Goal: Task Accomplishment & Management: Use online tool/utility

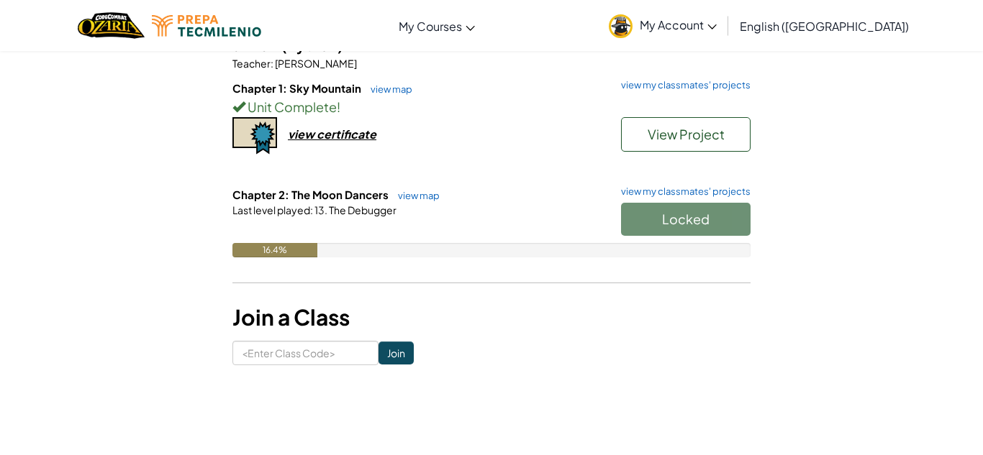
scroll to position [137, 0]
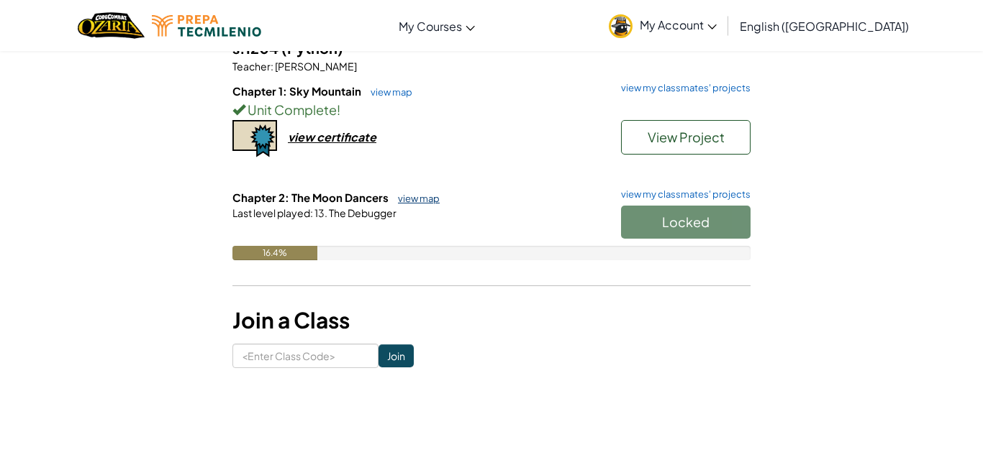
click at [414, 204] on link "view map" at bounding box center [415, 199] width 49 height 12
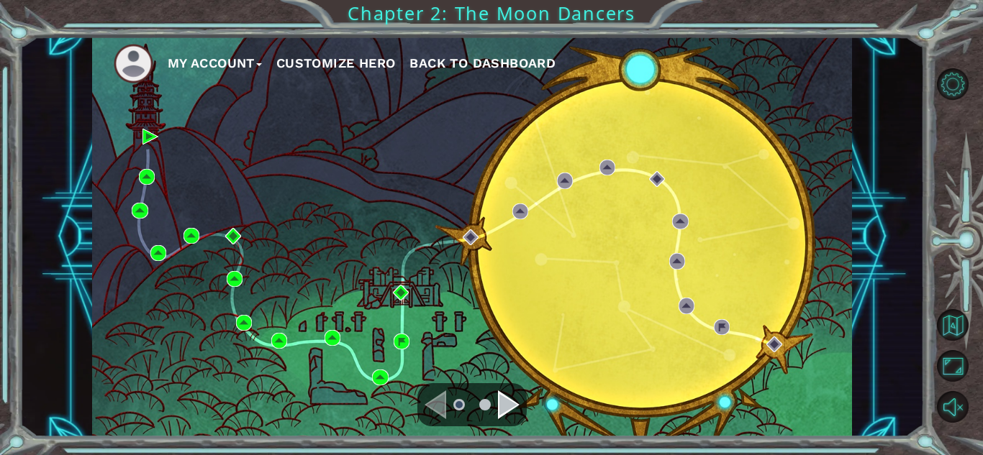
click at [436, 406] on div "Navigate to the previous page" at bounding box center [435, 405] width 22 height 29
click at [483, 410] on li at bounding box center [485, 405] width 12 height 12
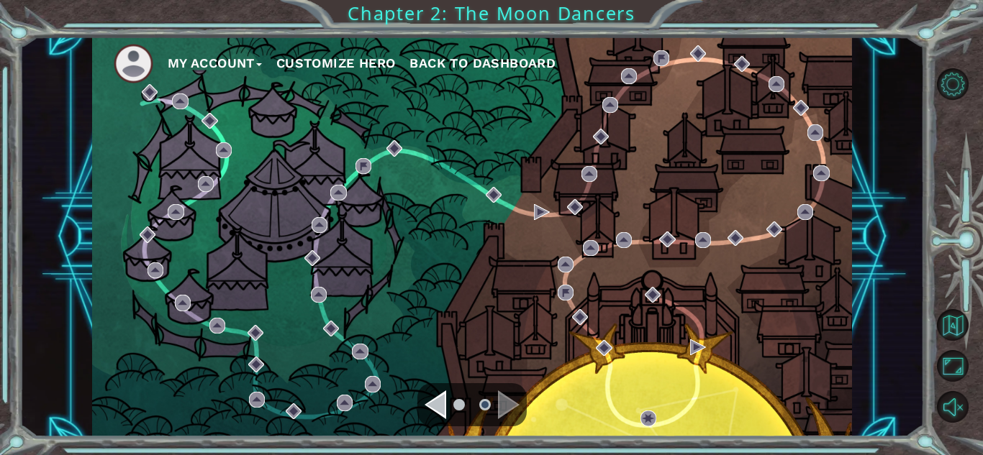
click at [465, 406] on ul at bounding box center [472, 405] width 52 height 29
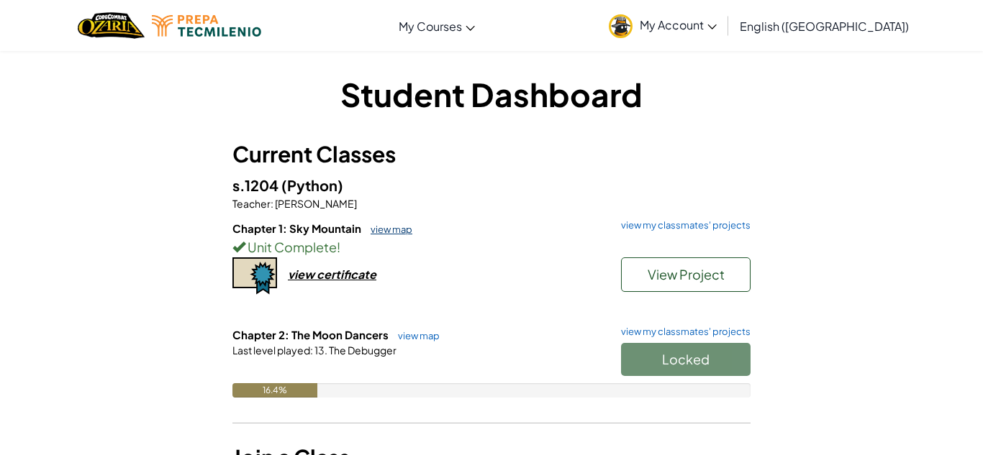
click at [386, 227] on link "view map" at bounding box center [387, 230] width 49 height 12
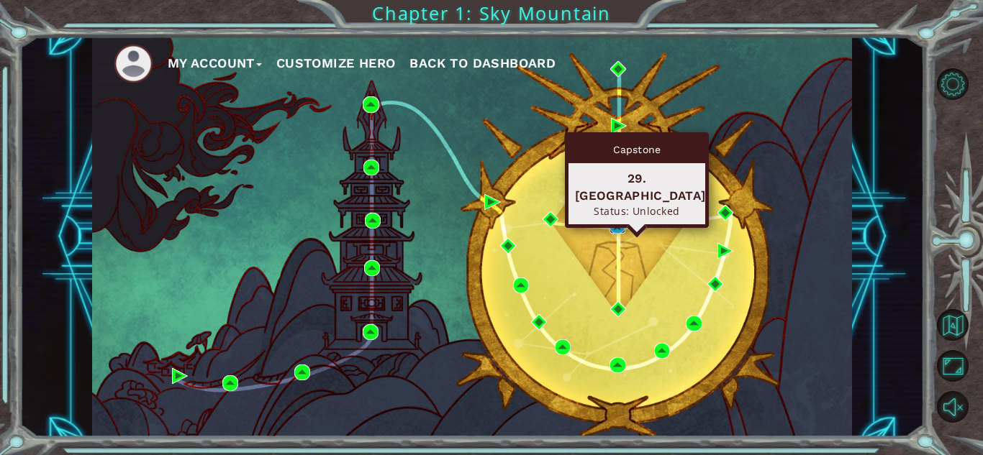
click at [616, 224] on img at bounding box center [617, 226] width 16 height 16
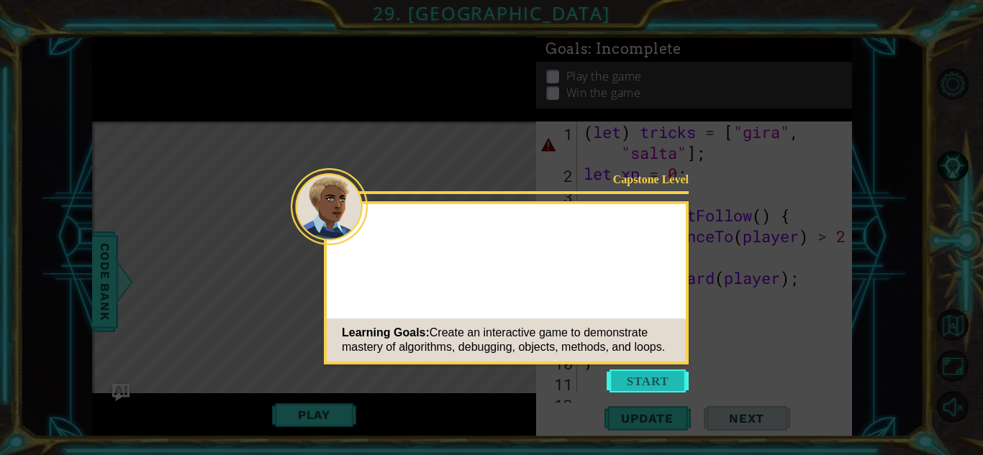
click at [650, 379] on button "Start" at bounding box center [647, 381] width 82 height 23
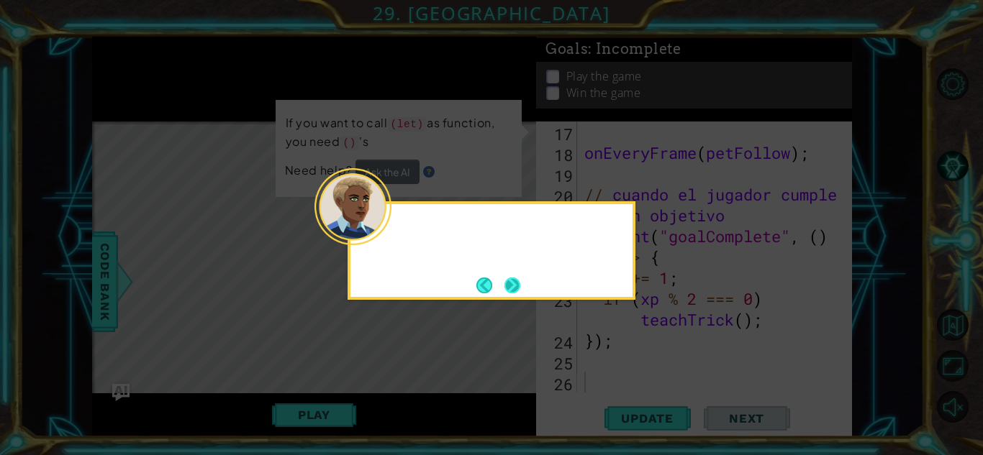
scroll to position [459, 0]
click at [504, 283] on button "Next" at bounding box center [512, 286] width 16 height 16
click at [504, 283] on button "Next" at bounding box center [512, 285] width 20 height 20
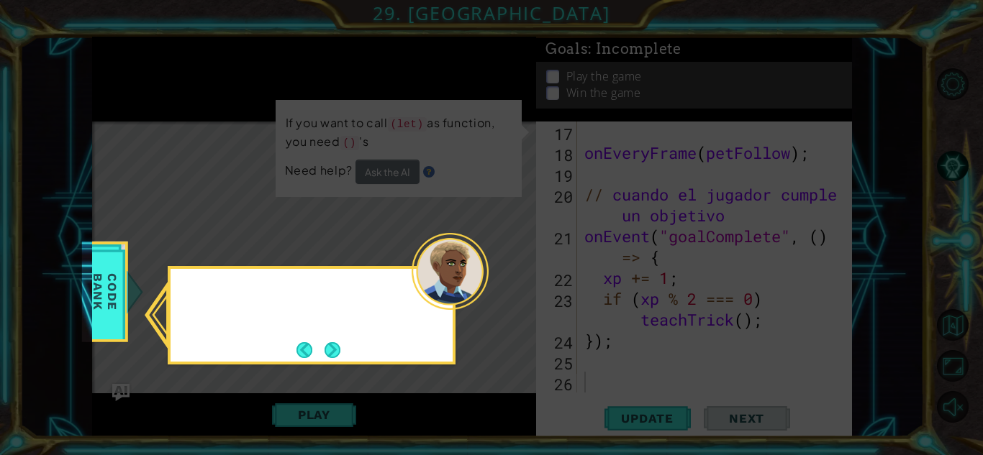
click at [504, 283] on icon at bounding box center [491, 227] width 983 height 455
click at [322, 355] on button "Next" at bounding box center [333, 350] width 22 height 22
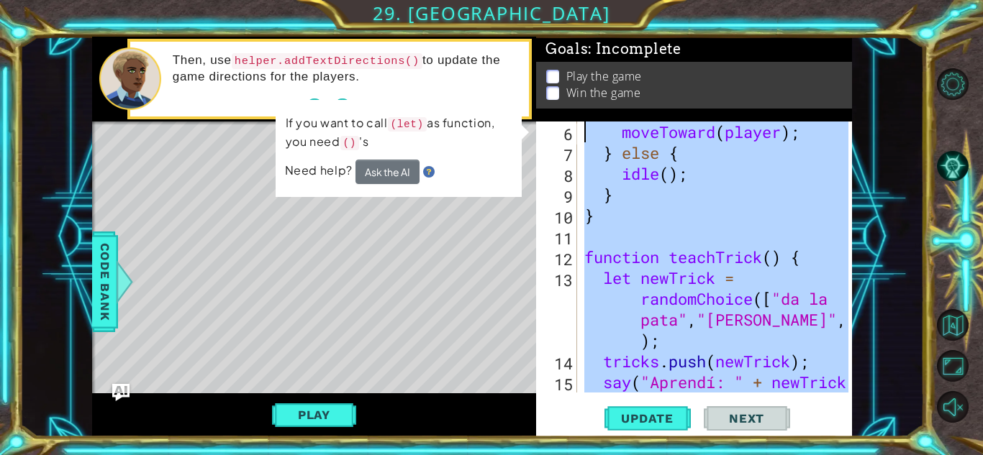
scroll to position [0, 0]
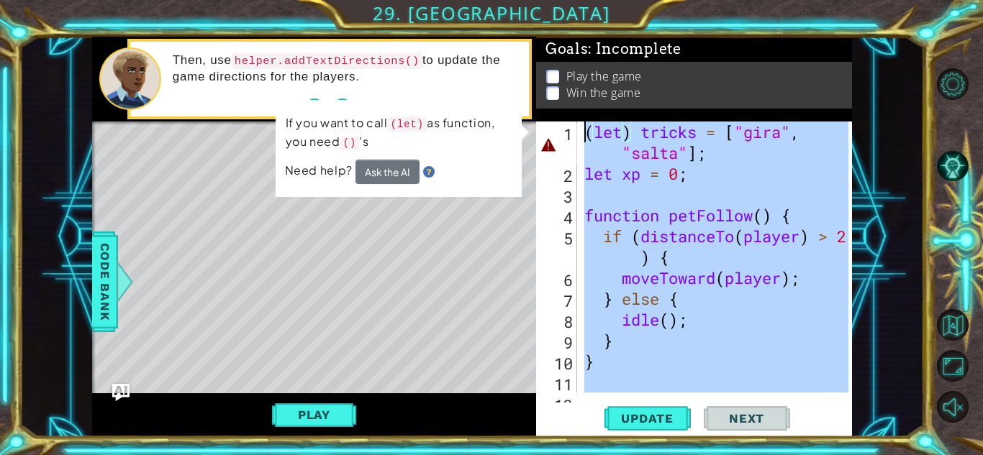
drag, startPoint x: 655, startPoint y: 380, endPoint x: 553, endPoint y: 114, distance: 285.1
click at [553, 114] on div "Goals : Incomplete Play the game Win the game 1 2 3 4 5 6 7 8 9 10 11 12 ( let …" at bounding box center [694, 237] width 316 height 401
type textarea "(let) tricks = ["gira", "salta"]; let xp = 0;"
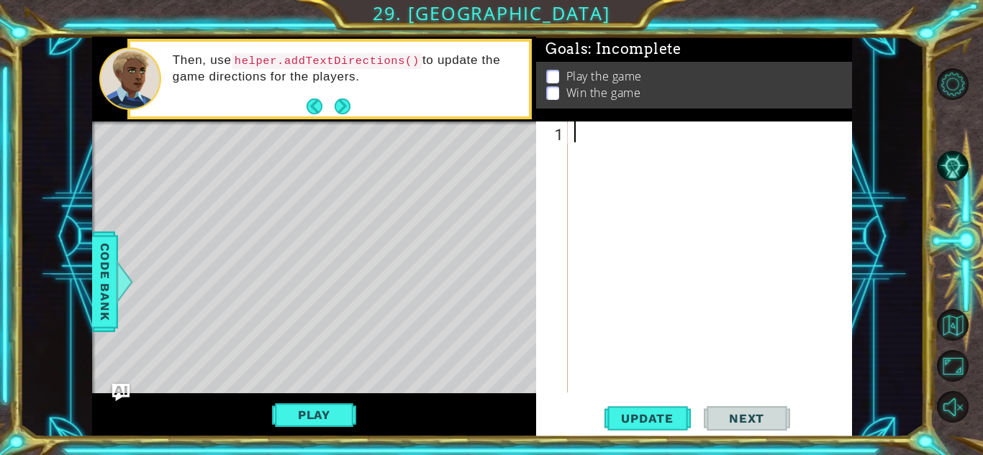
click at [718, 163] on div at bounding box center [713, 278] width 284 height 313
type textarea "b"
type textarea "o"
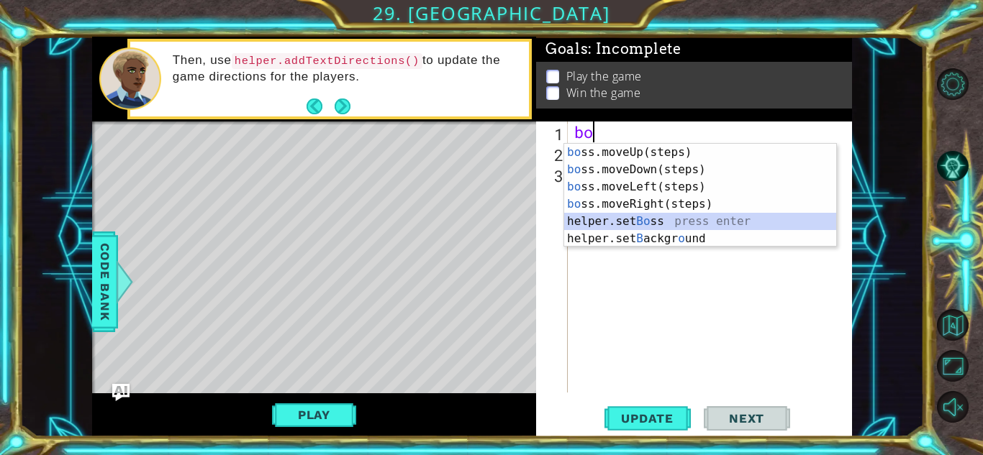
type textarea "helper.setBoss("bats")"
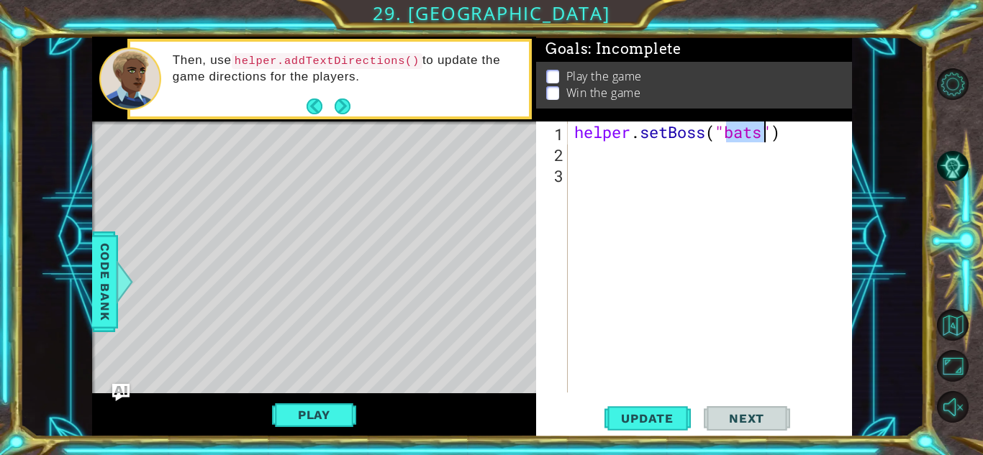
click at [685, 172] on div "helper . setBoss ( "bats" )" at bounding box center [713, 278] width 284 height 313
click at [668, 161] on div "helper . setBoss ( "bats" )" at bounding box center [713, 278] width 284 height 313
type textarea "b"
click at [686, 154] on div "helper . setBoss ( "bats" ) boss . moveUp ( )" at bounding box center [713, 278] width 284 height 313
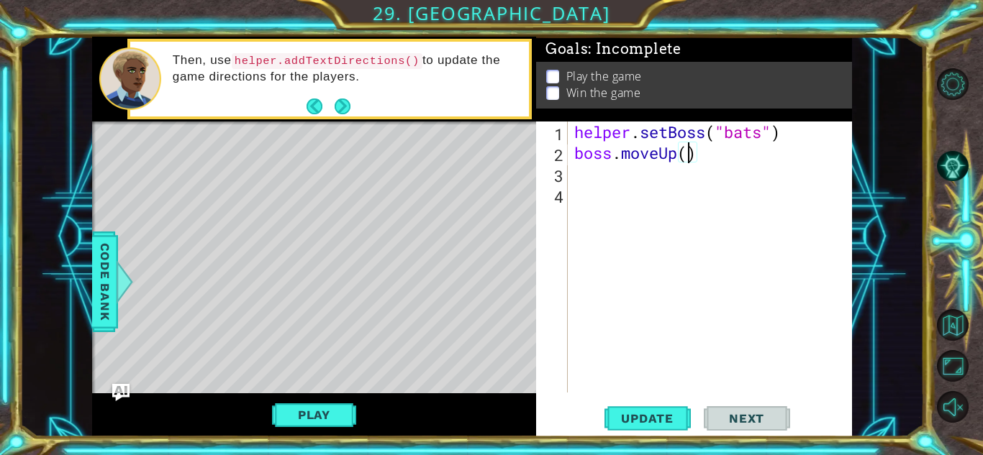
type textarea "boss.moveUp(5)"
click at [662, 173] on div "helper . setBoss ( "bats" ) boss . moveUp ( 5 )" at bounding box center [713, 278] width 284 height 313
type textarea "b"
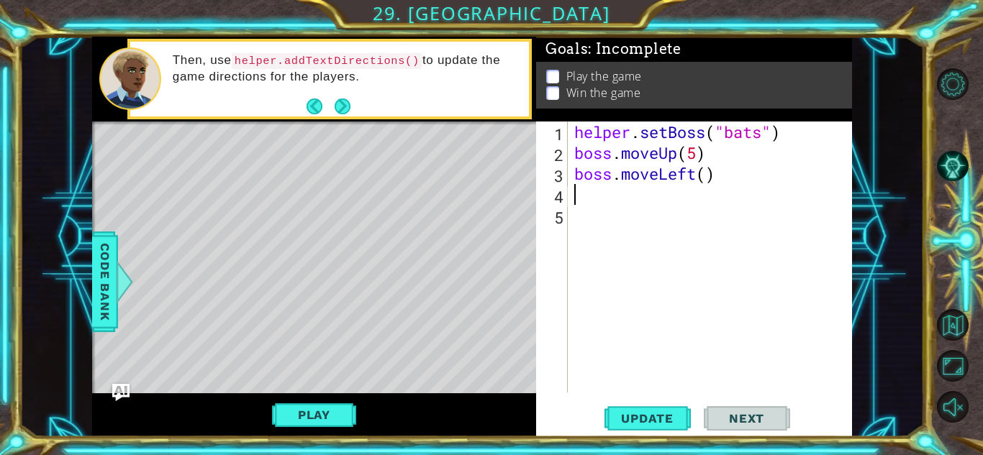
type textarea "1"
click at [706, 180] on div "helper . setBoss ( "bats" ) boss . moveUp ( 5 ) boss . moveLeft ( )" at bounding box center [713, 278] width 284 height 313
type textarea "boss.moveLeft(1)"
type textarea "b"
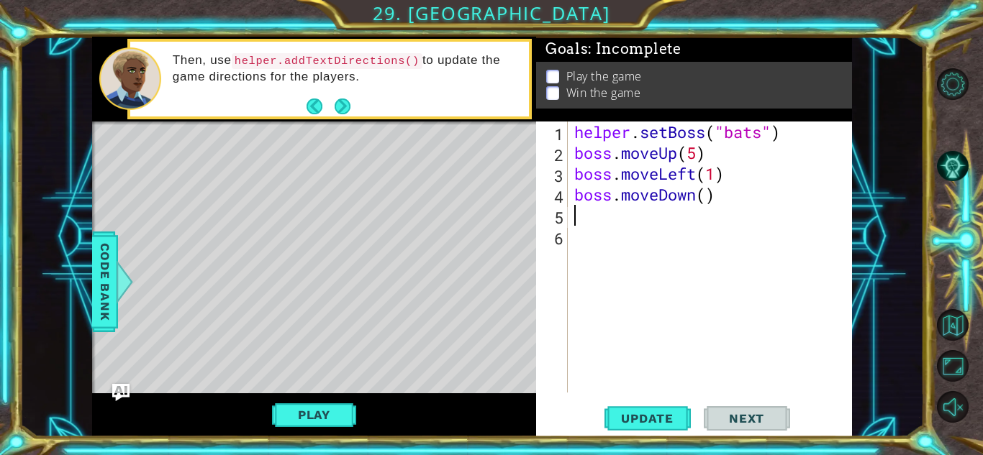
type textarea "5"
click at [709, 192] on div "helper . setBoss ( "bats" ) boss . moveUp ( 5 ) boss . moveLeft ( 1 ) boss . mo…" at bounding box center [713, 278] width 284 height 313
type textarea "boss.moveDown(5)"
type textarea "b"
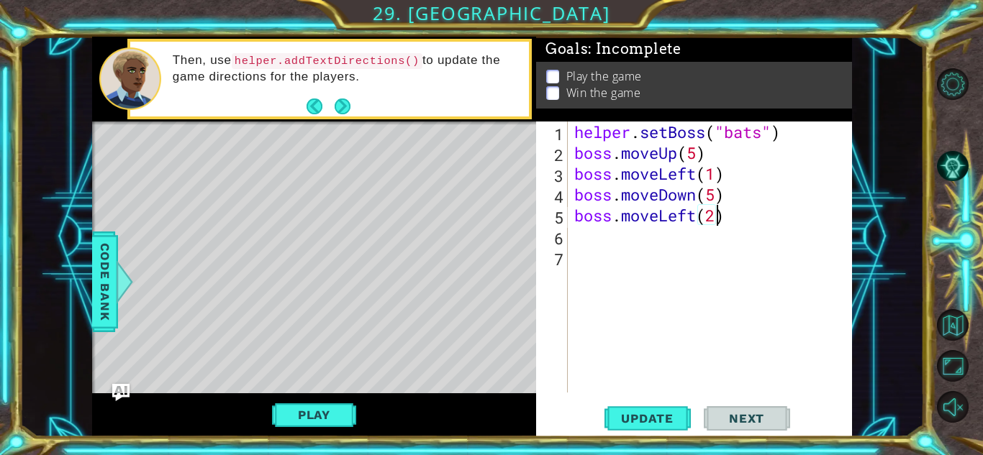
scroll to position [0, 6]
click at [122, 264] on div at bounding box center [124, 281] width 18 height 43
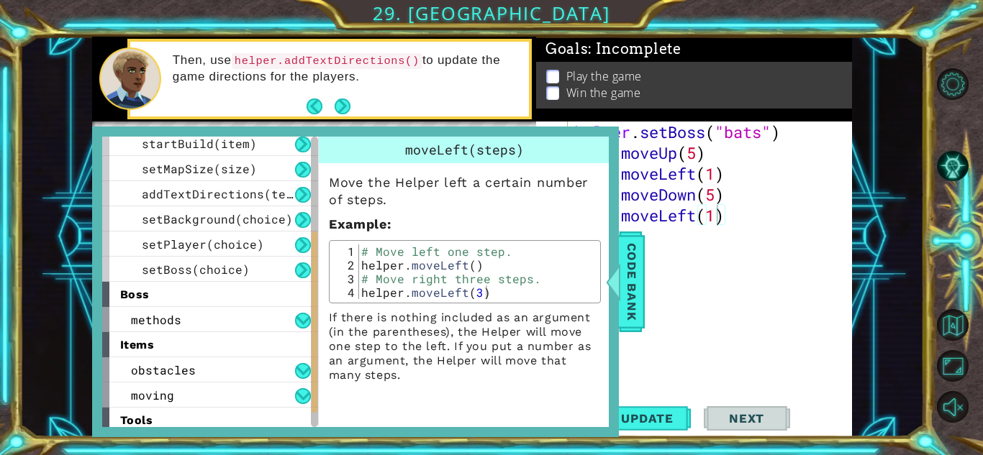
scroll to position [186, 0]
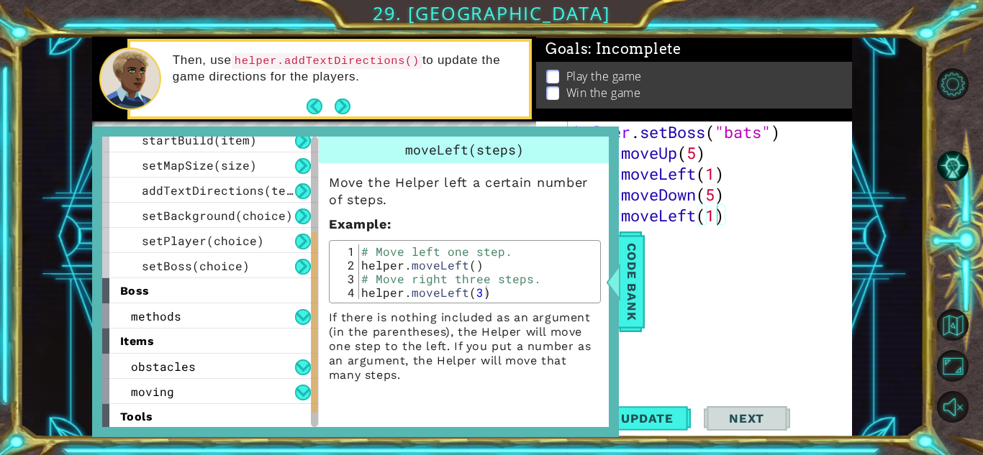
click at [209, 294] on div "boss" at bounding box center [210, 290] width 216 height 25
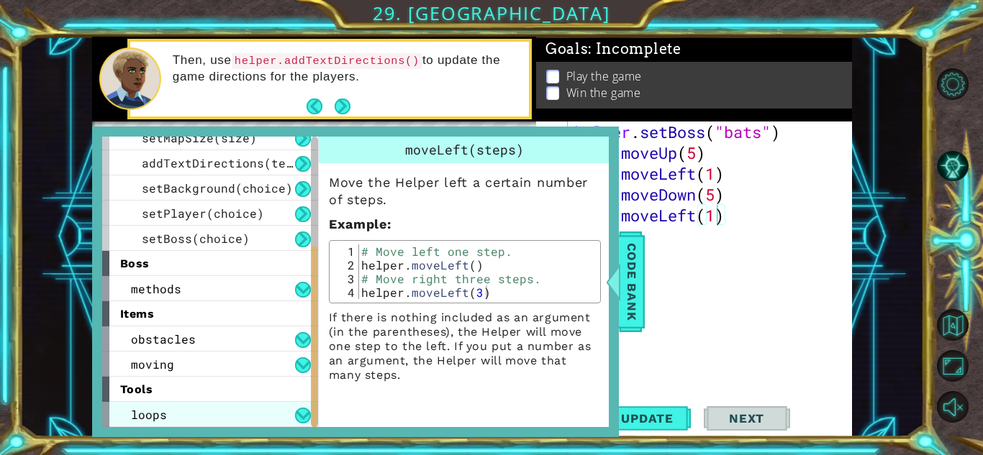
click at [175, 414] on div "loops" at bounding box center [210, 414] width 216 height 25
click at [435, 299] on div "1 2 3 4 # Move left one step. helper . moveLeft ( ) # Move right three steps. h…" at bounding box center [465, 271] width 272 height 63
click at [176, 407] on div "loops" at bounding box center [210, 414] width 216 height 25
click at [183, 410] on div "loops" at bounding box center [210, 414] width 216 height 25
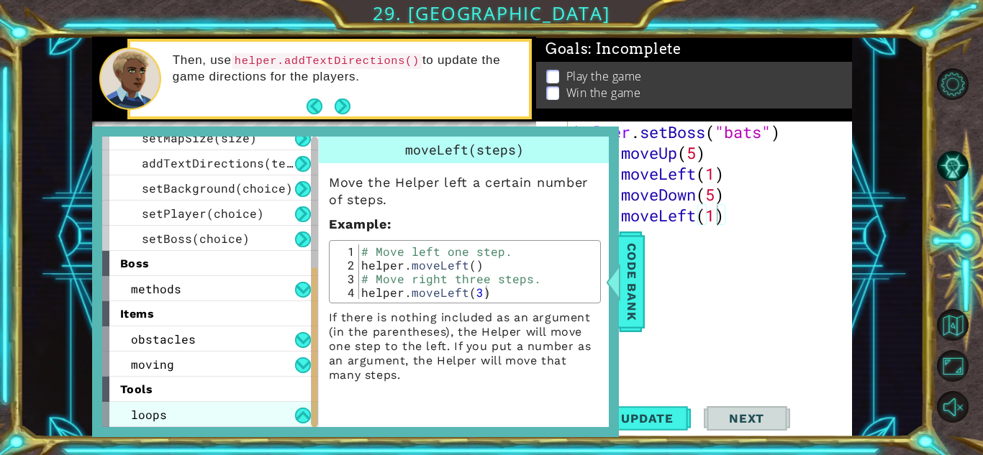
scroll to position [238, 0]
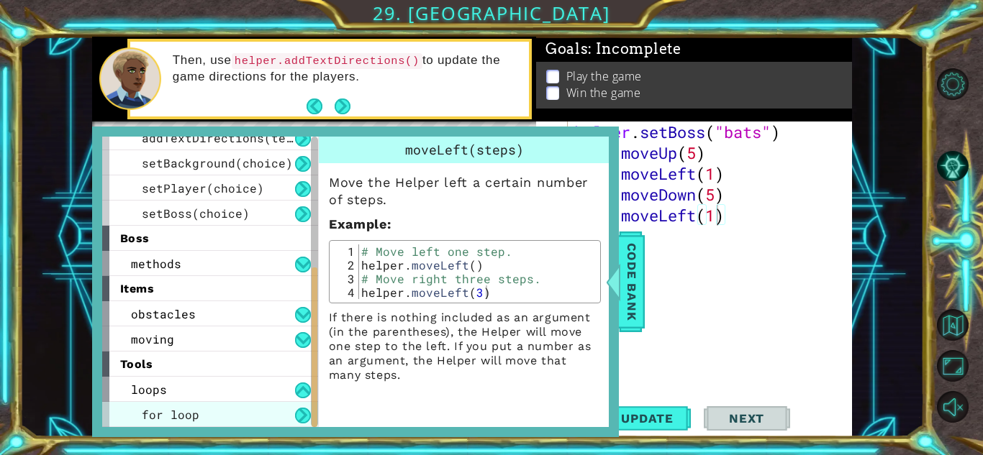
click at [283, 422] on div "for loop" at bounding box center [210, 414] width 216 height 25
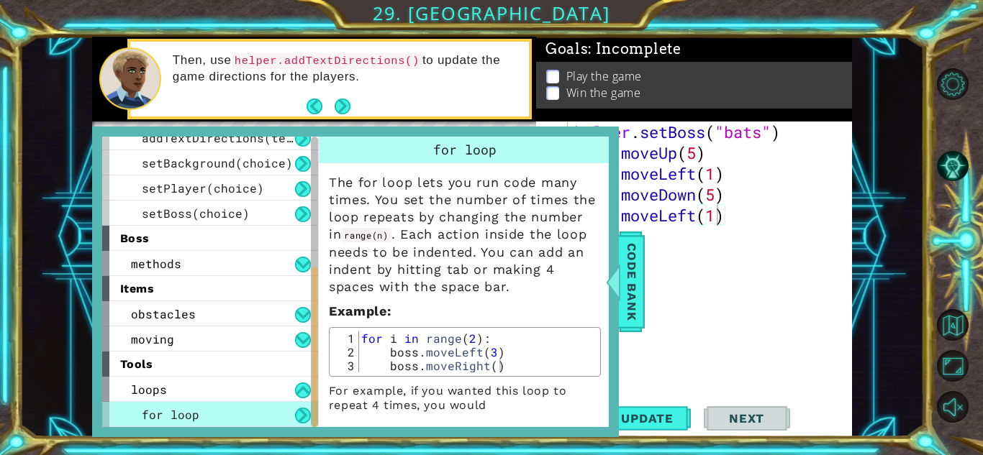
scroll to position [22, 0]
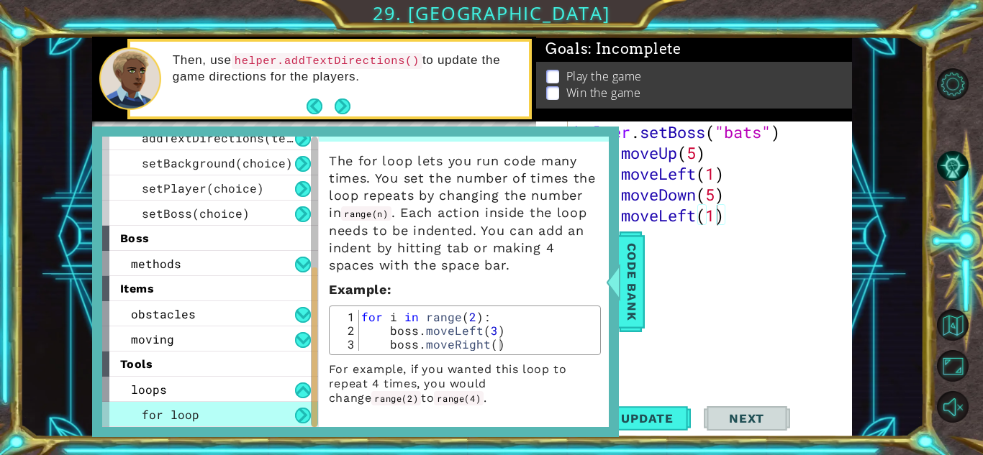
click at [794, 225] on div "helper . setBoss ( "bats" ) boss . moveUp ( 5 ) boss . moveLeft ( 1 ) boss . mo…" at bounding box center [713, 278] width 284 height 313
click at [690, 144] on div "helper . setBoss ( "bats" ) boss . moveUp ( 5 ) boss . moveLeft ( 1 ) boss . mo…" at bounding box center [713, 278] width 284 height 313
type textarea "helper.setBoss("bats")"
click at [741, 156] on div "helper . setBoss ( "bats" ) for i in range boss . moveUp ( 5 ) boss . moveLeft …" at bounding box center [713, 278] width 284 height 313
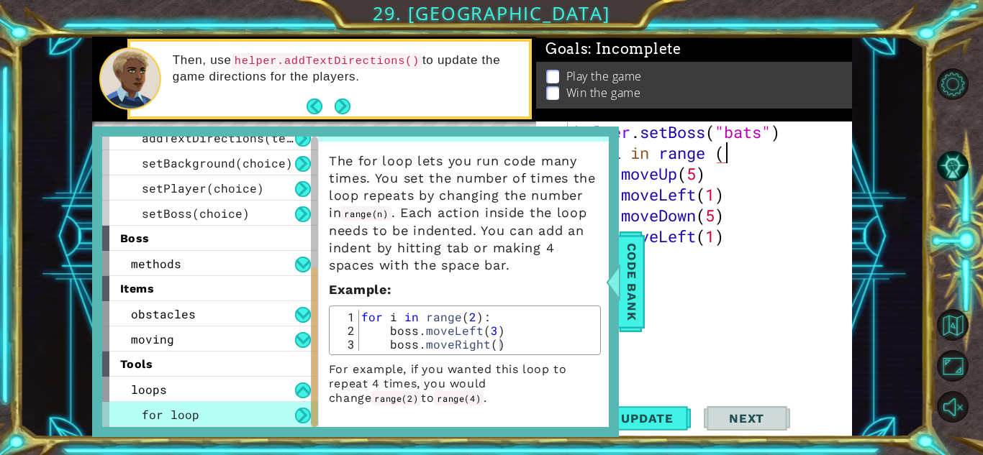
scroll to position [0, 6]
click at [635, 302] on span "Code Bank" at bounding box center [631, 282] width 23 height 88
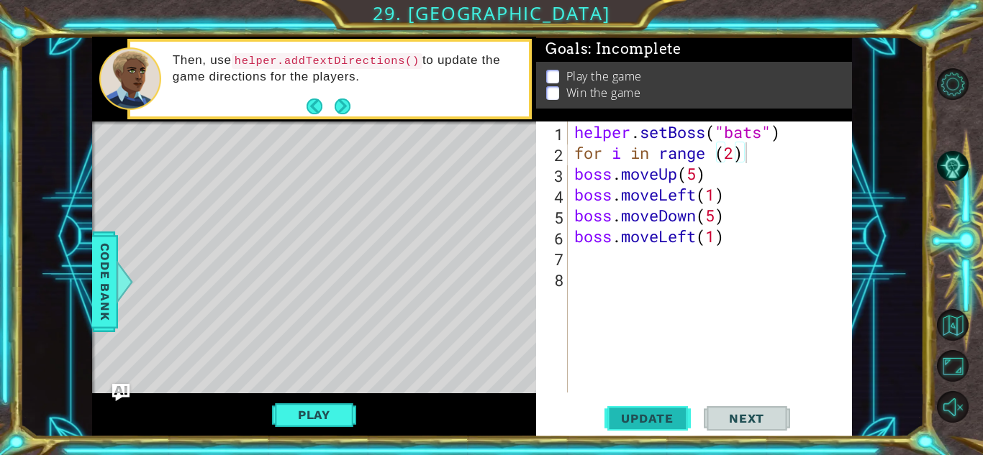
click at [642, 408] on button "Update" at bounding box center [647, 419] width 86 height 32
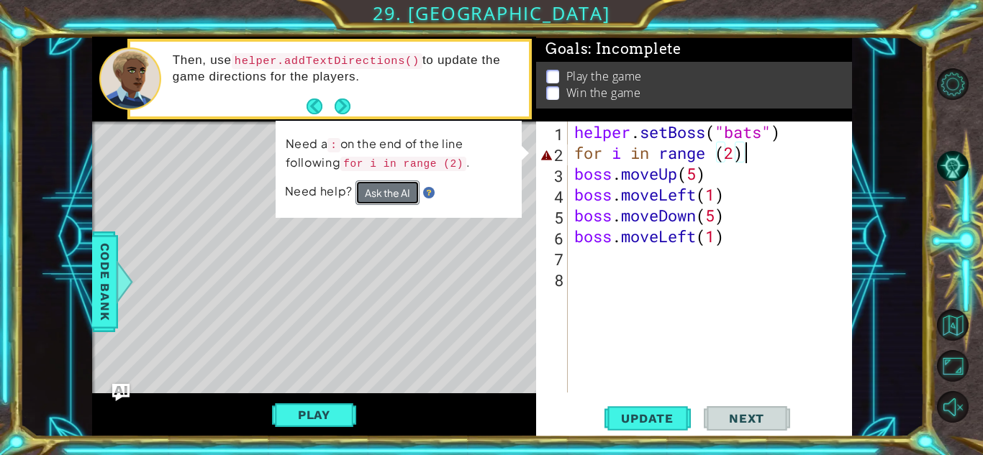
click at [386, 199] on button "Ask the AI" at bounding box center [387, 192] width 65 height 25
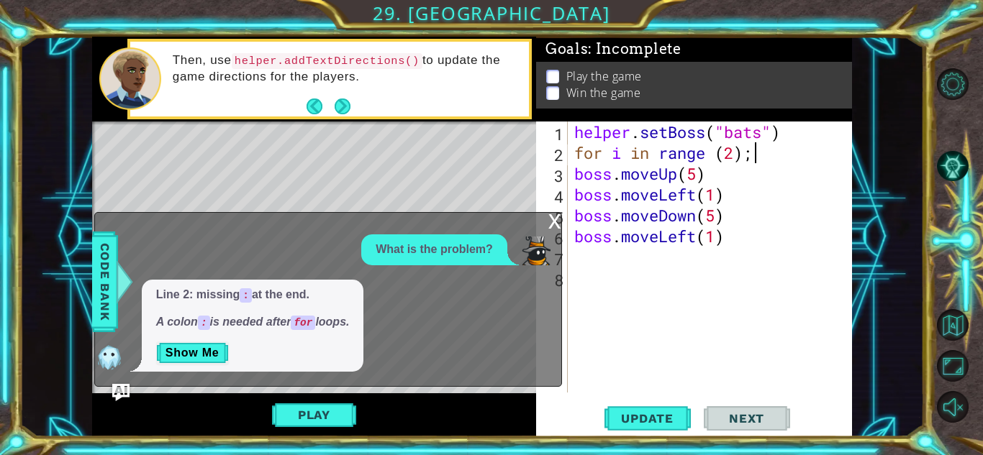
scroll to position [0, 7]
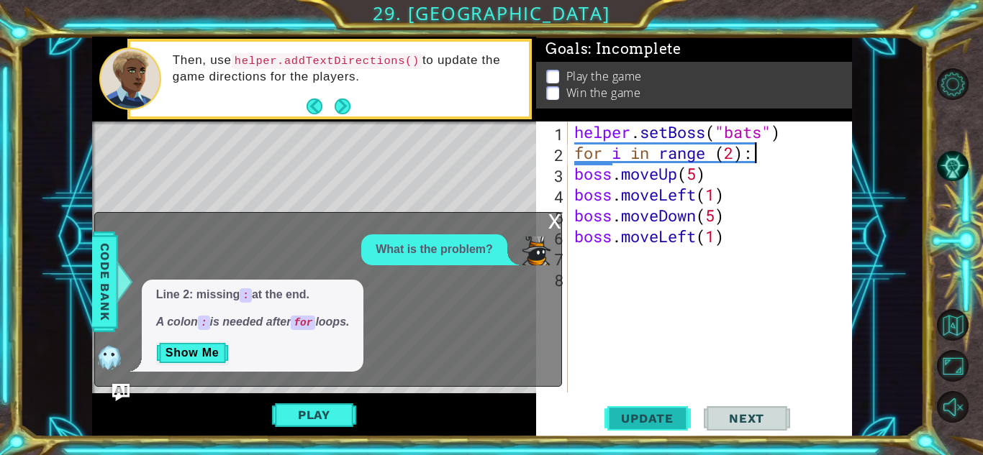
type textarea "for i in range (2):"
click at [652, 421] on span "Update" at bounding box center [646, 418] width 81 height 14
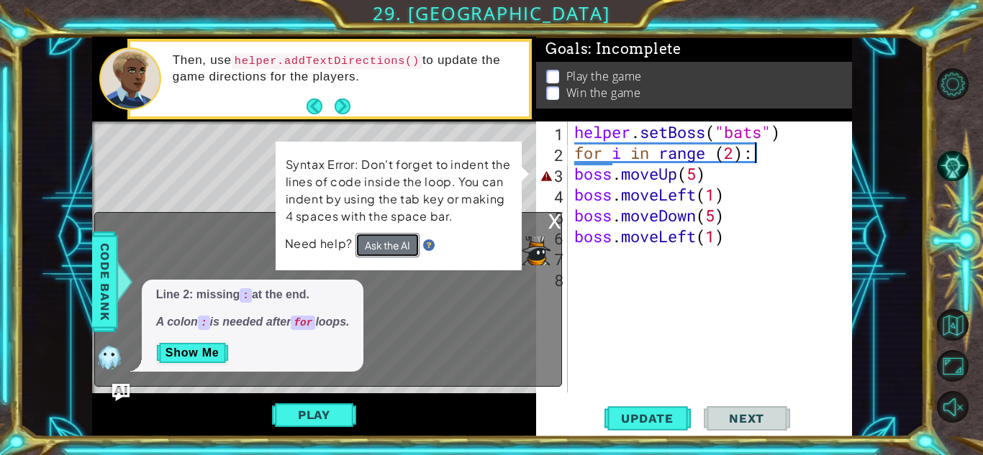
click at [391, 245] on button "Ask the AI" at bounding box center [387, 245] width 64 height 24
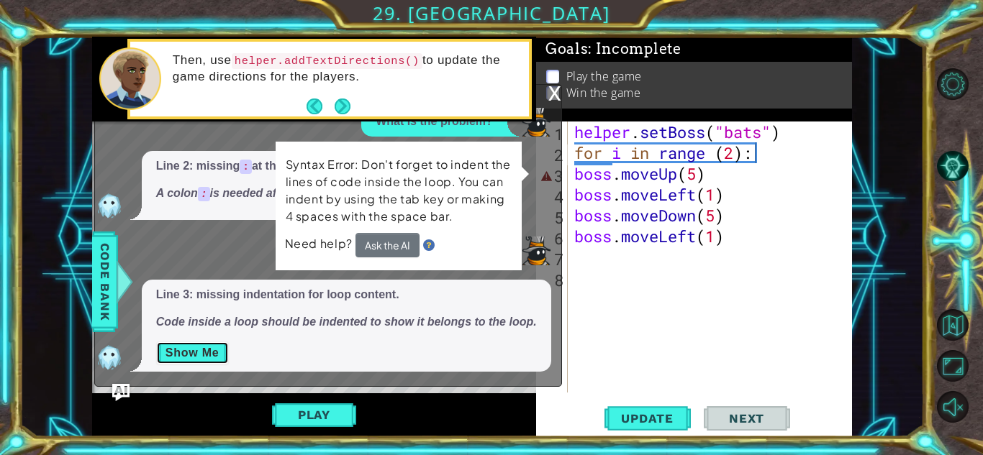
click at [217, 358] on button "Show Me" at bounding box center [192, 353] width 73 height 23
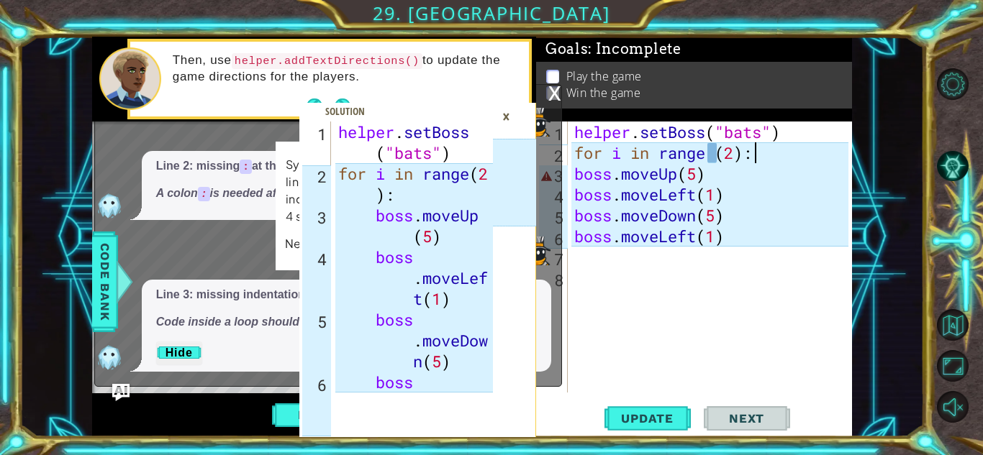
click at [427, 380] on div "helper . setBoss ( "bats" ) for i in range ( 2 ) : boss . moveUp ( 5 ) boss . m…" at bounding box center [417, 310] width 165 height 376
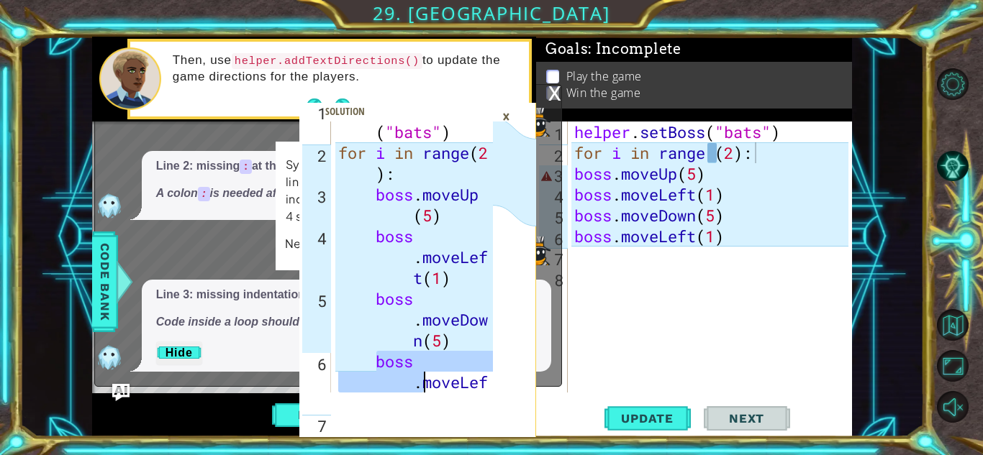
scroll to position [21, 0]
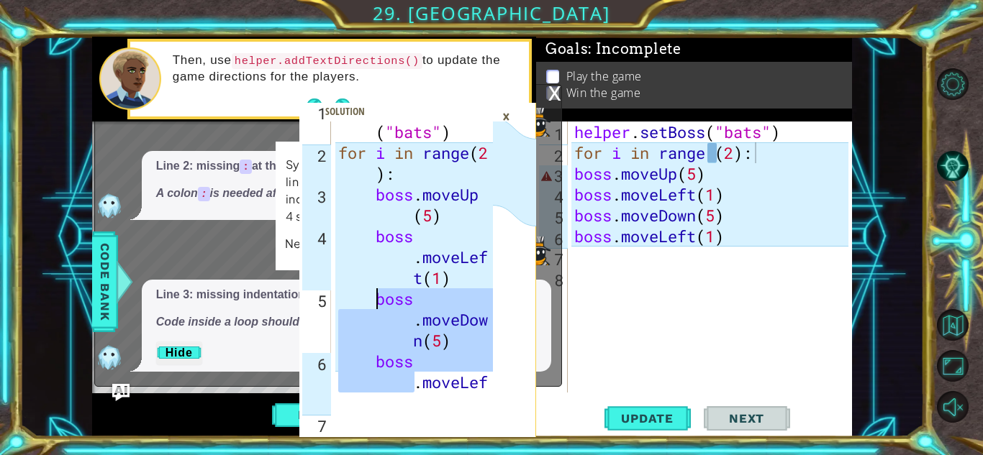
drag, startPoint x: 427, startPoint y: 380, endPoint x: 403, endPoint y: 299, distance: 84.2
click at [403, 299] on div "helper . setBoss ( "bats" ) for i in range ( 2 ) : boss . moveUp ( 5 ) boss . m…" at bounding box center [417, 289] width 165 height 376
click at [403, 299] on div "helper . setBoss ( "bats" ) for i in range ( 2 ) : boss . moveUp ( 5 ) boss . m…" at bounding box center [414, 257] width 158 height 271
type textarea "boss.moveDown(5)"
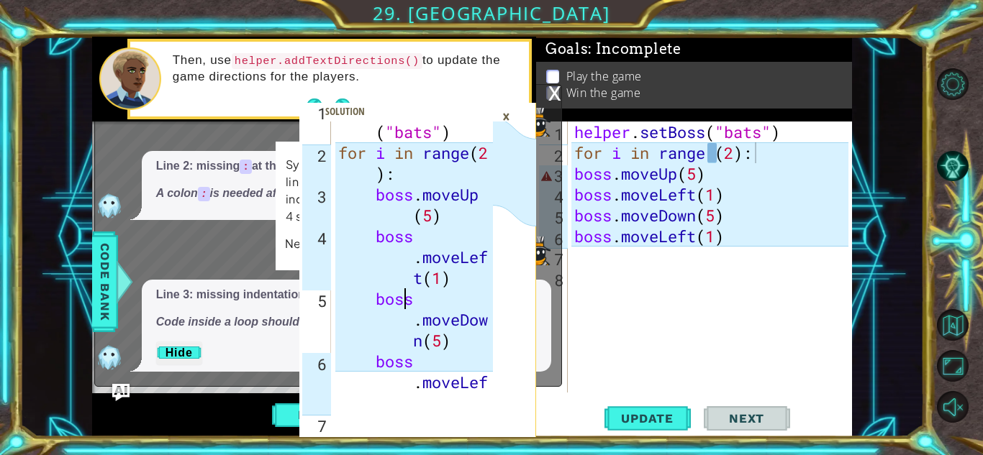
scroll to position [63, 0]
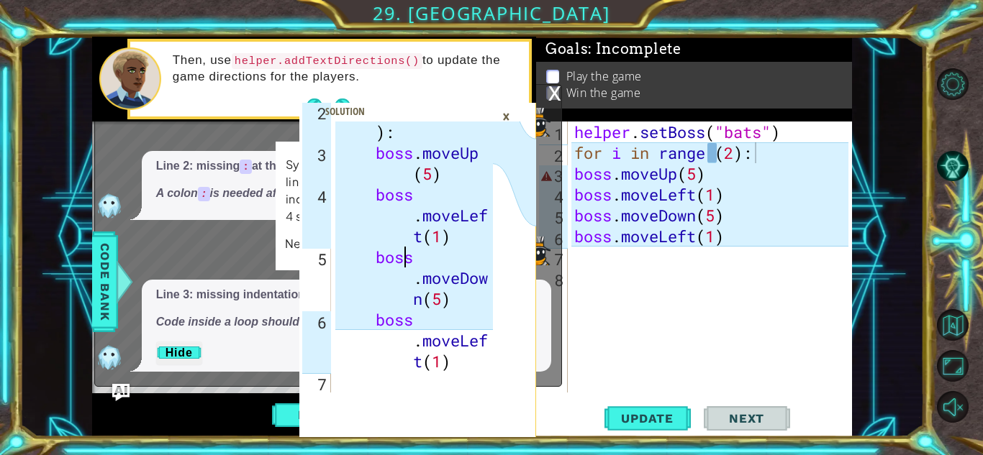
click at [420, 400] on span at bounding box center [417, 270] width 237 height 334
click at [475, 376] on div "for i in range ( 2 ) : boss . moveUp ( 5 ) boss . moveLef t ( 1 ) boss . moveDo…" at bounding box center [417, 268] width 165 height 334
click at [432, 312] on div "for i in range ( 2 ) : boss . moveUp ( 5 ) boss . moveLef t ( 1 ) boss . moveDo…" at bounding box center [417, 268] width 165 height 334
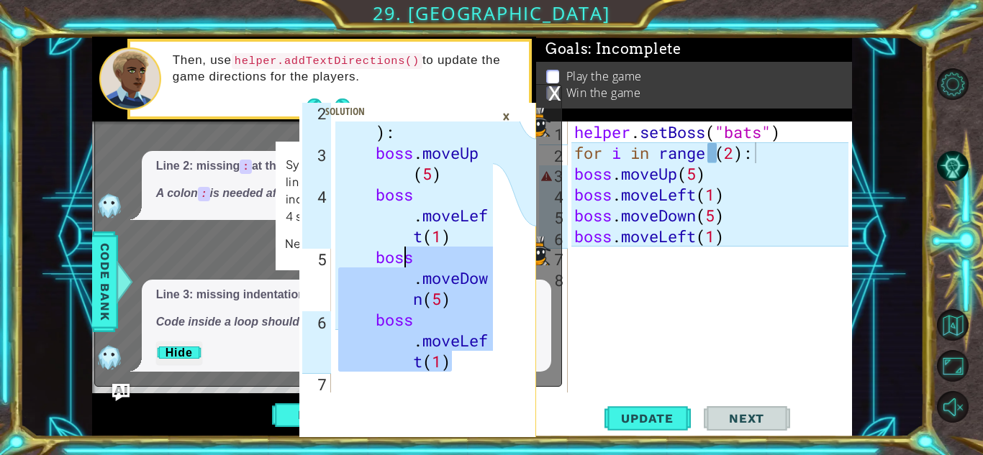
drag, startPoint x: 458, startPoint y: 360, endPoint x: 401, endPoint y: 236, distance: 136.8
click at [401, 236] on div "for i in range ( 2 ) : boss . moveUp ( 5 ) boss . moveLef t ( 1 ) boss . moveDo…" at bounding box center [417, 268] width 165 height 334
type textarea "boss.moveLeft(1) boss.moveDown(5)"
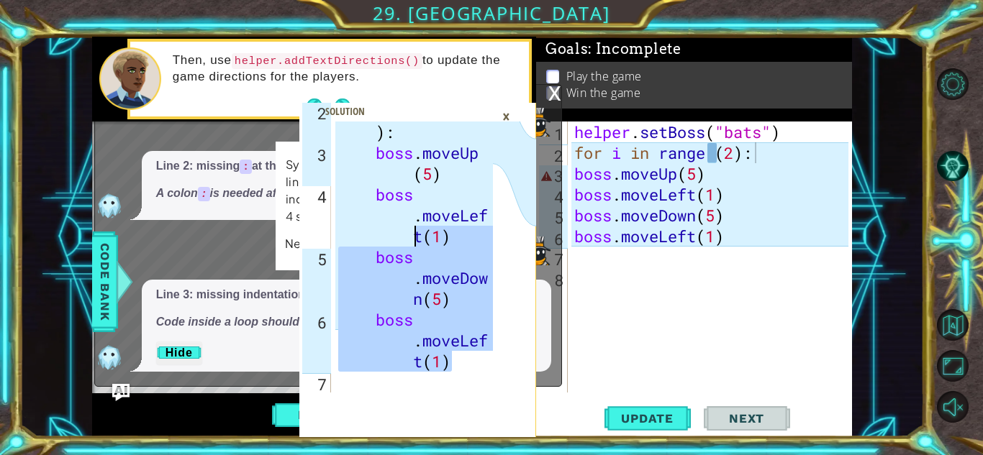
click at [447, 409] on span at bounding box center [417, 270] width 237 height 334
click at [447, 377] on div "for i in range ( 2 ) : boss . moveUp ( 5 ) boss . moveLef t ( 1 ) boss . moveDo…" at bounding box center [417, 268] width 165 height 334
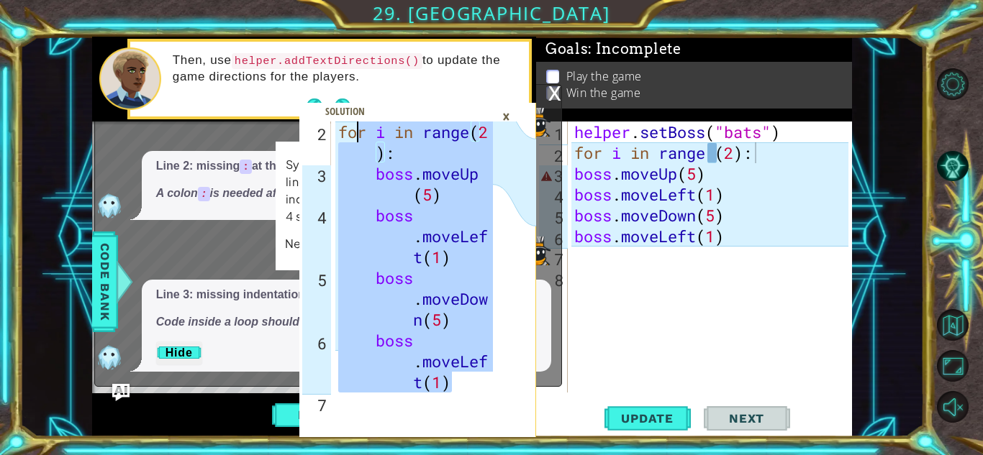
scroll to position [0, 0]
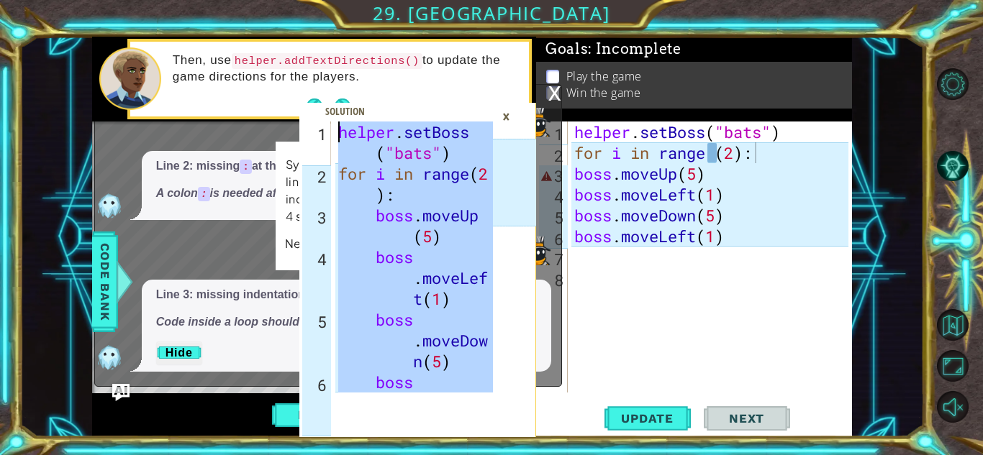
drag, startPoint x: 452, startPoint y: 370, endPoint x: 329, endPoint y: 119, distance: 279.2
click at [329, 122] on div "1 2 3 4 5 6 helper . setBoss ( "bats" ) for i in range ( 2 ) : boss . moveUp ( …" at bounding box center [417, 279] width 237 height 315
type textarea "helper.setBoss("bats") for i in range(2):"
type textarea "boss.moveDown(5)"
click at [828, 210] on div "helper . setBoss ( "bats" ) for i in range ( 2 ) : boss . moveUp ( 5 ) boss . m…" at bounding box center [713, 278] width 284 height 313
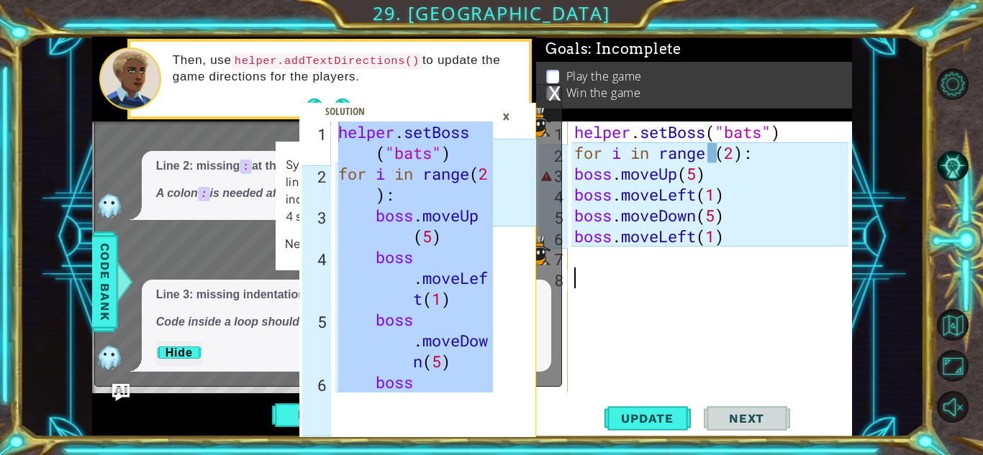
click at [729, 238] on div "helper . setBoss ( "bats" ) for i in range ( 2 ) : boss . moveUp ( 5 ) boss . m…" at bounding box center [713, 278] width 284 height 313
click at [724, 237] on div "helper . setBoss ( "bats" ) for i in range ( 2 ) : boss . moveUp ( 5 ) boss . m…" at bounding box center [713, 278] width 284 height 313
click at [567, 134] on div "1" at bounding box center [553, 134] width 29 height 21
type textarea "helper.setBoss("bats")"
click at [567, 134] on div "1" at bounding box center [553, 134] width 29 height 21
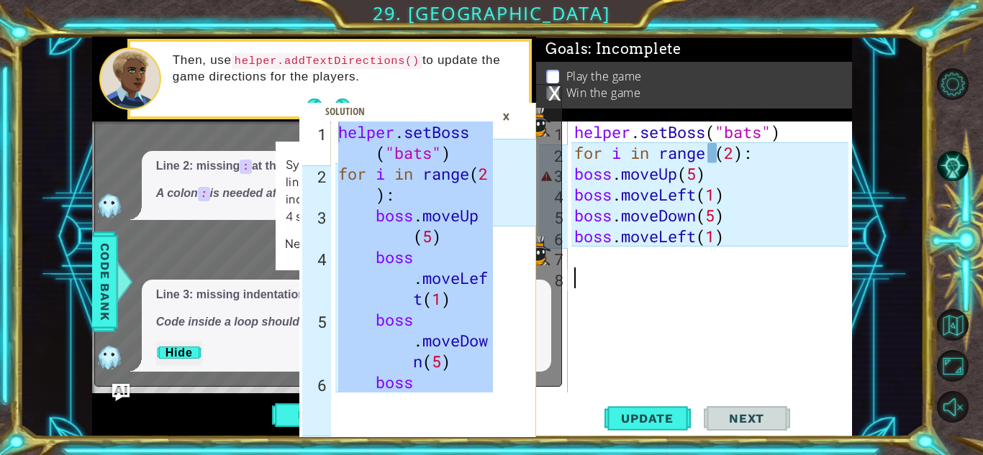
click at [578, 132] on div "helper . setBoss ( "bats" ) for i in range ( 2 ) : boss . moveUp ( 5 ) boss . m…" at bounding box center [713, 278] width 284 height 313
drag, startPoint x: 624, startPoint y: 173, endPoint x: 634, endPoint y: 181, distance: 13.0
click at [634, 181] on div "helper . setBoss ( "bats" ) for i in range ( 2 ) : boss . moveUp ( 5 ) boss . m…" at bounding box center [713, 278] width 284 height 313
click at [744, 237] on div "helper . setBoss ( "bats" ) for i in range ( 2 ) : boss . moveUp ( 5 ) boss . m…" at bounding box center [713, 278] width 284 height 313
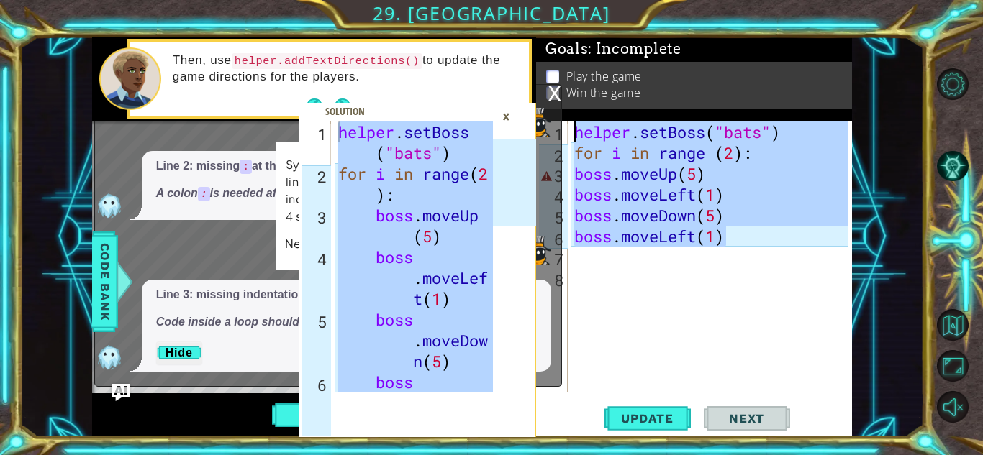
drag, startPoint x: 744, startPoint y: 237, endPoint x: 571, endPoint y: 128, distance: 204.0
click at [571, 128] on div "helper . setBoss ( "bats" ) for i in range ( 2 ) : boss . moveUp ( 5 ) boss . m…" at bounding box center [713, 278] width 284 height 313
paste textarea "boss.moveLeft(1)"
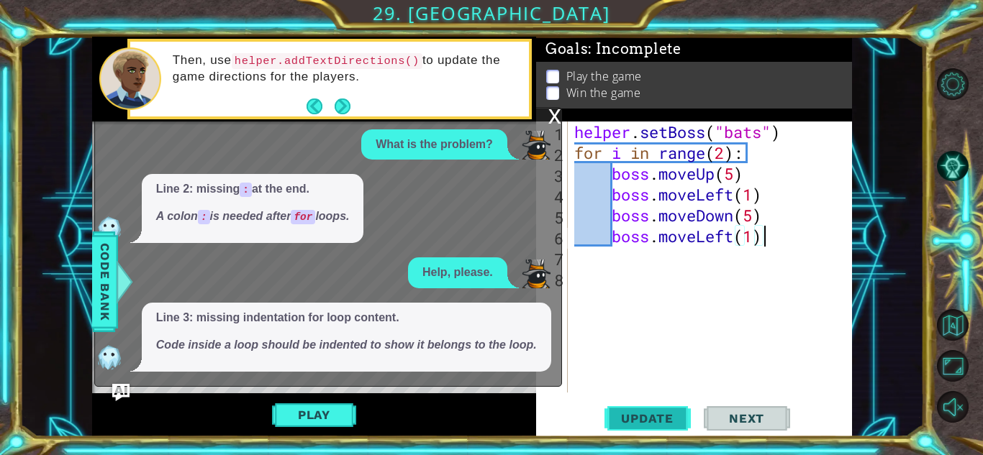
click at [666, 421] on span "Update" at bounding box center [646, 418] width 81 height 14
click at [286, 423] on button "Play" at bounding box center [314, 414] width 84 height 27
click at [286, 423] on div "helper methods moveLeft(steps) moveRight(steps) moveUp(steps) moveDown(steps) b…" at bounding box center [472, 237] width 760 height 401
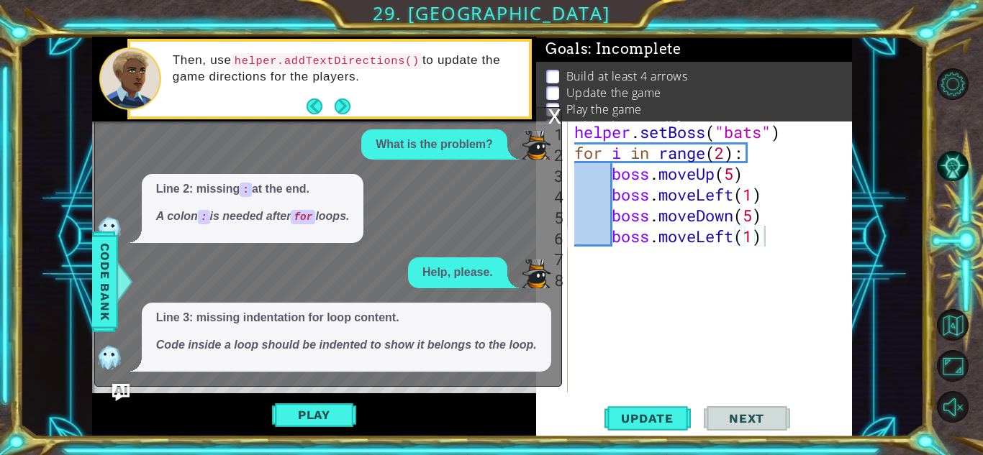
click at [558, 121] on div "x" at bounding box center [554, 115] width 13 height 14
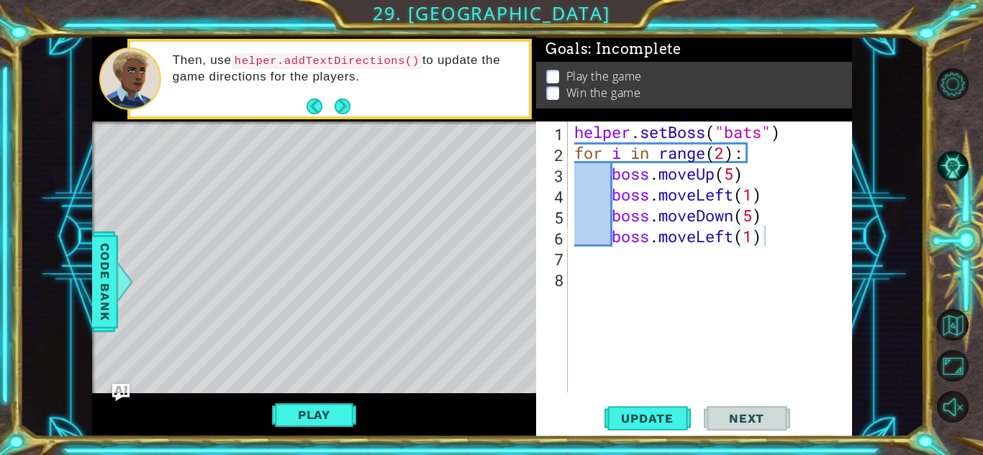
click at [728, 147] on div "helper . setBoss ( "bats" ) for i in range ( 2 ) : boss . moveUp ( 5 ) boss . m…" at bounding box center [713, 278] width 284 height 313
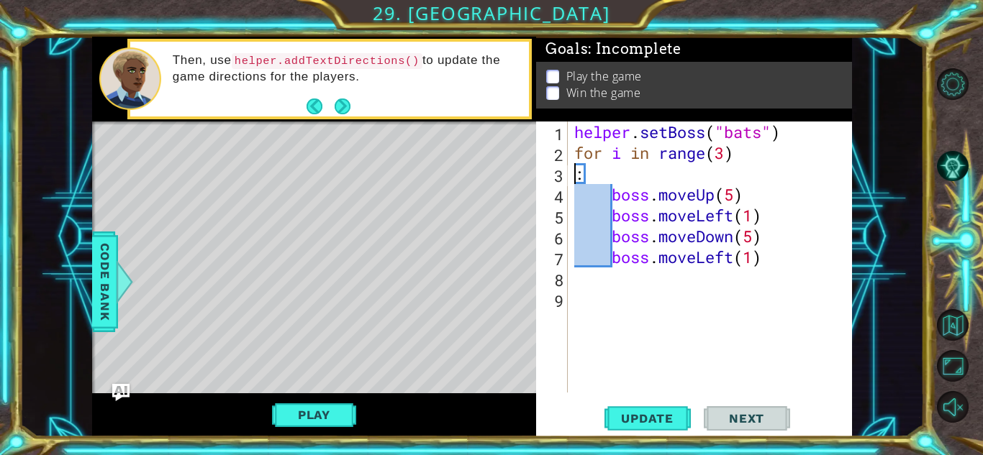
type textarea "for i in range(3):"
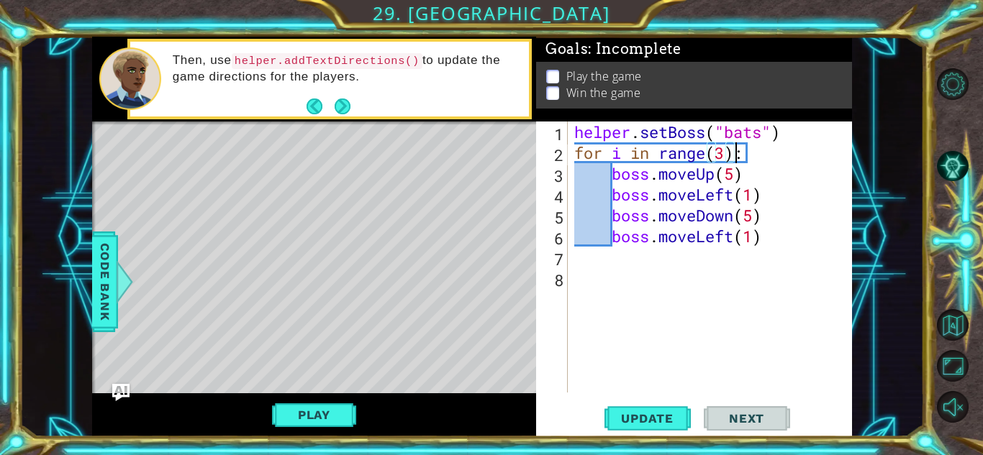
click at [614, 278] on div "helper . setBoss ( "bats" ) for i in range ( 3 ) : boss . moveUp ( 5 ) boss . m…" at bounding box center [713, 278] width 284 height 313
type textarea "b"
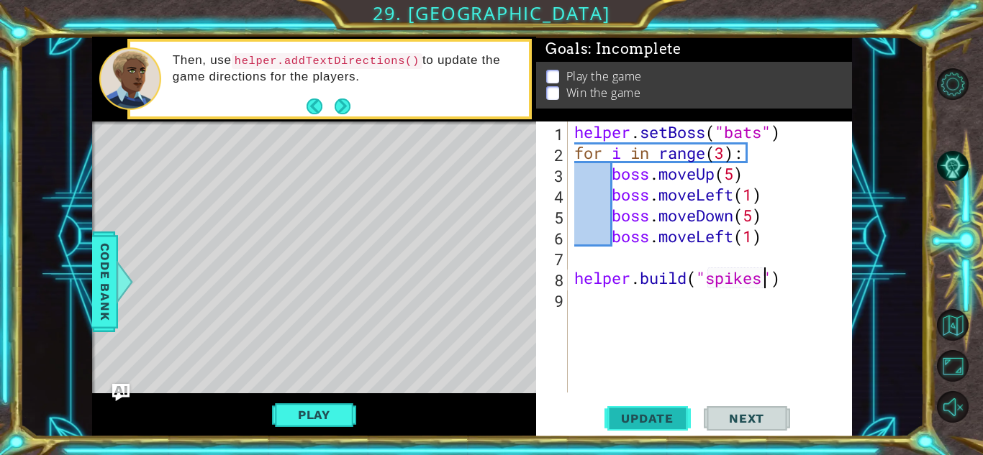
type textarea "[DOMAIN_NAME]("spikes")"
click at [627, 408] on button "Update" at bounding box center [647, 419] width 86 height 32
click at [333, 415] on button "Play" at bounding box center [314, 414] width 84 height 27
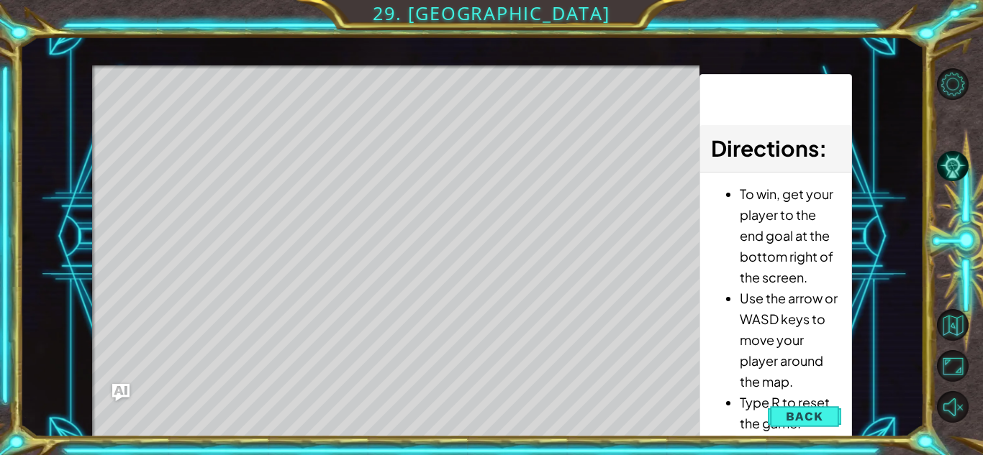
click at [301, 332] on div "Level Map" at bounding box center [424, 277] width 665 height 424
click at [784, 409] on button "Back" at bounding box center [804, 416] width 73 height 29
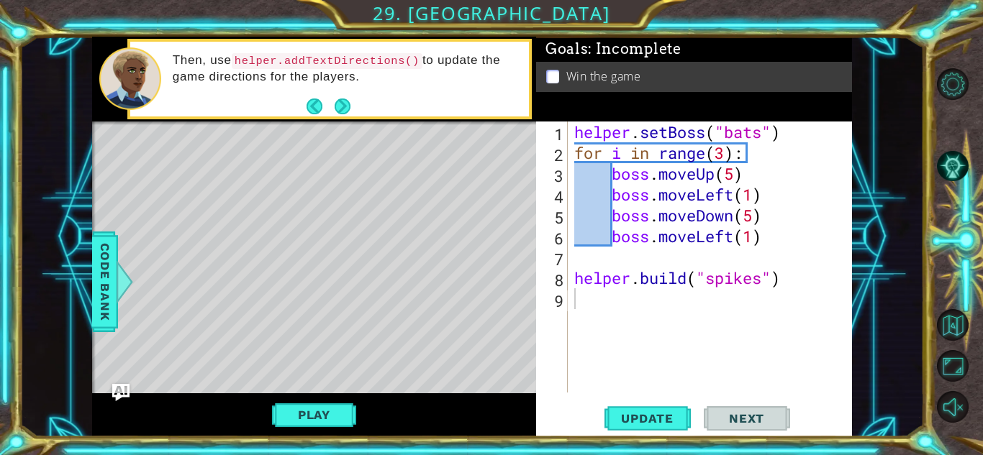
click at [631, 306] on div "helper . setBoss ( "bats" ) for i in range ( 3 ) : boss . moveUp ( 5 ) boss . m…" at bounding box center [713, 278] width 284 height 313
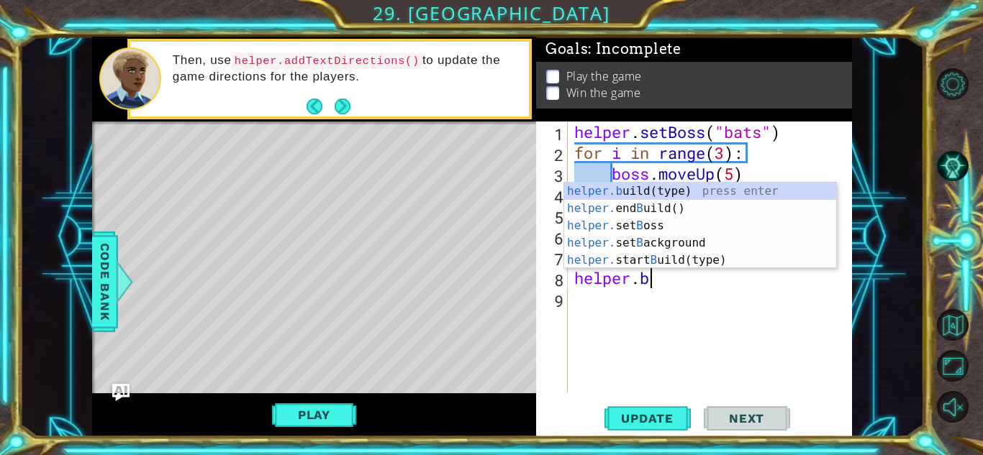
type textarea "helper."
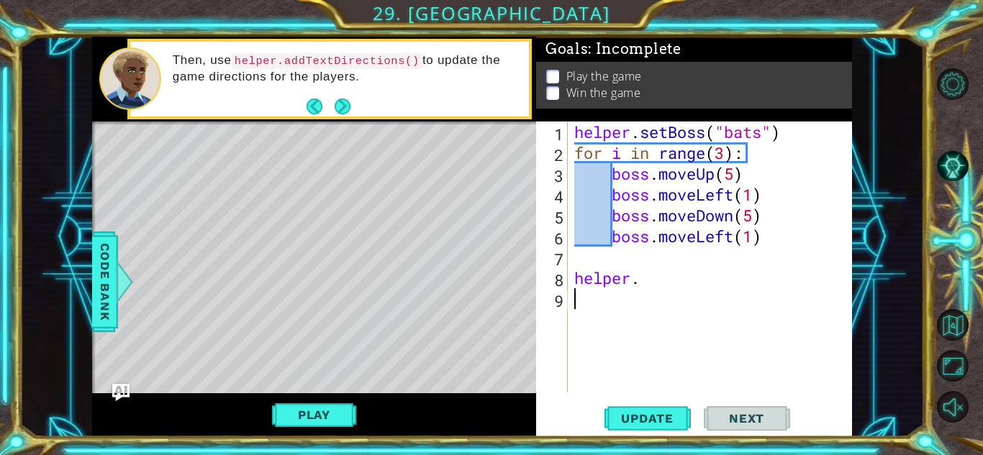
click at [650, 273] on div "helper . setBoss ( "bats" ) for i in range ( 3 ) : boss . moveUp ( 5 ) boss . m…" at bounding box center [713, 278] width 284 height 313
type textarea "helper"
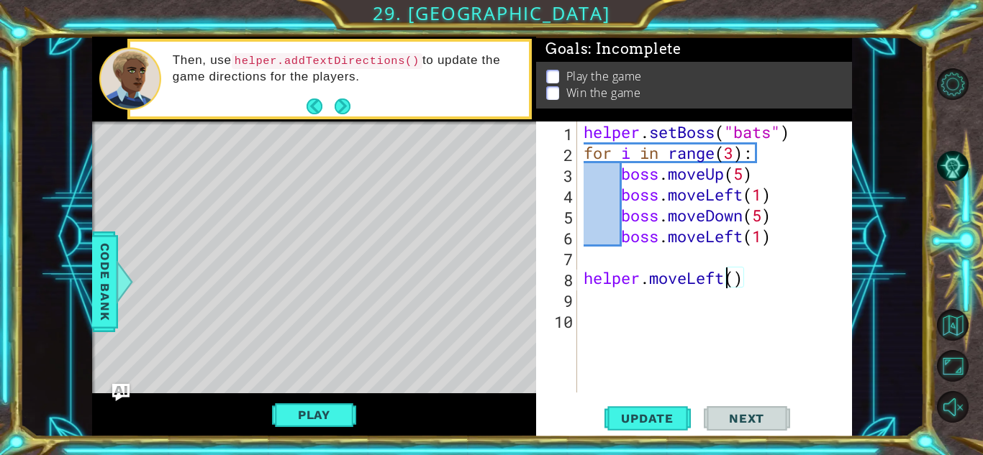
scroll to position [0, 6]
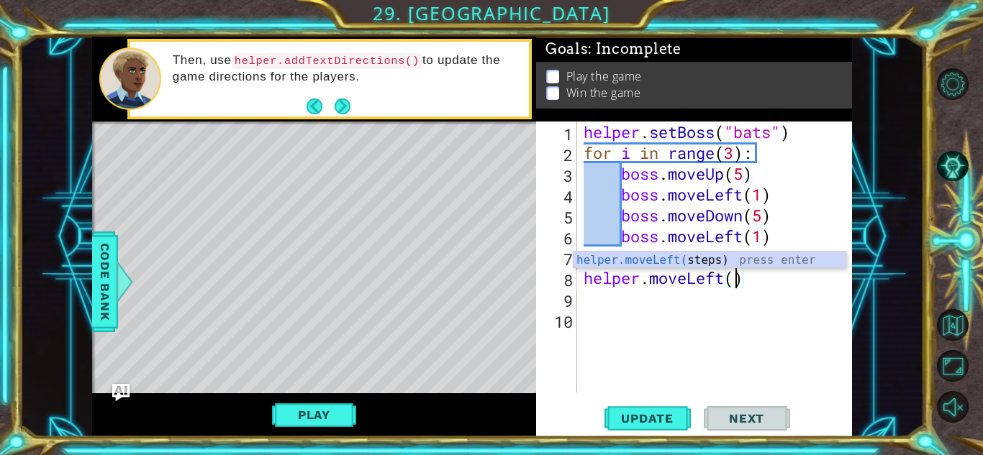
type textarea "helper.moveLeft(1)"
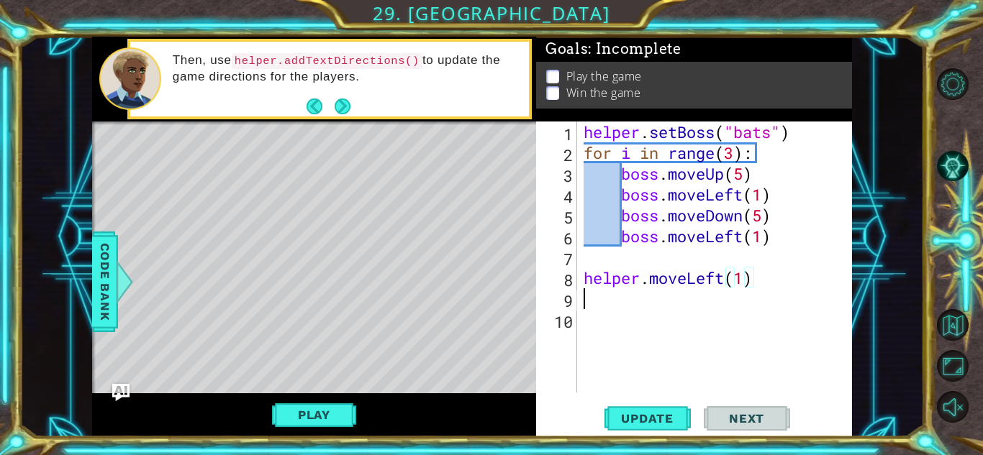
scroll to position [0, 0]
type textarea "helper.moveRight(1)"
type textarea "[DOMAIN_NAME]("spike")"
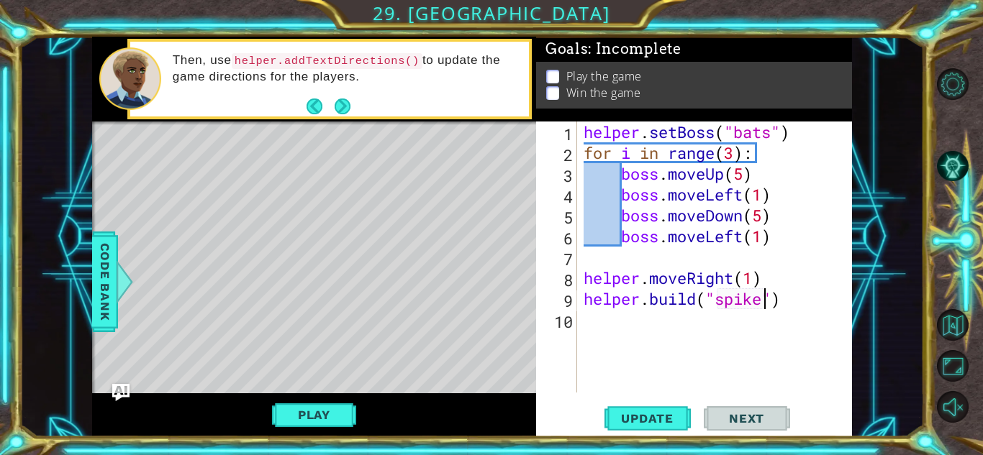
click at [633, 334] on div "helper . setBoss ( "bats" ) for i in range ( 3 ) : boss . moveUp ( 5 ) boss . m…" at bounding box center [718, 278] width 275 height 313
type textarea "h"
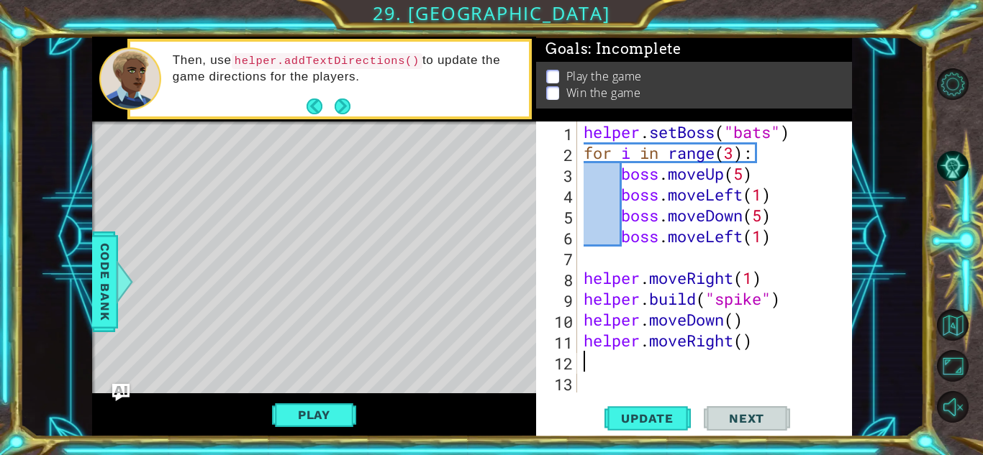
type textarea "h"
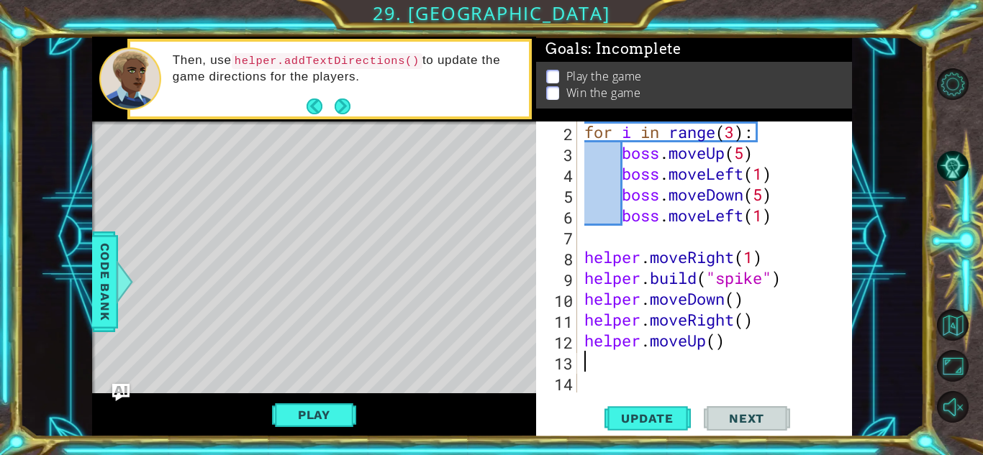
scroll to position [21, 0]
click at [739, 300] on div "for i in range ( 3 ) : boss . moveUp ( 5 ) boss . moveLeft ( 1 ) boss . moveDow…" at bounding box center [718, 278] width 274 height 313
click at [747, 324] on div "for i in range ( 3 ) : boss . moveUp ( 5 ) boss . moveLeft ( 1 ) boss . moveDow…" at bounding box center [718, 278] width 274 height 313
click at [714, 335] on div "for i in range ( 3 ) : boss . moveUp ( 5 ) boss . moveLeft ( 1 ) boss . moveDow…" at bounding box center [718, 278] width 274 height 313
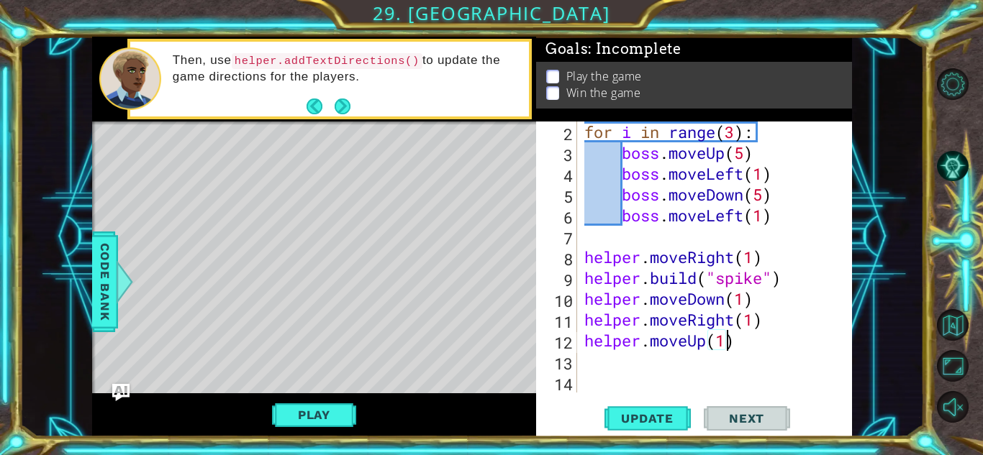
scroll to position [0, 6]
type textarea "helper.moveUp(1)"
click at [625, 417] on span "Update" at bounding box center [646, 418] width 81 height 14
click at [322, 414] on button "Play" at bounding box center [314, 414] width 84 height 27
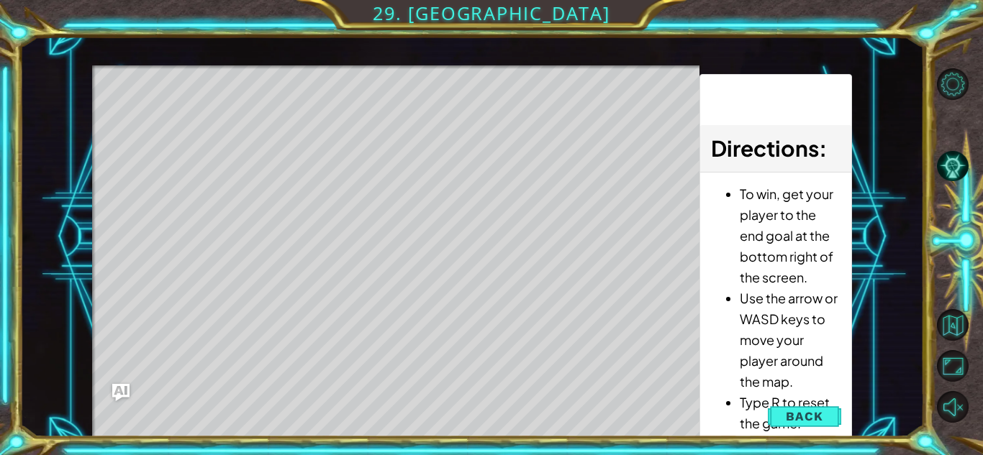
click at [363, 286] on div "Level Map" at bounding box center [424, 277] width 665 height 424
click at [327, 235] on div "Level Map" at bounding box center [424, 277] width 665 height 424
click at [807, 416] on span "Back" at bounding box center [804, 416] width 37 height 14
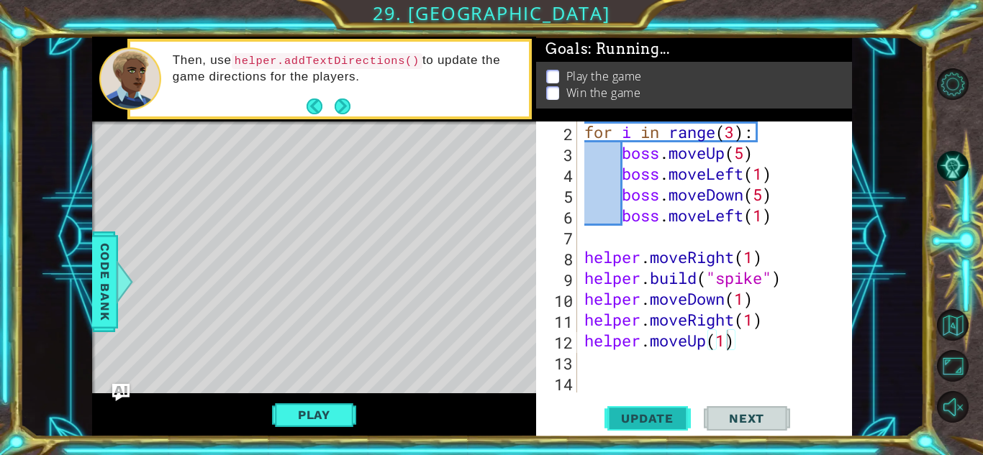
click at [647, 411] on span "Update" at bounding box center [646, 418] width 81 height 14
click at [647, 369] on div "for i in range ( 3 ) : boss . moveUp ( 5 ) boss . moveLeft ( 1 ) boss . moveDow…" at bounding box center [718, 278] width 274 height 313
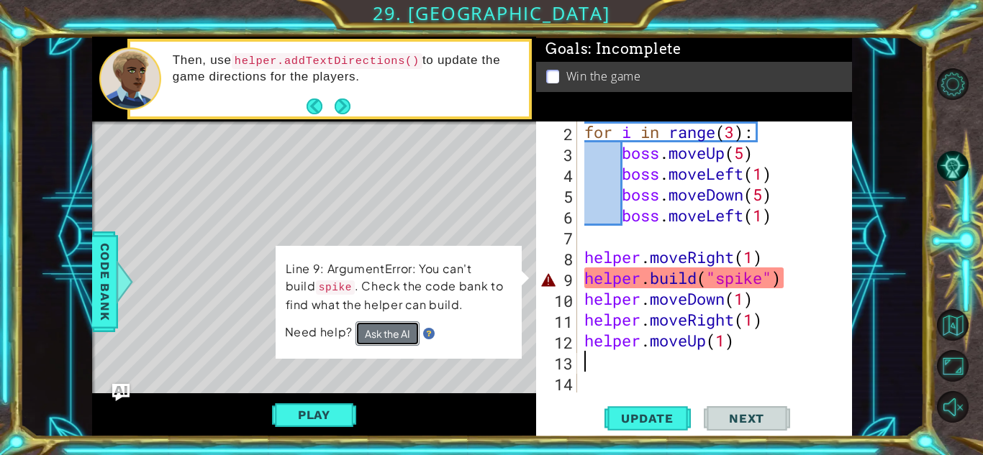
click at [406, 328] on button "Ask the AI" at bounding box center [387, 334] width 64 height 24
click at [406, 328] on button "Ask the AI" at bounding box center [387, 334] width 65 height 26
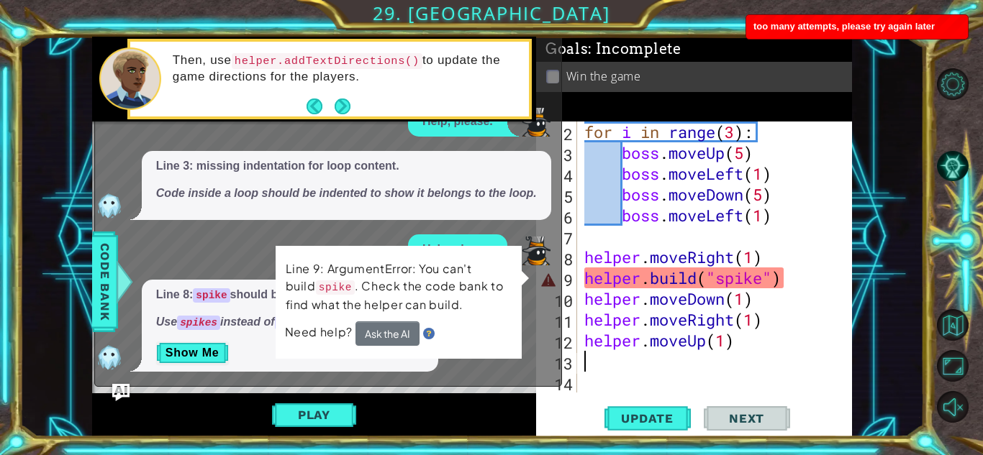
scroll to position [1, 0]
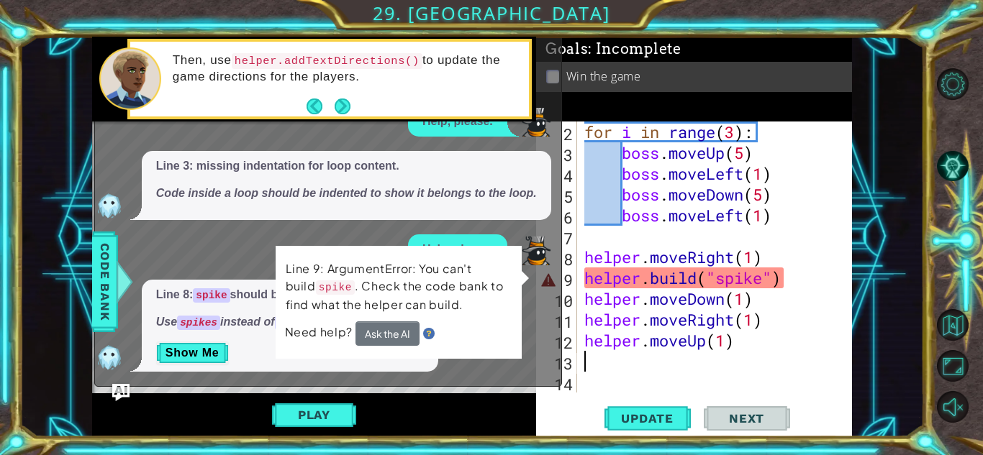
click at [766, 280] on div "for i in range ( 3 ) : boss . moveUp ( 5 ) boss . moveLeft ( 1 ) boss . moveDow…" at bounding box center [718, 278] width 274 height 313
type textarea "[DOMAIN_NAME]("spikes")"
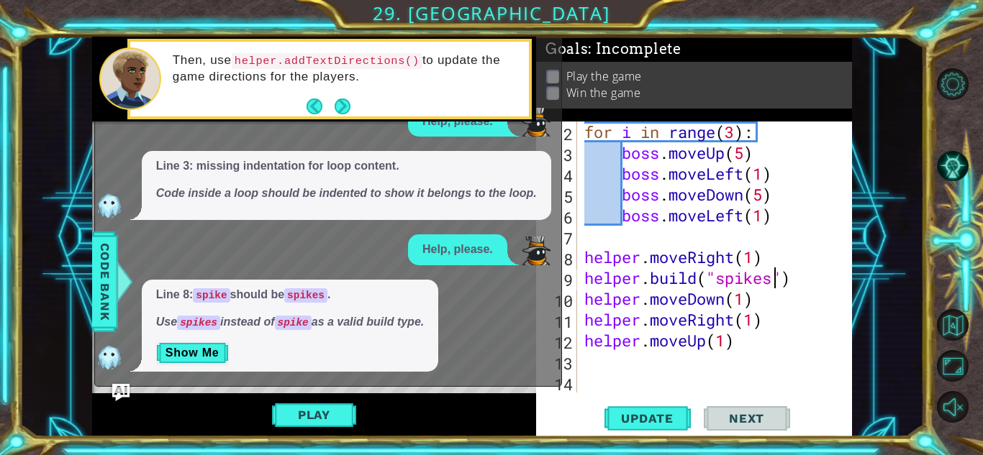
scroll to position [0, 9]
click at [752, 247] on div "for i in range ( 3 ) : boss . moveUp ( 5 ) boss . moveLeft ( 1 ) boss . moveDow…" at bounding box center [718, 278] width 274 height 313
click at [734, 249] on div "for i in range ( 3 ) : boss . moveUp ( 5 ) boss . moveLeft ( 1 ) boss . moveDow…" at bounding box center [718, 278] width 274 height 313
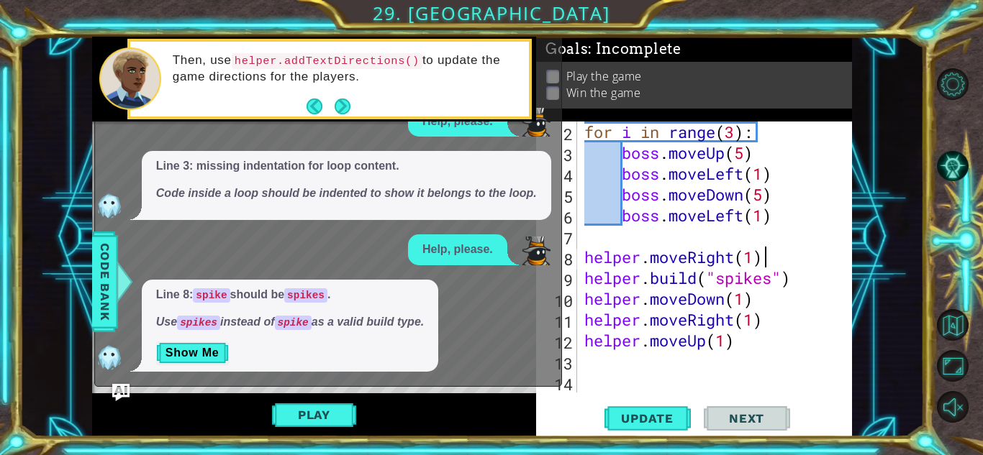
type textarea "helper.moveRight(1)"
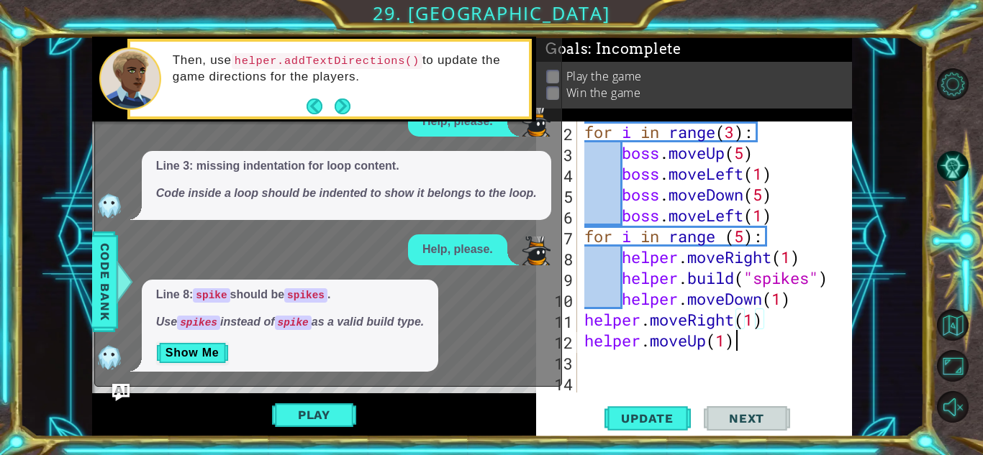
scroll to position [0, 6]
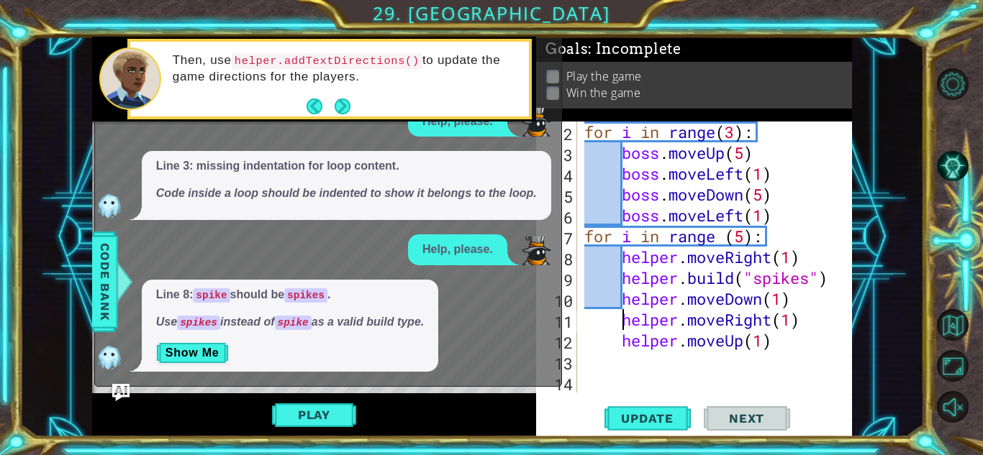
type textarea "helper.moveUp(1)"
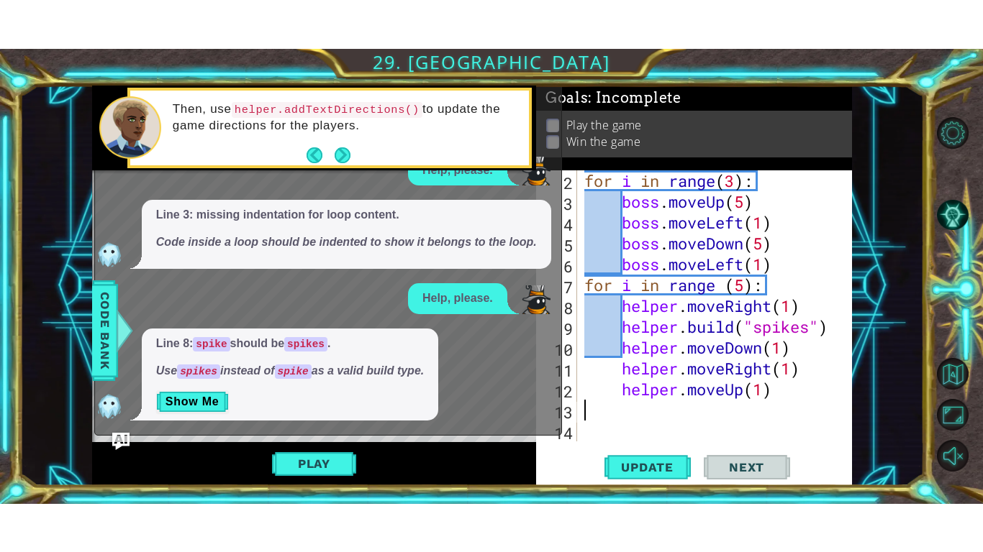
scroll to position [0, 0]
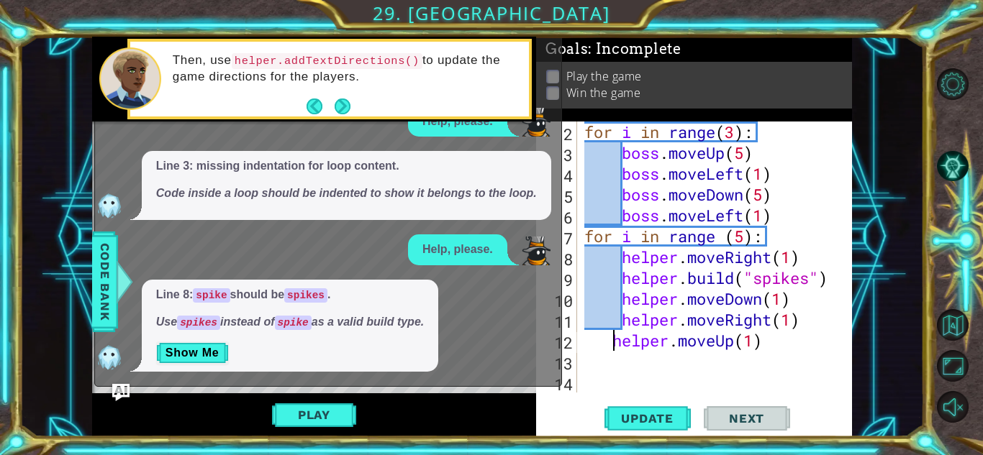
type textarea "helper.moveUp(1)"
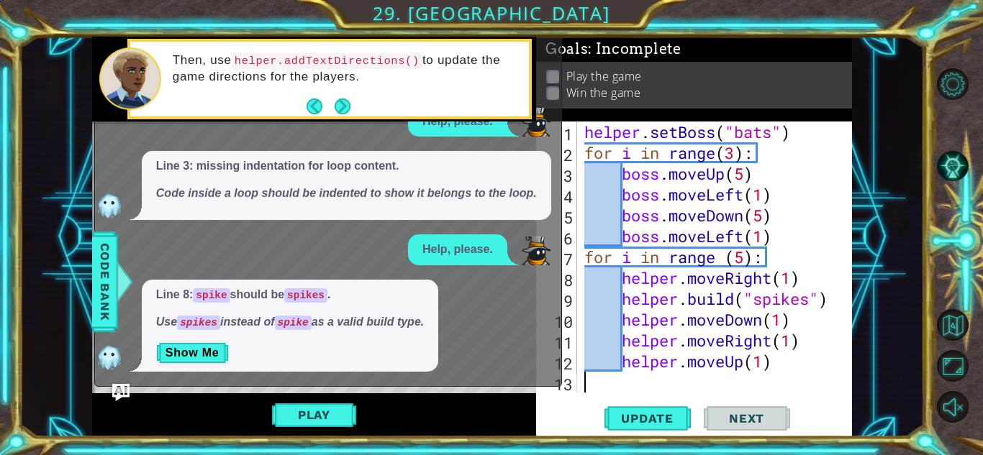
click at [486, 418] on div "Play" at bounding box center [314, 415] width 444 height 44
click at [340, 101] on button "Next" at bounding box center [343, 107] width 16 height 16
click at [340, 101] on div "Then, use helper.addTextDirections() to update the game directions for the play…" at bounding box center [314, 80] width 444 height 86
click at [124, 393] on img "Ask AI" at bounding box center [120, 392] width 17 height 17
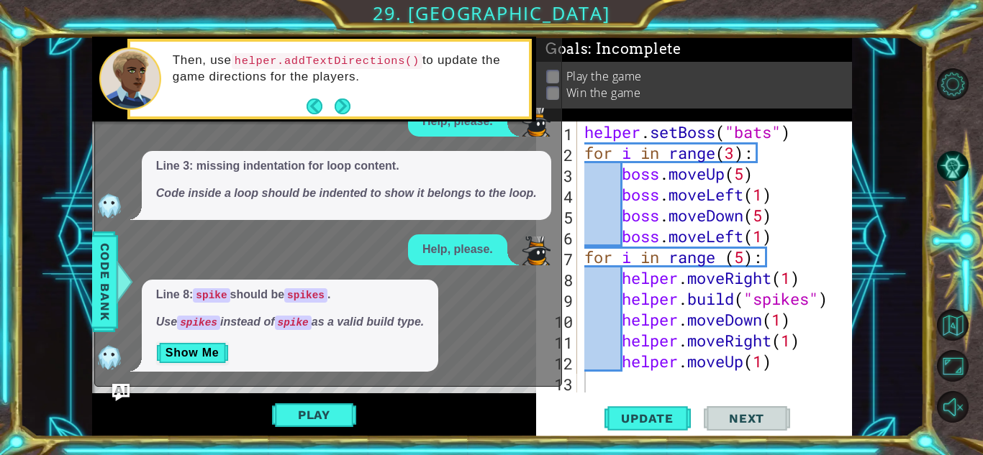
click at [673, 421] on span "Update" at bounding box center [646, 418] width 81 height 14
click at [900, 114] on div "helper.setBoss("bats") for i in range(2): 1 2 3 4 5 6 helper . setBoss ( "bats"…" at bounding box center [471, 237] width 904 height 401
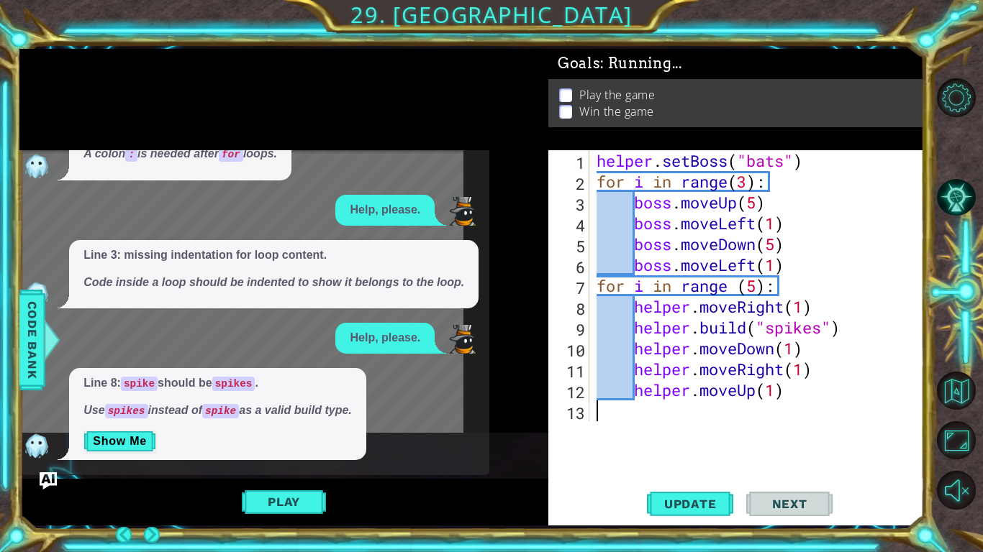
click at [529, 455] on div "helper methods moveLeft(steps) moveRight(steps) moveUp(steps) moveDown(steps) b…" at bounding box center [471, 287] width 904 height 477
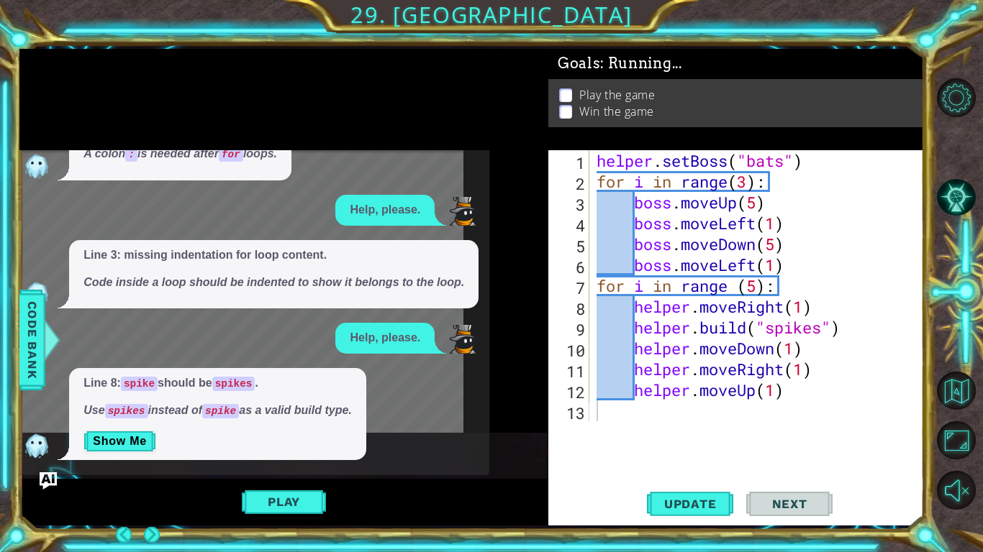
click at [529, 455] on div "helper methods moveLeft(steps) moveRight(steps) moveUp(steps) moveDown(steps) b…" at bounding box center [471, 287] width 904 height 477
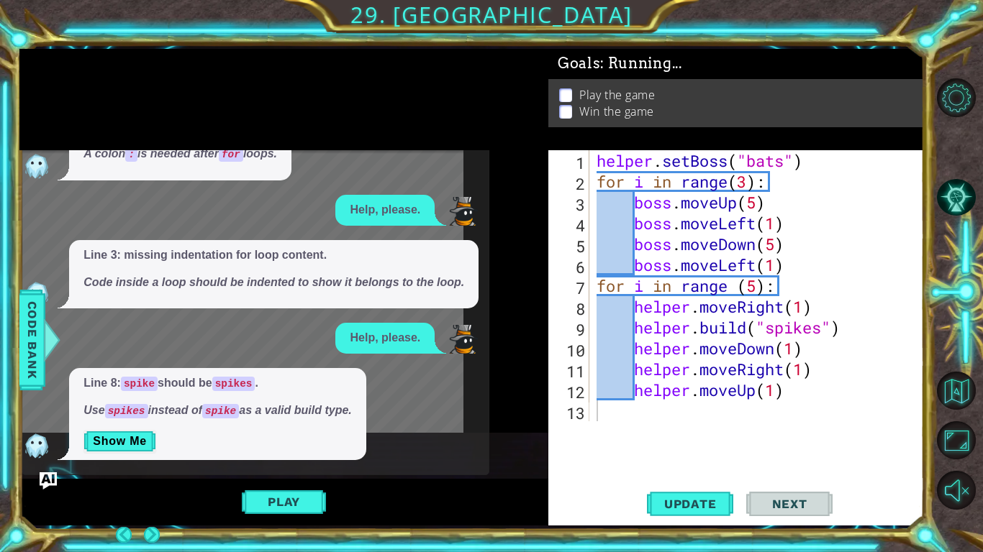
click at [529, 455] on div "helper methods moveLeft(steps) moveRight(steps) moveUp(steps) moveDown(steps) b…" at bounding box center [471, 287] width 904 height 477
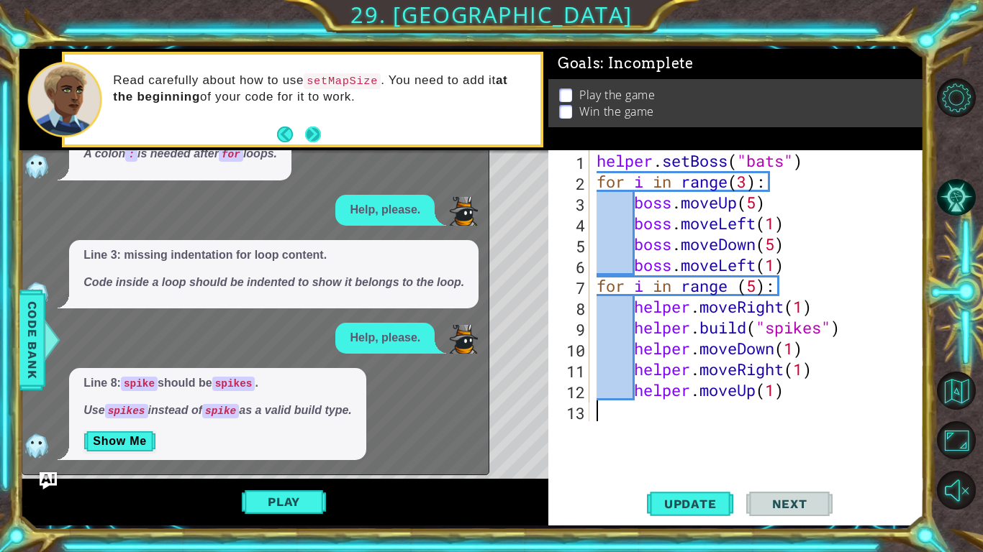
click at [320, 134] on button "Next" at bounding box center [313, 135] width 26 height 26
click at [523, 429] on div "Level Map" at bounding box center [351, 362] width 665 height 424
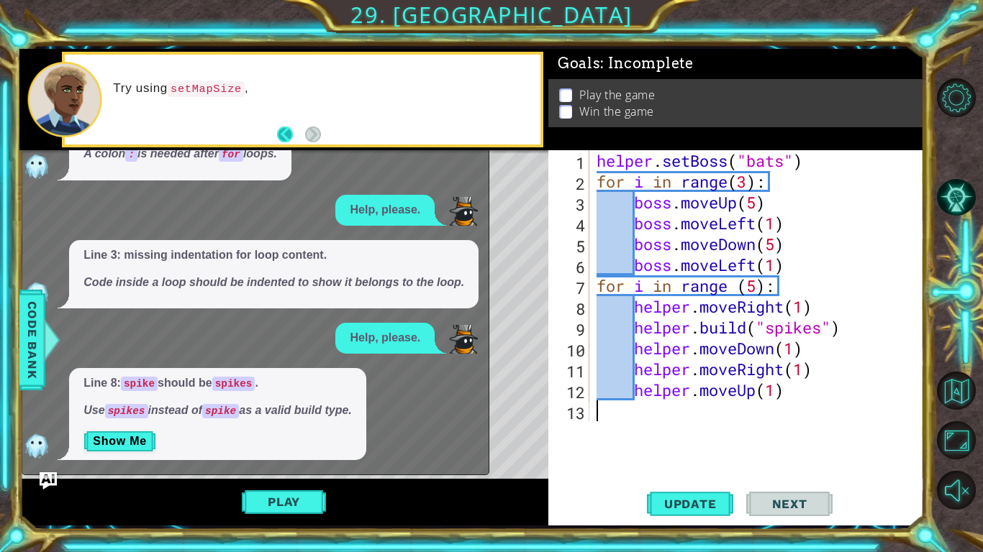
click at [289, 135] on button "Back" at bounding box center [291, 135] width 28 height 16
click at [306, 140] on div "Try using setMapSize ," at bounding box center [283, 99] width 529 height 101
click at [291, 455] on button "Play" at bounding box center [284, 501] width 84 height 27
click at [685, 455] on div "helper methods moveLeft(steps) moveRight(steps) moveUp(steps) moveDown(steps) b…" at bounding box center [471, 287] width 904 height 477
click at [283, 455] on div "helper methods moveLeft(steps) moveRight(steps) moveUp(steps) moveDown(steps) b…" at bounding box center [471, 287] width 904 height 477
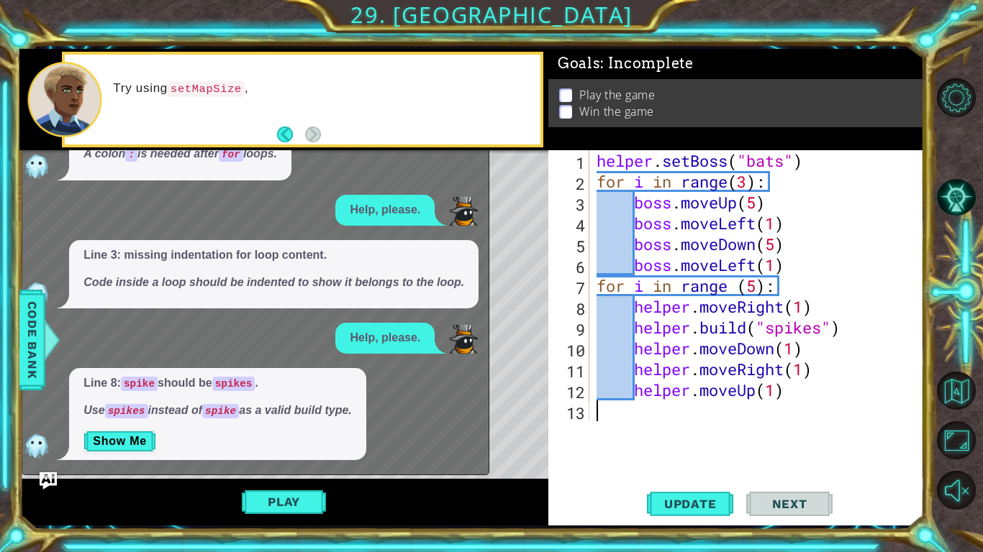
click at [283, 455] on div "helper methods moveLeft(steps) moveRight(steps) moveUp(steps) moveDown(steps) b…" at bounding box center [471, 287] width 904 height 477
click at [34, 341] on div "Help, please." at bounding box center [251, 338] width 459 height 31
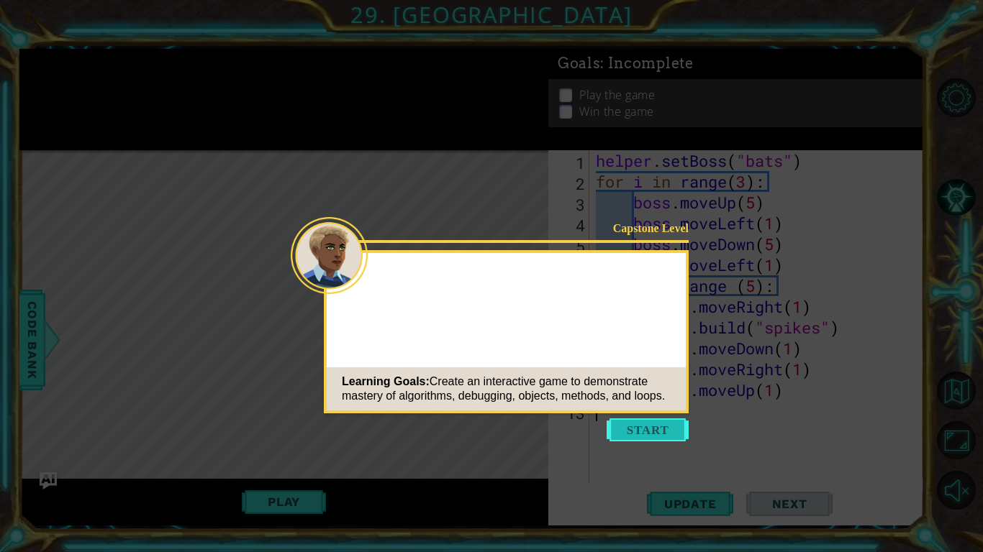
click at [622, 427] on button "Start" at bounding box center [647, 430] width 82 height 23
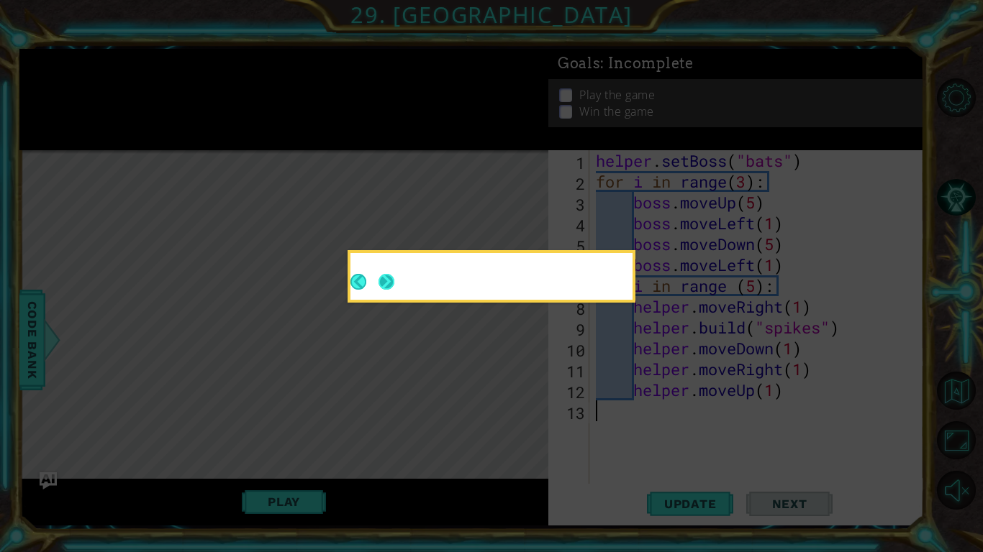
click at [383, 290] on button "Next" at bounding box center [386, 282] width 17 height 17
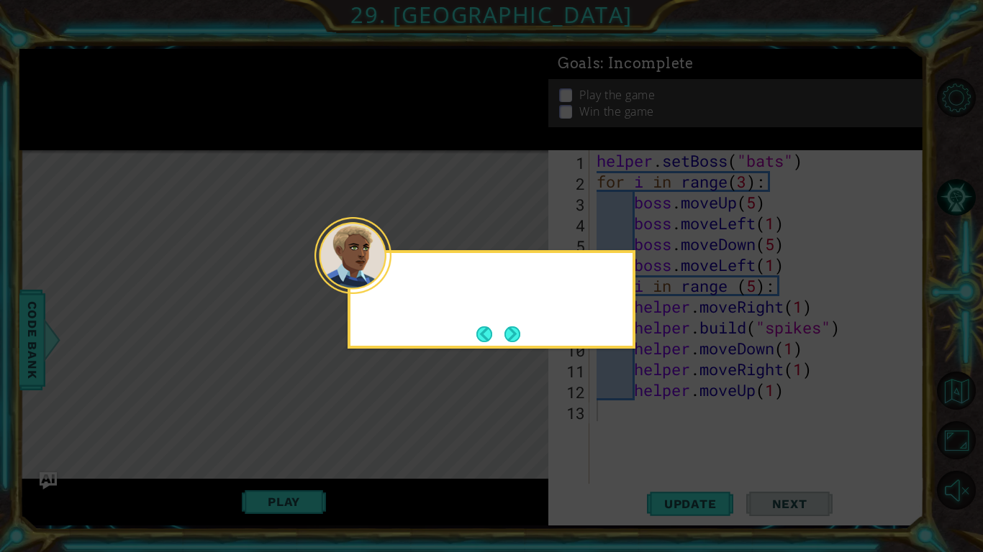
click at [518, 340] on button "Next" at bounding box center [512, 334] width 17 height 17
click at [518, 340] on icon at bounding box center [491, 276] width 983 height 552
click at [515, 338] on icon at bounding box center [491, 276] width 983 height 552
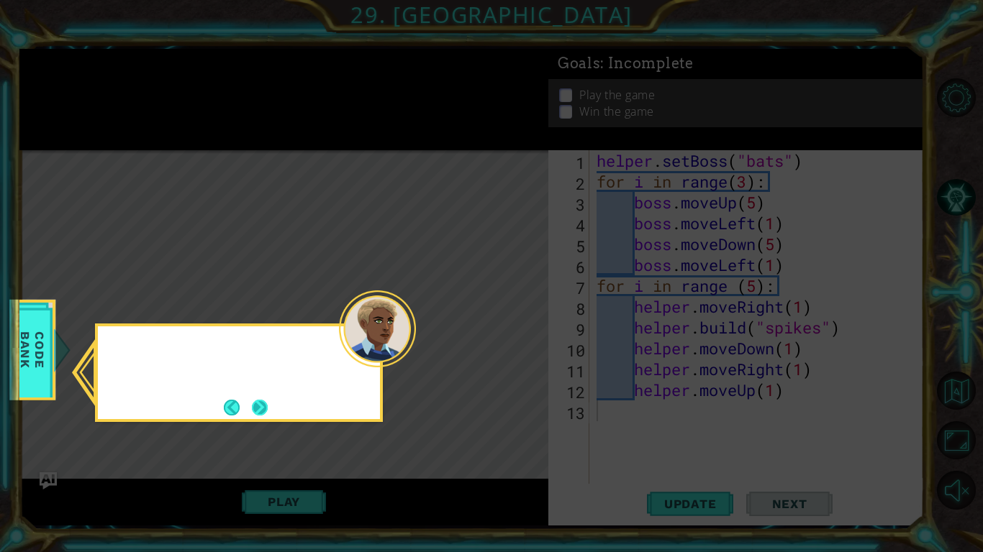
click at [134, 352] on div at bounding box center [239, 352] width 282 height 41
click at [261, 411] on button "Next" at bounding box center [259, 407] width 17 height 17
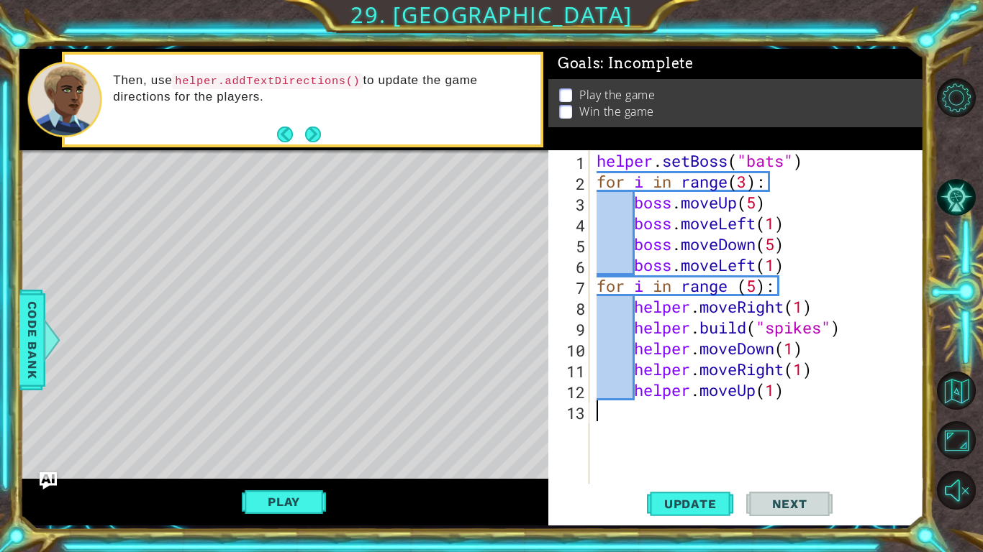
click at [702, 332] on div "helper . setBoss ( "bats" ) for i in range ( 3 ) : boss . moveUp ( 5 ) boss . m…" at bounding box center [760, 338] width 334 height 376
click at [683, 506] on span "Update" at bounding box center [690, 504] width 81 height 14
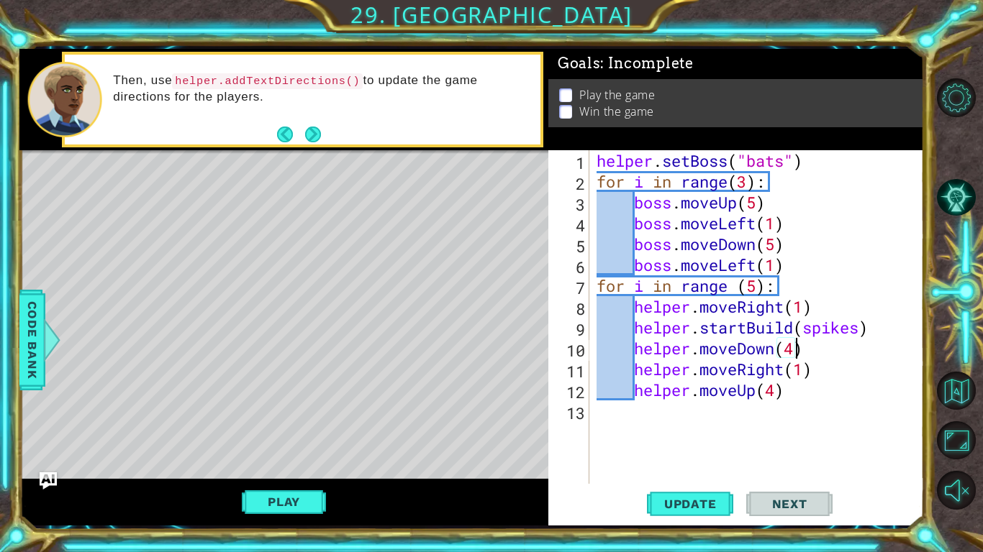
scroll to position [0, 9]
click at [674, 510] on span "Update" at bounding box center [690, 504] width 81 height 14
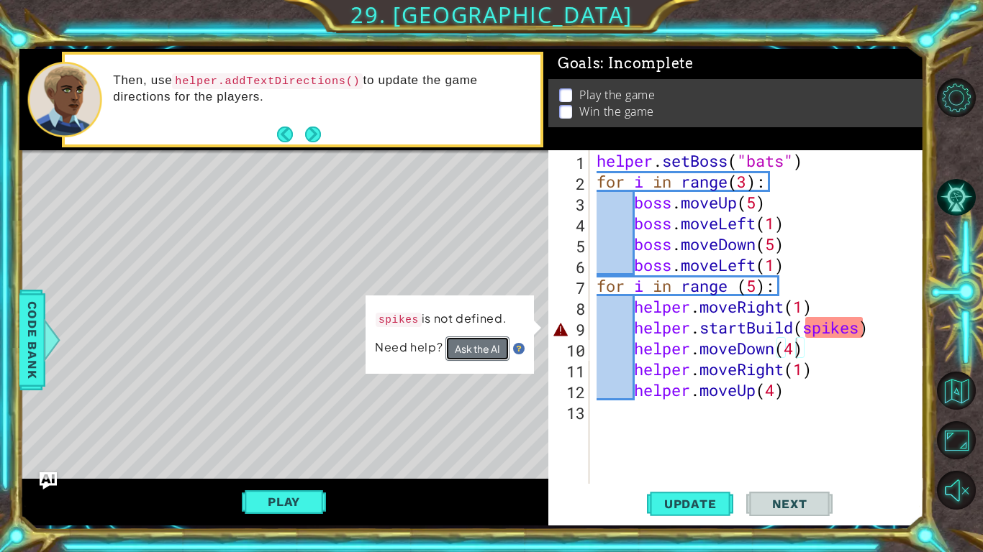
click at [476, 352] on button "Ask the AI" at bounding box center [477, 349] width 64 height 24
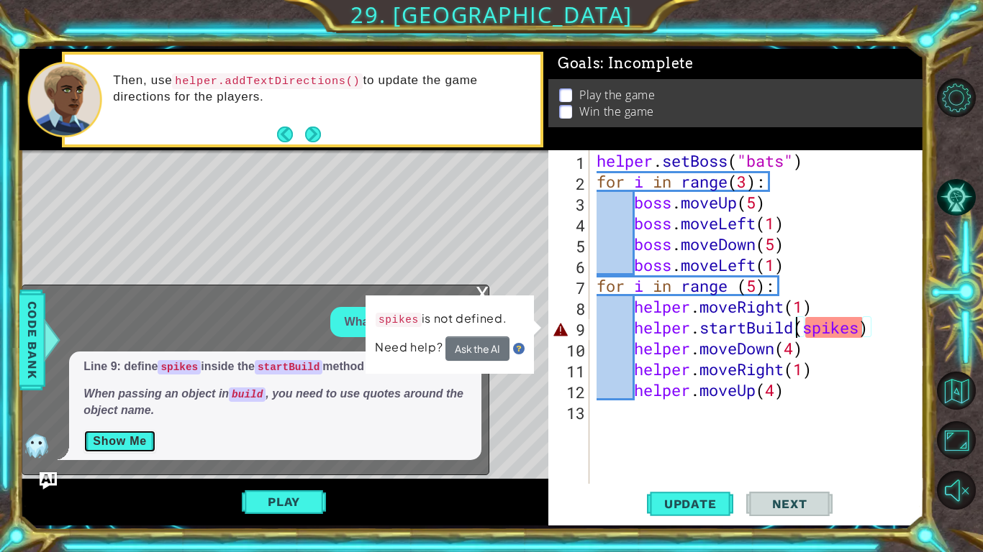
click at [131, 440] on button "Show Me" at bounding box center [119, 441] width 73 height 23
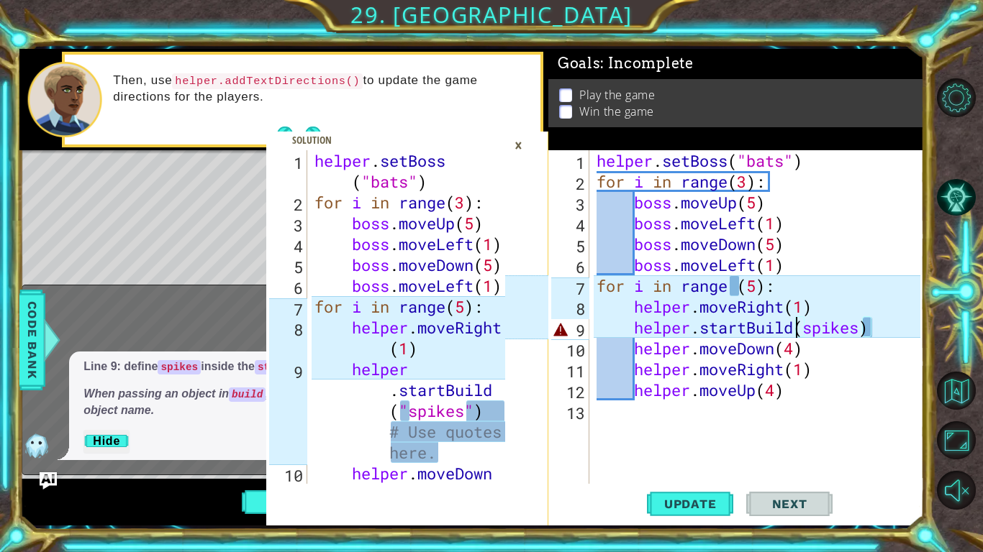
click at [809, 325] on div "helper . setBoss ( "bats" ) for i in range ( 3 ) : boss . moveUp ( 5 ) boss . m…" at bounding box center [760, 338] width 334 height 376
click at [690, 513] on button "Update" at bounding box center [690, 504] width 86 height 37
click at [515, 146] on div "×" at bounding box center [518, 145] width 22 height 24
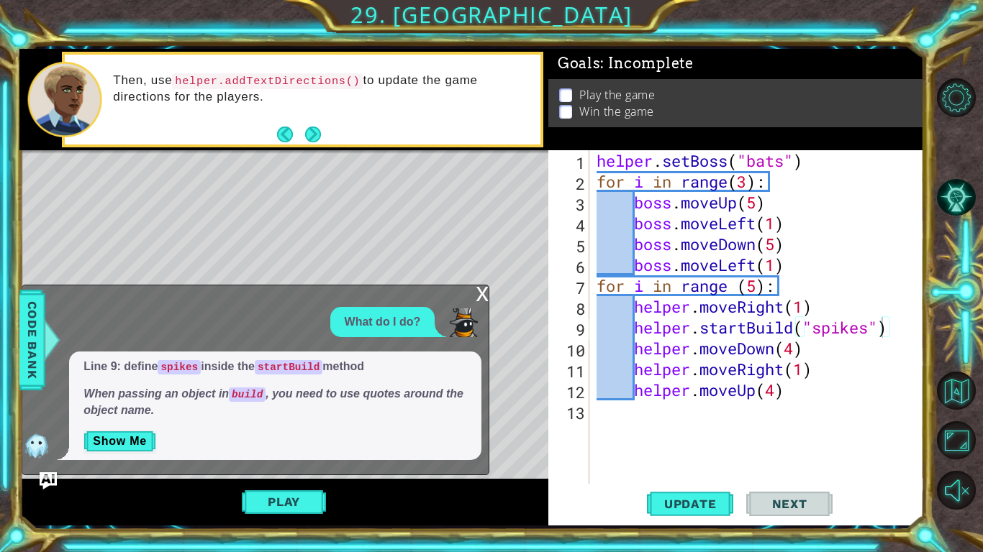
click at [476, 299] on div "x" at bounding box center [482, 293] width 13 height 14
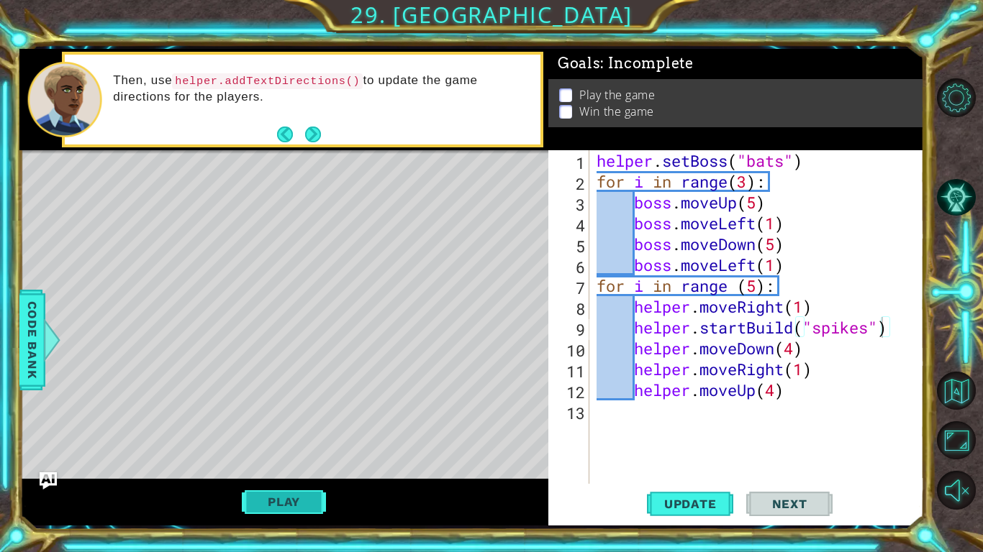
click at [305, 507] on button "Play" at bounding box center [284, 501] width 84 height 27
click at [305, 507] on div "helper methods moveLeft(steps) moveRight(steps) moveUp(steps) moveDown(steps) b…" at bounding box center [471, 287] width 904 height 477
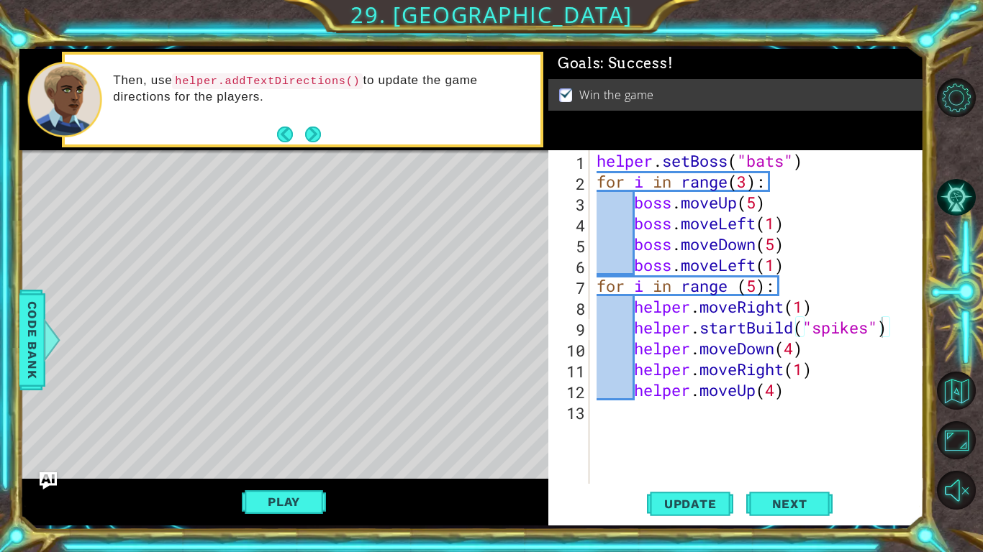
click at [829, 361] on div "helper . setBoss ( "bats" ) for i in range ( 3 ) : boss . moveUp ( 5 ) boss . m…" at bounding box center [760, 338] width 334 height 376
type textarea "helper.moveRight(1)"
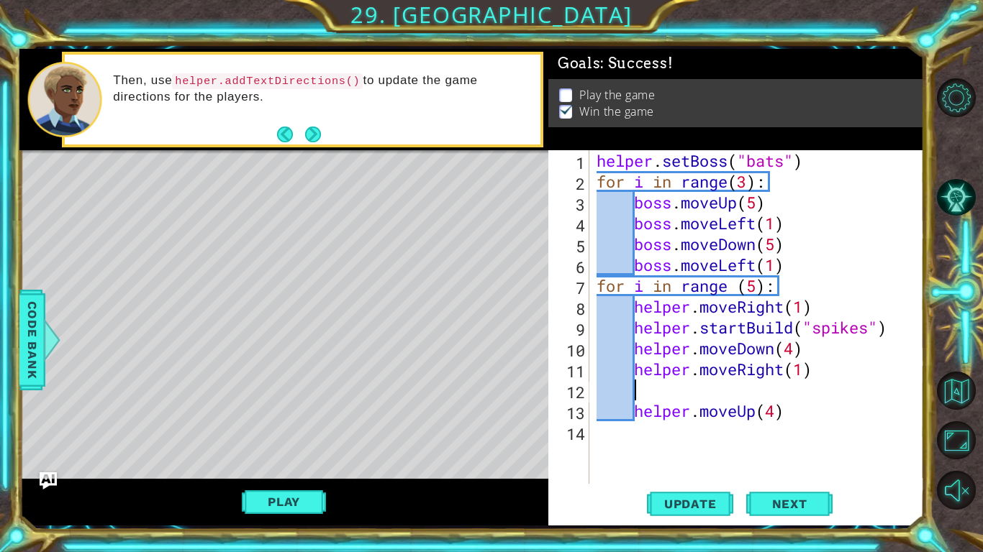
scroll to position [0, 1]
type textarea "h"
click at [706, 509] on span "Update" at bounding box center [690, 504] width 81 height 14
type textarea "helper"
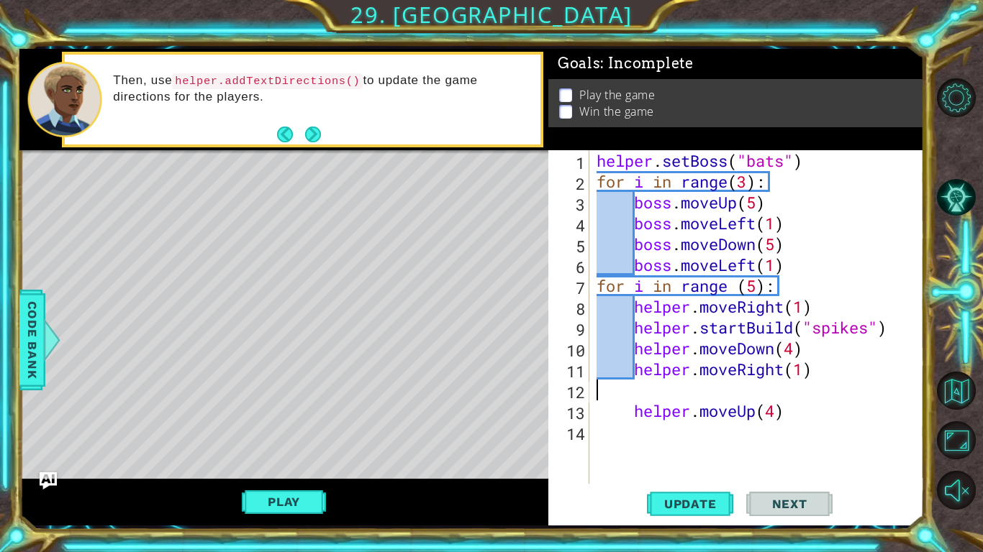
scroll to position [0, 0]
type textarea "helper.moveDown(4)"
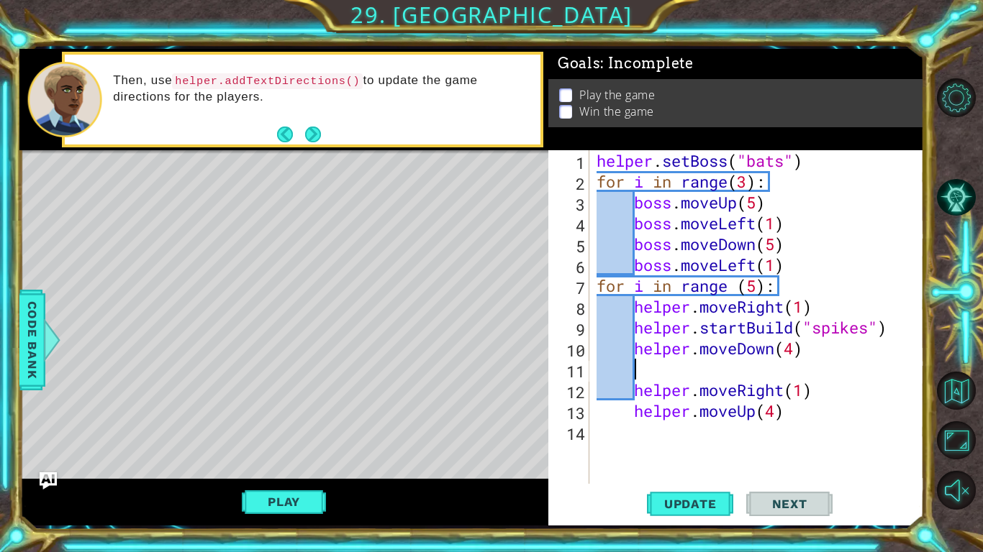
type textarea "h"
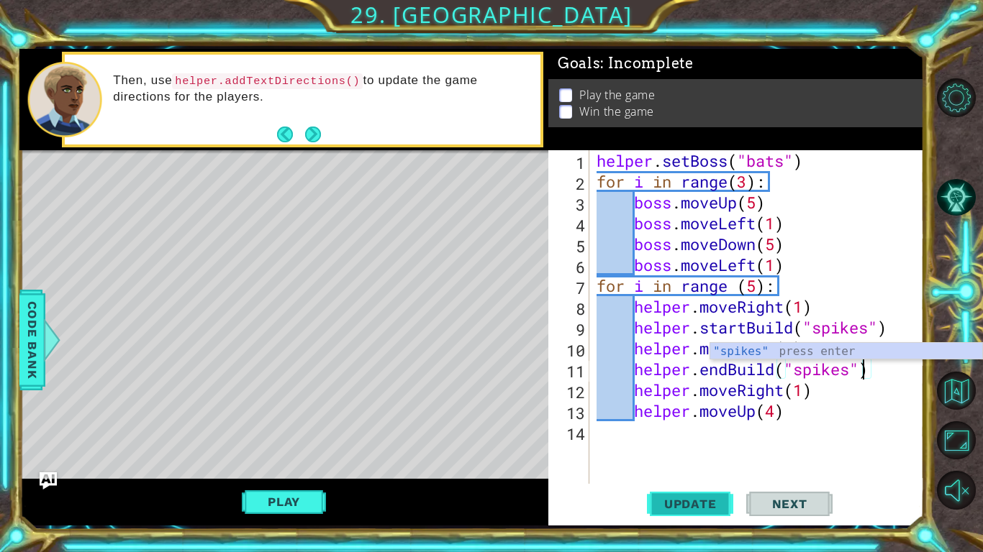
click at [681, 509] on span "Update" at bounding box center [690, 504] width 81 height 14
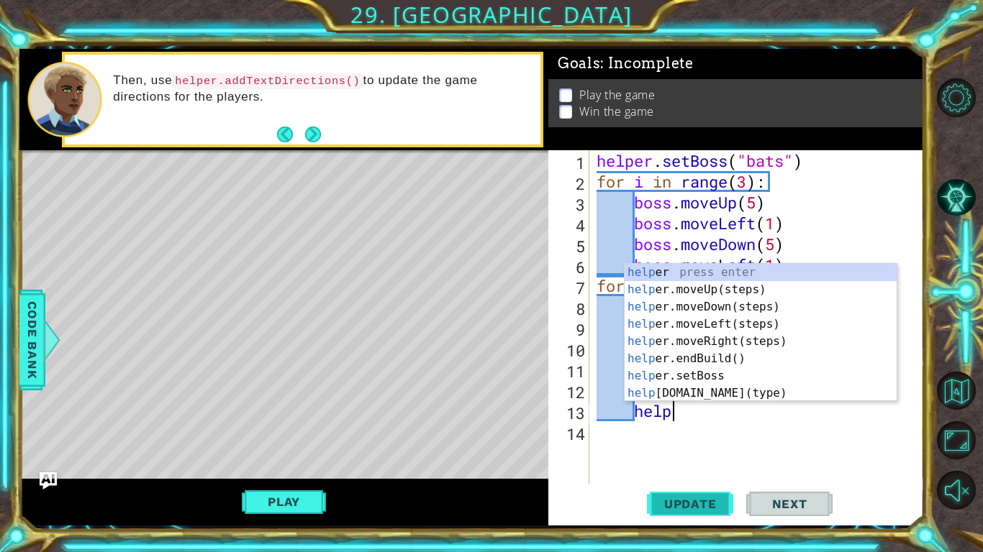
type textarea "h"
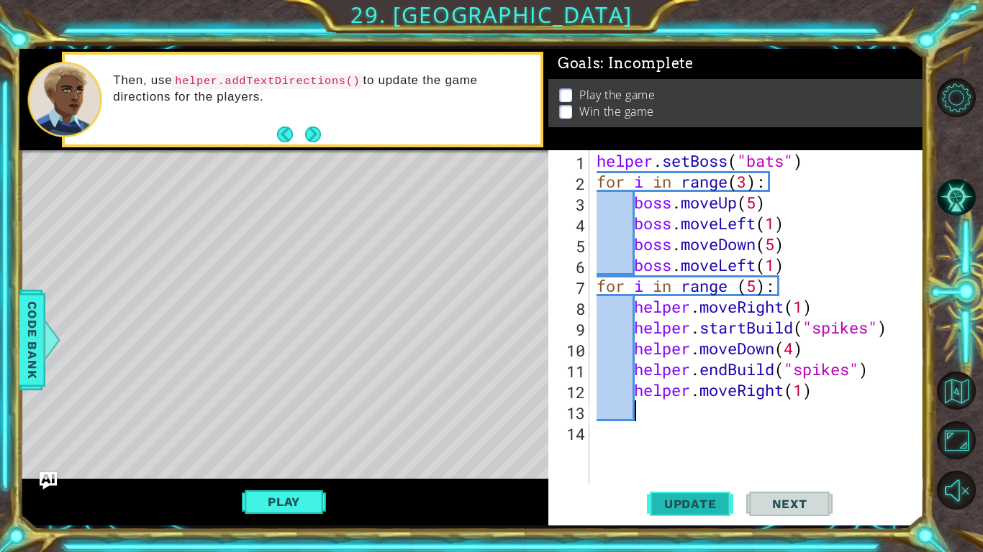
scroll to position [0, 1]
type textarea "helper"
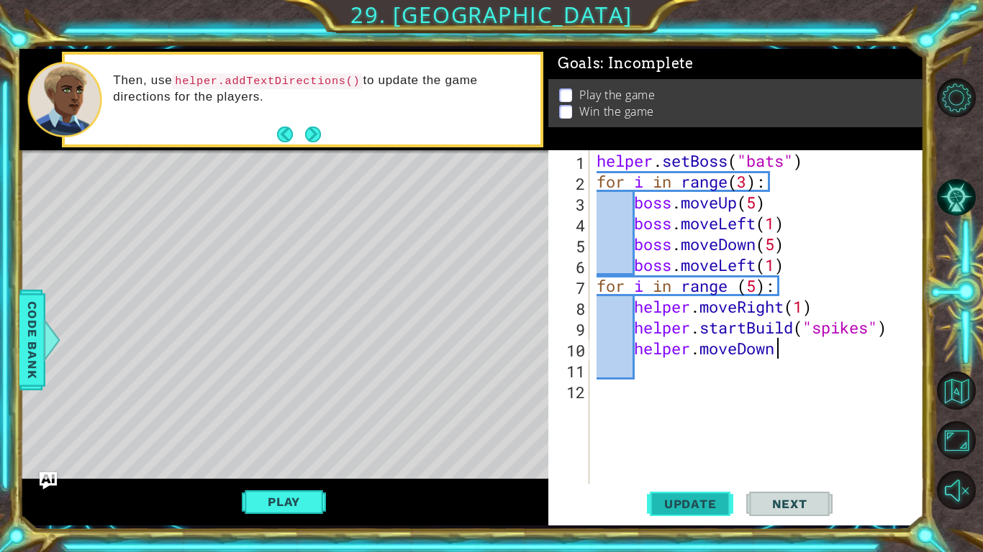
type textarea "helper"
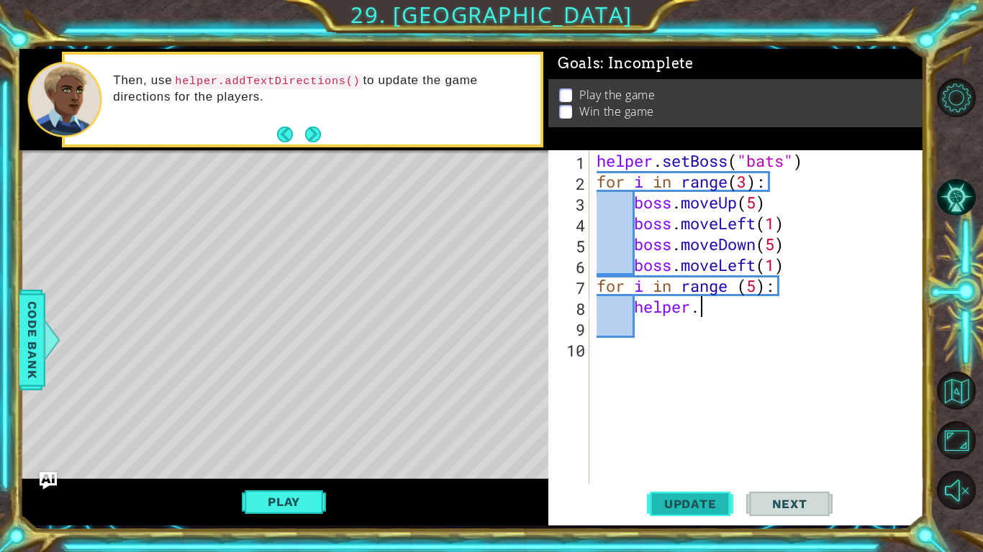
type textarea "helper"
click at [681, 509] on span "Update" at bounding box center [690, 504] width 81 height 14
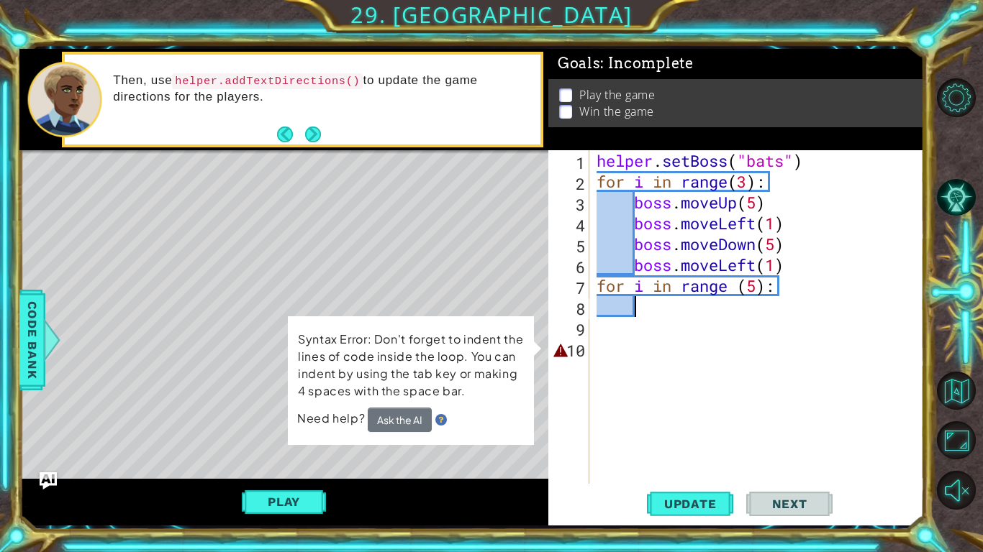
scroll to position [0, 1]
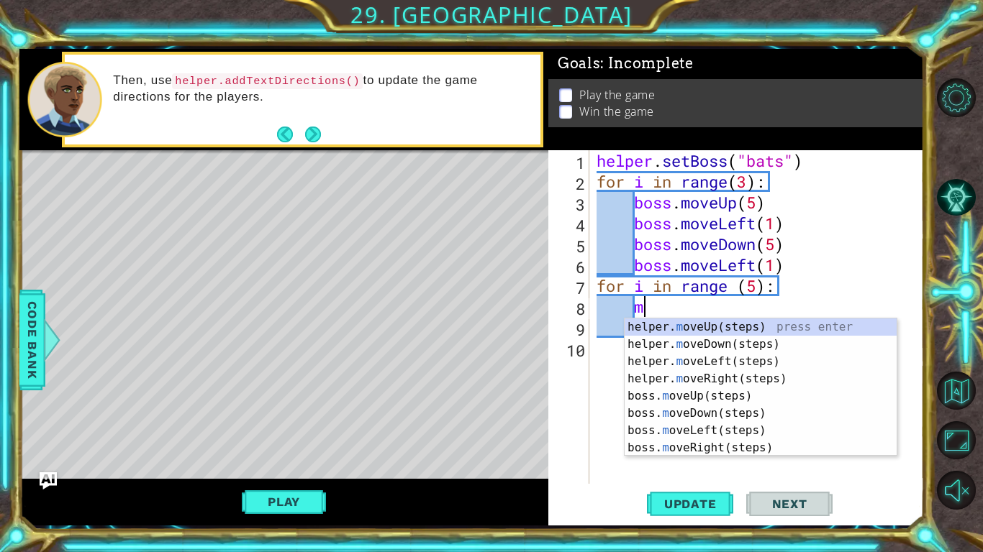
type textarea "mo"
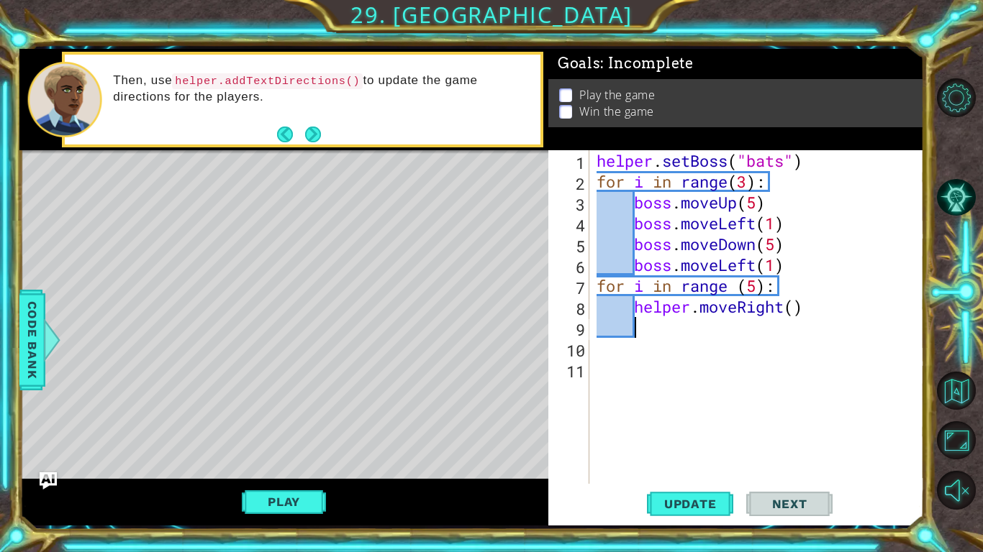
scroll to position [0, 1]
click at [794, 309] on div "helper . setBoss ( "bats" ) for i in range ( 3 ) : boss . moveUp ( 5 ) boss . m…" at bounding box center [760, 338] width 334 height 376
type textarea "helper.moveRight(6)"
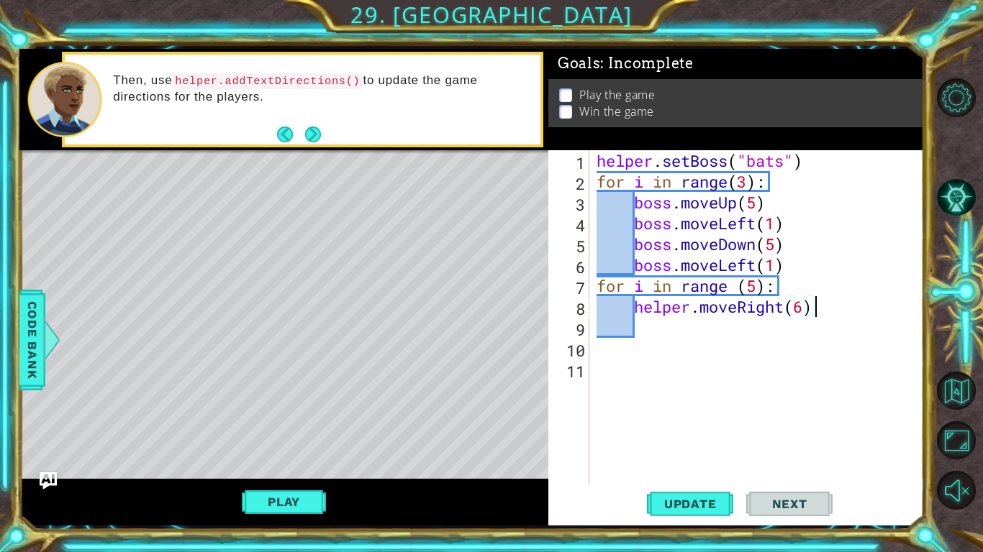
scroll to position [0, 1]
type textarea "h"
type textarea "helper.moveDown(1)"
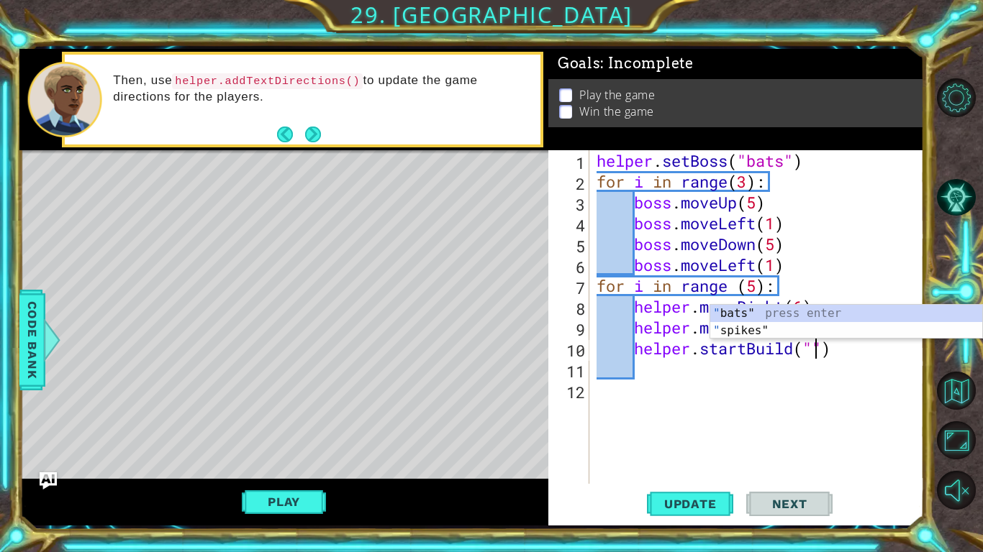
scroll to position [0, 10]
type textarea "helper.startBuild("spikes")"
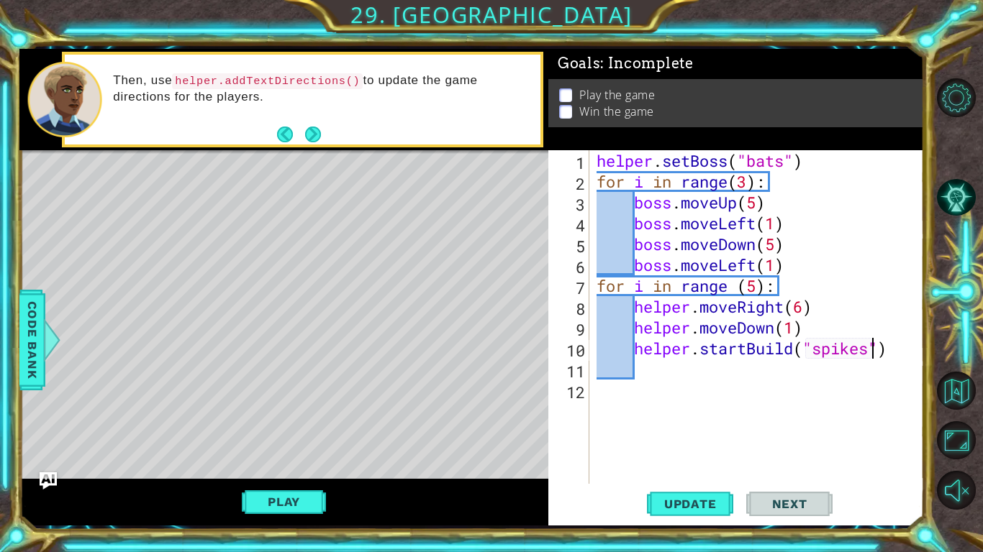
scroll to position [0, 1]
type textarea "helper.moveDown(1)"
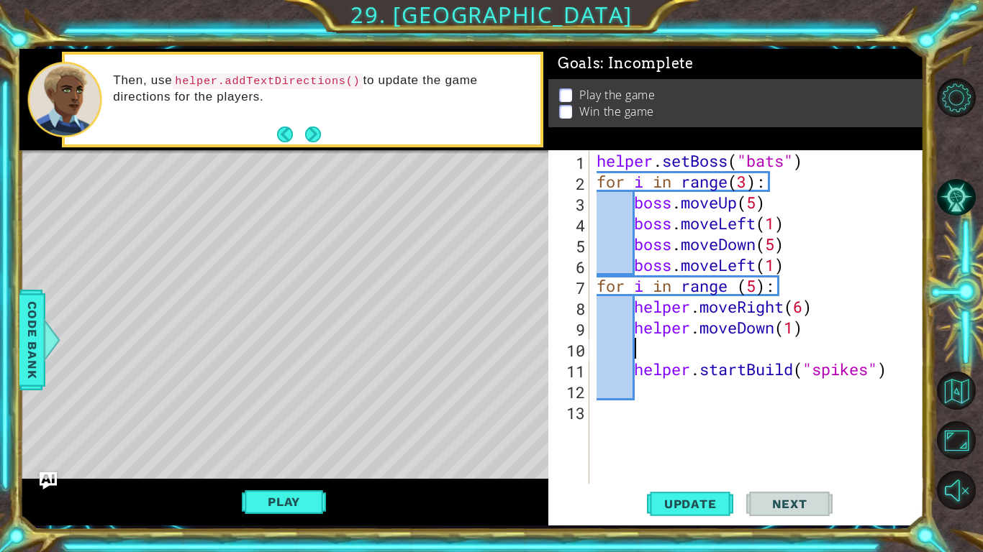
type textarea "h"
type textarea "helper.startBuild("spikes")"
type textarea "h"
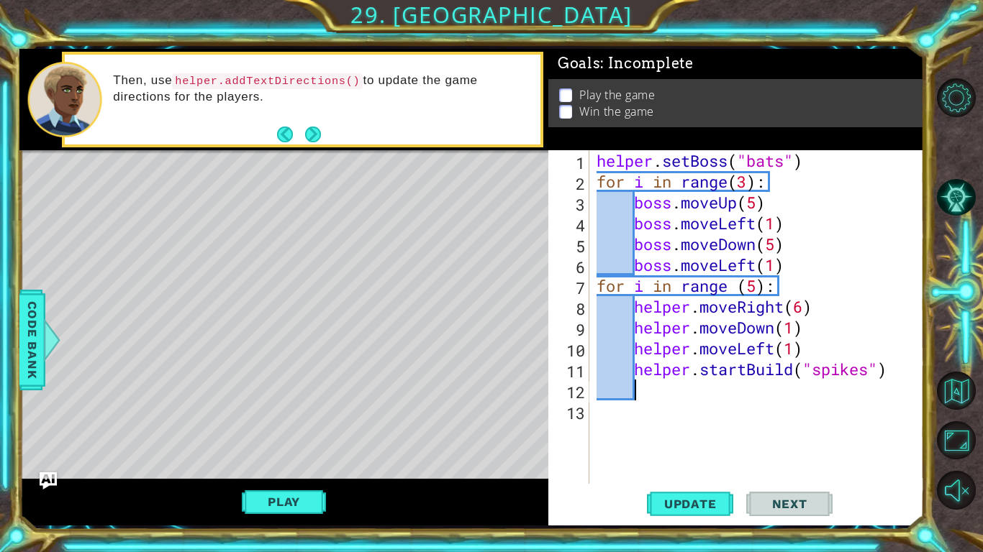
scroll to position [0, 1]
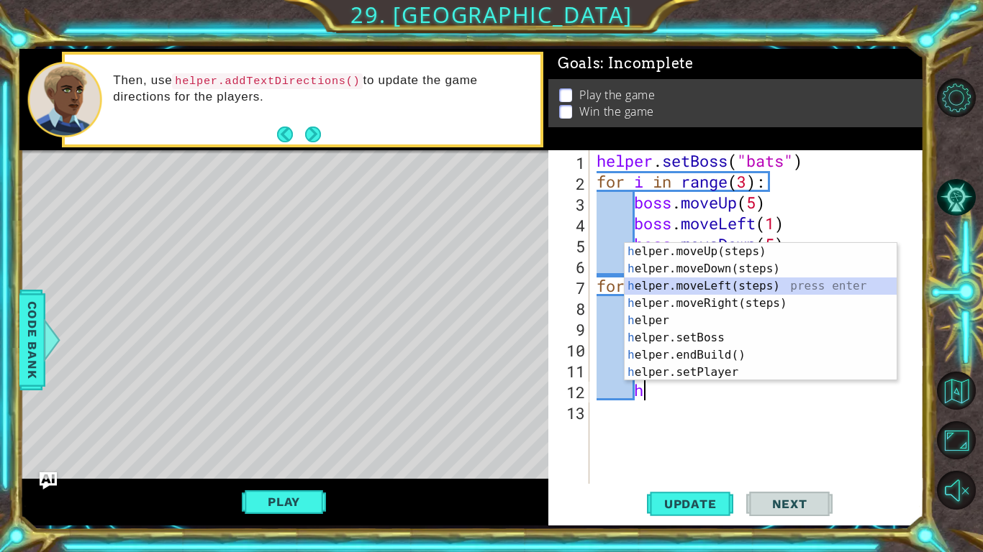
click at [882, 433] on div "helper . setBoss ( "bats" ) for i in range ( 3 ) : boss . moveUp ( 5 ) boss . m…" at bounding box center [760, 338] width 334 height 376
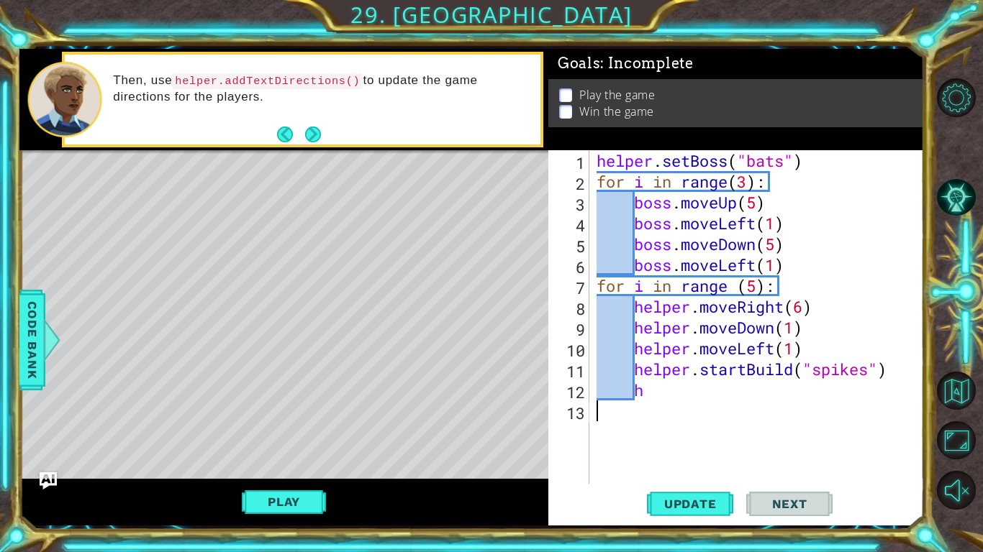
scroll to position [0, 0]
click at [791, 402] on div "helper . setBoss ( "bats" ) for i in range ( 3 ) : boss . moveUp ( 5 ) boss . m…" at bounding box center [760, 338] width 334 height 376
type textarea "h"
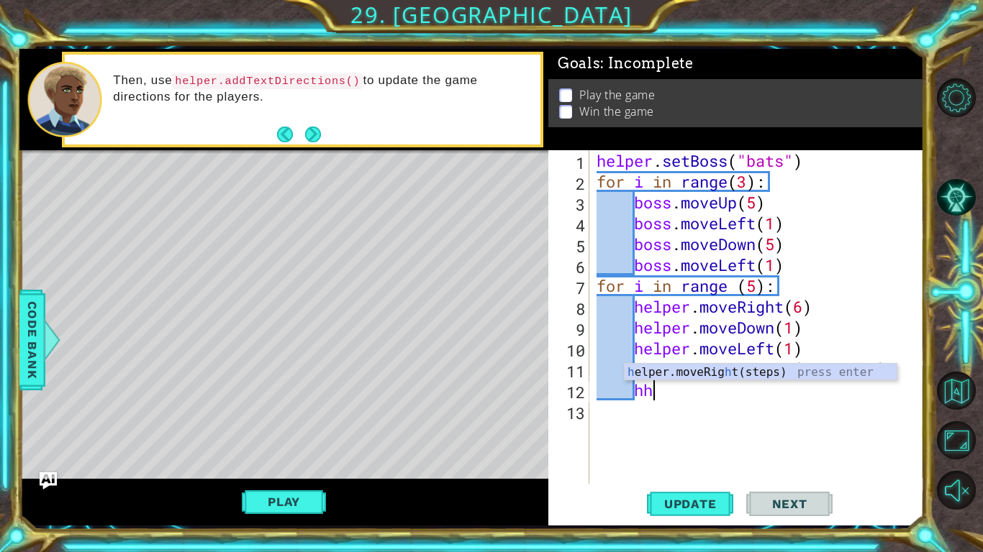
type textarea "h"
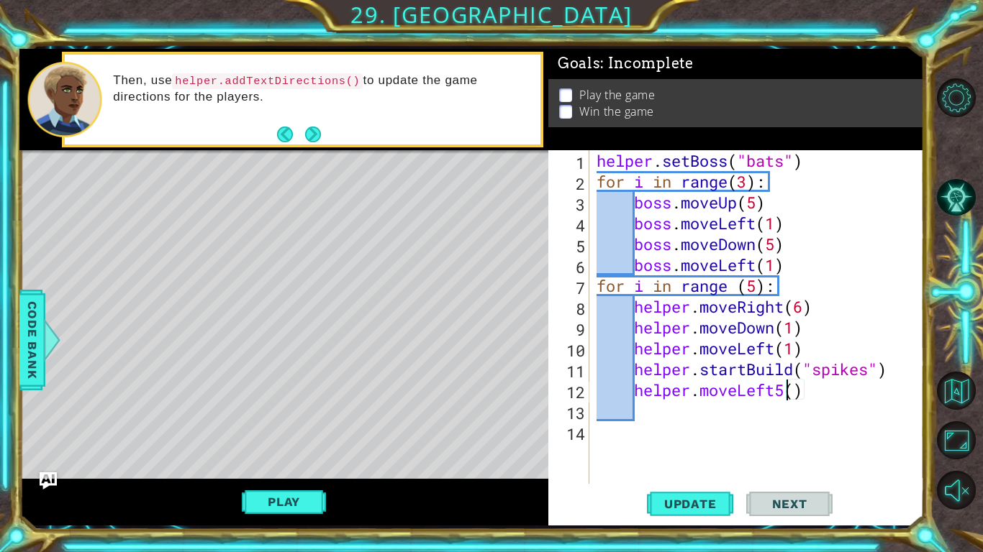
scroll to position [0, 9]
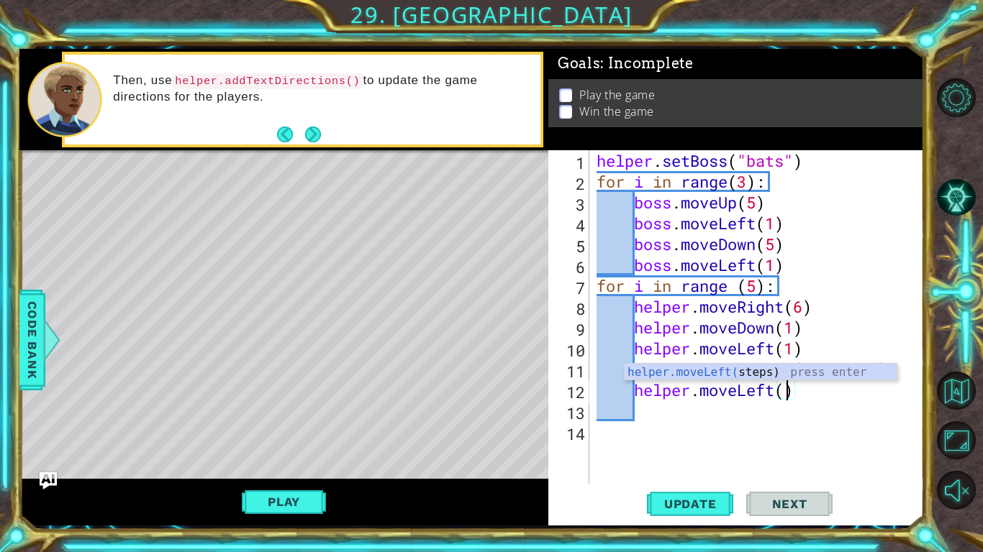
type textarea "helper.moveLeft(5)"
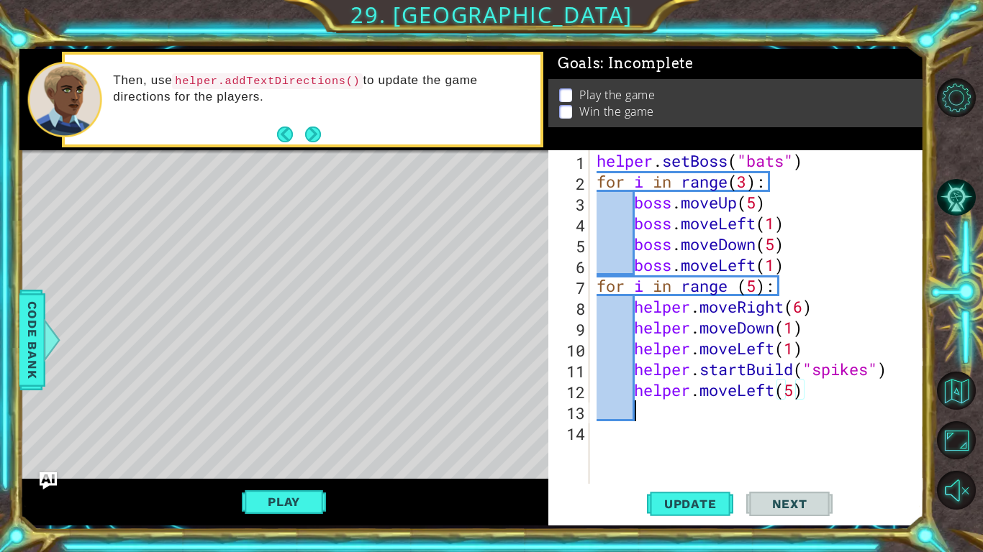
scroll to position [0, 1]
type textarea "h"
type textarea "helper.moveDown(1)"
type textarea "h"
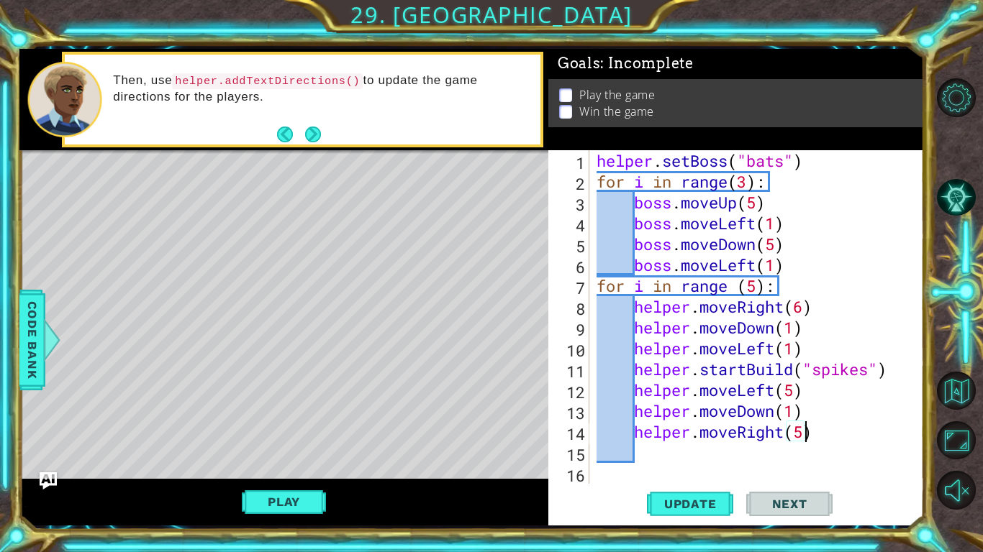
scroll to position [0, 9]
type textarea "helper.moveRight(5)"
click at [706, 505] on span "Update" at bounding box center [690, 504] width 81 height 14
type textarea "h"
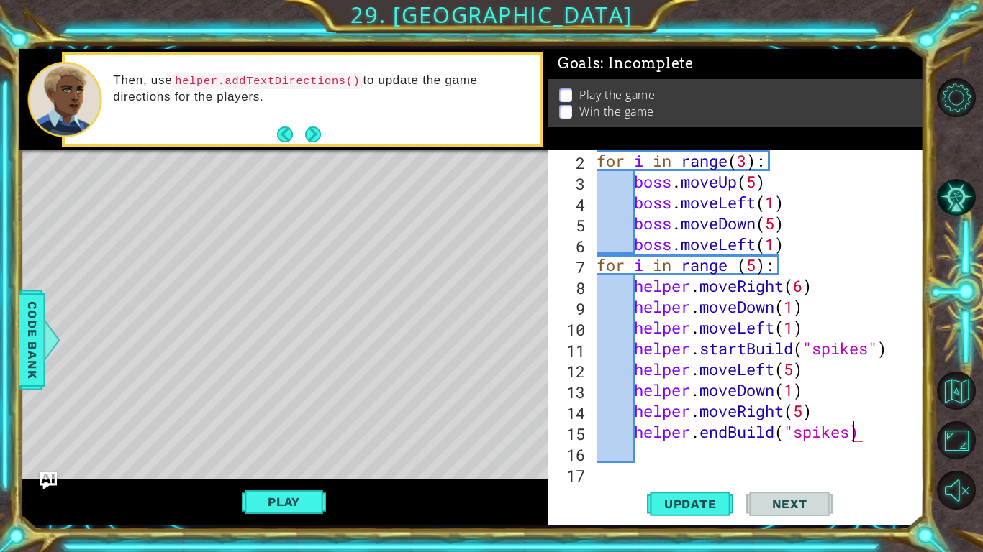
scroll to position [0, 12]
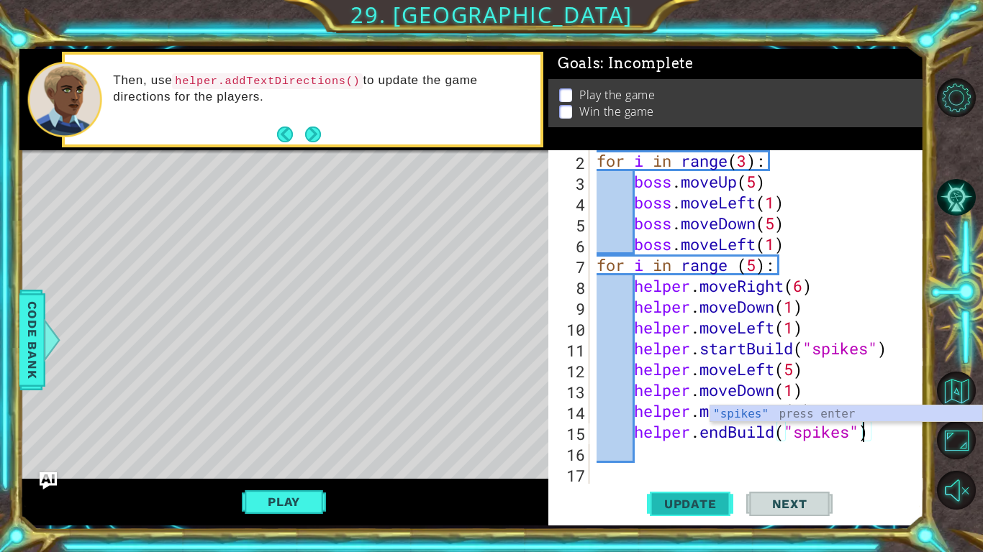
click at [679, 504] on span "Update" at bounding box center [690, 504] width 81 height 14
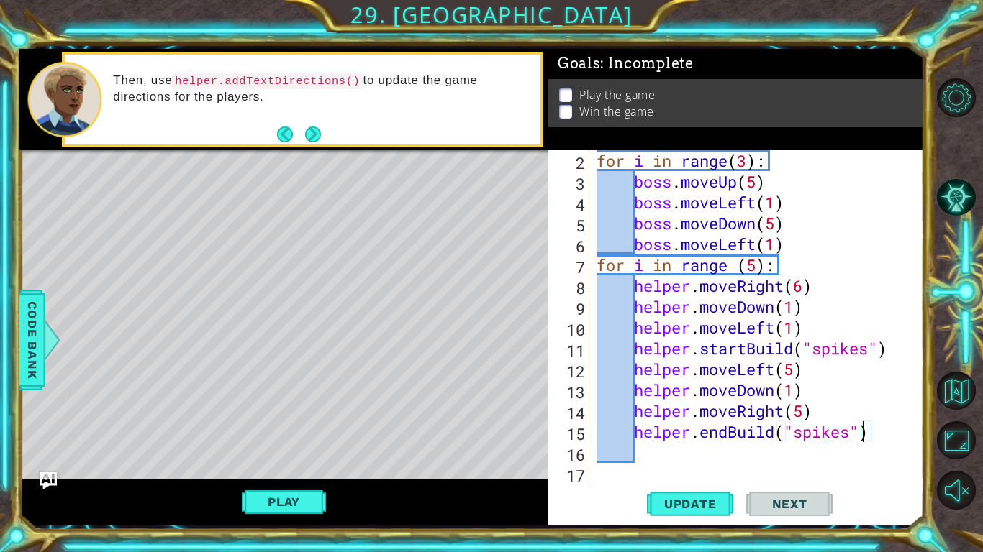
click at [810, 404] on div "for i in range ( 3 ) : boss . moveUp ( 5 ) boss . moveLeft ( 1 ) boss . moveDow…" at bounding box center [760, 338] width 334 height 376
click at [882, 432] on div "for i in range ( 3 ) : boss . moveUp ( 5 ) boss . moveLeft ( 1 ) boss . moveDow…" at bounding box center [760, 338] width 334 height 376
type textarea "helper.endBuild("spikes")"
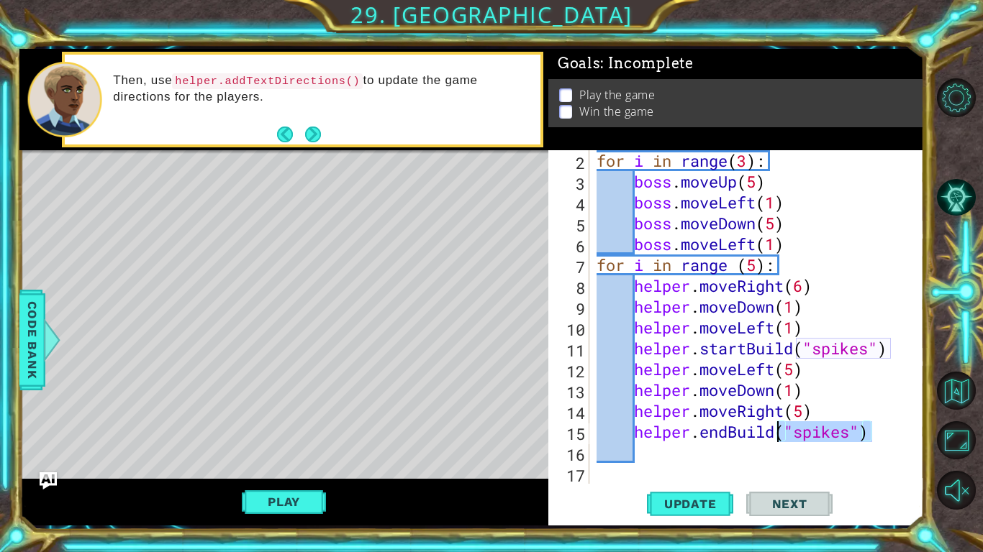
drag, startPoint x: 882, startPoint y: 432, endPoint x: 804, endPoint y: 428, distance: 78.5
click at [804, 428] on div "for i in range ( 3 ) : boss . moveUp ( 5 ) boss . moveLeft ( 1 ) boss . moveDow…" at bounding box center [760, 338] width 334 height 376
click at [882, 441] on div "for i in range ( 3 ) : boss . moveUp ( 5 ) boss . moveLeft ( 1 ) boss . moveDow…" at bounding box center [756, 317] width 327 height 334
drag, startPoint x: 880, startPoint y: 438, endPoint x: 776, endPoint y: 434, distance: 103.7
click at [776, 434] on div "for i in range ( 3 ) : boss . moveUp ( 5 ) boss . moveLeft ( 1 ) boss . moveDow…" at bounding box center [760, 338] width 334 height 376
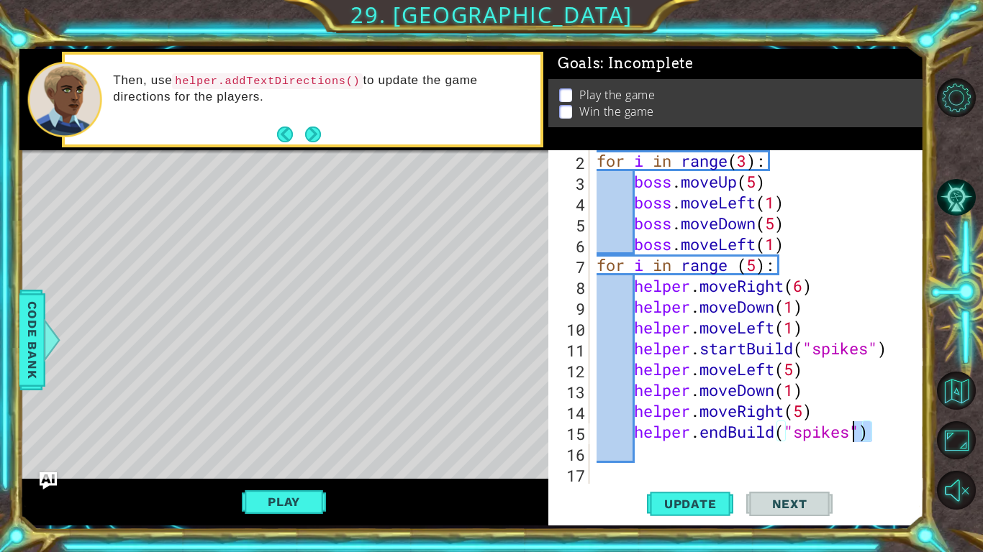
click at [776, 434] on div "for i in range ( 3 ) : boss . moveUp ( 5 ) boss . moveLeft ( 1 ) boss . moveDow…" at bounding box center [756, 317] width 327 height 334
drag, startPoint x: 776, startPoint y: 434, endPoint x: 768, endPoint y: 434, distance: 7.9
click at [768, 434] on div "for i in range ( 3 ) : boss . moveUp ( 5 ) boss . moveLeft ( 1 ) boss . moveDow…" at bounding box center [760, 338] width 334 height 376
click at [768, 434] on div "for i in range ( 3 ) : boss . moveUp ( 5 ) boss . moveLeft ( 1 ) boss . moveDow…" at bounding box center [756, 317] width 327 height 334
click at [893, 444] on div "for i in range ( 3 ) : boss . moveUp ( 5 ) boss . moveLeft ( 1 ) boss . moveDow…" at bounding box center [760, 338] width 334 height 376
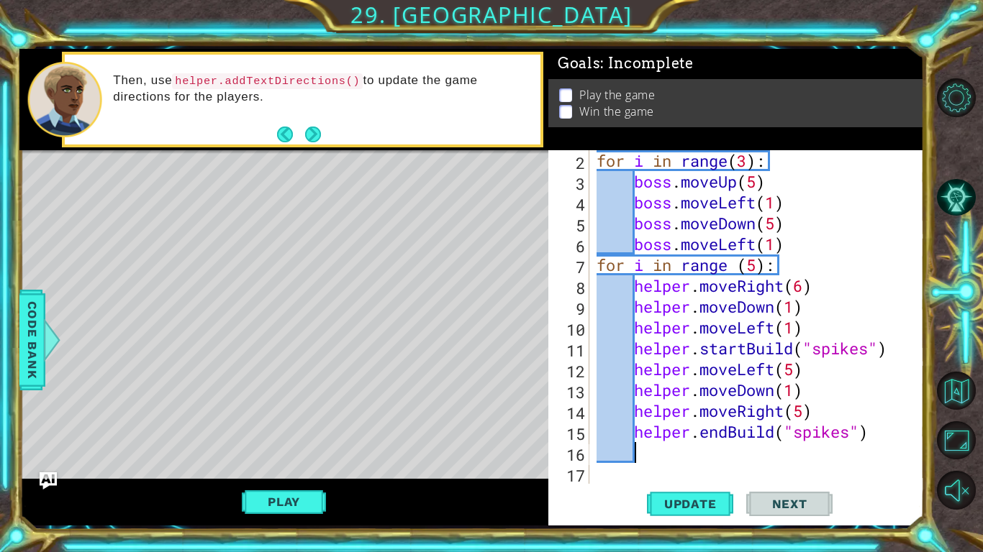
scroll to position [0, 1]
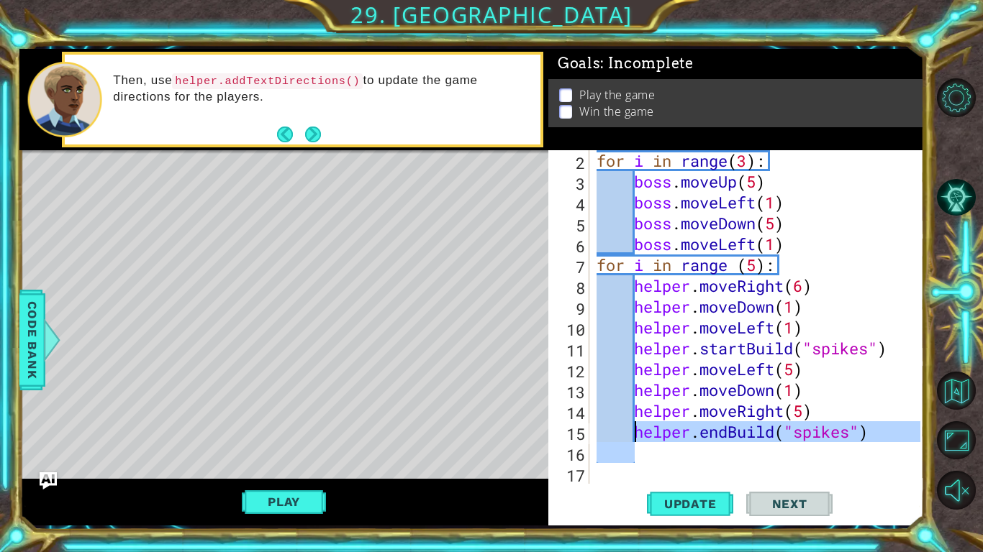
drag, startPoint x: 893, startPoint y: 444, endPoint x: 637, endPoint y: 437, distance: 255.5
click at [637, 437] on div "for i in range ( 3 ) : boss . moveUp ( 5 ) boss . moveLeft ( 1 ) boss . moveDow…" at bounding box center [760, 338] width 334 height 376
type textarea "c"
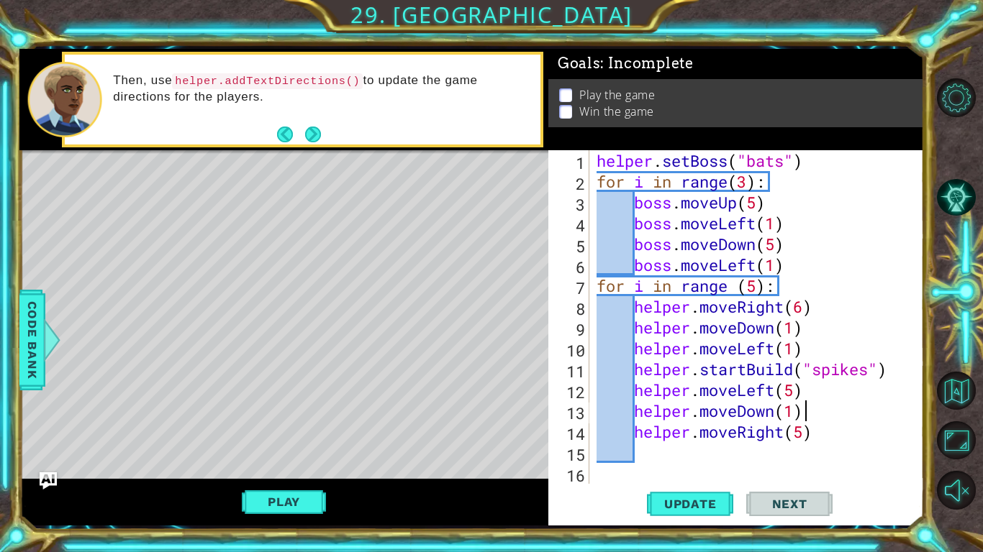
click at [807, 417] on div "helper . setBoss ( "bats" ) for i in range ( 3 ) : boss . moveUp ( 5 ) boss . m…" at bounding box center [760, 338] width 334 height 376
type textarea "helper.moveDown(1)"
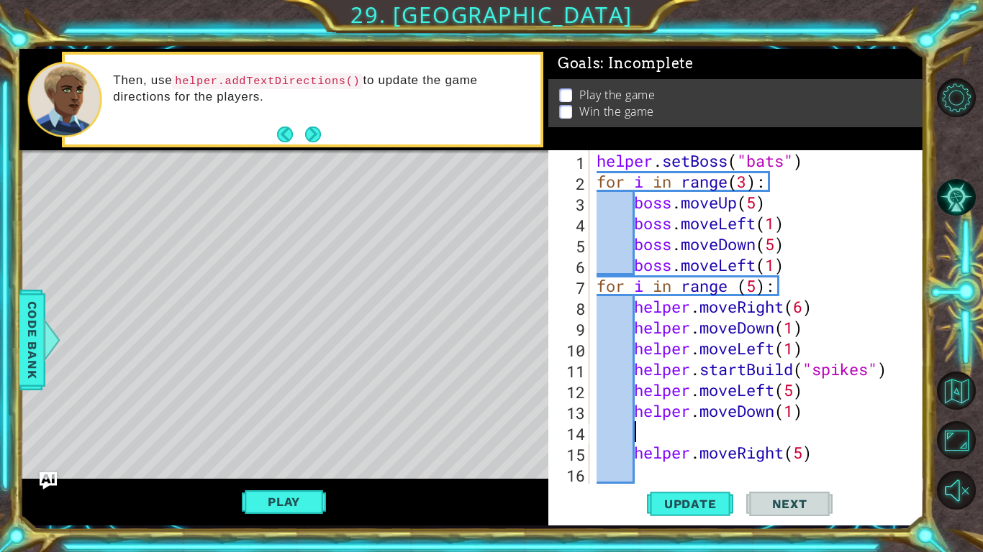
scroll to position [0, 0]
paste textarea "boss.moveLeft(1)"
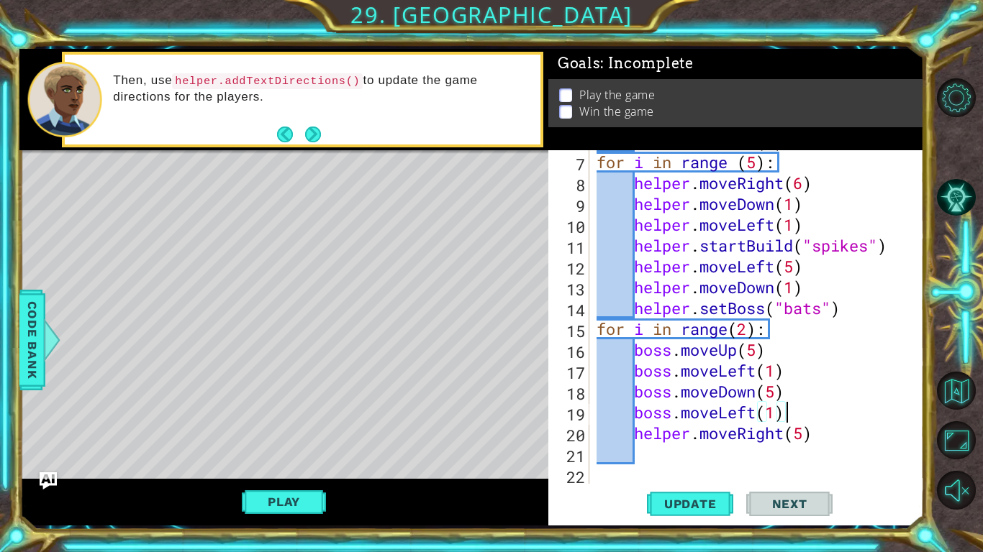
scroll to position [125, 0]
type textarea "boss.moveLeft(1)"
click at [820, 451] on div "boss . moveLeft ( 1 ) for i in range ( 5 ) : helper . moveRight ( 6 ) helper . …" at bounding box center [760, 318] width 334 height 376
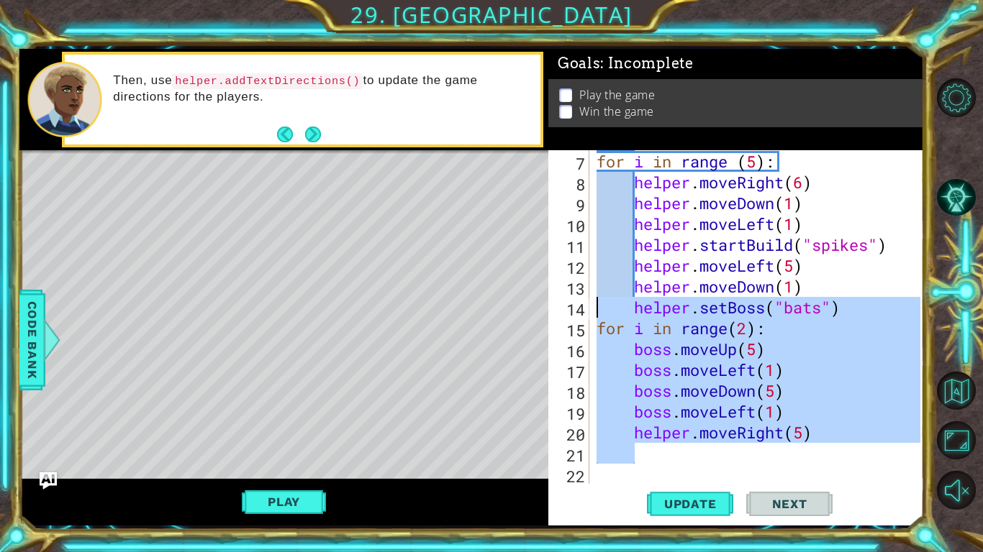
drag, startPoint x: 820, startPoint y: 451, endPoint x: 619, endPoint y: 304, distance: 249.6
click at [619, 304] on div "boss . moveLeft ( 1 ) for i in range ( 5 ) : helper . moveRight ( 6 ) helper . …" at bounding box center [760, 318] width 334 height 376
click at [619, 304] on div "boss . moveLeft ( 1 ) for i in range ( 5 ) : helper . moveRight ( 6 ) helper . …" at bounding box center [756, 317] width 327 height 334
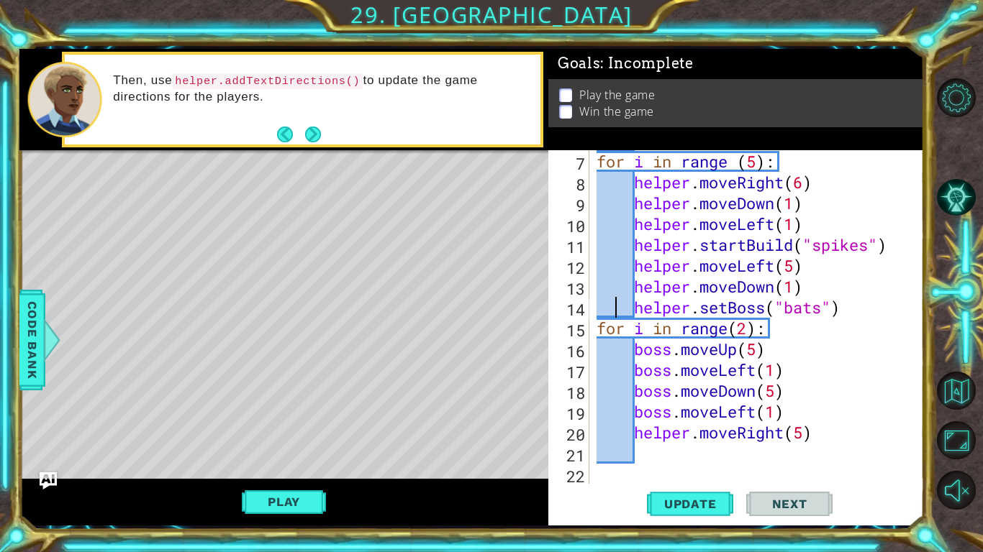
click at [619, 304] on div "boss . moveLeft ( 1 ) for i in range ( 5 ) : helper . moveRight ( 6 ) helper . …" at bounding box center [760, 318] width 334 height 376
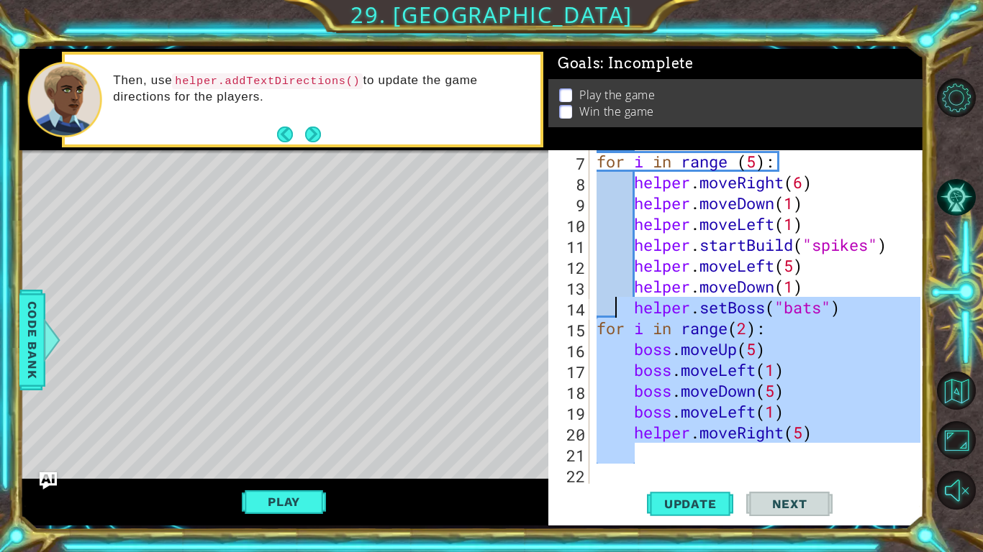
drag, startPoint x: 815, startPoint y: 447, endPoint x: 616, endPoint y: 311, distance: 240.8
click at [616, 311] on div "boss . moveLeft ( 1 ) for i in range ( 5 ) : helper . moveRight ( 6 ) helper . …" at bounding box center [760, 318] width 334 height 376
type textarea "helper.setBoss("bats") for i in range(2):"
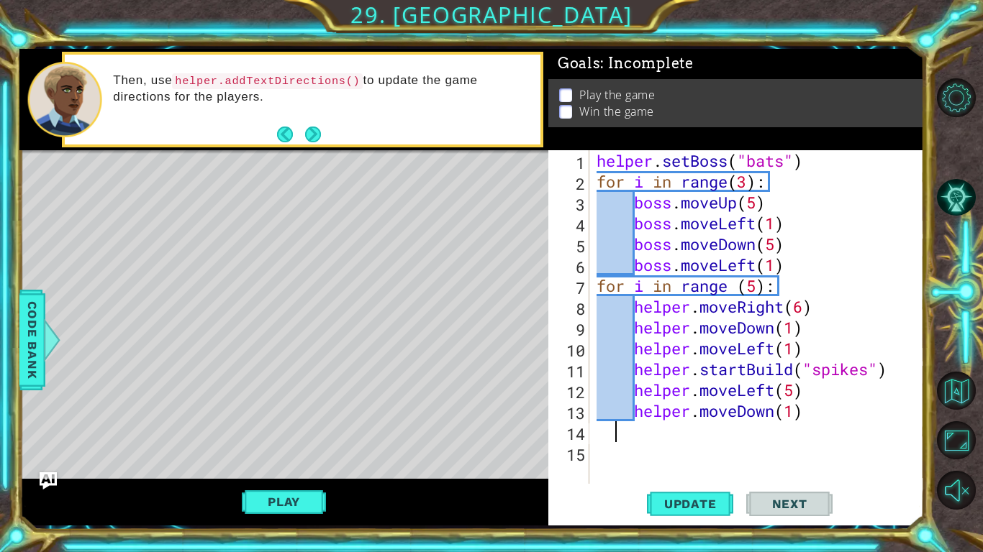
type textarea "helper.moveDown(1)"
type textarea "h"
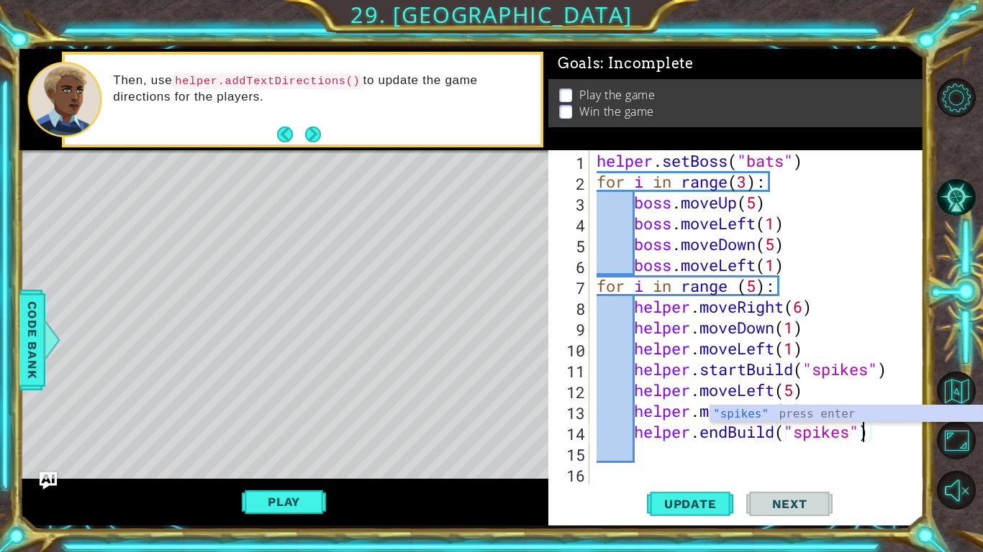
scroll to position [0, 12]
click at [687, 514] on button "Update" at bounding box center [690, 504] width 86 height 37
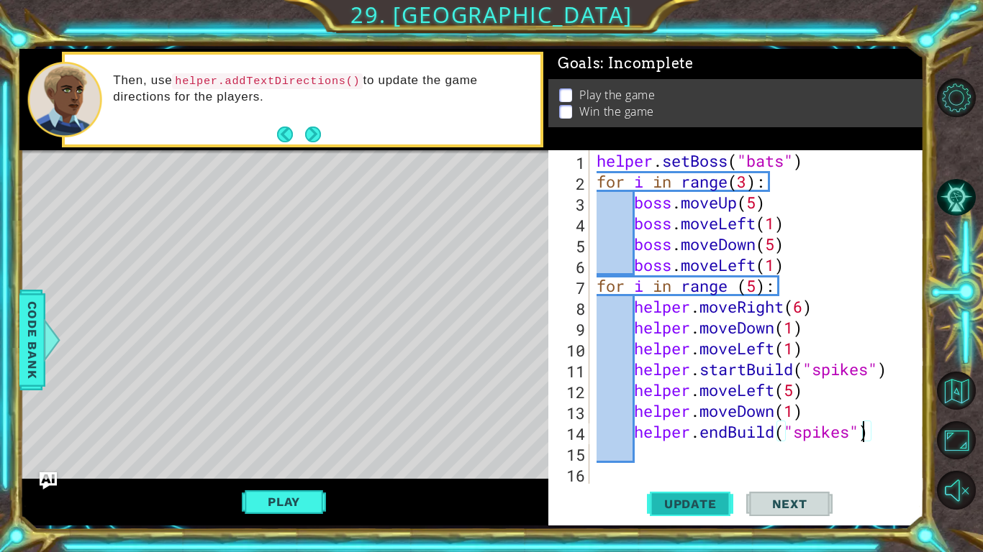
scroll to position [0, 9]
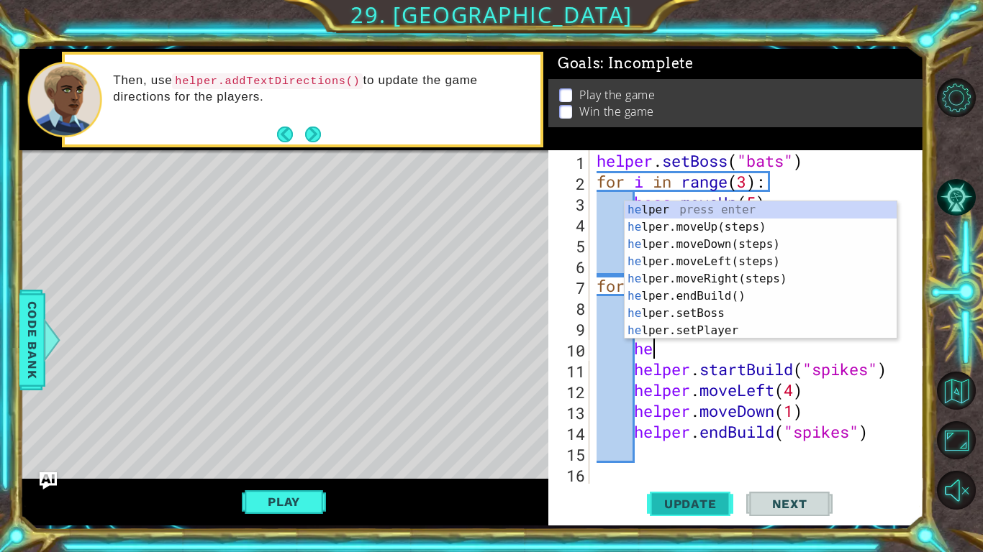
type textarea "h"
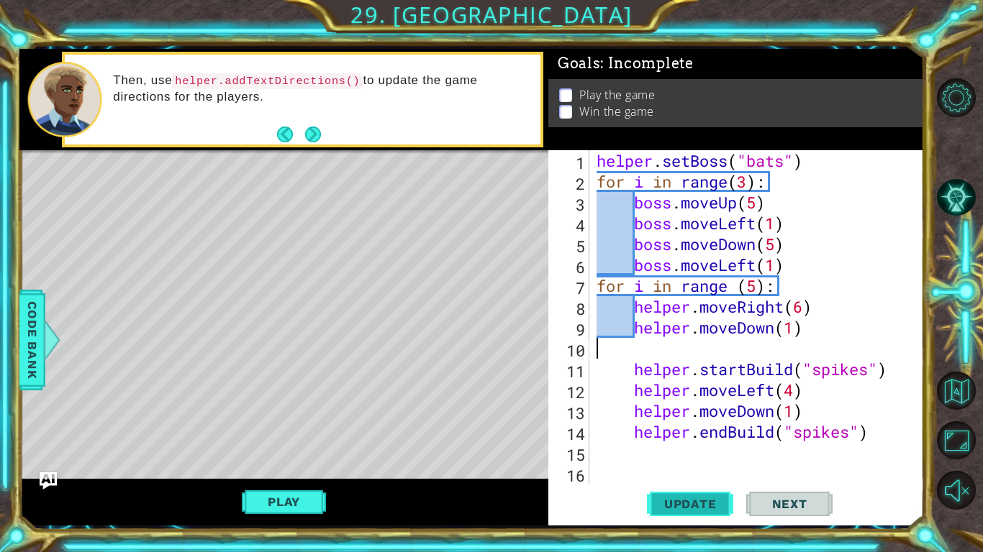
scroll to position [0, 0]
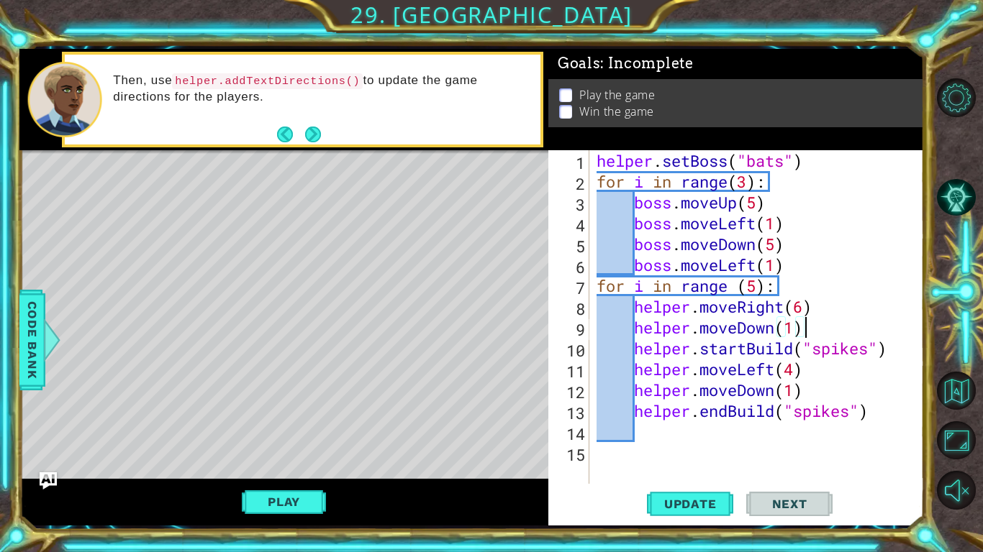
type textarea "helper.moveDown(1)"
click at [704, 526] on div "1 2 3 4 5 6 7 8 9 10 helper . setBoss ( "bats" ) for i in range ( 3 ) : boss . …" at bounding box center [471, 287] width 904 height 486
click at [684, 508] on span "Update" at bounding box center [690, 504] width 81 height 14
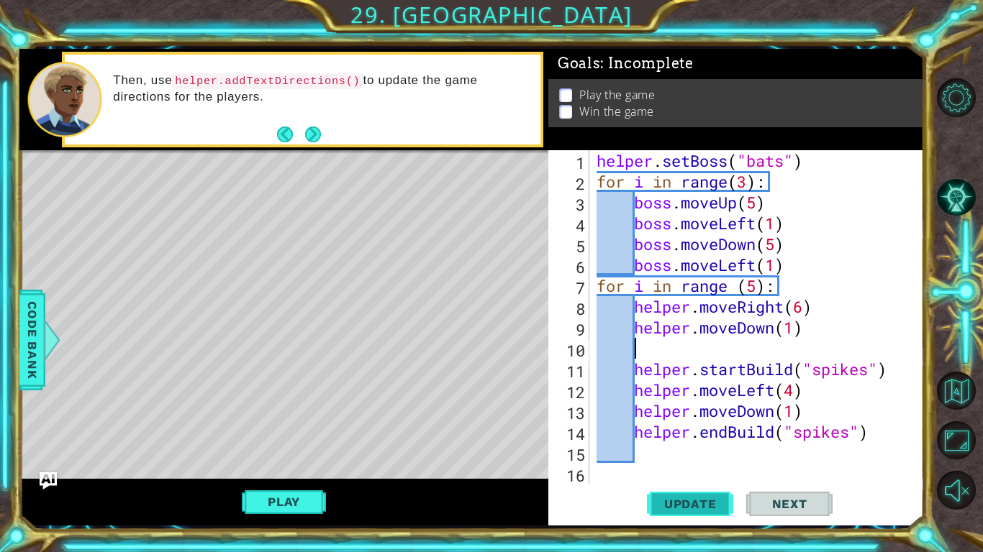
type textarea "h"
click at [712, 504] on span "Update" at bounding box center [690, 504] width 81 height 14
type textarea "helper.startBuild("spikes")"
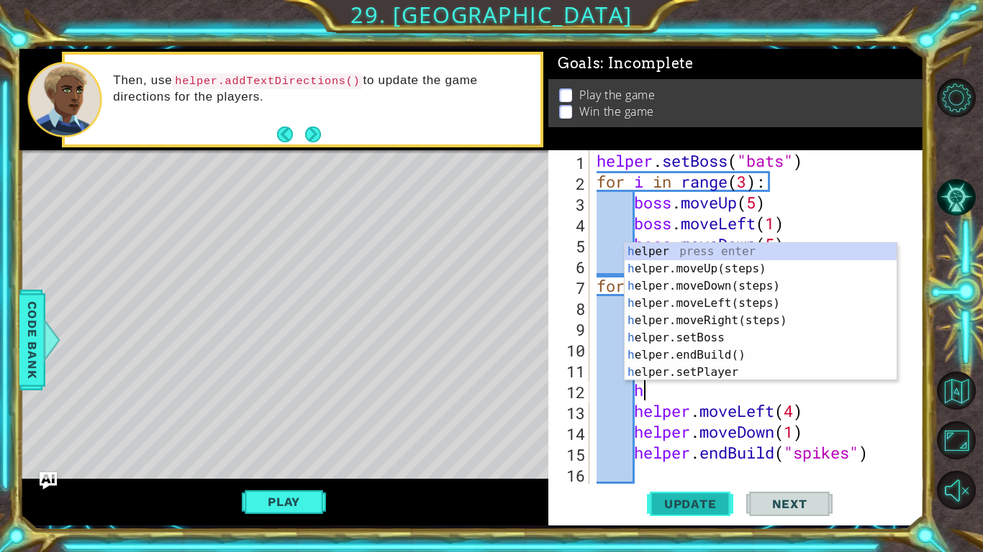
scroll to position [0, 1]
type textarea "h"
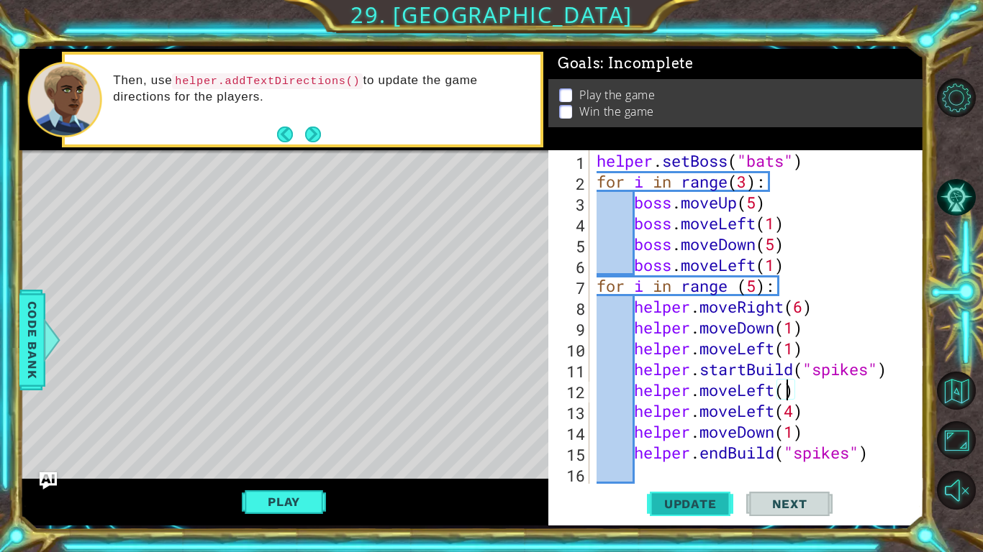
scroll to position [0, 9]
click at [693, 504] on span "Update" at bounding box center [690, 504] width 81 height 14
click at [875, 454] on div "helper . setBoss ( "bats" ) for i in range ( 3 ) : boss . moveUp ( 5 ) boss . m…" at bounding box center [760, 338] width 334 height 376
drag, startPoint x: 875, startPoint y: 454, endPoint x: 865, endPoint y: 454, distance: 9.4
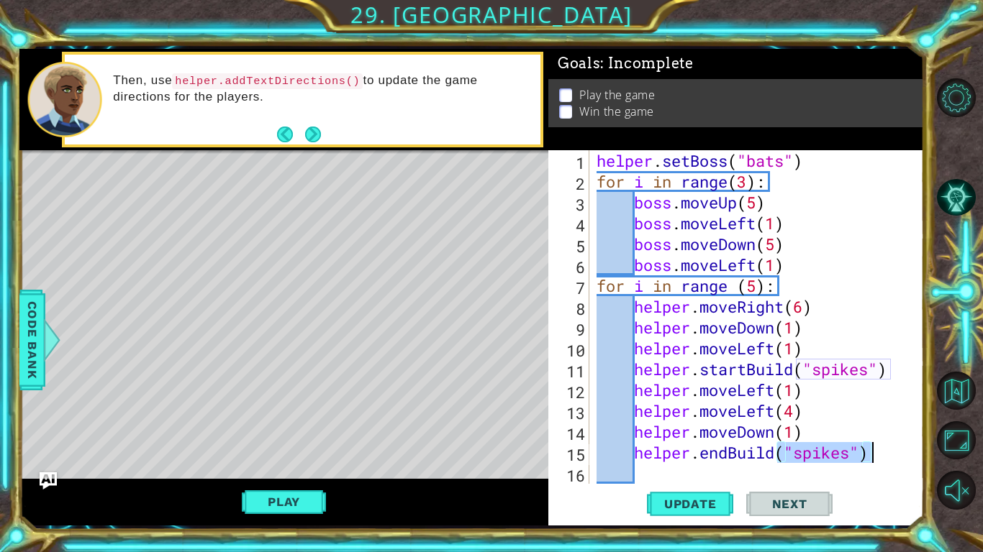
click at [865, 454] on div "helper . setBoss ( "bats" ) for i in range ( 3 ) : boss . moveUp ( 5 ) boss . m…" at bounding box center [760, 338] width 334 height 376
click at [865, 454] on div "helper . setBoss ( "bats" ) for i in range ( 3 ) : boss . moveUp ( 5 ) boss . m…" at bounding box center [756, 317] width 327 height 334
click at [865, 454] on div "helper . setBoss ( "bats" ) for i in range ( 3 ) : boss . moveUp ( 5 ) boss . m…" at bounding box center [760, 338] width 334 height 376
click at [865, 454] on div "helper . setBoss ( "bats" ) for i in range ( 3 ) : boss . moveUp ( 5 ) boss . m…" at bounding box center [756, 317] width 327 height 334
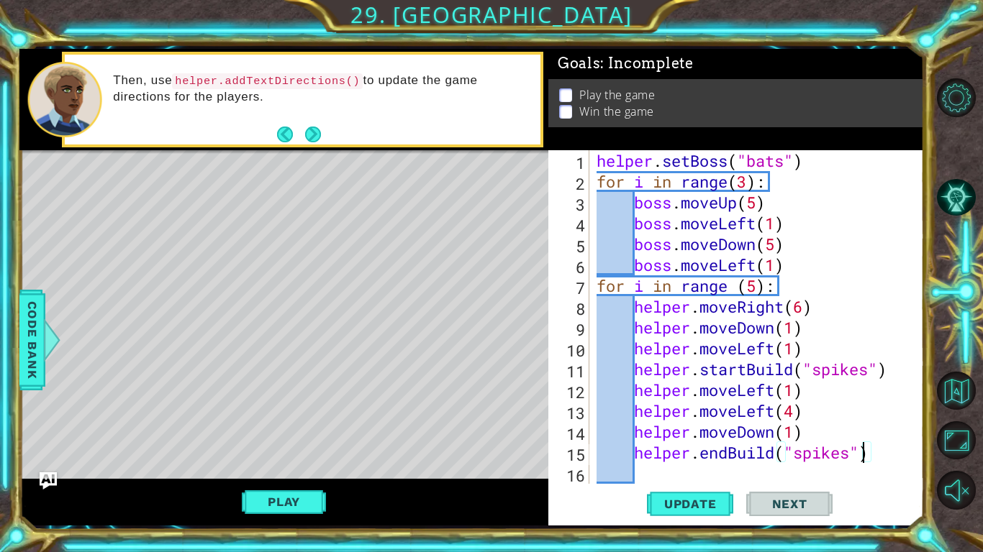
click at [865, 454] on div "helper . setBoss ( "bats" ) for i in range ( 3 ) : boss . moveUp ( 5 ) boss . m…" at bounding box center [760, 338] width 334 height 376
type textarea "helper.endBuild("spikes")"
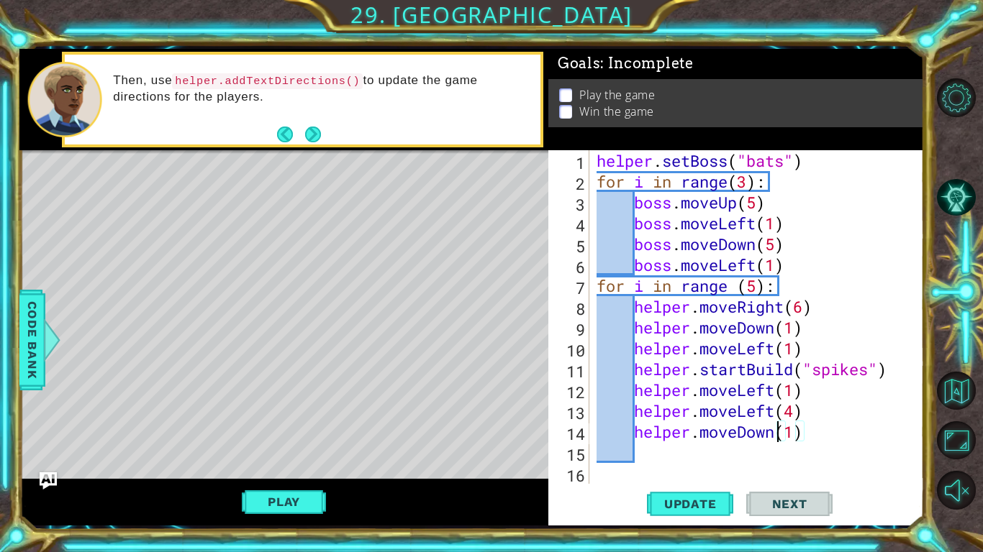
type textarea "helper.moveLeft(4)"
paste textarea "Code Area"
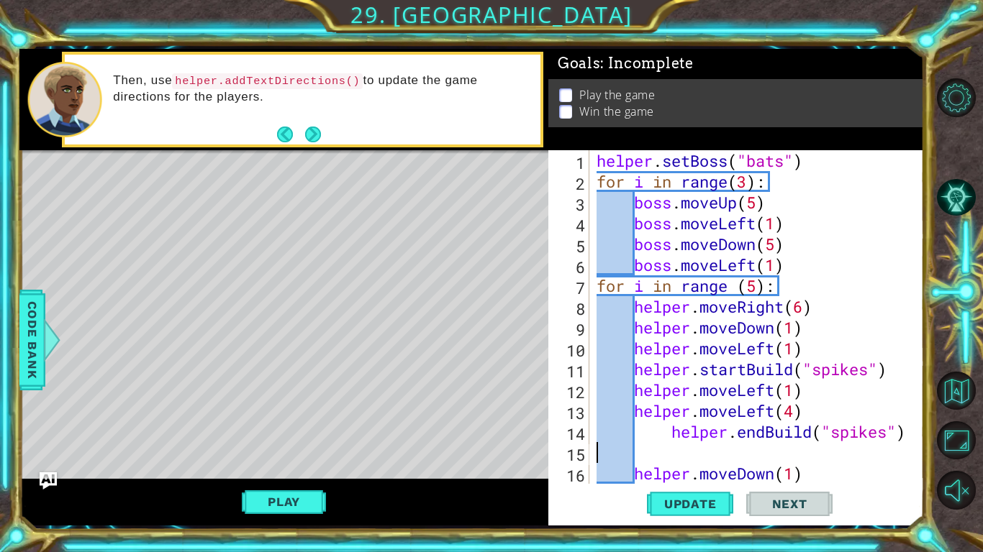
scroll to position [0, 0]
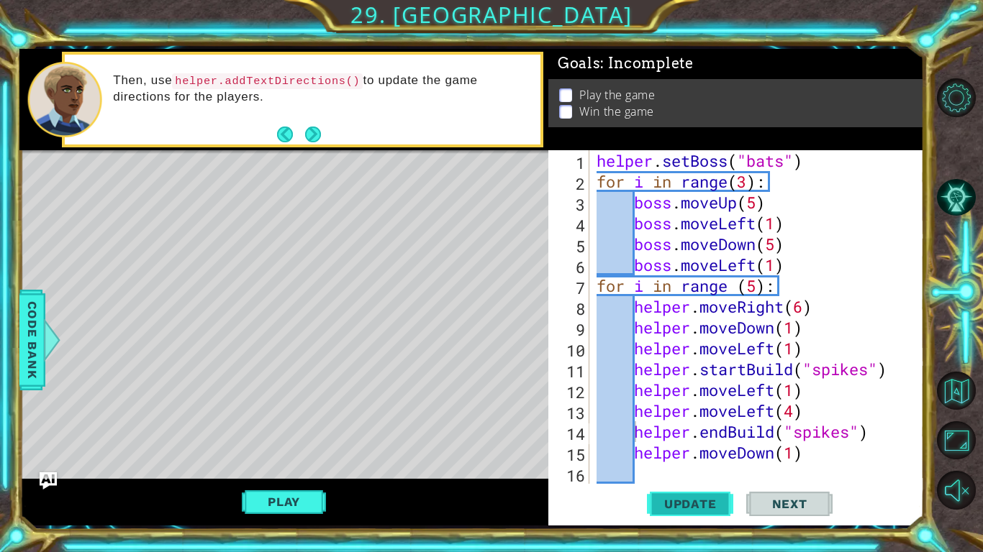
click at [679, 497] on span "Update" at bounding box center [690, 504] width 81 height 14
click at [289, 492] on button "Play" at bounding box center [284, 501] width 84 height 27
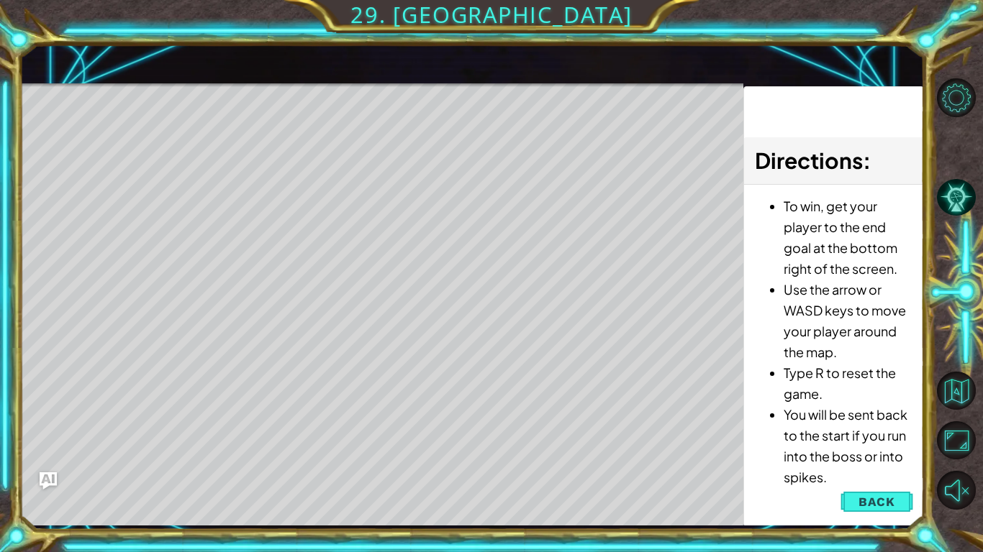
click at [386, 428] on div "Level Map" at bounding box center [351, 295] width 665 height 424
click at [856, 499] on button "Back" at bounding box center [876, 502] width 73 height 29
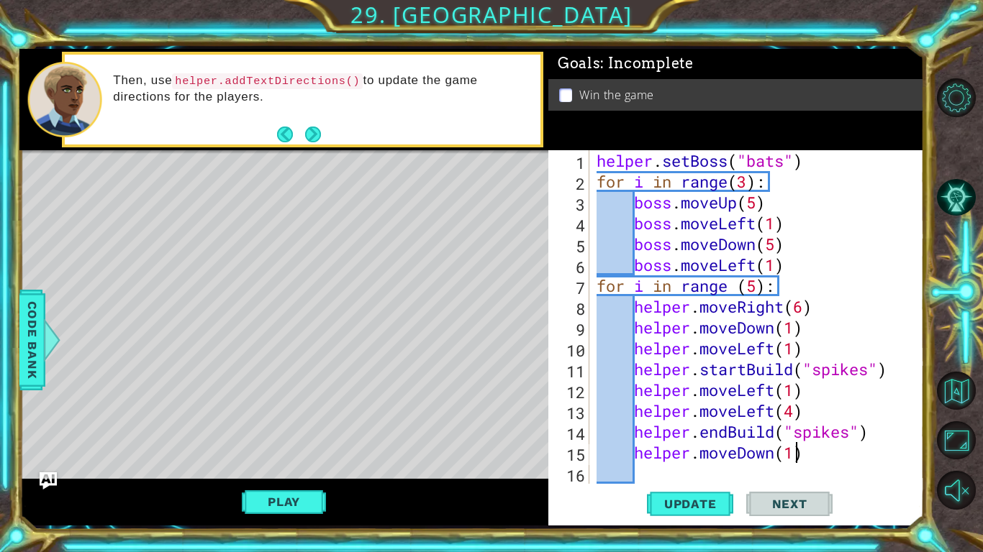
click at [798, 452] on div "helper . setBoss ( "bats" ) for i in range ( 3 ) : boss . moveUp ( 5 ) boss . m…" at bounding box center [760, 338] width 334 height 376
type textarea "helper.moveDown(2)"
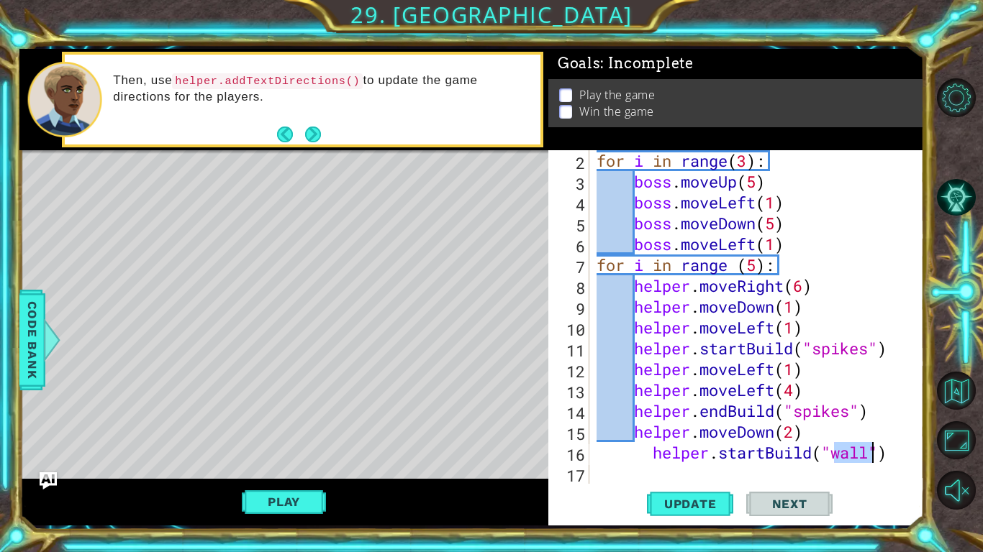
scroll to position [0, 11]
click at [648, 455] on div "for i in range ( 3 ) : boss . moveUp ( 5 ) boss . moveLeft ( 1 ) boss . moveDow…" at bounding box center [760, 338] width 334 height 376
type textarea "helper.startBuild("spikes")"
click at [896, 468] on div "for i in range ( 3 ) : boss . moveUp ( 5 ) boss . moveLeft ( 1 ) boss . moveDow…" at bounding box center [760, 338] width 334 height 376
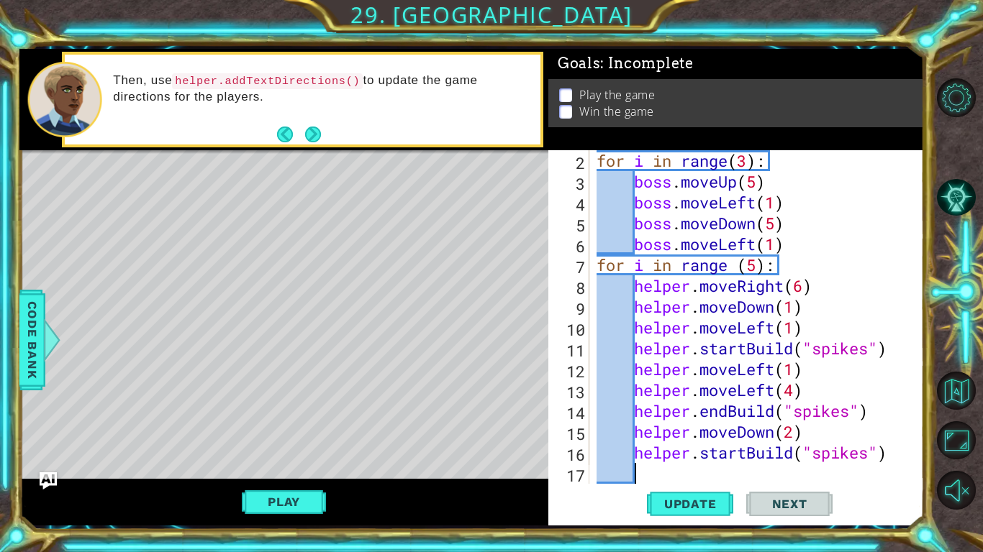
type textarea "h"
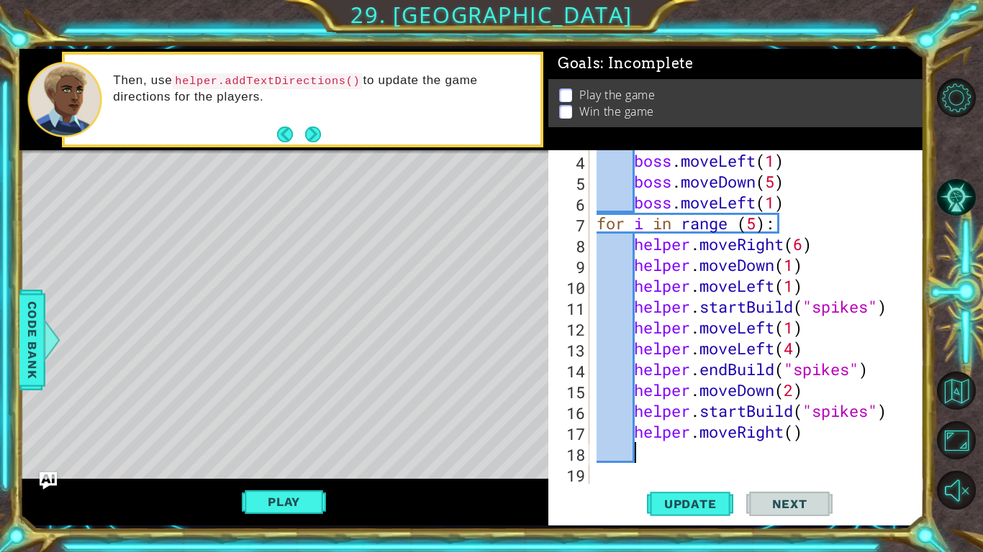
scroll to position [63, 0]
click at [796, 432] on div "boss . moveLeft ( 1 ) boss . moveDown ( 5 ) boss . moveLeft ( 1 ) for i in rang…" at bounding box center [760, 338] width 334 height 376
type textarea "helper.moveRight(6)"
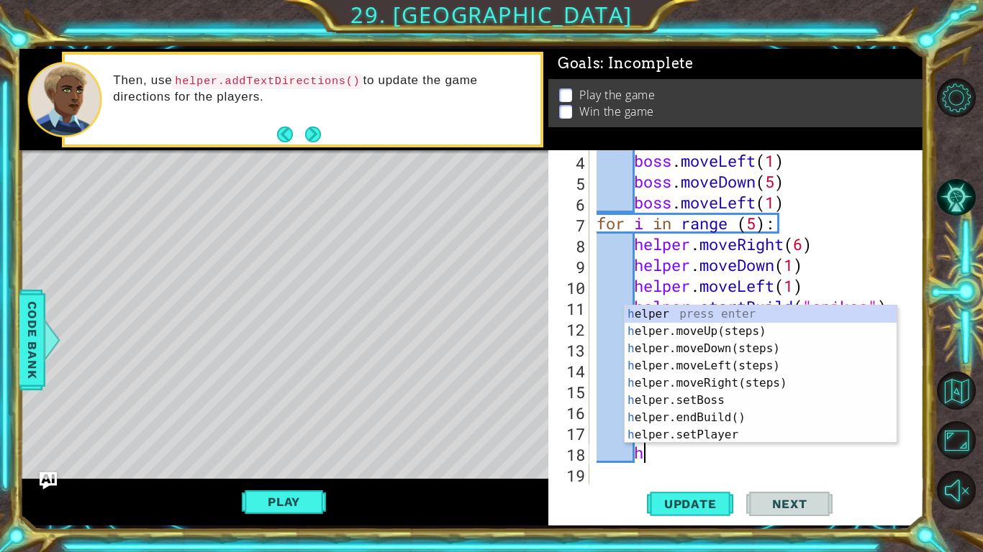
scroll to position [0, 1]
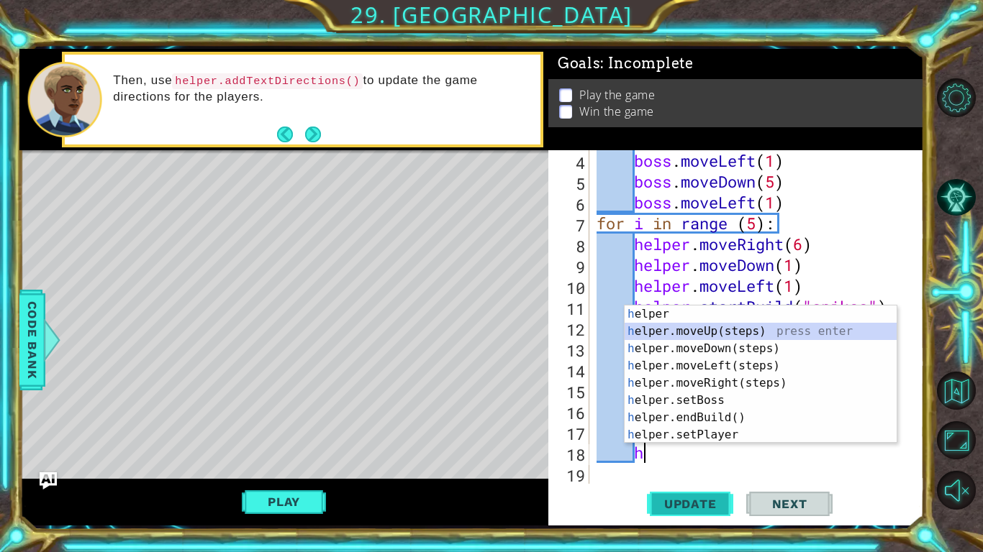
type textarea "h"
click at [704, 493] on button "Update" at bounding box center [690, 504] width 86 height 37
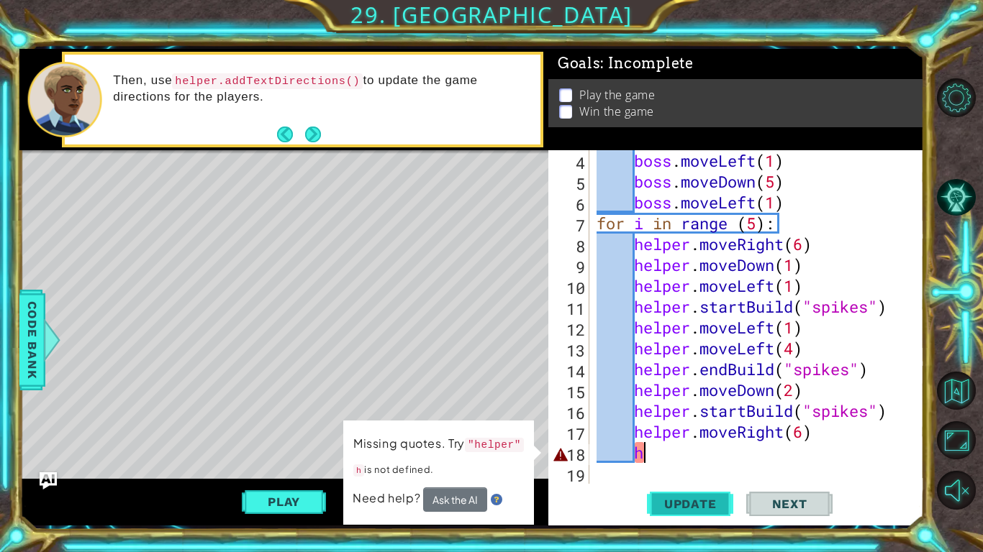
scroll to position [0, 1]
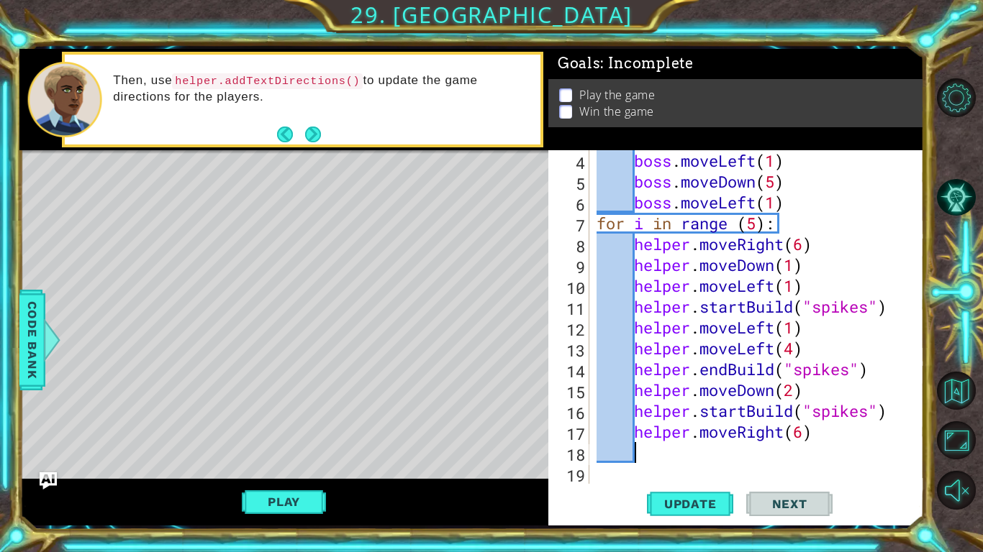
click at [808, 389] on div "boss . moveLeft ( 1 ) boss . moveDown ( 5 ) boss . moveLeft ( 1 ) for i in rang…" at bounding box center [760, 338] width 334 height 376
type textarea "helper.moveDown(2)"
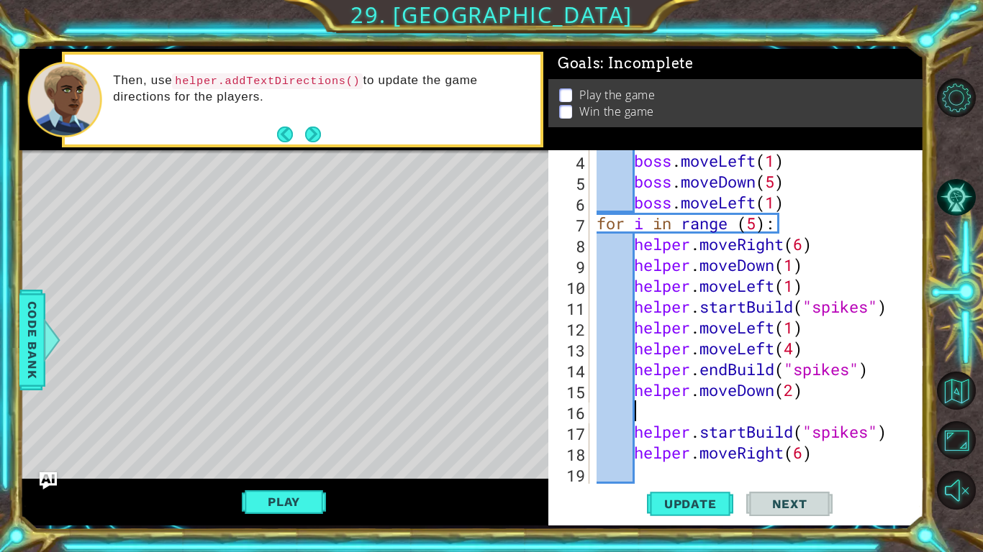
type textarea "h"
click at [704, 517] on button "Update" at bounding box center [690, 504] width 86 height 37
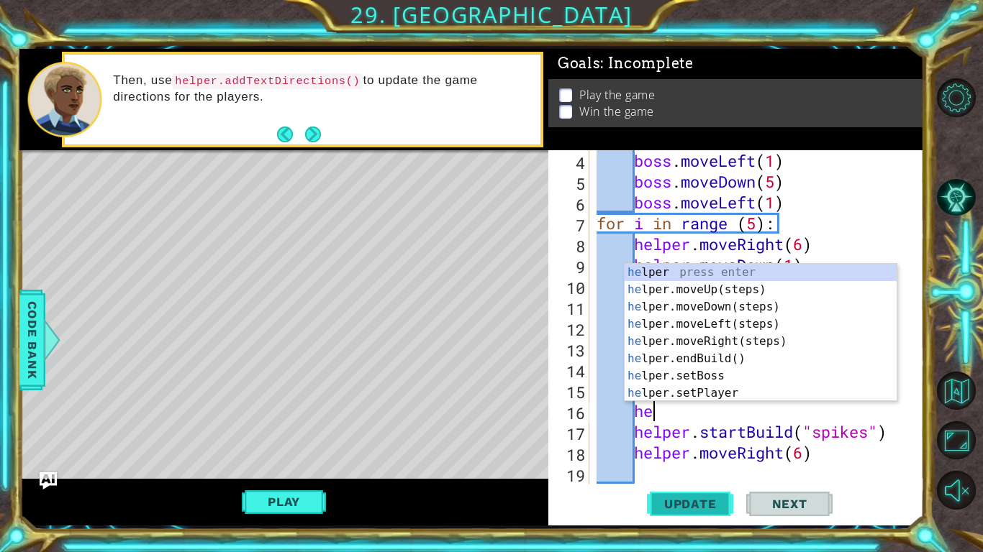
type textarea "h"
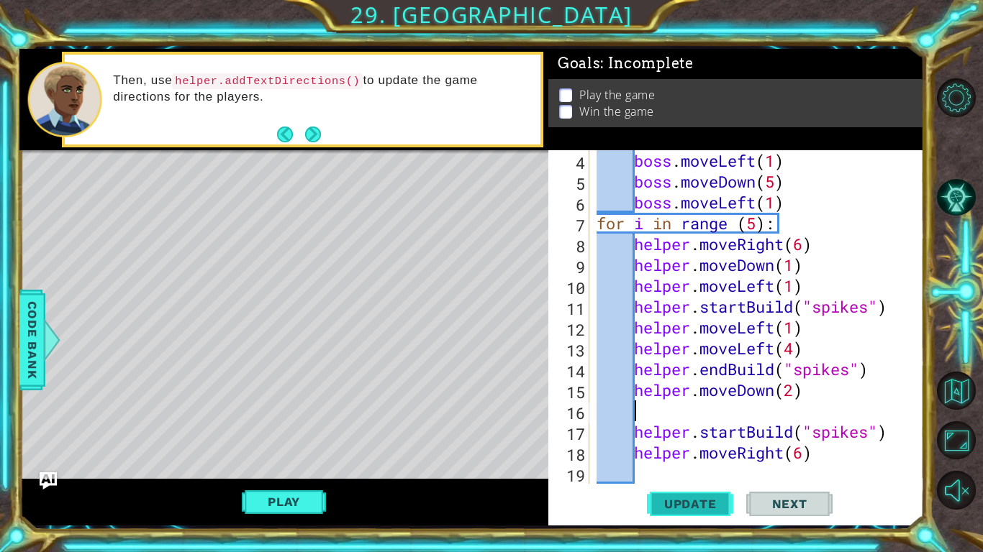
scroll to position [0, 1]
click at [704, 517] on button "Update" at bounding box center [690, 504] width 86 height 37
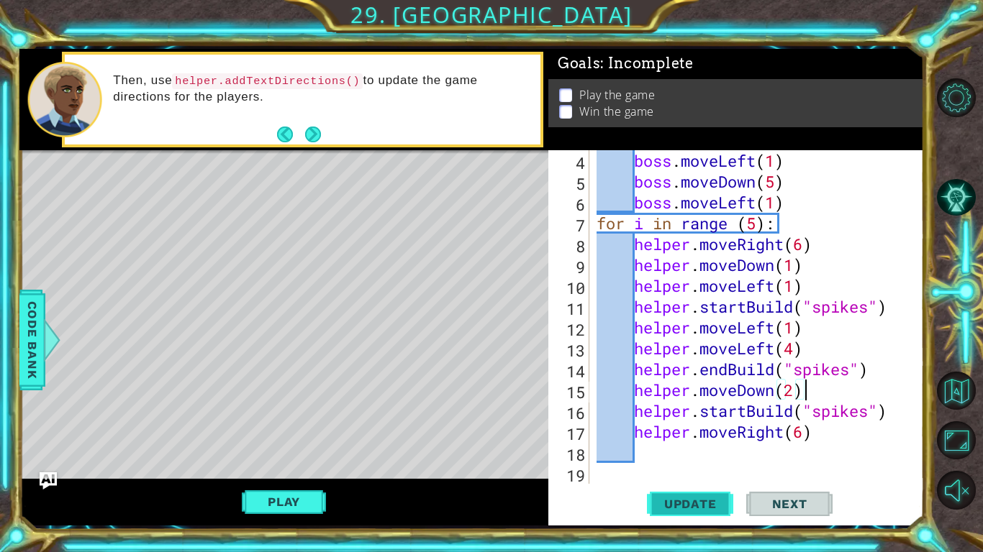
click at [683, 510] on span "Update" at bounding box center [690, 504] width 81 height 14
type textarea "helper.moveRight(6)"
type textarea "h"
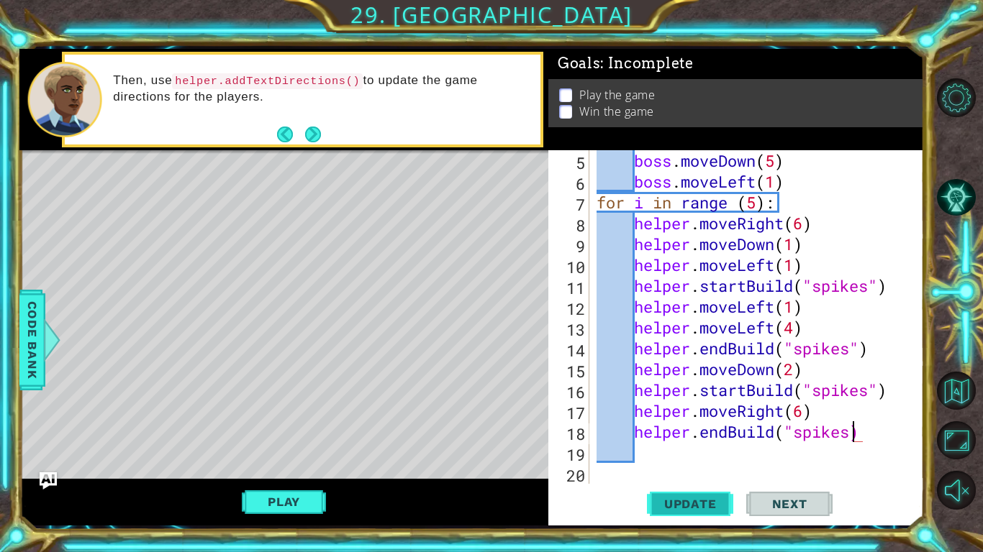
scroll to position [0, 12]
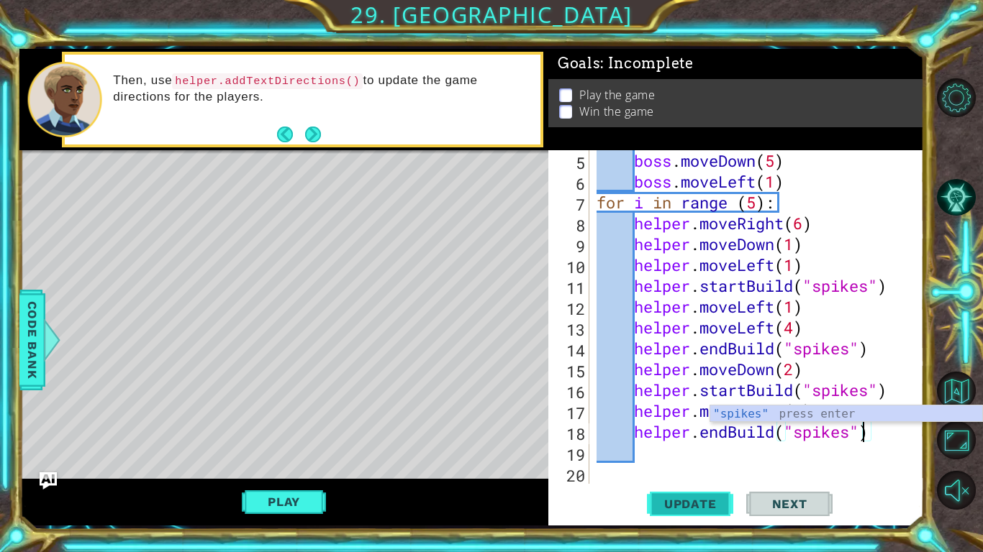
type textarea "helper.endBuild("spikes")"
click at [707, 495] on button "Update" at bounding box center [690, 504] width 86 height 37
click at [695, 500] on span "Update" at bounding box center [690, 504] width 81 height 14
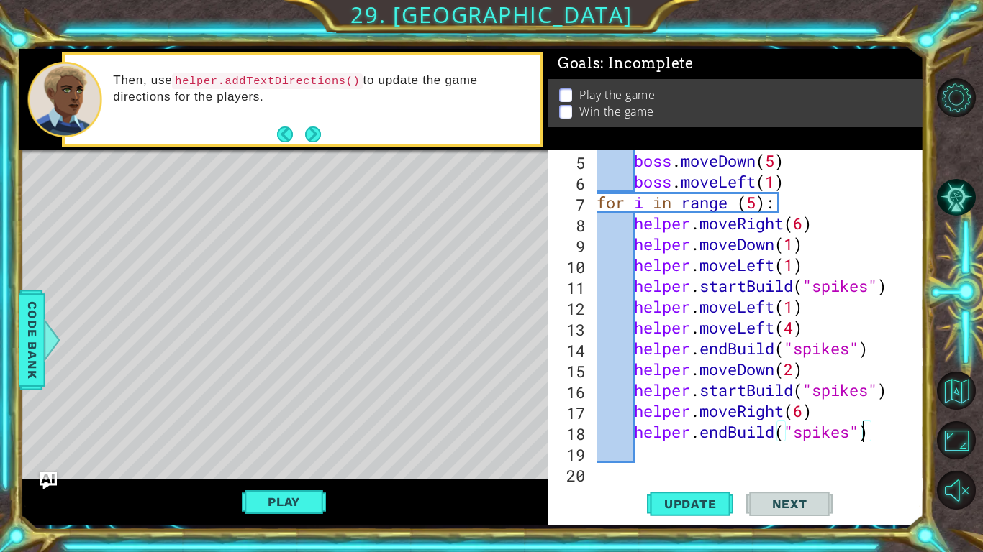
click at [700, 483] on div "boss . moveDown ( 5 ) boss . moveLeft ( 1 ) for i in range ( 5 ) : helper . mov…" at bounding box center [760, 338] width 334 height 376
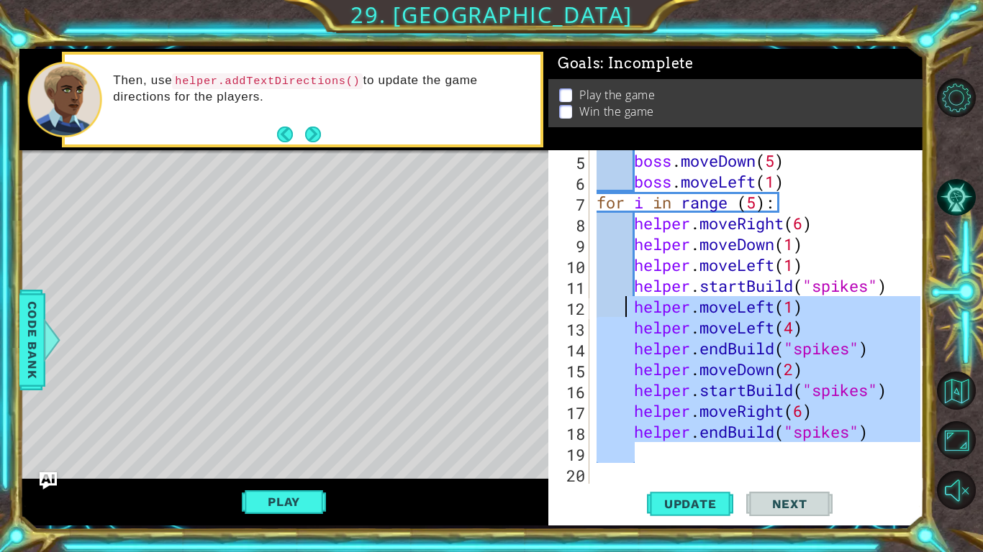
drag, startPoint x: 893, startPoint y: 443, endPoint x: 627, endPoint y: 311, distance: 296.9
click at [627, 311] on div "boss . moveDown ( 5 ) boss . moveLeft ( 1 ) for i in range ( 5 ) : helper . mov…" at bounding box center [760, 338] width 334 height 376
type textarea "helper.moveLeft(1) helper.moveLeft(4)"
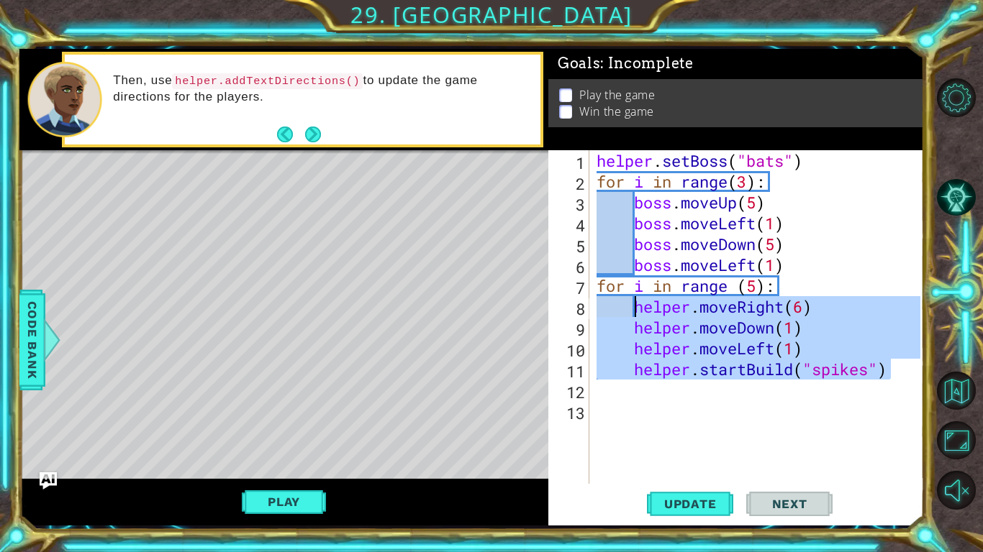
drag, startPoint x: 905, startPoint y: 374, endPoint x: 636, endPoint y: 308, distance: 277.1
click at [636, 308] on div "helper . setBoss ( "bats" ) for i in range ( 3 ) : boss . moveUp ( 5 ) boss . m…" at bounding box center [760, 338] width 334 height 376
type textarea "helper.moveRight(6) helper.moveDown(1)"
click at [664, 391] on div "helper . setBoss ( "bats" ) for i in range ( 3 ) : boss . moveUp ( 5 ) boss . m…" at bounding box center [760, 338] width 334 height 376
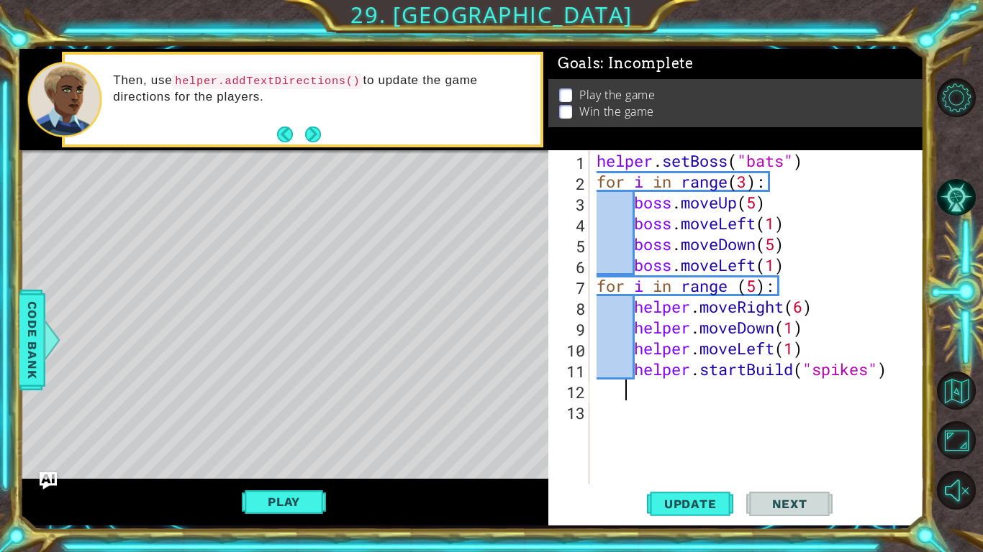
paste textarea "helper.startBuild("spikes")"
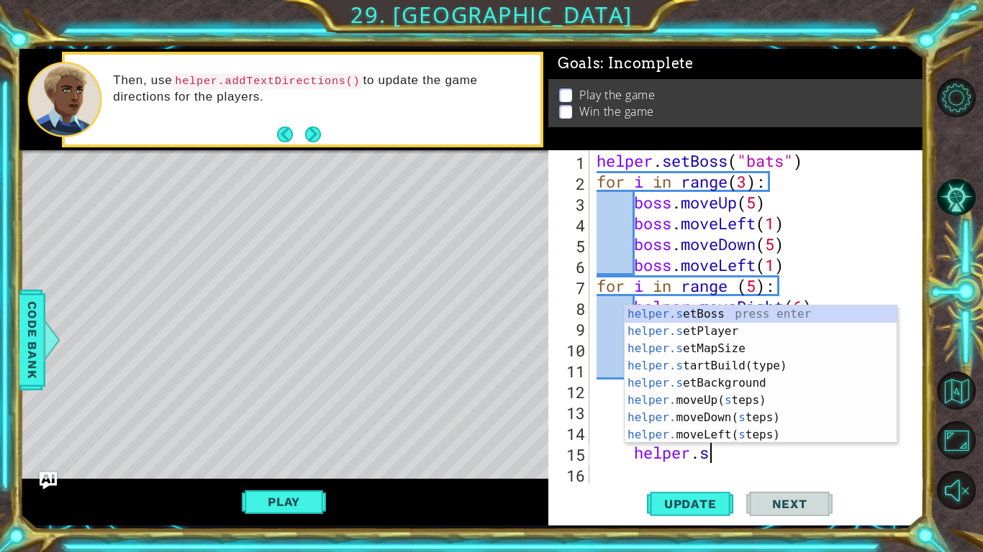
type textarea "helper."
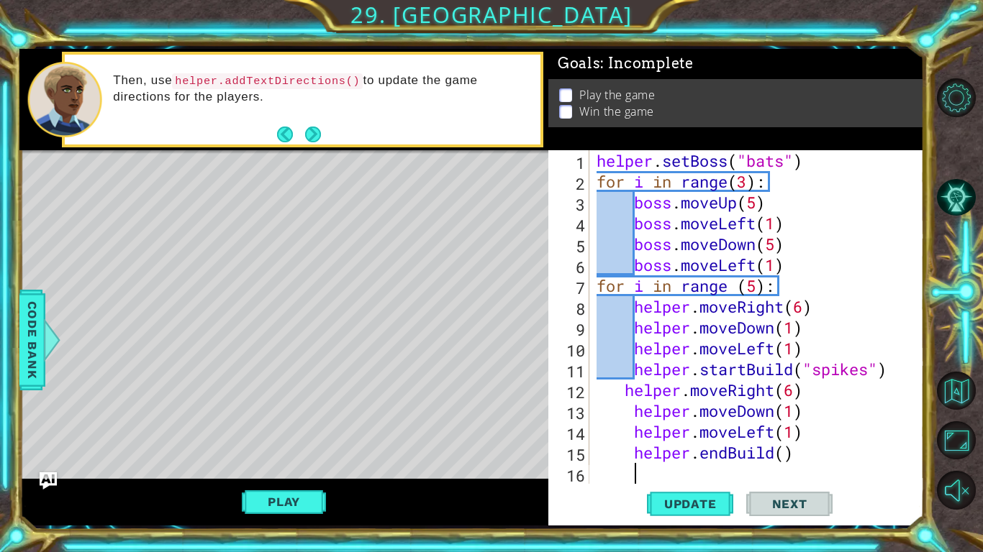
scroll to position [21, 0]
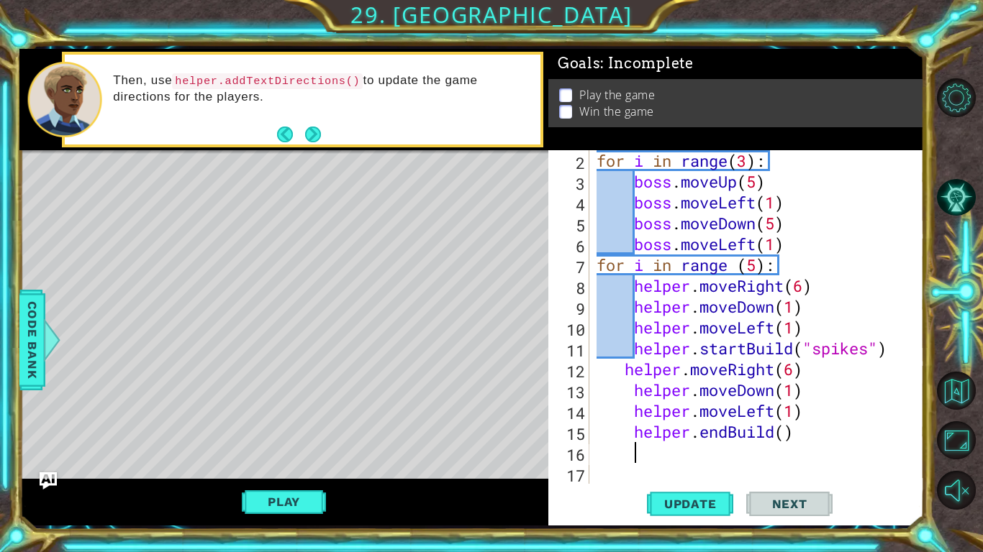
type textarea "helper.endBuild()"
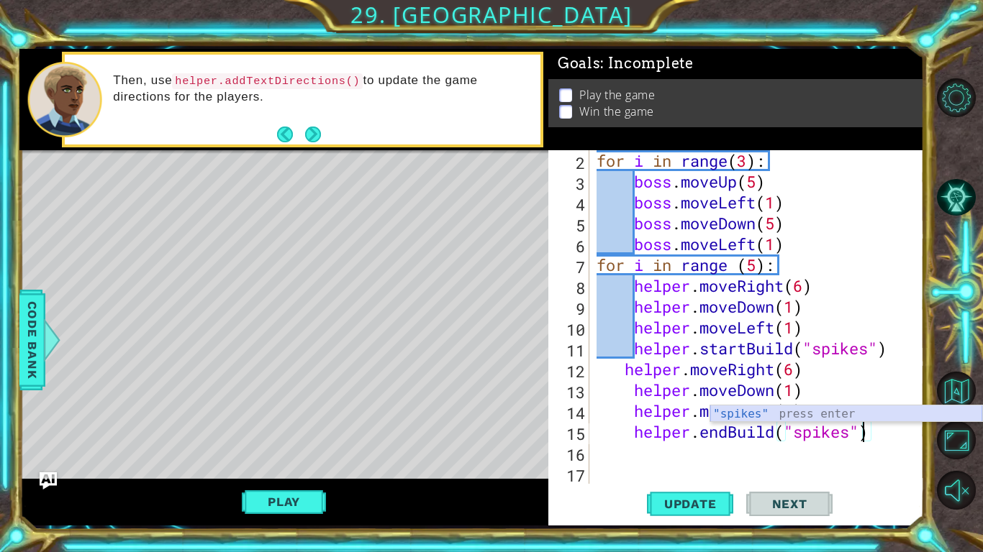
click at [737, 419] on div ""spikes" press enter" at bounding box center [846, 432] width 272 height 52
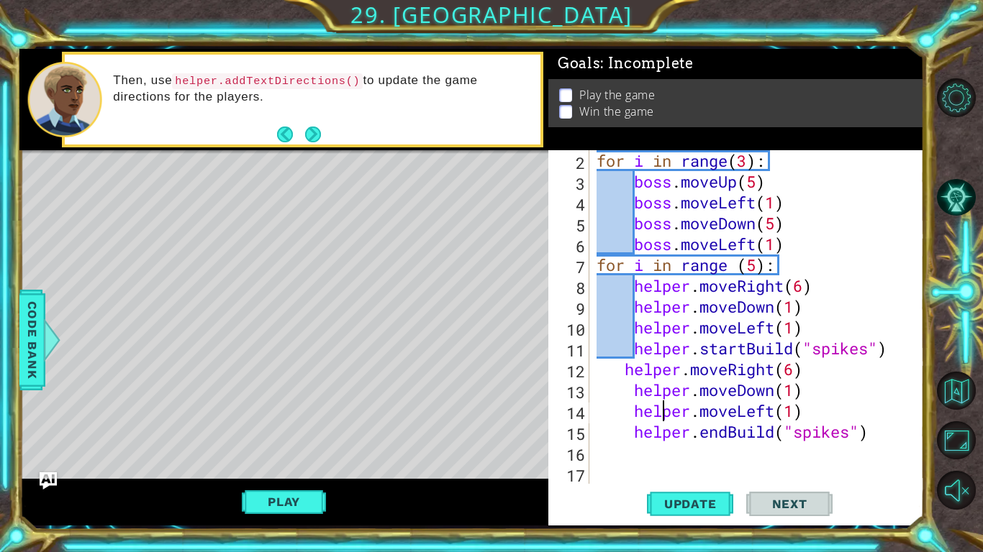
scroll to position [0, 9]
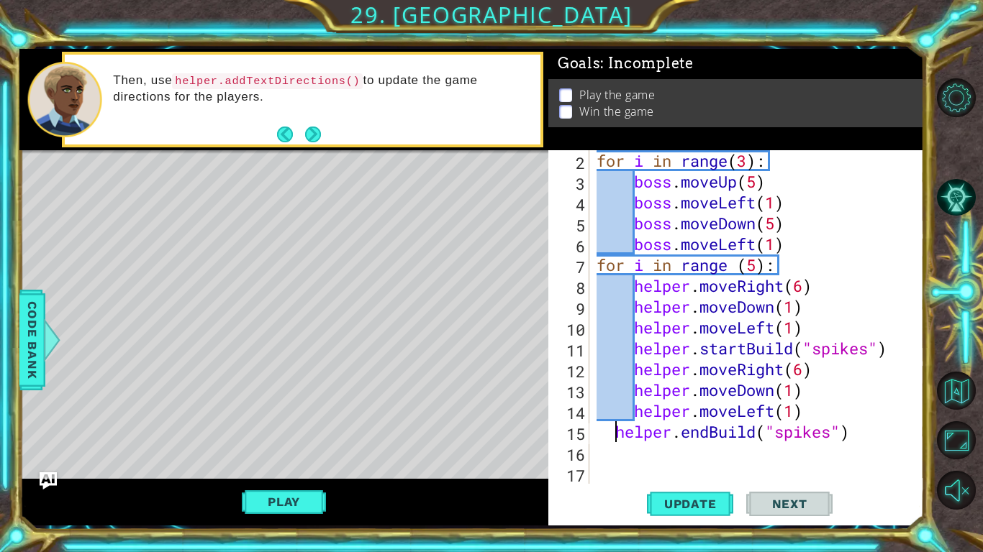
type textarea "helper.endBuild("spikes")"
click at [782, 370] on div "for i in range ( 3 ) : boss . moveUp ( 5 ) boss . moveLeft ( 1 ) boss . moveDow…" at bounding box center [760, 338] width 334 height 376
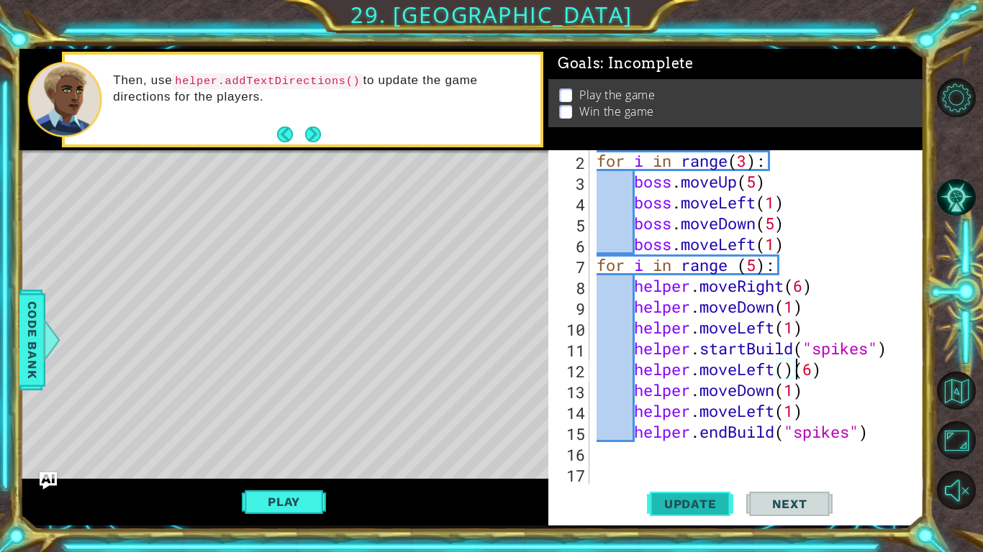
click at [669, 516] on button "Update" at bounding box center [690, 504] width 86 height 37
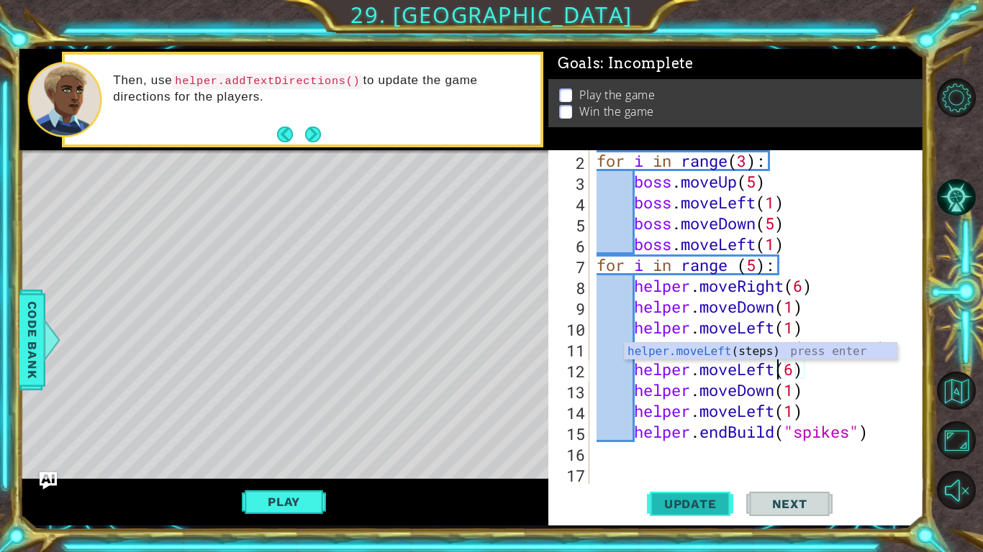
click at [691, 504] on span "Update" at bounding box center [690, 504] width 81 height 14
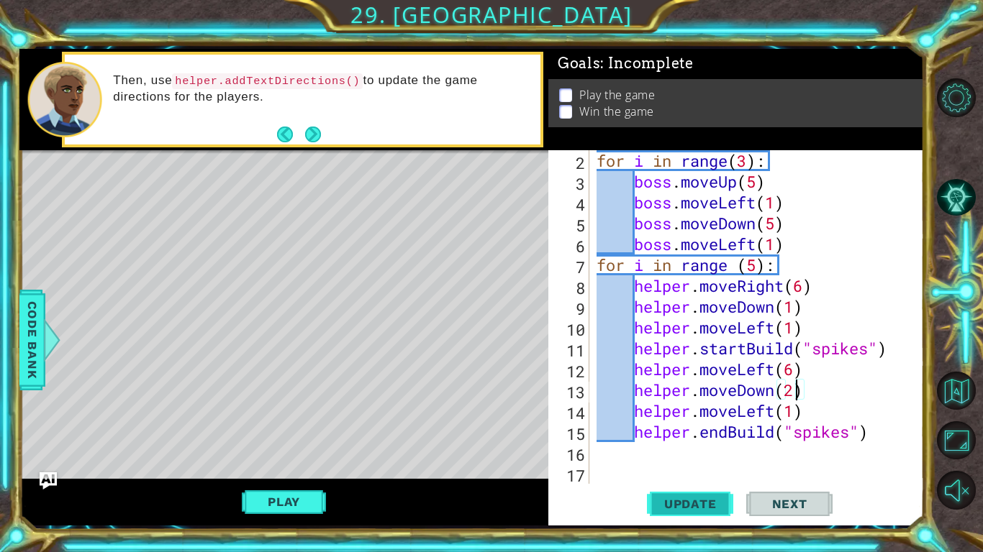
scroll to position [0, 9]
click at [692, 493] on button "Update" at bounding box center [690, 504] width 86 height 37
type textarea "helper.moveDown(1)"
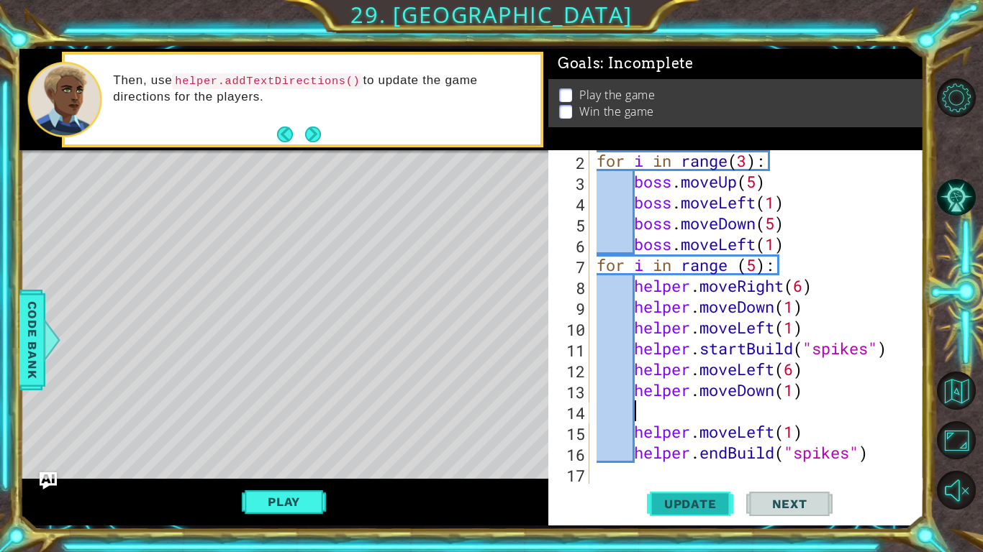
scroll to position [0, 0]
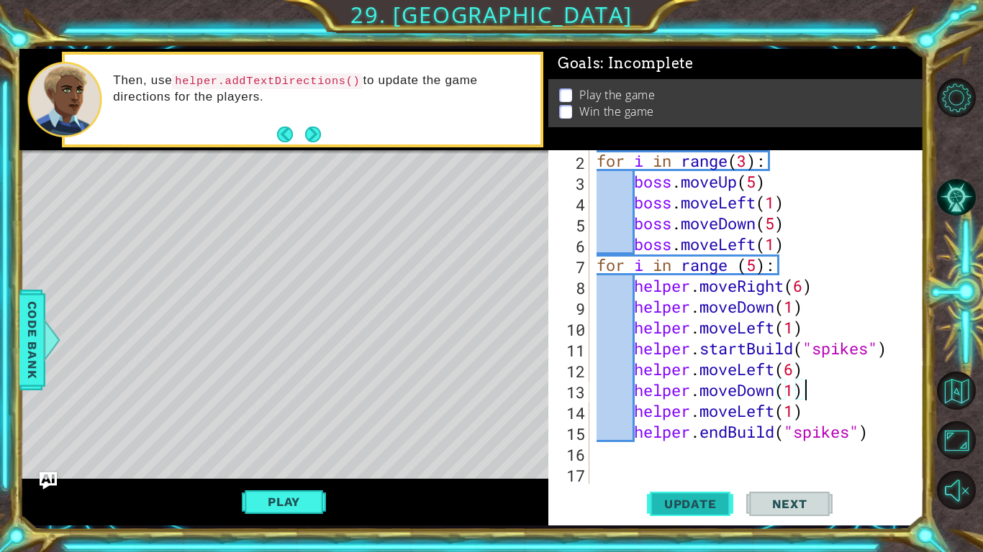
click at [666, 492] on button "Update" at bounding box center [690, 504] width 86 height 37
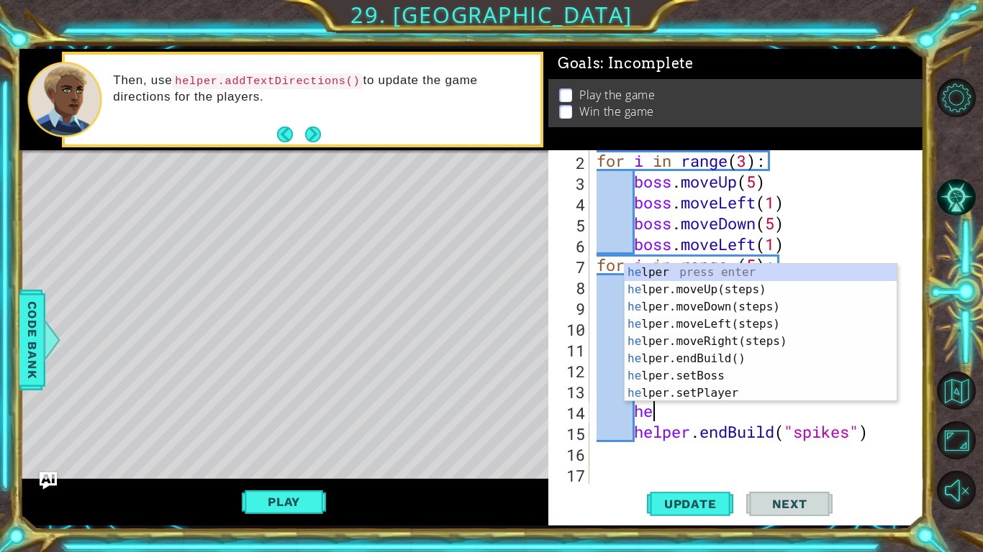
type textarea "h"
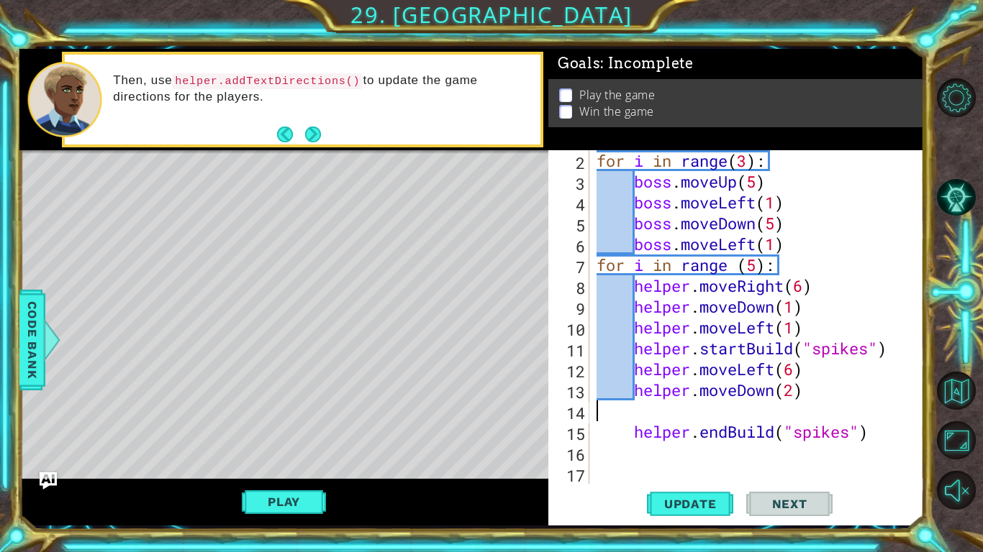
scroll to position [0, 0]
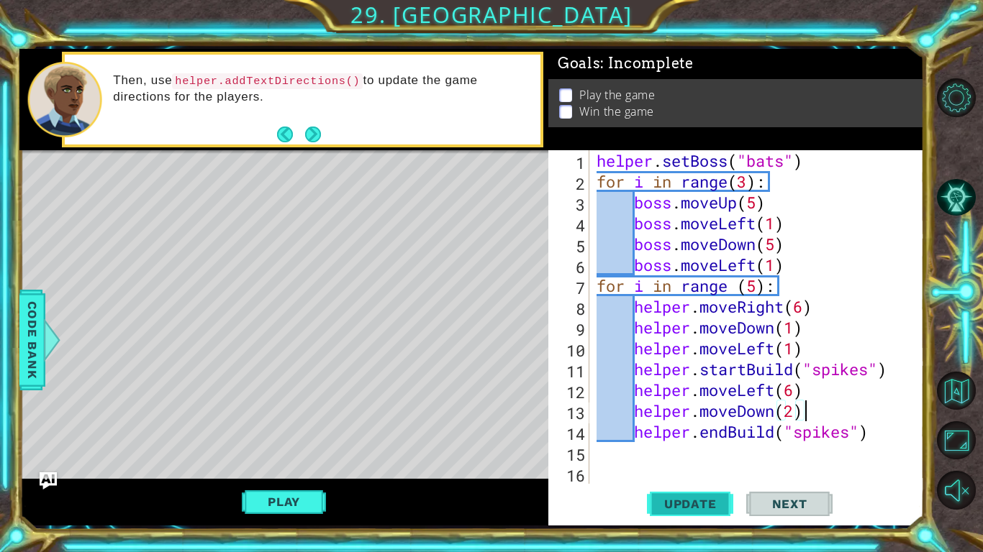
click at [701, 500] on span "Update" at bounding box center [690, 504] width 81 height 14
click at [701, 491] on button "Update" at bounding box center [690, 504] width 86 height 37
click at [803, 425] on div "helper . setBoss ( "bats" ) for i in range ( 3 ) : boss . moveUp ( 5 ) boss . m…" at bounding box center [760, 338] width 334 height 376
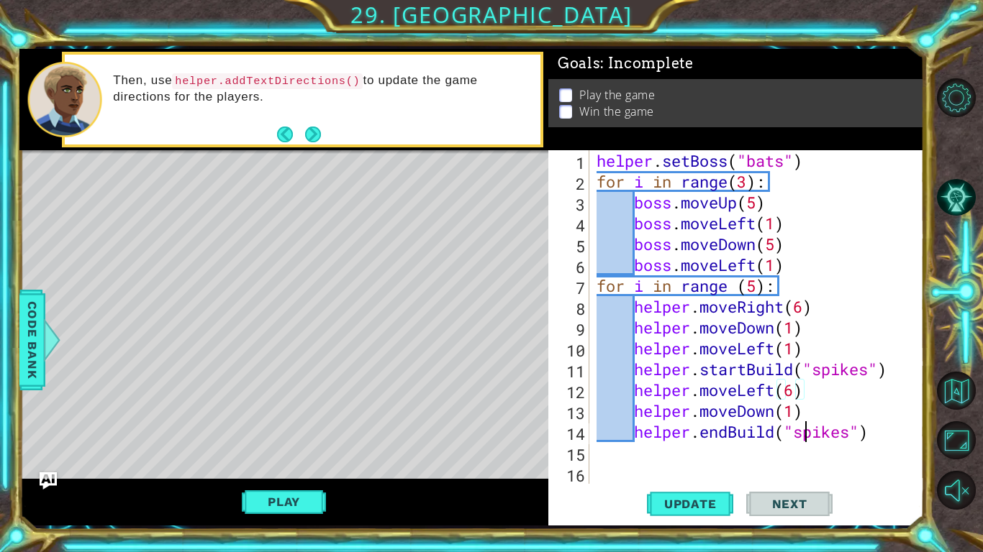
click at [803, 425] on div "helper . setBoss ( "bats" ) for i in range ( 3 ) : boss . moveUp ( 5 ) boss . m…" at bounding box center [760, 338] width 334 height 376
click at [803, 425] on div "helper . setBoss ( "bats" ) for i in range ( 3 ) : boss . moveUp ( 5 ) boss . m…" at bounding box center [756, 317] width 327 height 334
click at [803, 425] on div "helper . setBoss ( "bats" ) for i in range ( 3 ) : boss . moveUp ( 5 ) boss . m…" at bounding box center [760, 338] width 334 height 376
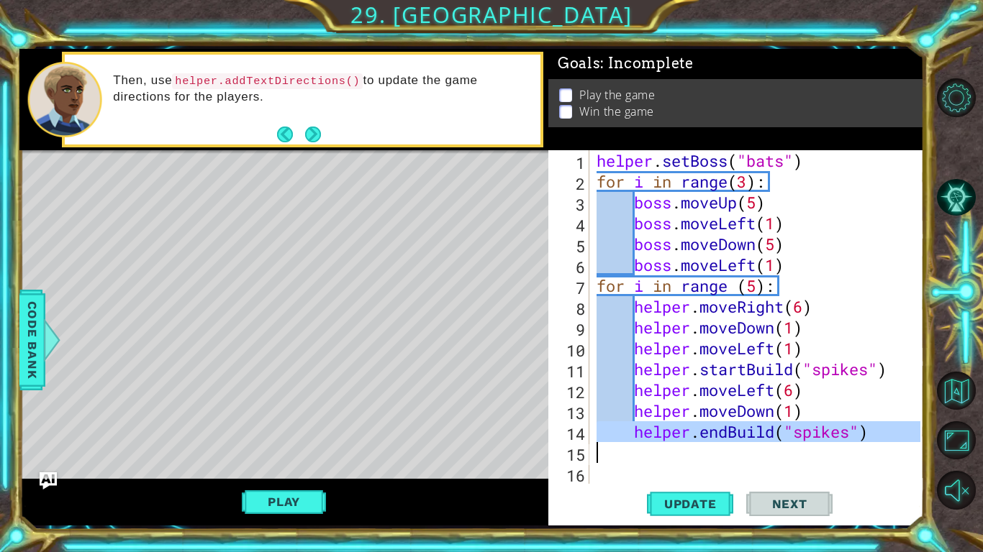
click at [804, 396] on div "helper . setBoss ( "bats" ) for i in range ( 3 ) : boss . moveUp ( 5 ) boss . m…" at bounding box center [760, 338] width 334 height 376
type textarea "helper.moveLeft(6)"
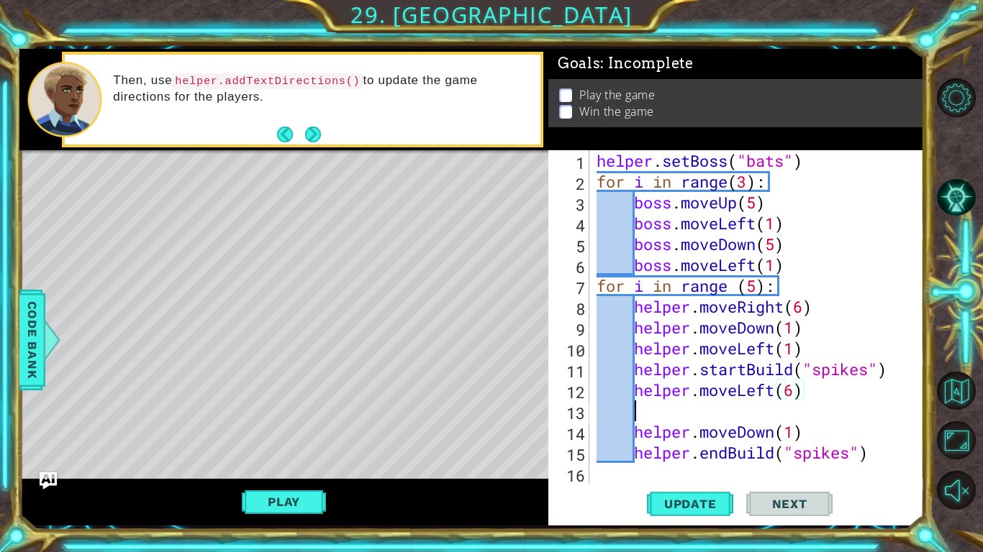
scroll to position [0, 0]
paste textarea "Code Area"
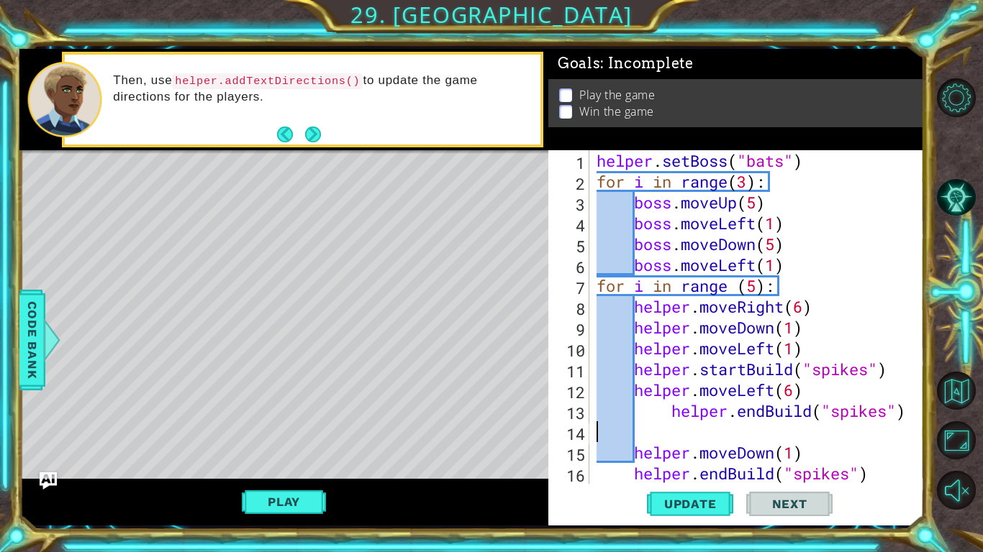
click at [683, 432] on div "helper . setBoss ( "bats" ) for i in range ( 3 ) : boss . moveUp ( 5 ) boss . m…" at bounding box center [760, 338] width 334 height 376
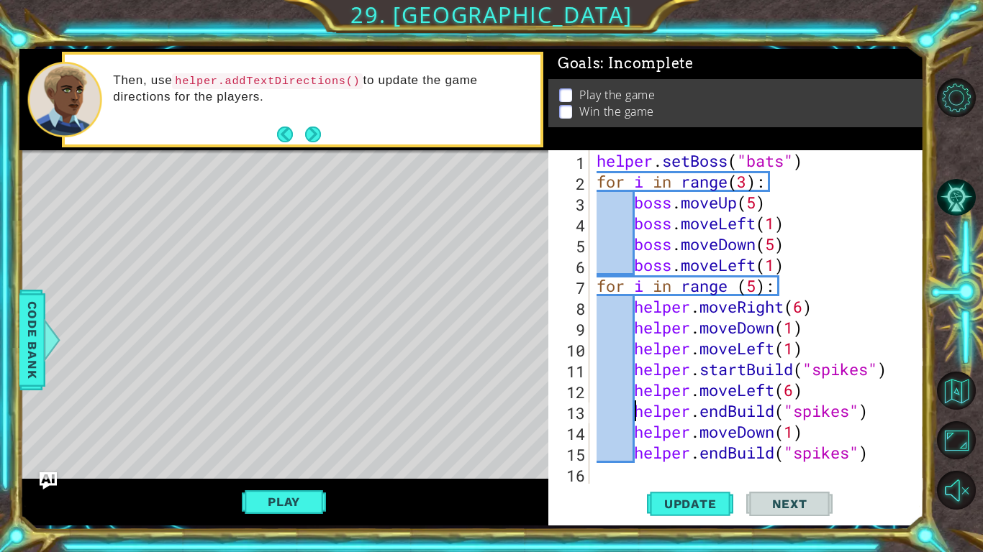
click at [883, 449] on div "helper . setBoss ( "bats" ) for i in range ( 3 ) : boss . moveUp ( 5 ) boss . m…" at bounding box center [760, 338] width 334 height 376
type textarea "helper"
click at [706, 504] on span "Update" at bounding box center [690, 504] width 81 height 14
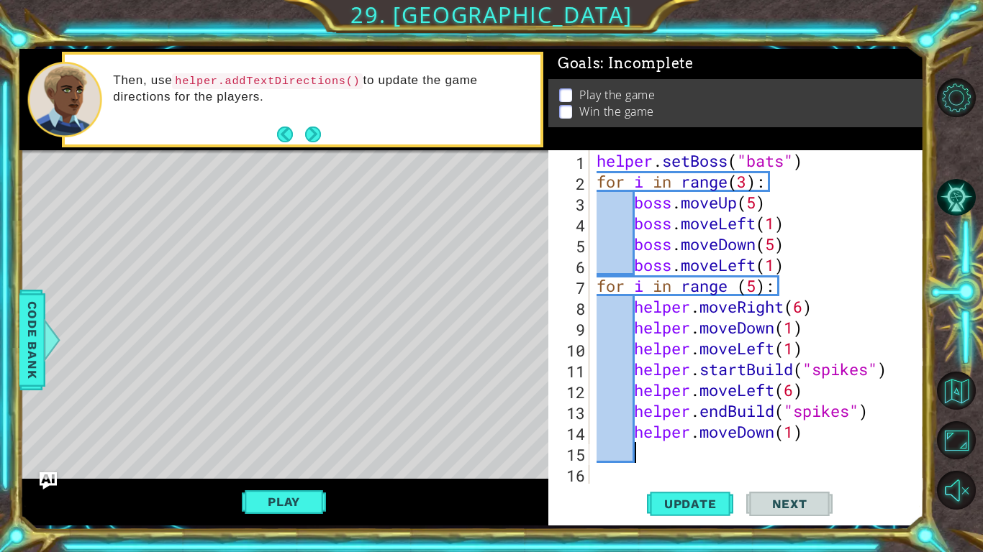
type textarea "mo"
type textarea "helper.moveLeft(1)"
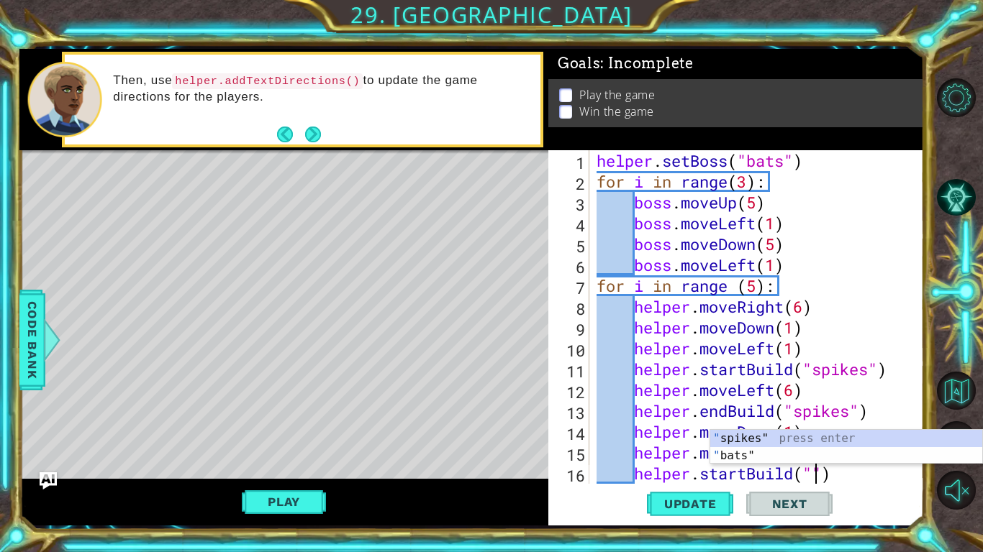
scroll to position [0, 10]
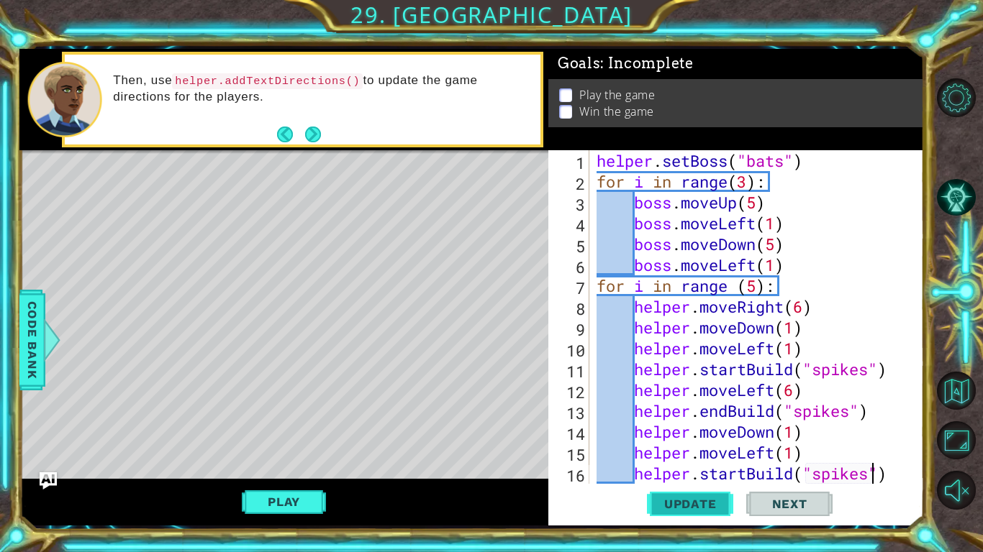
click at [671, 502] on span "Update" at bounding box center [690, 504] width 81 height 14
click at [809, 322] on div "helper . setBoss ( "bats" ) for i in range ( 3 ) : boss . moveUp ( 5 ) boss . m…" at bounding box center [760, 338] width 334 height 376
type textarea "helper.moveRight(6)"
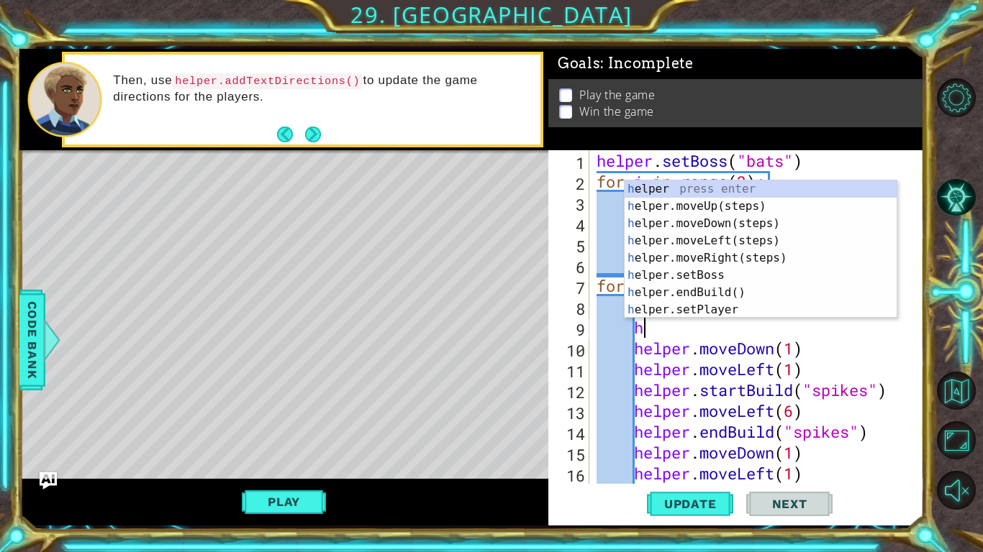
type textarea "h"
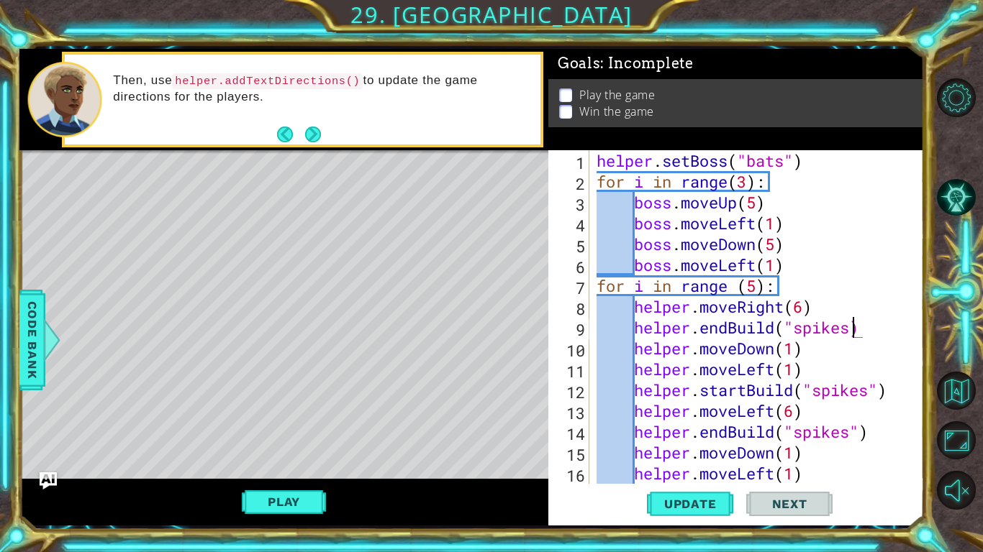
scroll to position [0, 12]
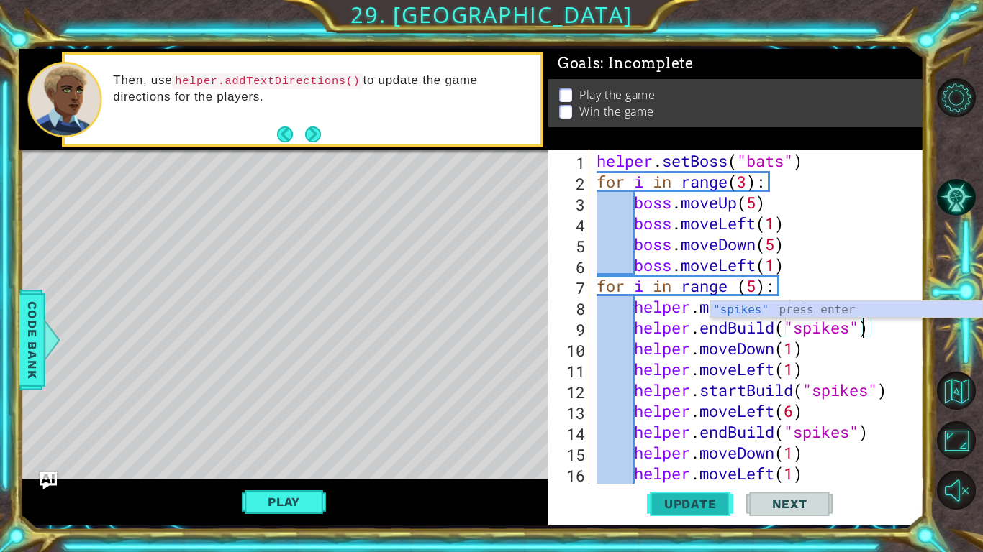
click at [686, 513] on button "Update" at bounding box center [690, 504] width 86 height 37
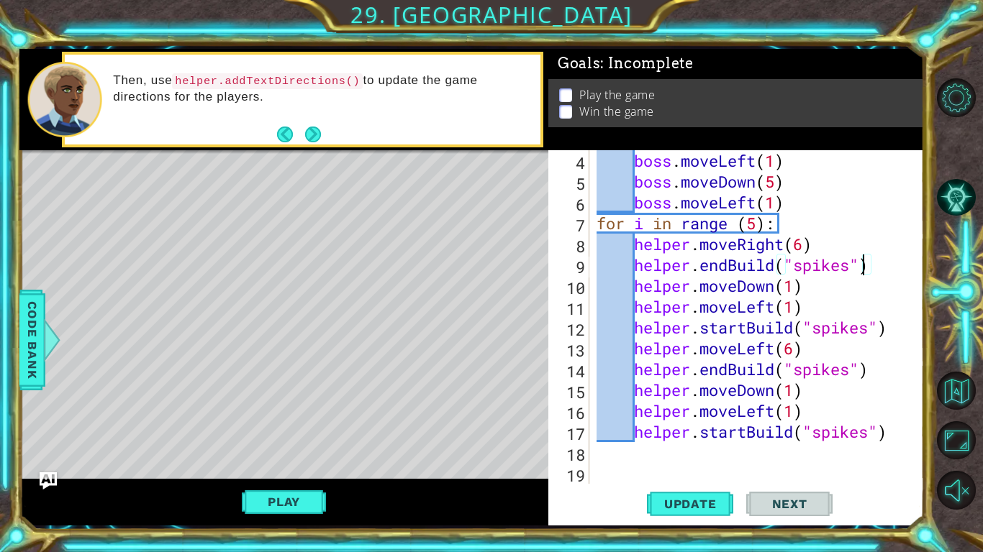
scroll to position [63, 0]
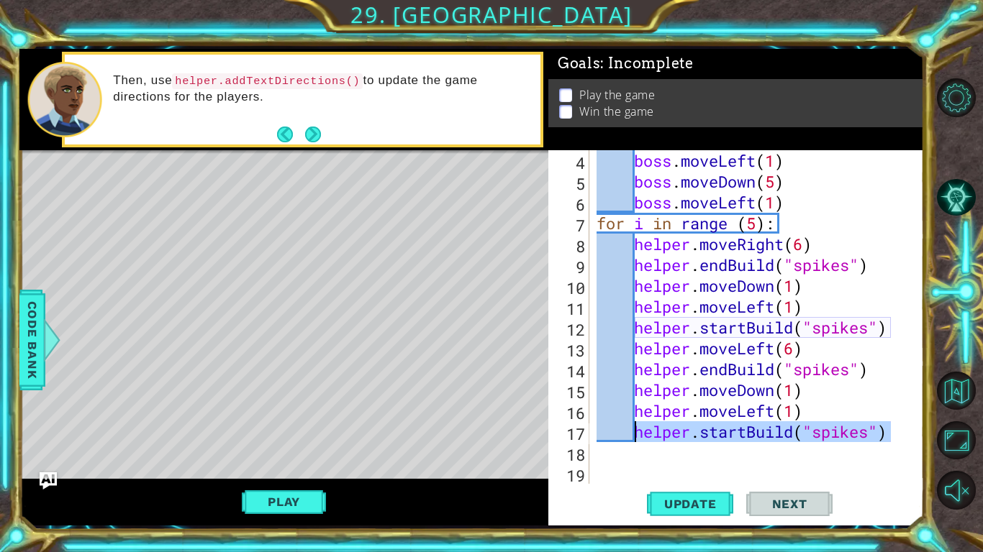
drag, startPoint x: 896, startPoint y: 432, endPoint x: 636, endPoint y: 439, distance: 259.8
click at [636, 439] on div "boss . moveLeft ( 1 ) boss . moveDown ( 5 ) boss . moveLeft ( 1 ) for i in rang…" at bounding box center [760, 338] width 334 height 376
type textarea "helper.startBuild("spikes")"
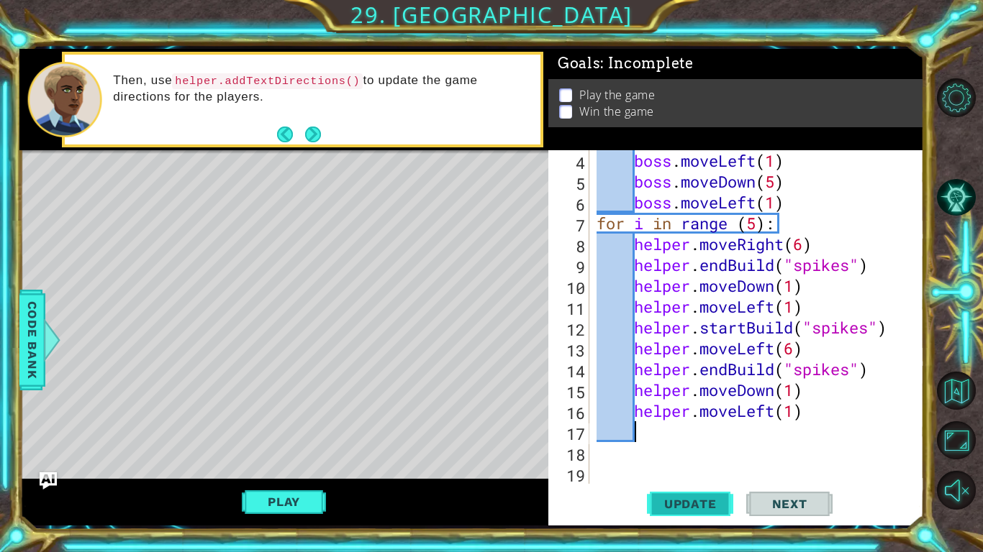
click at [692, 512] on button "Update" at bounding box center [690, 504] width 86 height 37
type textarea "s"
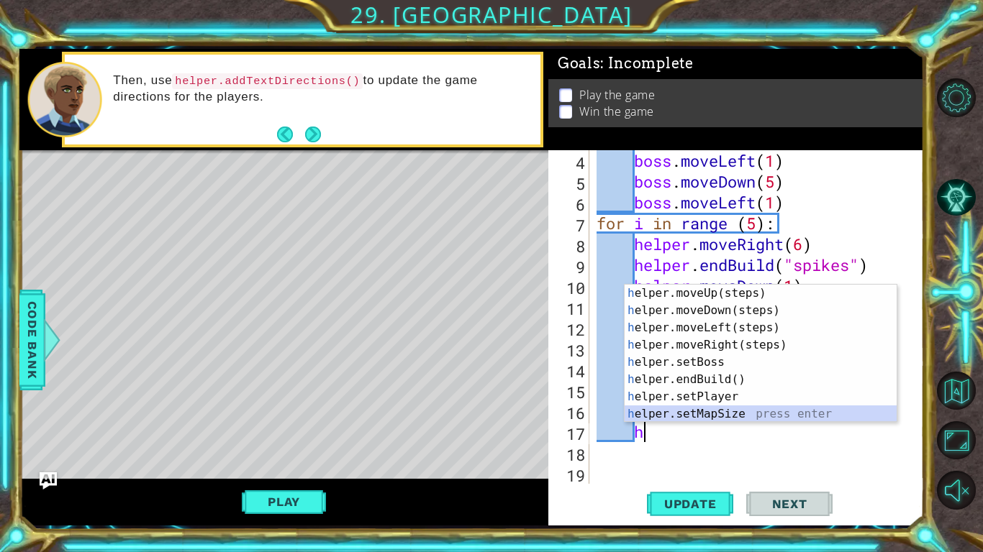
scroll to position [35, 0]
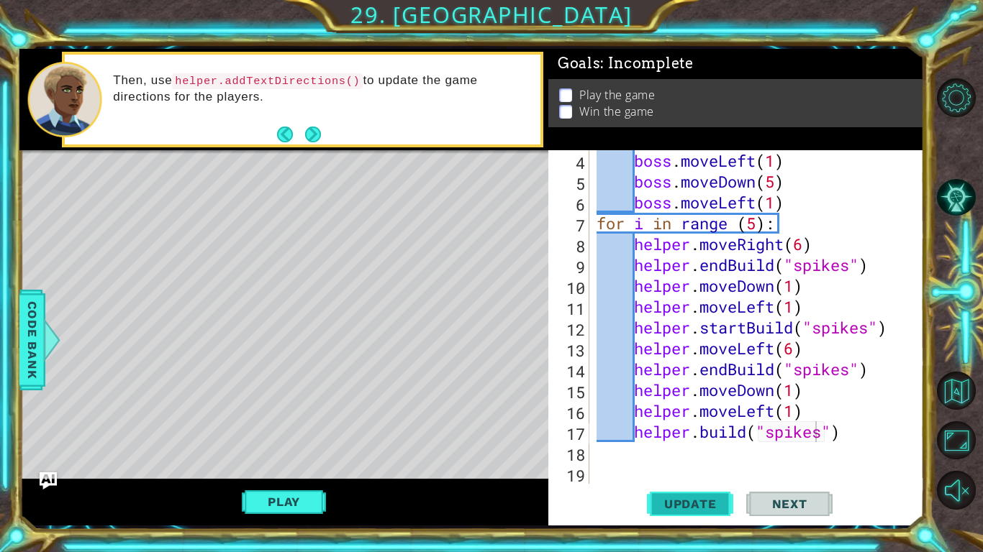
click at [683, 506] on span "Update" at bounding box center [690, 504] width 81 height 14
click at [852, 442] on div "boss . moveLeft ( 1 ) boss . moveDown ( 5 ) boss . moveLeft ( 1 ) for i in rang…" at bounding box center [760, 338] width 334 height 376
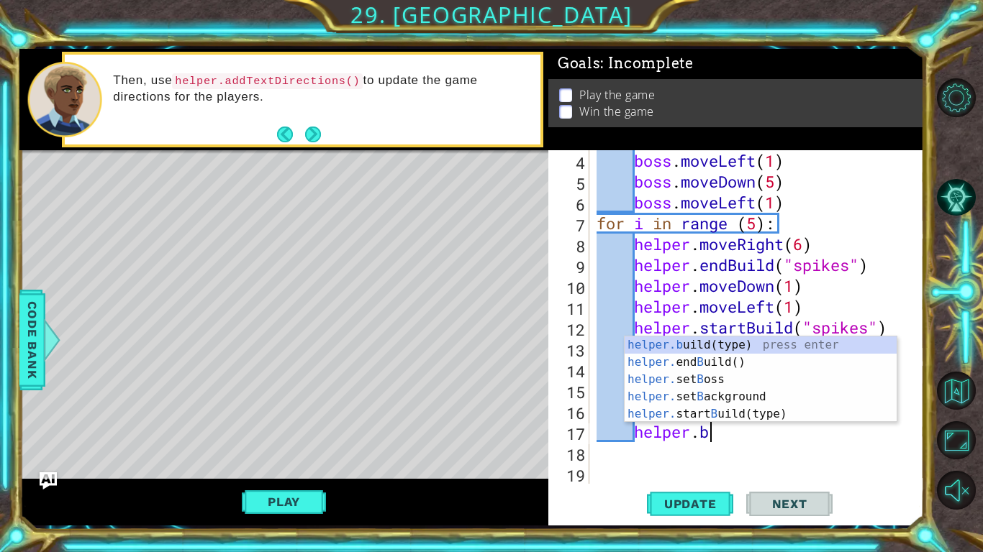
scroll to position [0, 0]
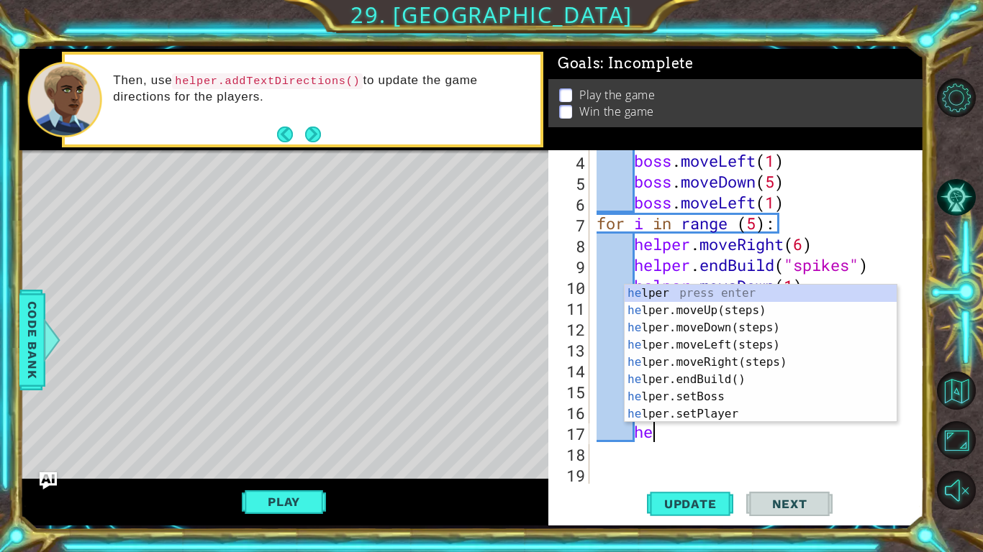
type textarea "h"
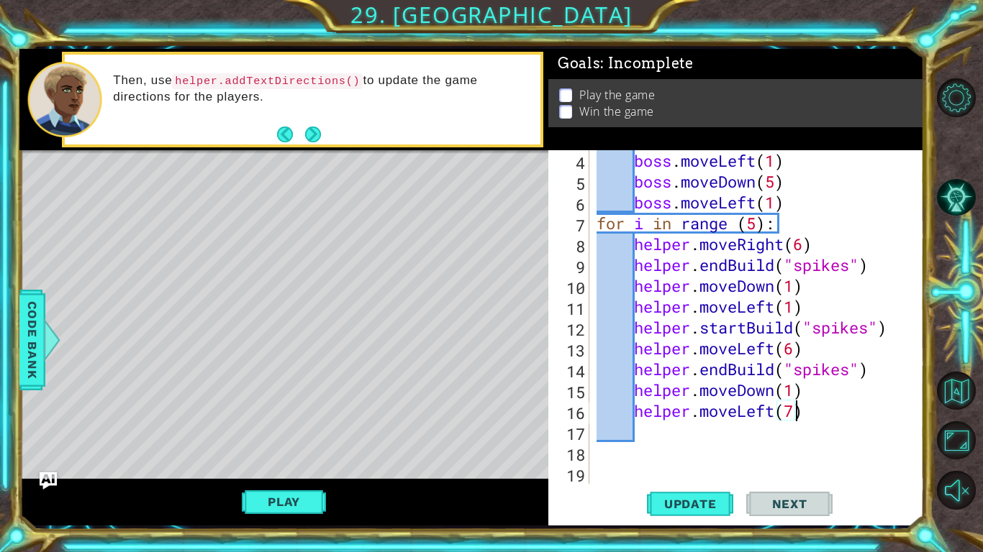
scroll to position [0, 9]
click at [704, 510] on span "Update" at bounding box center [690, 504] width 81 height 14
type textarea "helper.moveLeft(6)"
click at [823, 244] on div "boss . moveLeft ( 1 ) boss . moveDown ( 5 ) boss . moveLeft ( 1 ) for i in rang…" at bounding box center [760, 338] width 334 height 376
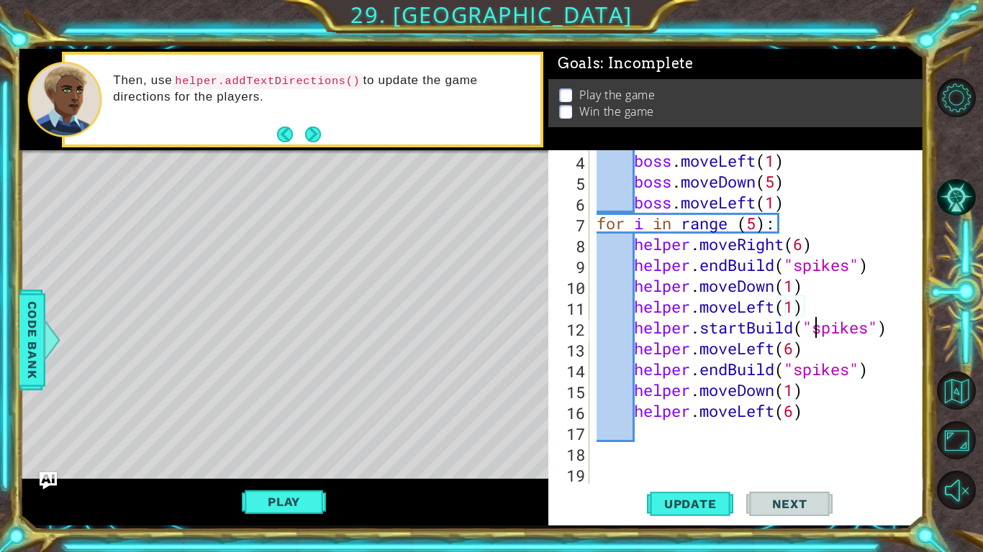
type textarea "helper.moveLeft(6)"
type textarea "helper.moveLeft(1)"
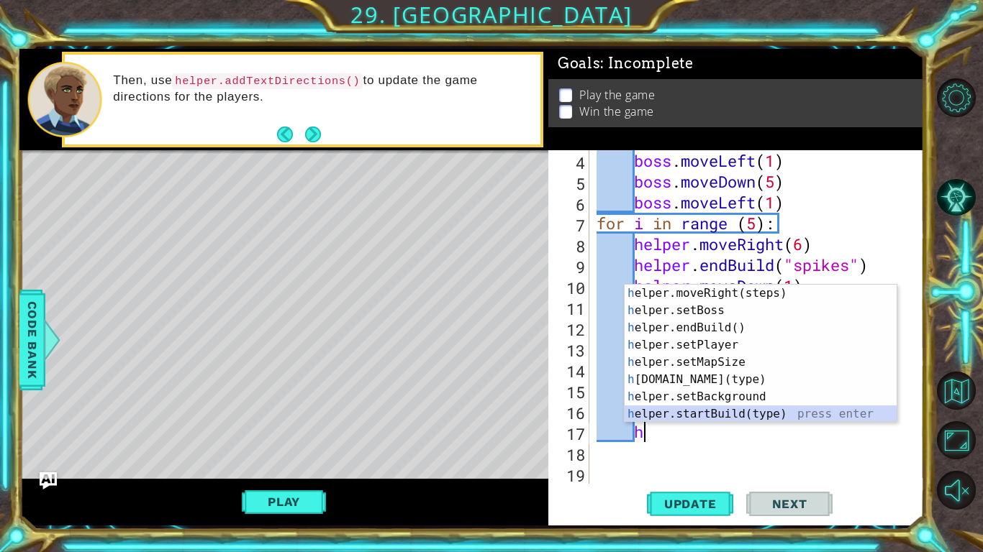
scroll to position [86, 0]
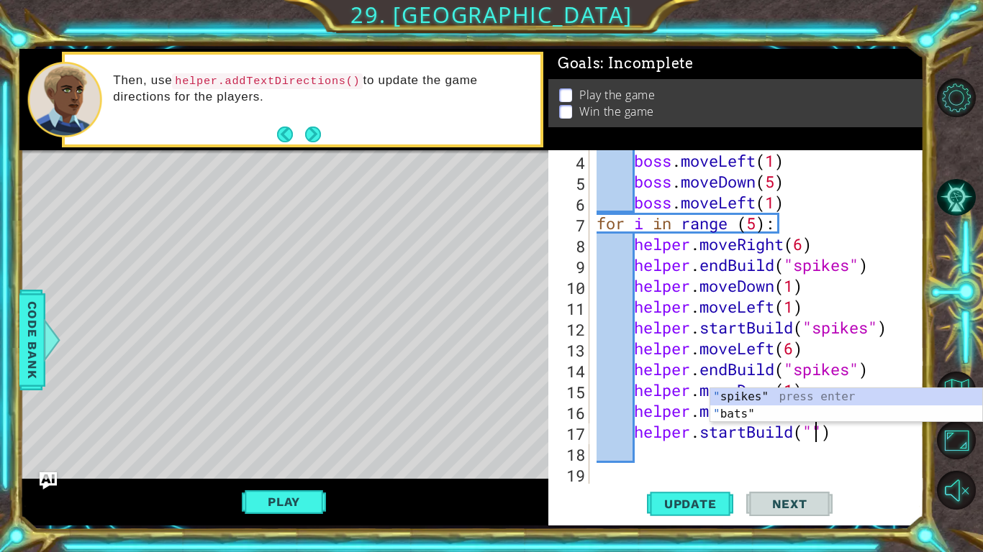
type textarea "helper.startBuild("spikes")"
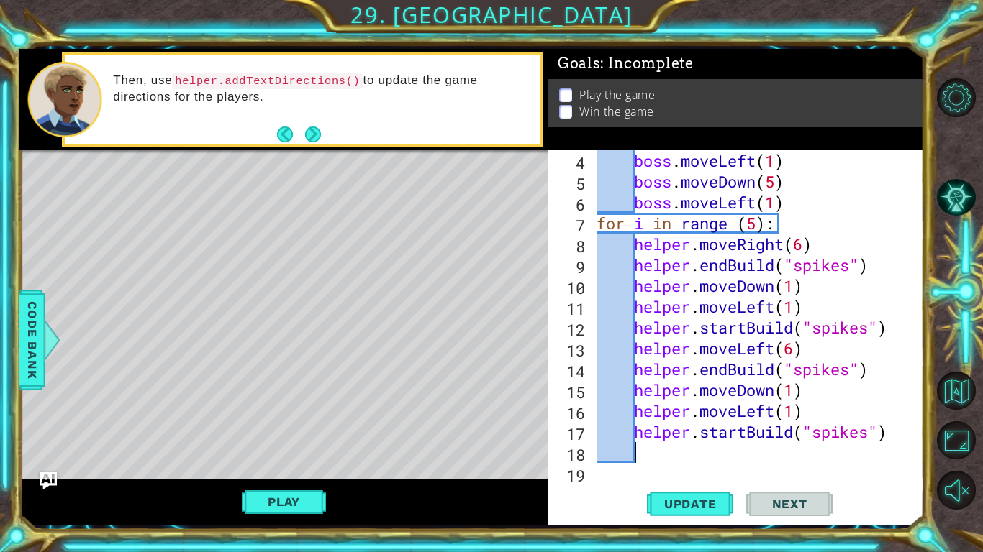
scroll to position [0, 1]
type textarea "h"
type textarea "helper.moveRight(6)"
type textarea "h"
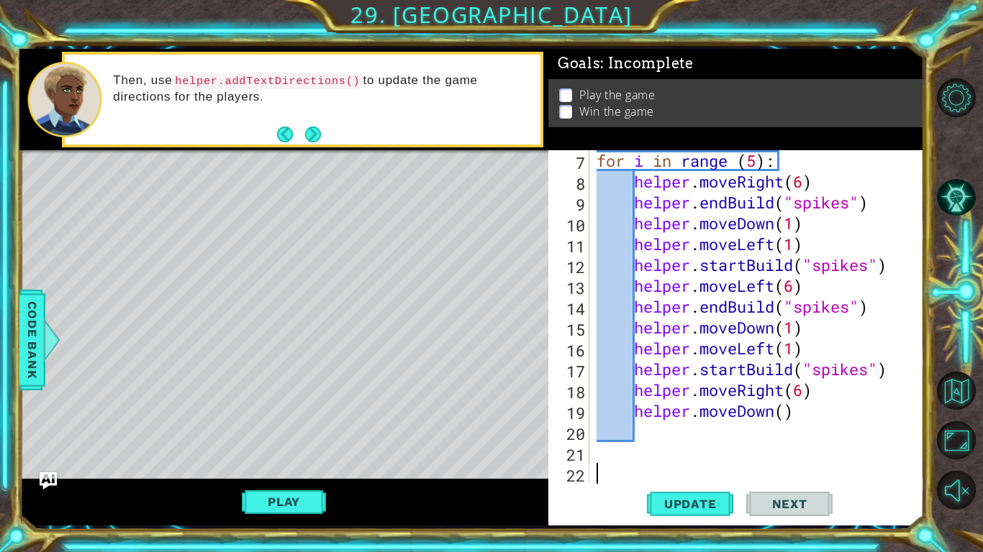
scroll to position [125, 0]
type textarea "helper.moveDown()"
type textarea "helper.moveRight(6)"
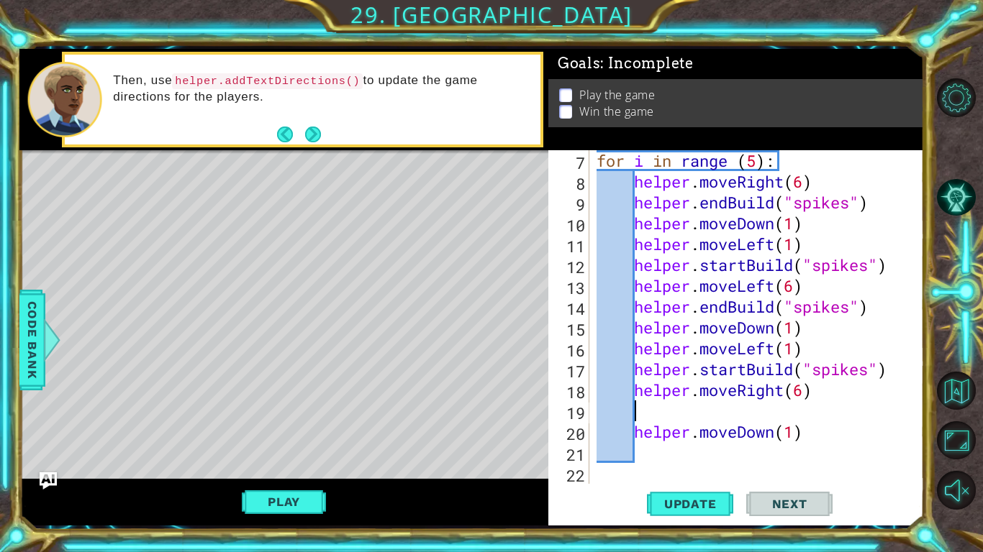
click at [860, 202] on div "for i in range ( 5 ) : helper . moveRight ( 6 ) helper . endBuild ( "spikes" ) …" at bounding box center [760, 338] width 334 height 376
type textarea "helper.endBuild("spikes") helper.moveDown(1)"
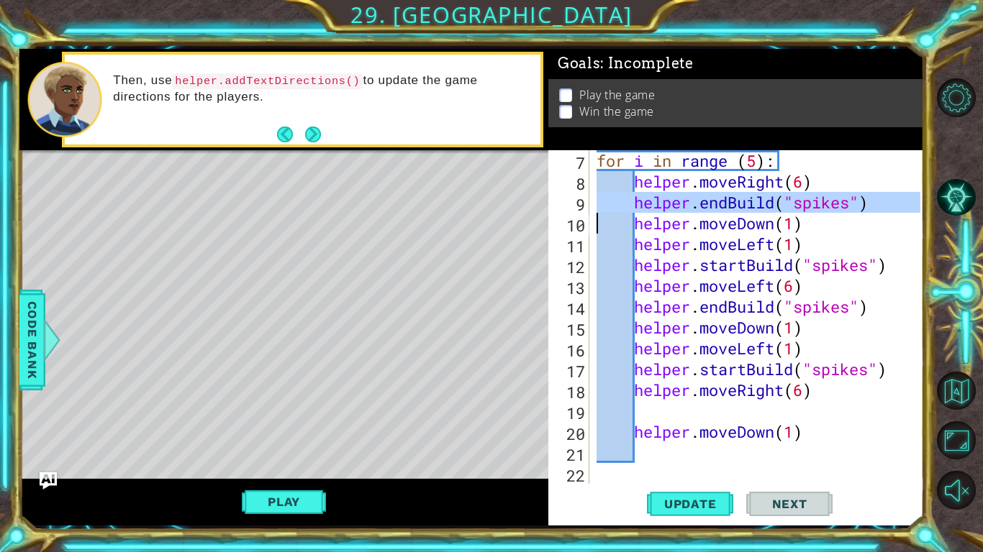
click at [704, 411] on div "for i in range ( 5 ) : helper . moveRight ( 6 ) helper . endBuild ( "spikes" ) …" at bounding box center [760, 338] width 334 height 376
paste textarea "Code Area"
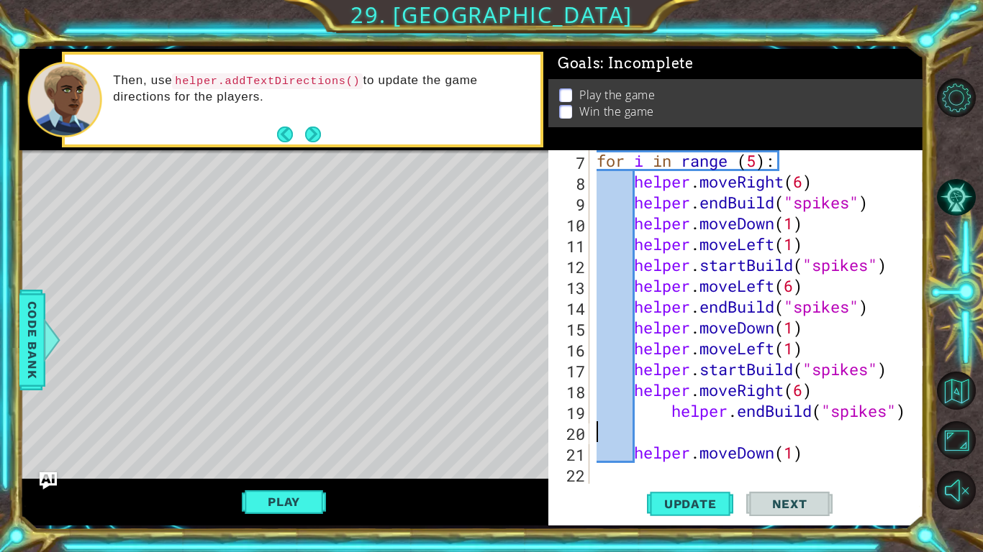
scroll to position [0, 0]
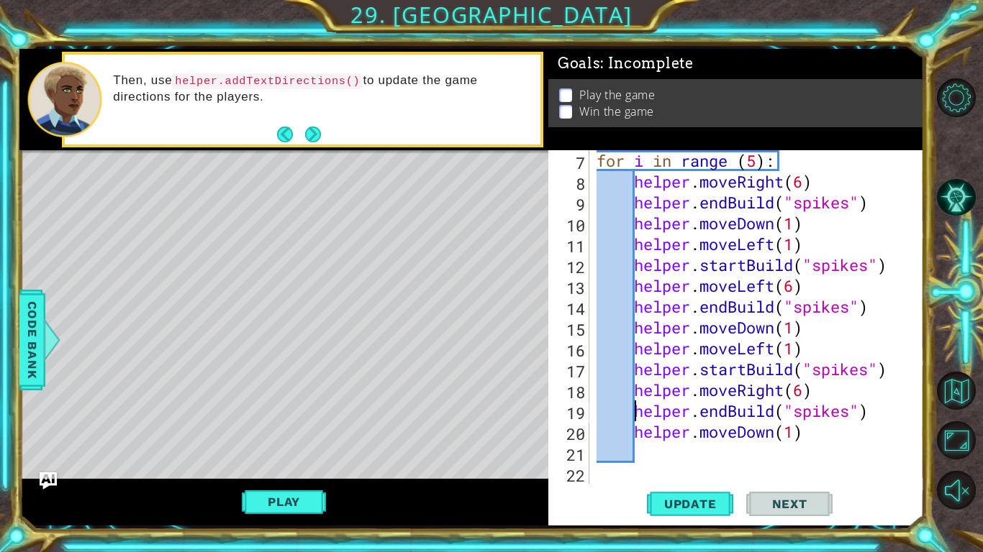
type textarea "helper.moveDown(1)"
type textarea "h"
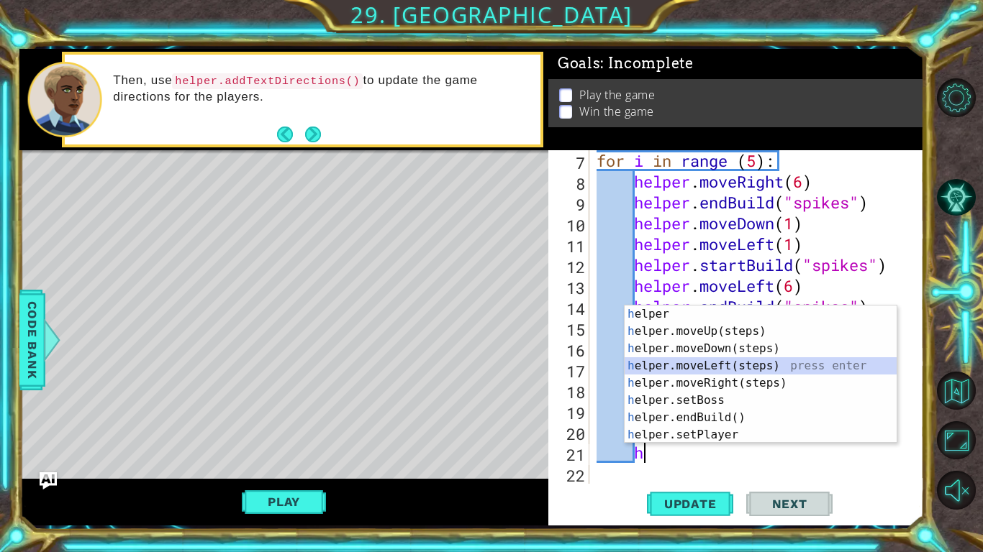
scroll to position [0, 1]
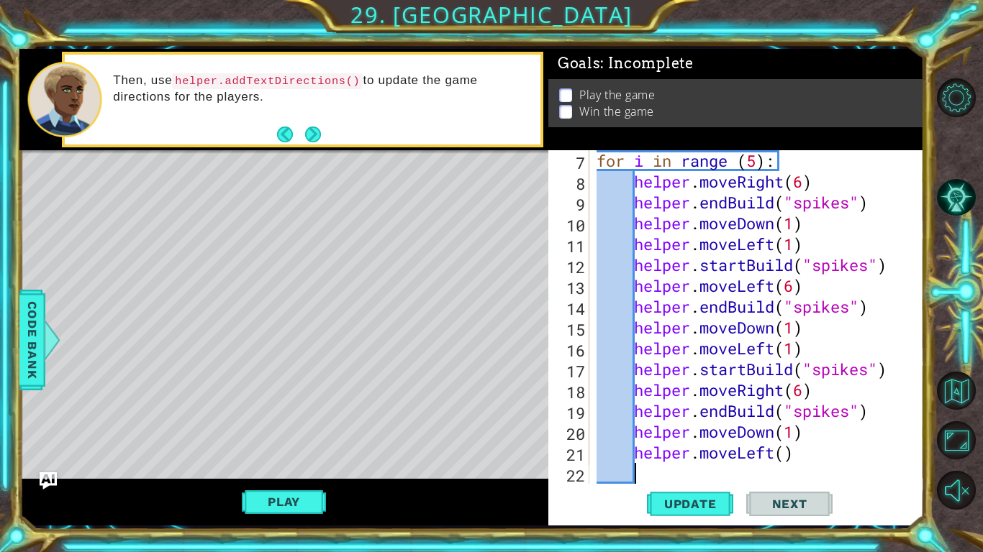
click at [784, 462] on div "for i in range ( 5 ) : helper . moveRight ( 6 ) helper . endBuild ( "spikes" ) …" at bounding box center [760, 338] width 334 height 376
type textarea "helper.moveLeft(1)"
click at [714, 497] on span "Update" at bounding box center [690, 504] width 81 height 14
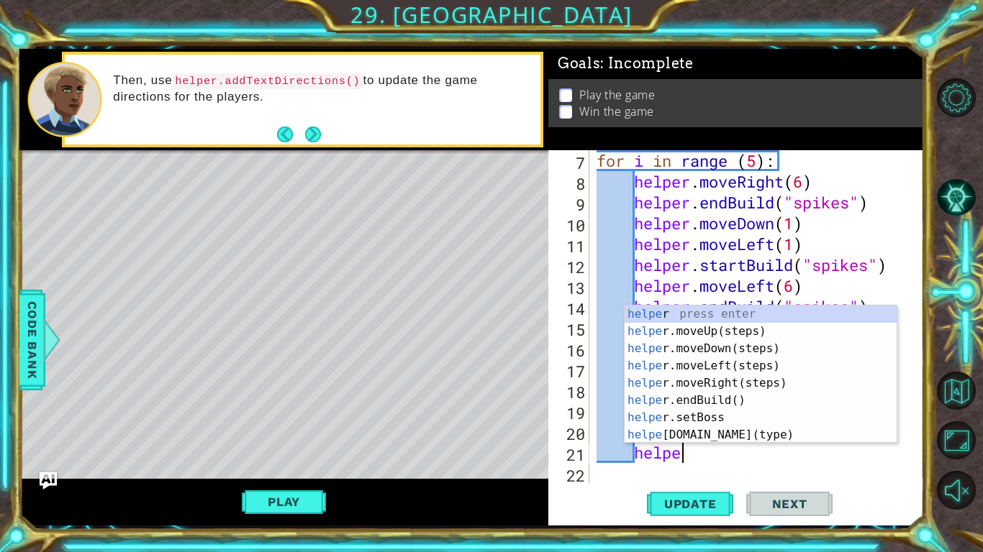
type textarea "h"
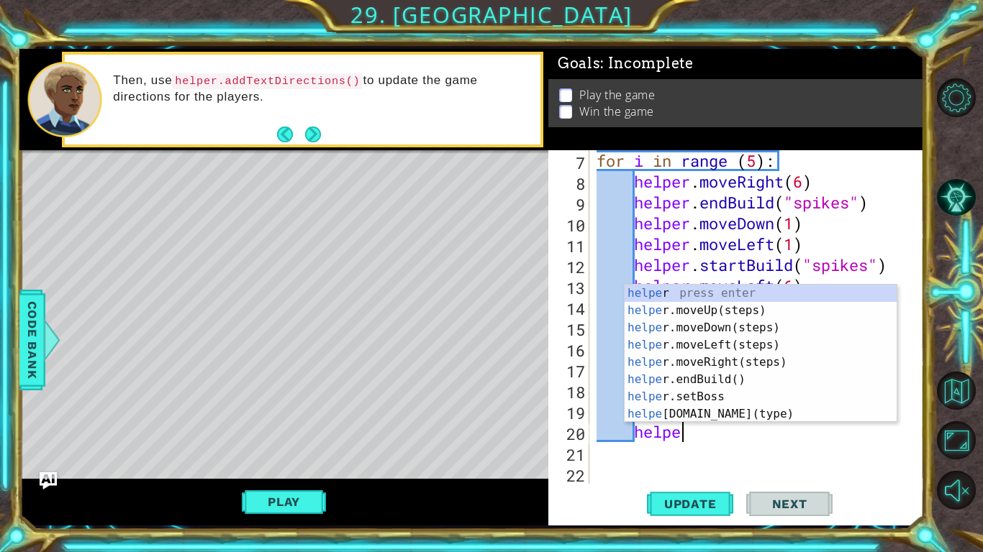
type textarea "h"
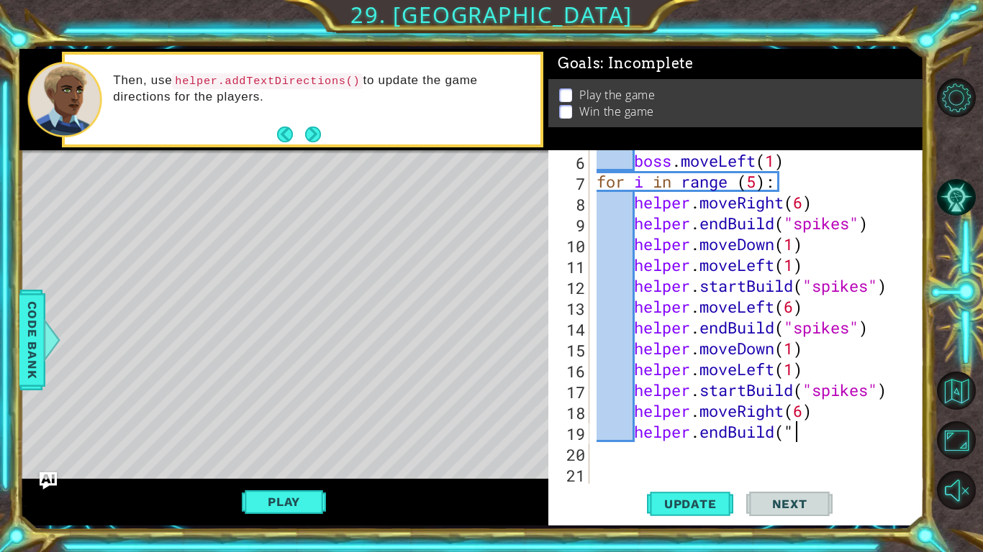
type textarea "helper"
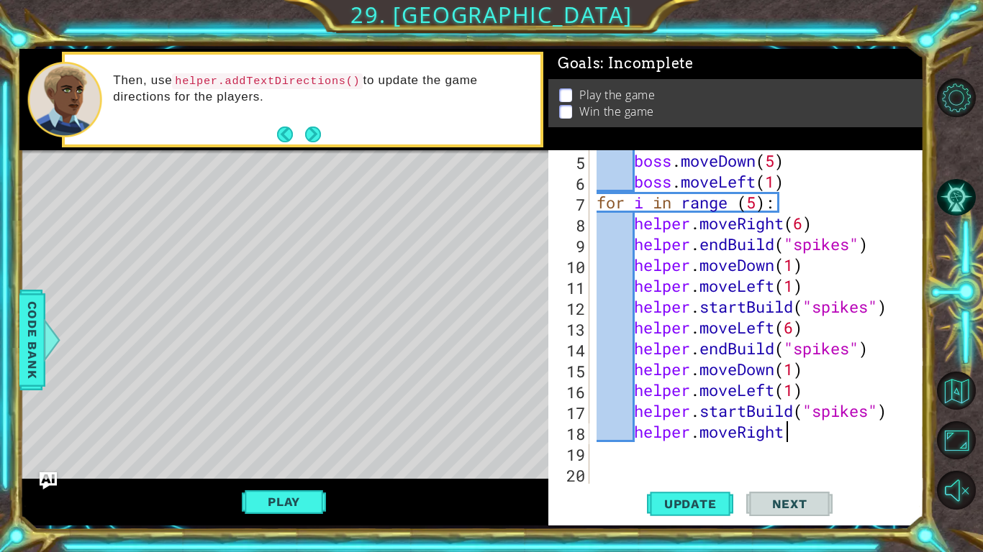
type textarea "helper"
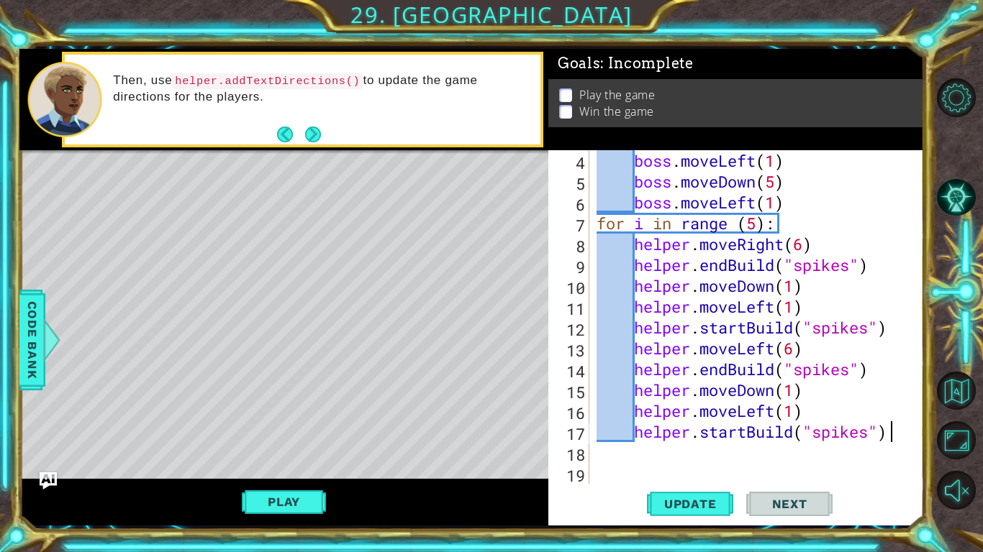
type textarea "helper"
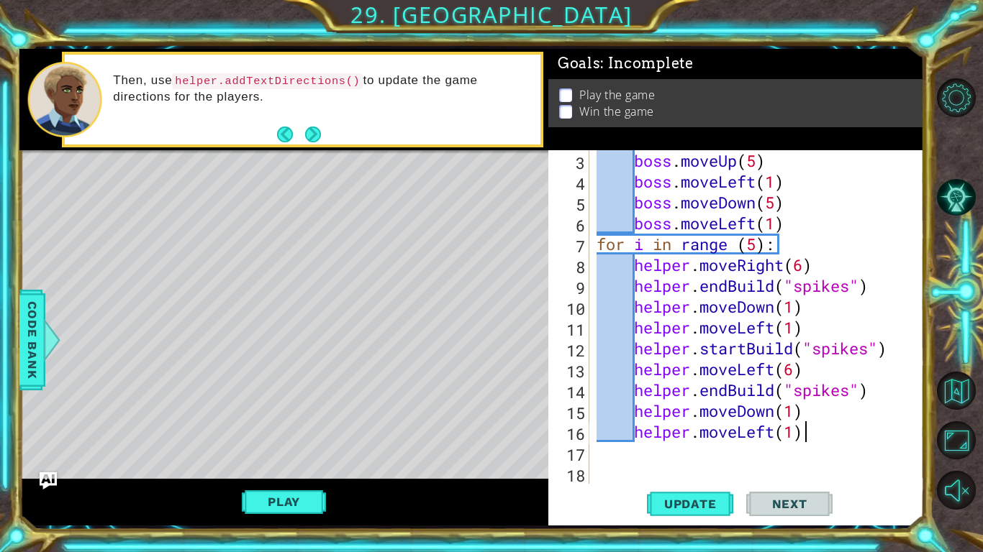
scroll to position [42, 0]
type textarea "helper"
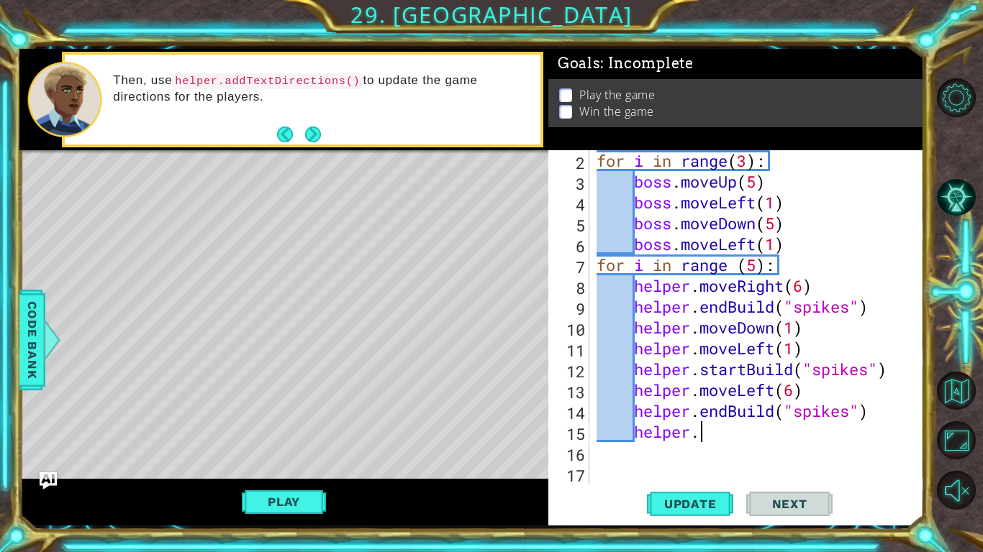
type textarea "helper"
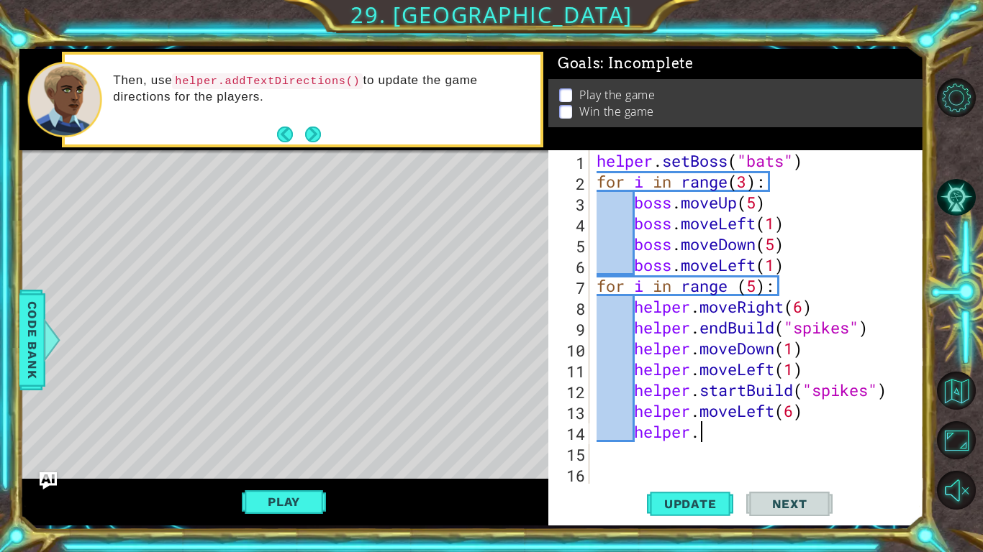
type textarea "helper"
click at [791, 329] on div "helper . setBoss ( "bats" ) for i in range ( 3 ) : boss . moveUp ( 5 ) boss . m…" at bounding box center [760, 338] width 334 height 376
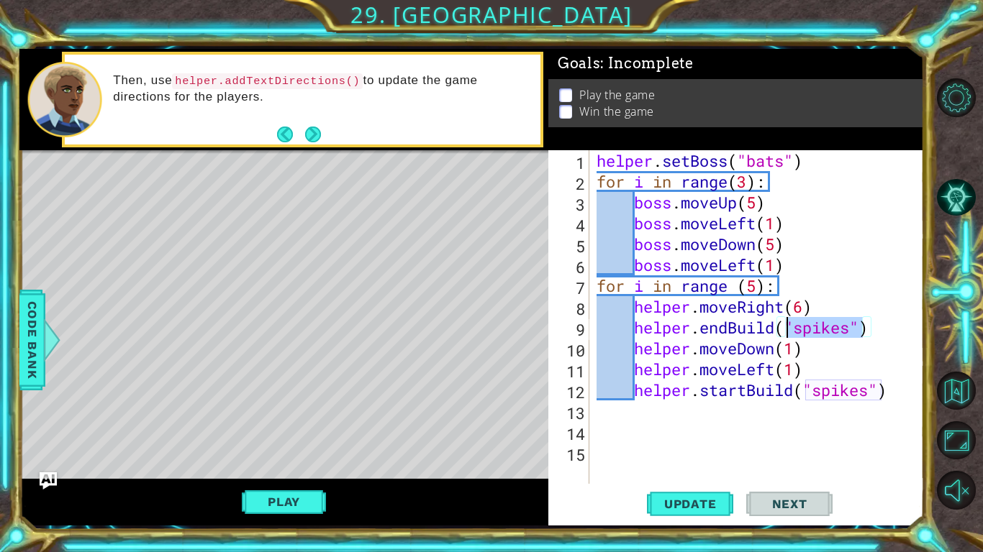
click at [791, 329] on div "helper . setBoss ( "bats" ) for i in range ( 3 ) : boss . moveUp ( 5 ) boss . m…" at bounding box center [760, 338] width 334 height 376
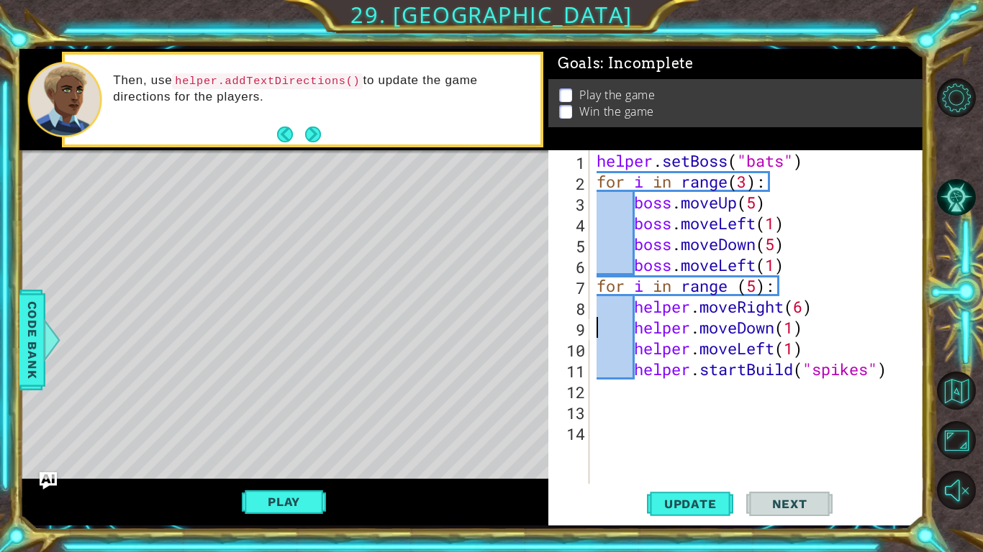
click at [804, 358] on div "helper . setBoss ( "bats" ) for i in range ( 3 ) : boss . moveUp ( 5 ) boss . m…" at bounding box center [760, 338] width 334 height 376
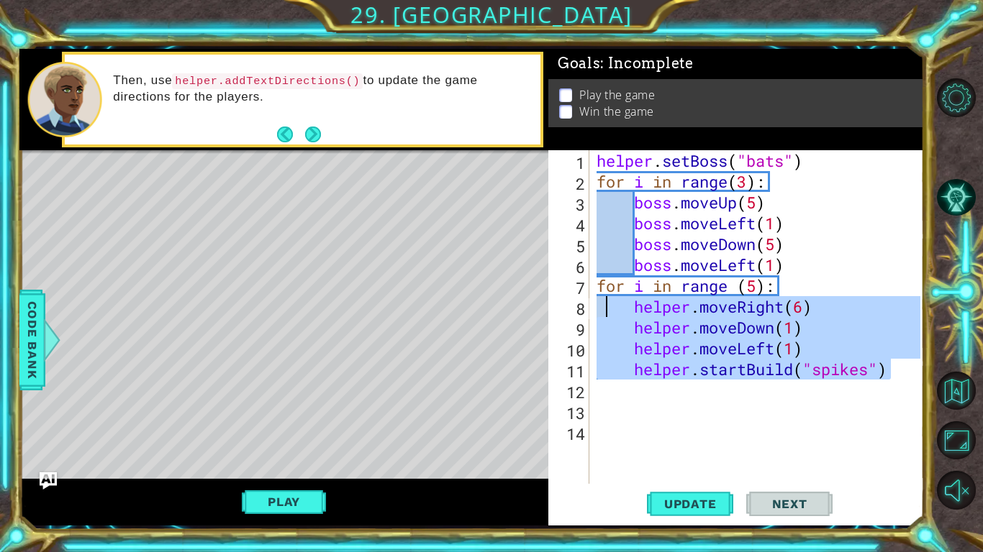
drag, startPoint x: 898, startPoint y: 377, endPoint x: 604, endPoint y: 301, distance: 303.9
click at [604, 301] on div "helper . setBoss ( "bats" ) for i in range ( 3 ) : boss . moveUp ( 5 ) boss . m…" at bounding box center [760, 338] width 334 height 376
type textarea "helper.moveRight(6) helper.moveDown(1)"
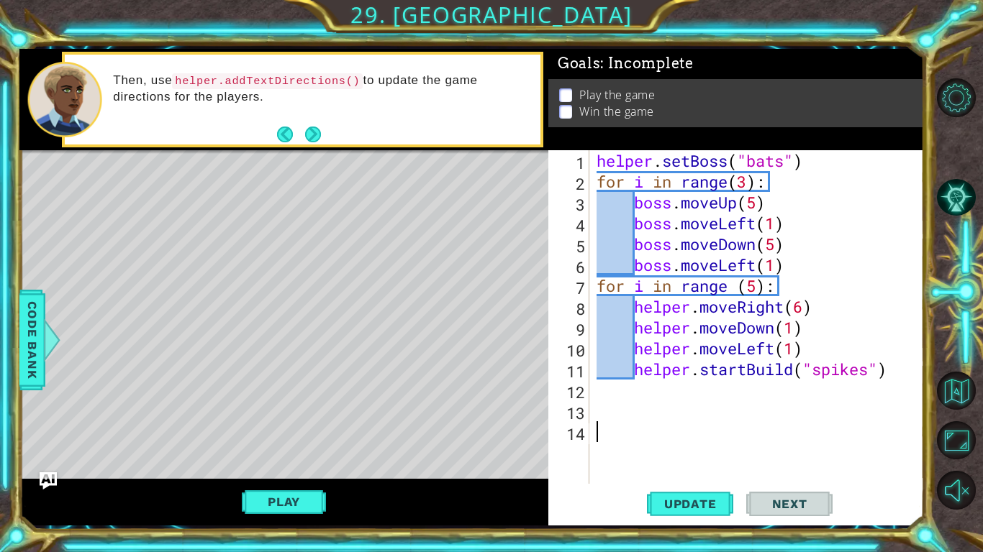
click at [744, 432] on div "helper . setBoss ( "bats" ) for i in range ( 3 ) : boss . moveUp ( 5 ) boss . m…" at bounding box center [760, 338] width 334 height 376
paste textarea "helper.startBuild("spikes")"
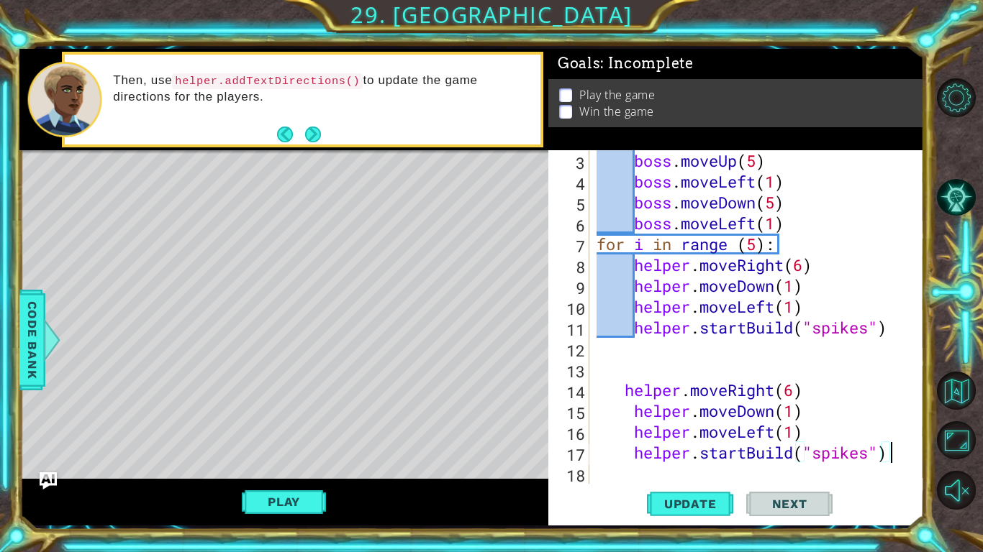
scroll to position [42, 0]
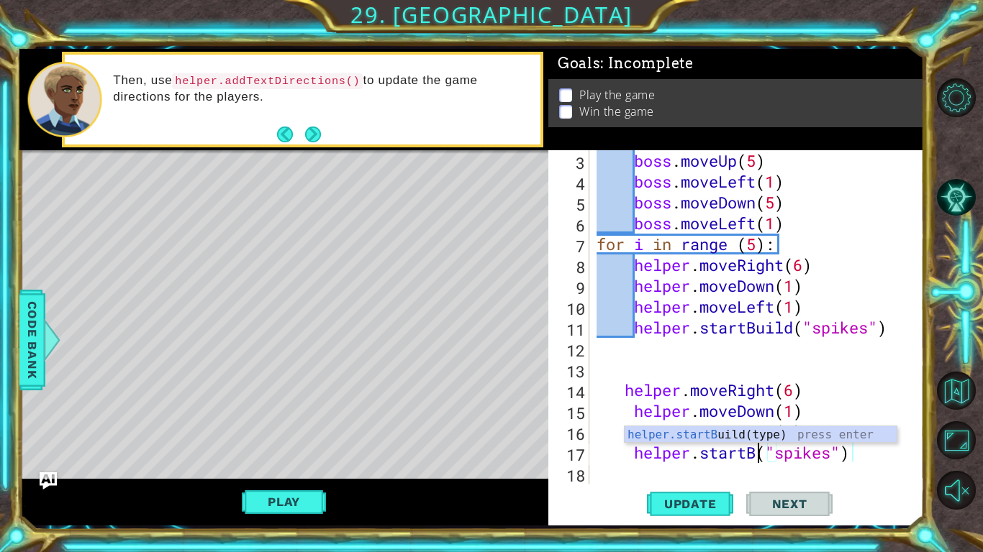
type textarea "helper.start("spikes")"
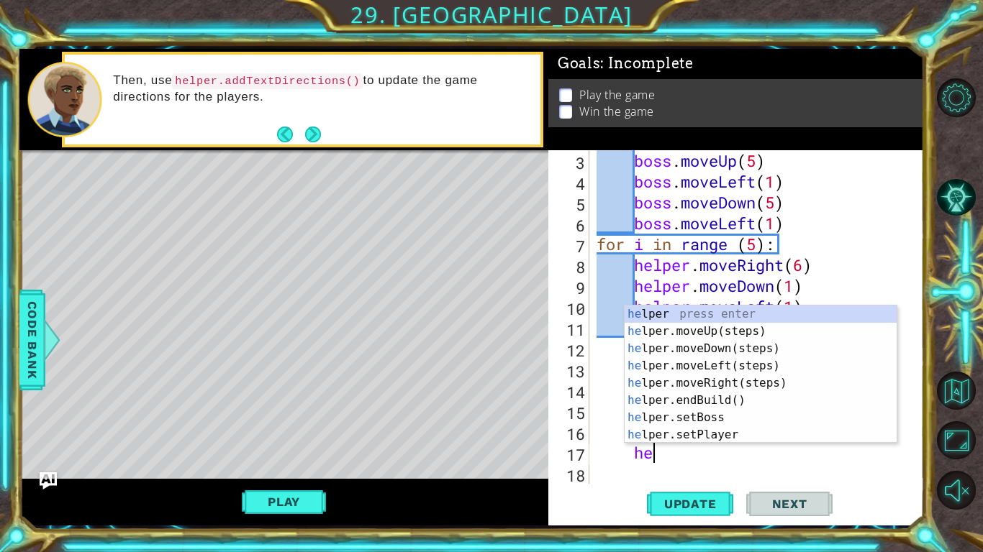
type textarea "h"
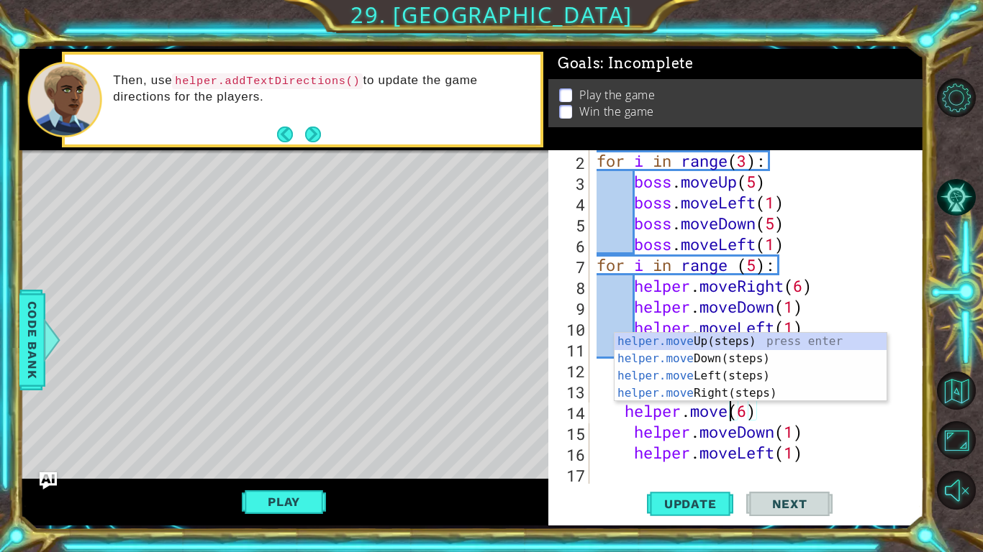
scroll to position [0, 6]
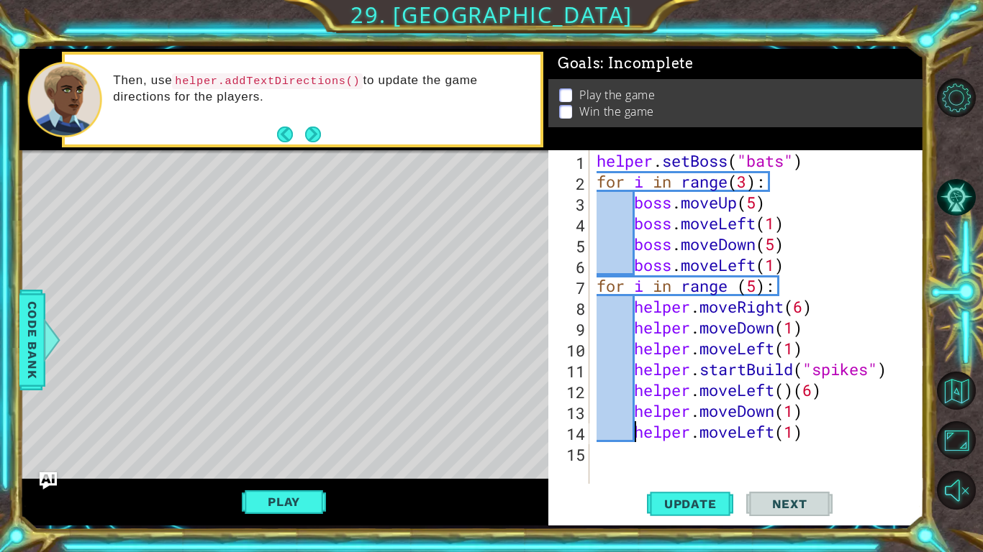
click at [794, 387] on div "helper . setBoss ( "bats" ) for i in range ( 3 ) : boss . moveUp ( 5 ) boss . m…" at bounding box center [760, 338] width 334 height 376
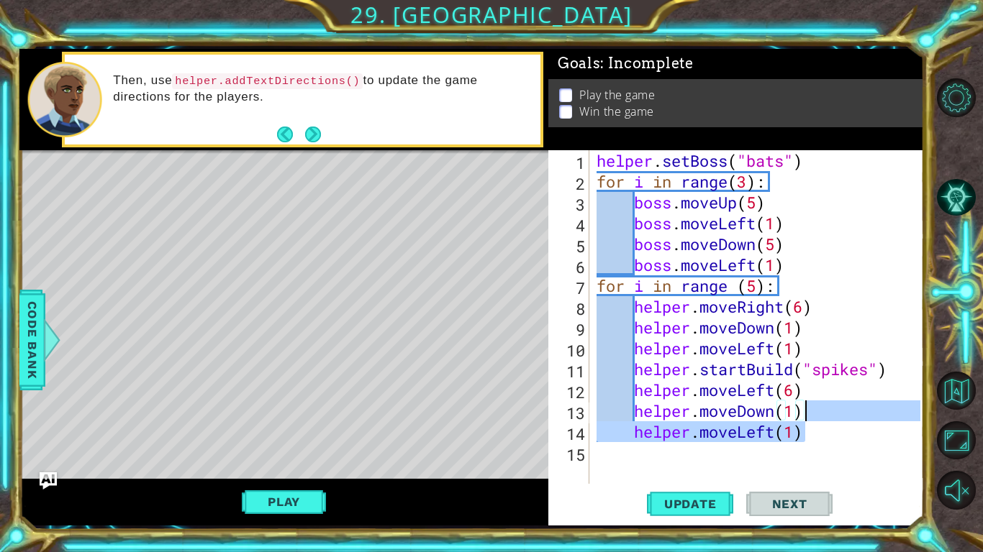
drag, startPoint x: 842, startPoint y: 427, endPoint x: 814, endPoint y: 422, distance: 29.1
click at [814, 422] on div "helper . setBoss ( "bats" ) for i in range ( 3 ) : boss . moveUp ( 5 ) boss . m…" at bounding box center [760, 338] width 334 height 376
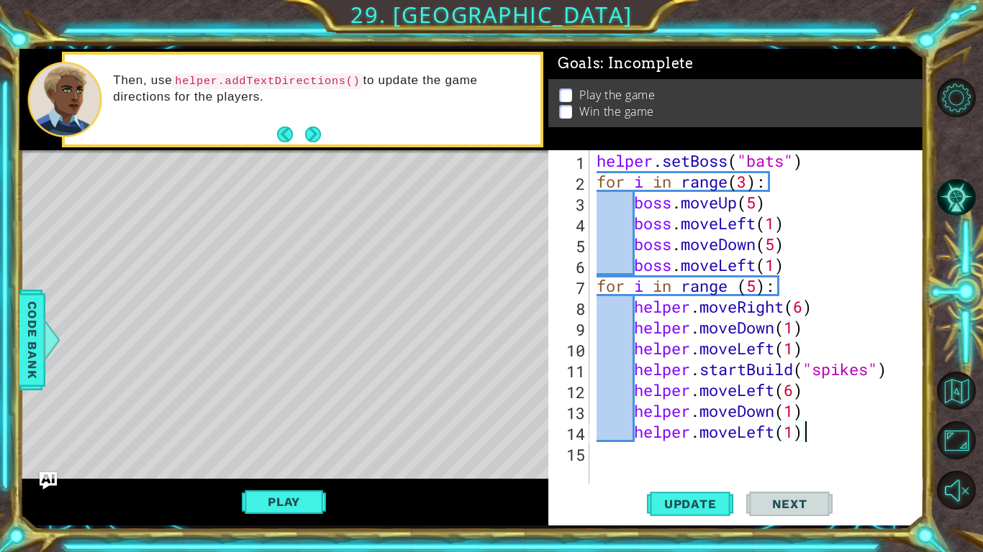
click at [790, 281] on div "helper . setBoss ( "bats" ) for i in range ( 3 ) : boss . moveUp ( 5 ) boss . m…" at bounding box center [760, 338] width 334 height 376
click at [855, 289] on div "helper . setBoss ( "bats" ) for i in range ( 3 ) : boss . moveUp ( 5 ) boss . m…" at bounding box center [760, 338] width 334 height 376
click at [782, 281] on div "helper . setBoss ( "bats" ) for i in range ( 3 ) : boss . moveUp ( 5 ) boss . m…" at bounding box center [760, 338] width 334 height 376
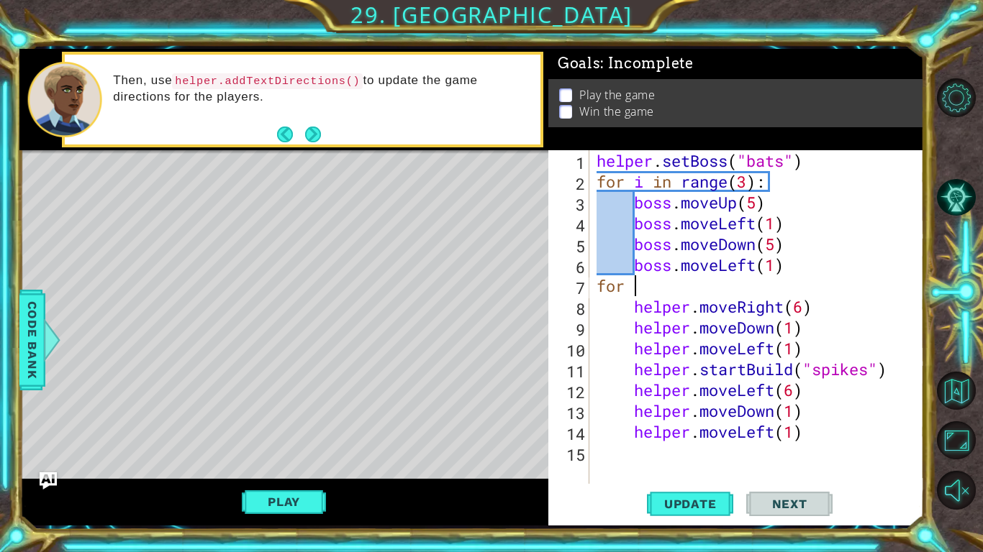
type textarea "f"
click at [683, 499] on span "Update" at bounding box center [690, 504] width 81 height 14
click at [628, 424] on div "helper . setBoss ( "bats" ) for i in range ( 3 ) : boss . moveUp ( 5 ) boss . m…" at bounding box center [760, 338] width 334 height 376
drag, startPoint x: 628, startPoint y: 422, endPoint x: 608, endPoint y: 435, distance: 23.9
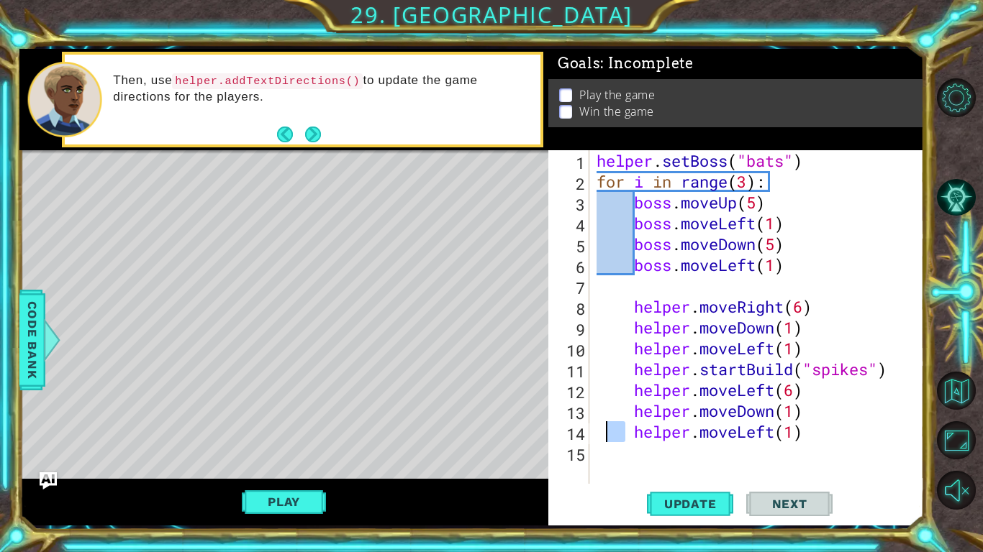
click at [608, 435] on div "helper . setBoss ( "bats" ) for i in range ( 3 ) : boss . moveUp ( 5 ) boss . m…" at bounding box center [760, 338] width 334 height 376
click at [614, 441] on div "helper . setBoss ( "bats" ) for i in range ( 3 ) : boss . moveUp ( 5 ) boss . m…" at bounding box center [760, 338] width 334 height 376
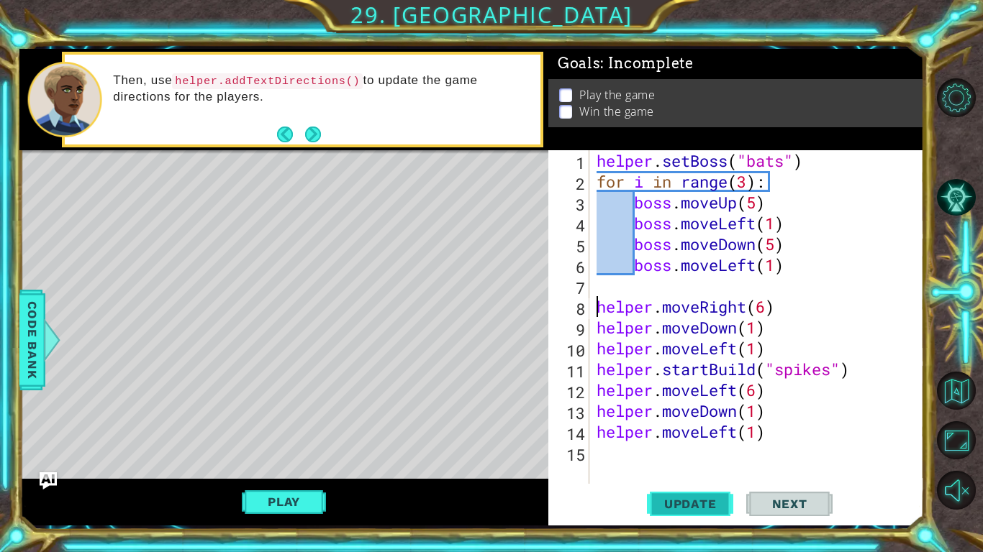
click at [686, 517] on button "Update" at bounding box center [690, 504] width 86 height 37
click at [768, 429] on div "helper . setBoss ( "bats" ) for i in range ( 3 ) : boss . moveUp ( 5 ) boss . m…" at bounding box center [760, 338] width 334 height 376
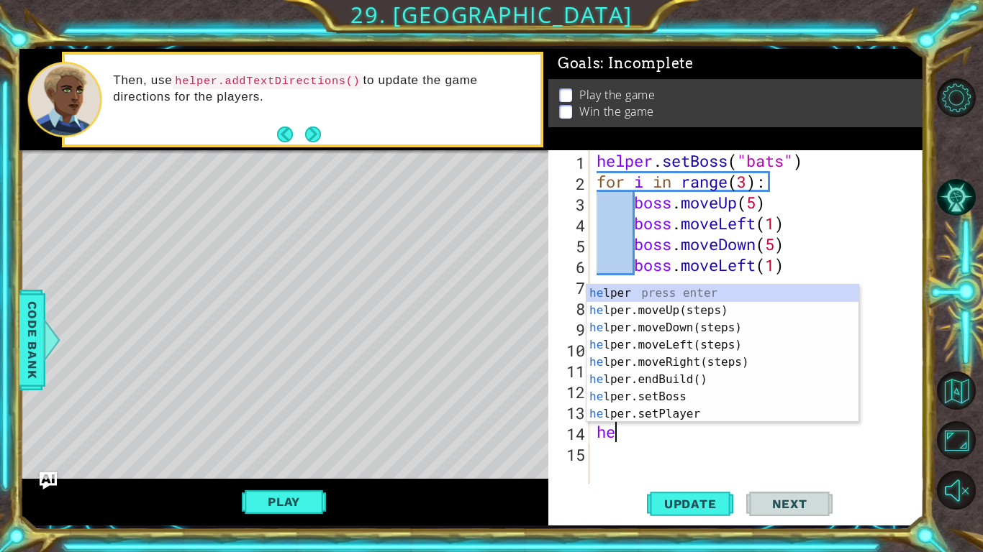
type textarea "h"
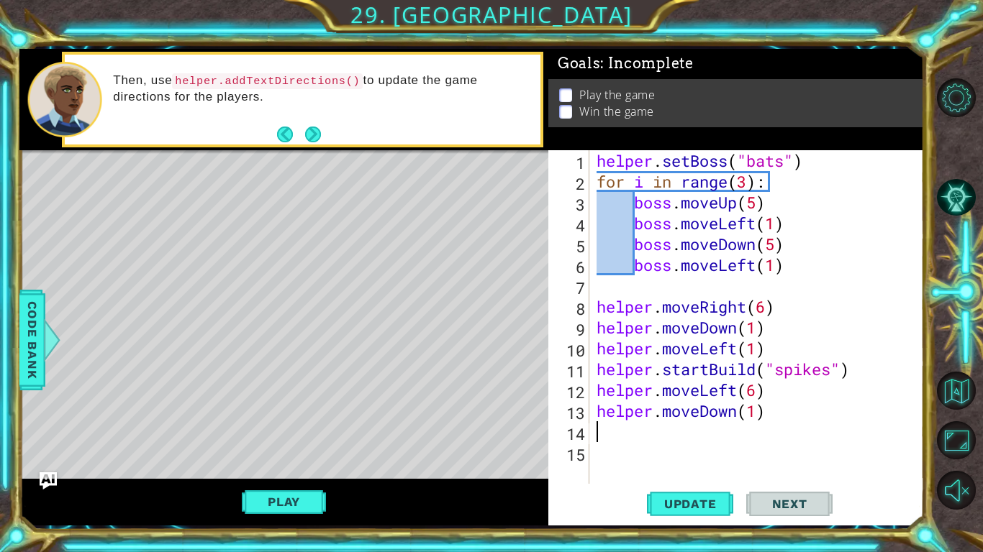
click at [780, 399] on div "helper . setBoss ( "bats" ) for i in range ( 3 ) : boss . moveUp ( 5 ) boss . m…" at bounding box center [760, 338] width 334 height 376
type textarea "helper.moveLeft(6)"
type textarea "h"
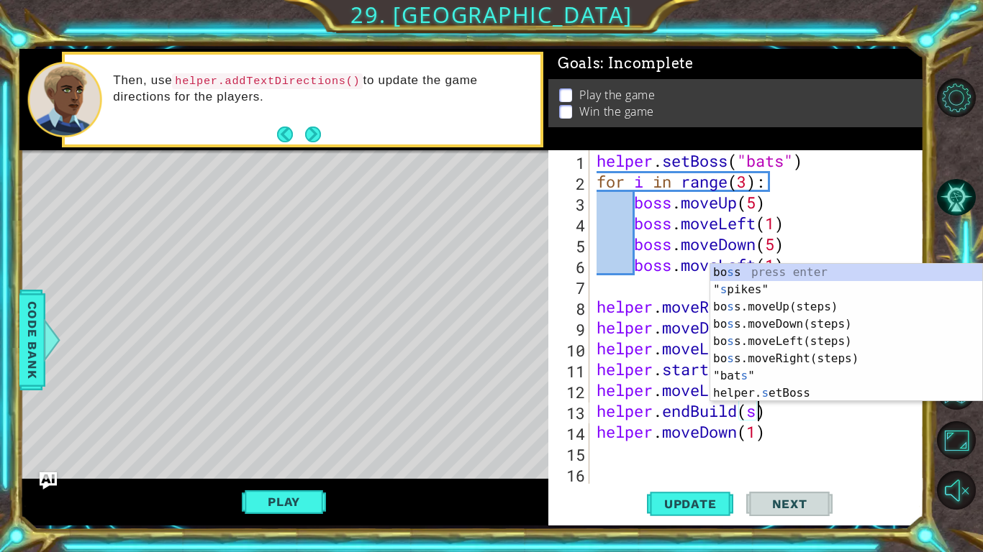
scroll to position [0, 7]
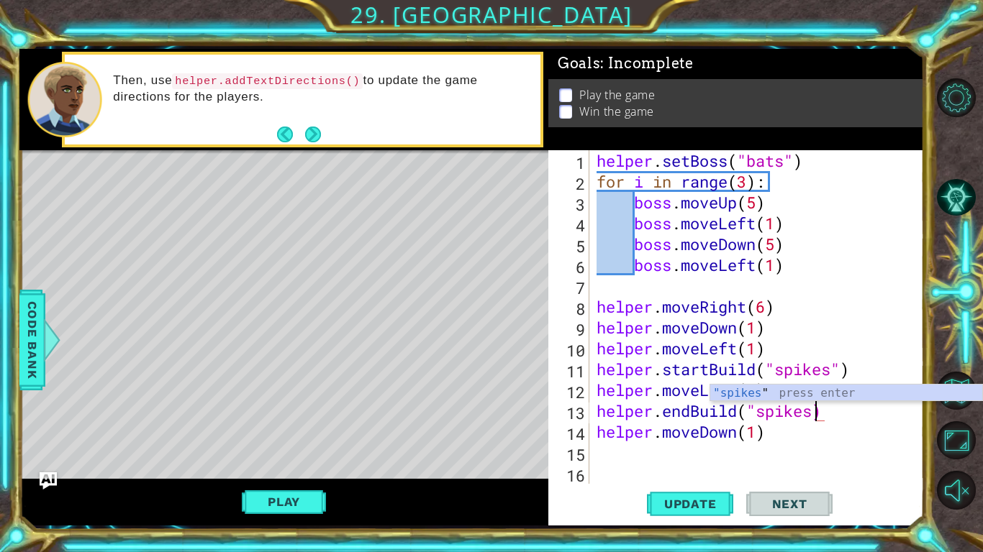
type textarea "helper.endBuild("spikes")"
click at [794, 448] on div "helper . setBoss ( "bats" ) for i in range ( 3 ) : boss . moveUp ( 5 ) boss . m…" at bounding box center [760, 338] width 334 height 376
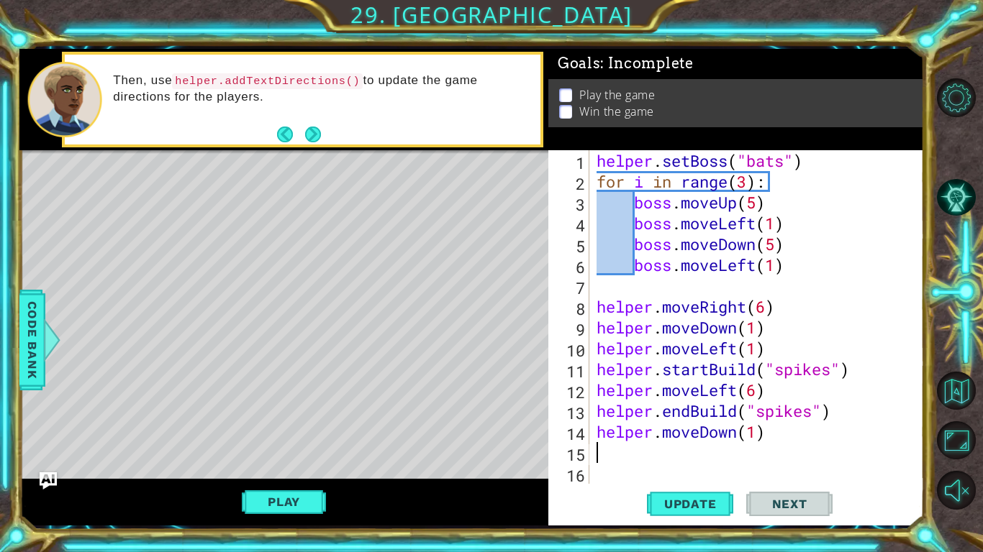
type textarea "helper.moveDown(1)"
type textarea "helper.moveDown(2)"
type textarea "h"
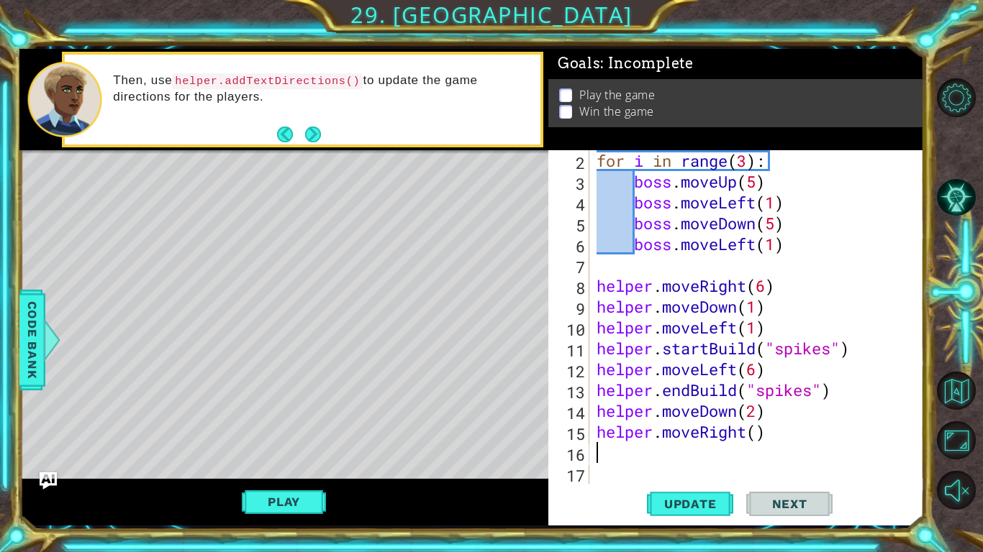
scroll to position [21, 0]
type textarea "helper.moveRight(1)"
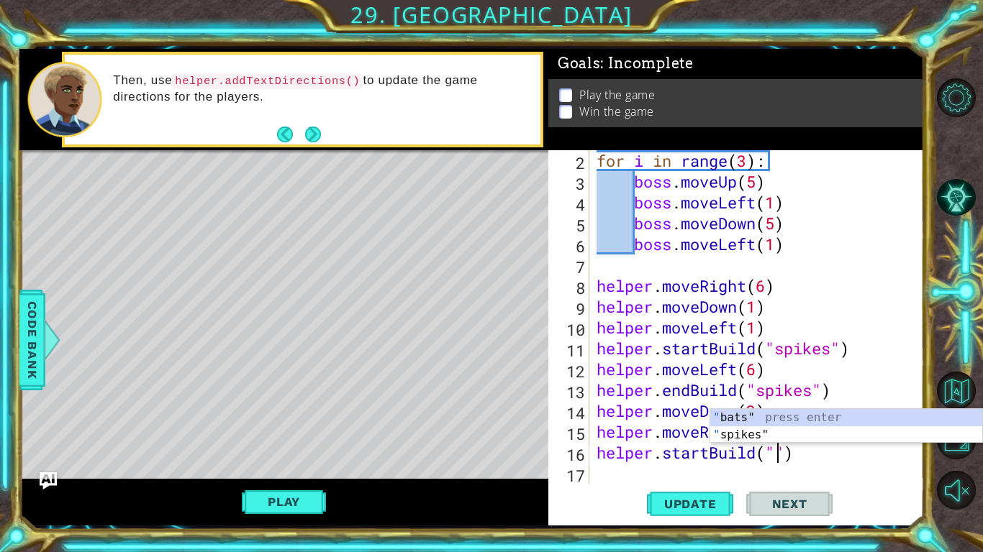
scroll to position [0, 9]
type textarea "helper.startBuild("spikes")"
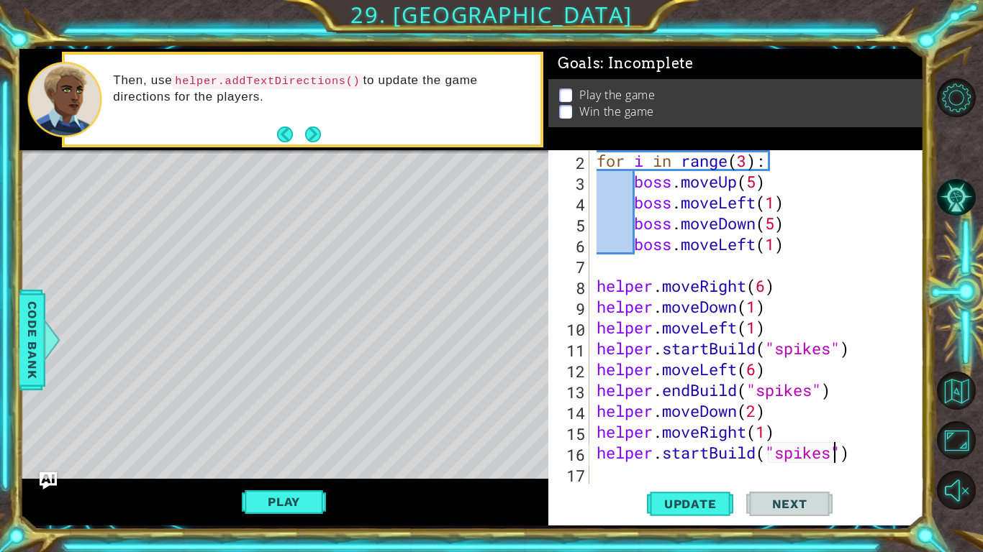
scroll to position [0, 0]
type textarea "h"
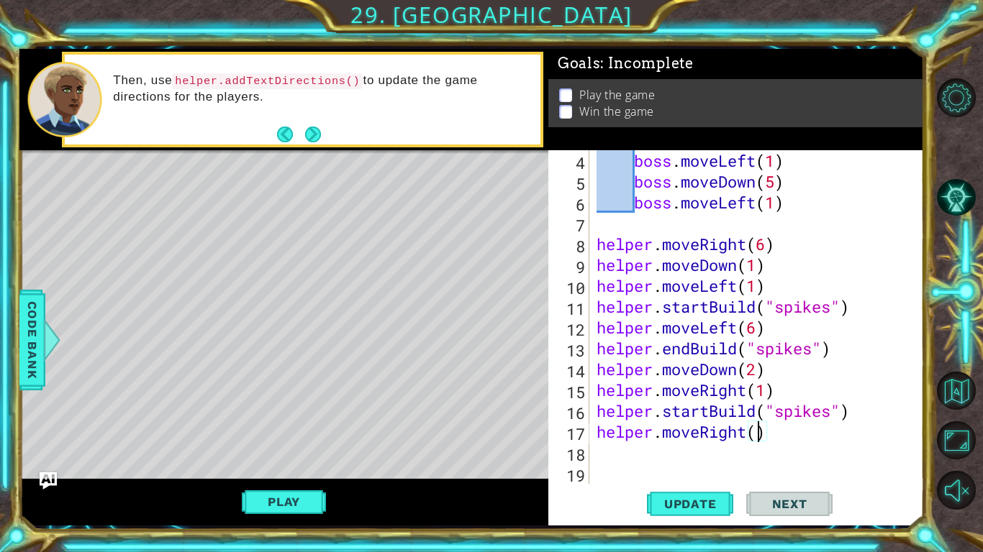
scroll to position [0, 7]
type textarea "helper.moveRight(6)"
click at [673, 515] on button "Update" at bounding box center [690, 504] width 86 height 37
type textarea "h"
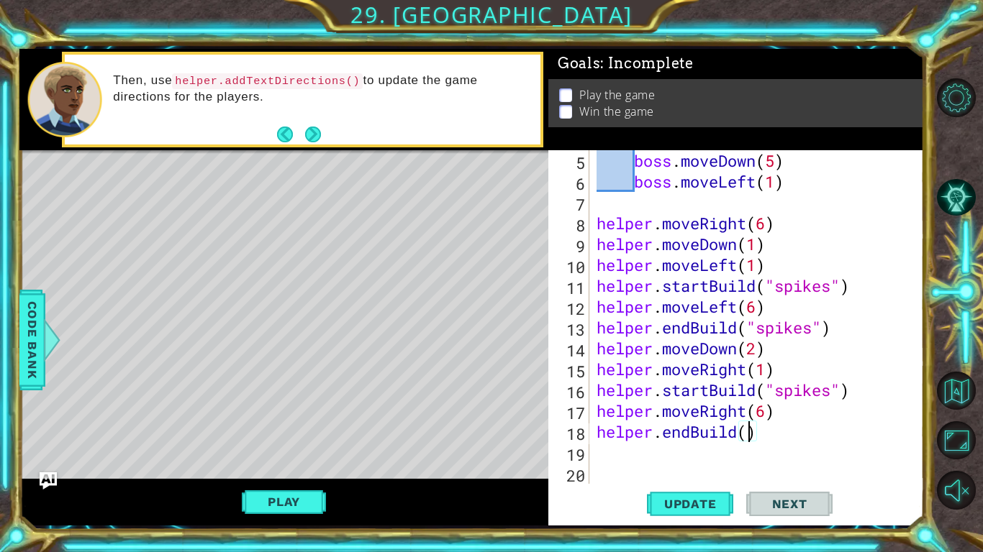
scroll to position [0, 6]
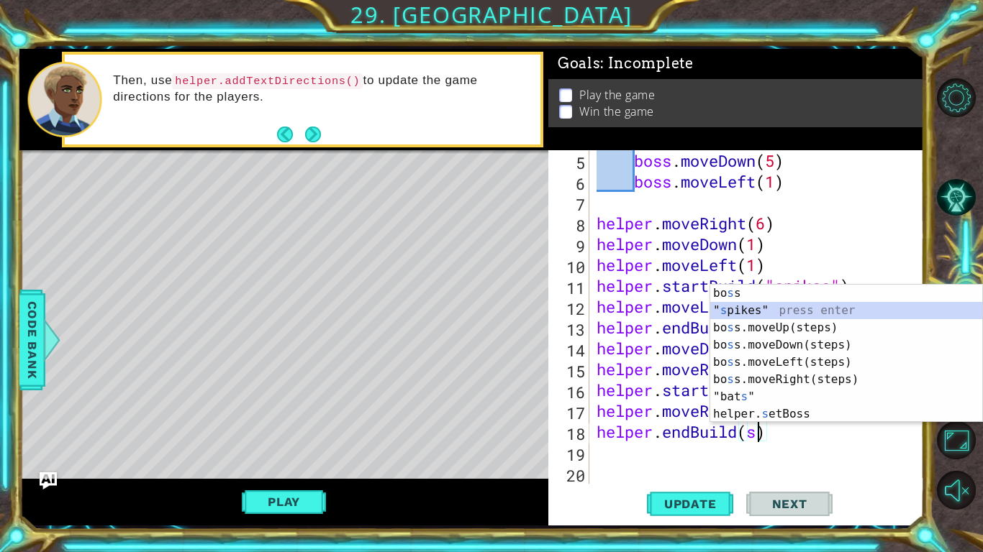
type textarea "helper.endBuild("spikes)"
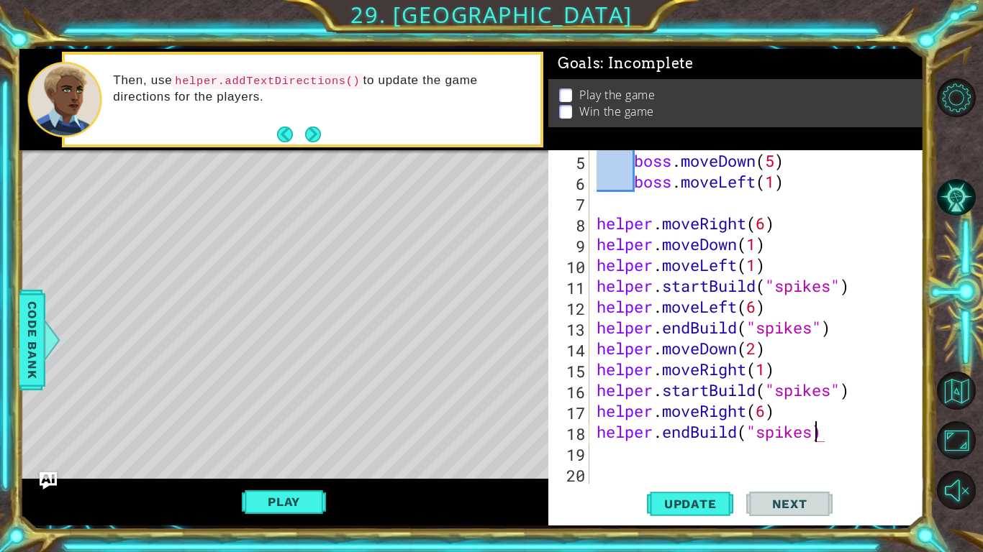
scroll to position [0, 0]
type textarea "helper.endBuild("spikes")"
type textarea "h"
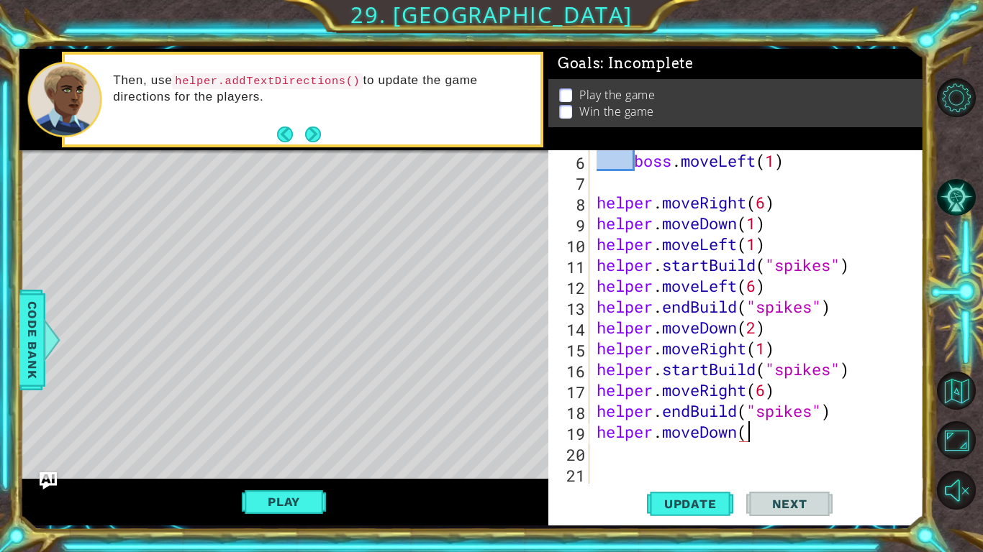
scroll to position [0, 6]
type textarea "helper.moveDown(2)"
type textarea "h"
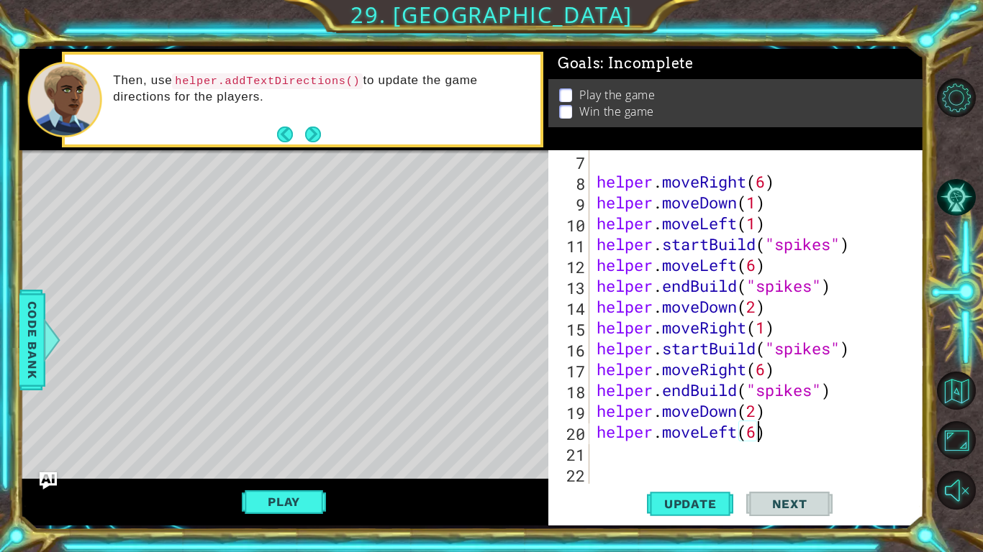
scroll to position [0, 6]
type textarea "helper.moveLeft(6)"
click at [668, 509] on span "Update" at bounding box center [690, 504] width 81 height 14
click at [740, 468] on div "helper . moveRight ( 6 ) helper . moveDown ( 1 ) helper . moveLeft ( 1 ) helper…" at bounding box center [760, 338] width 334 height 376
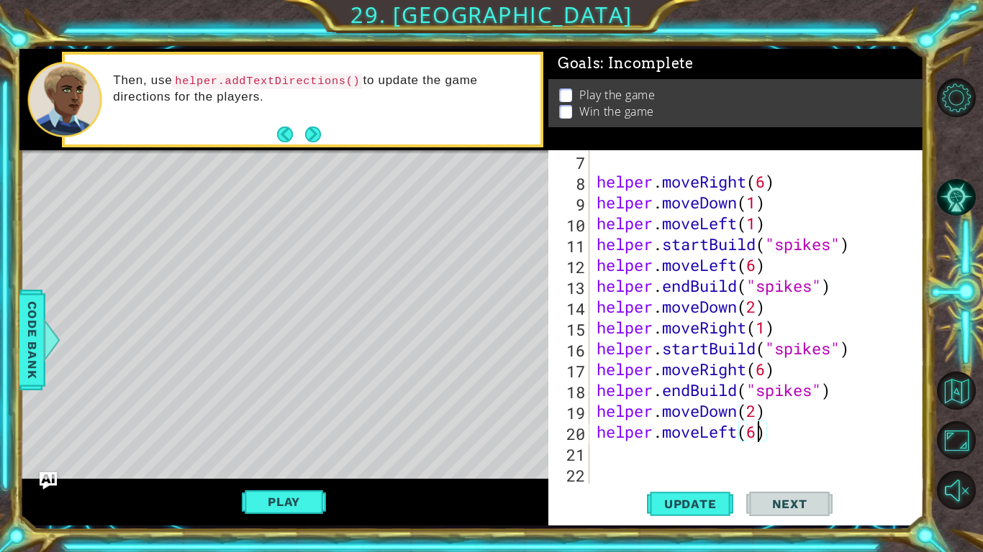
click at [740, 468] on div "helper . moveRight ( 6 ) helper . moveDown ( 1 ) helper . moveLeft ( 1 ) helper…" at bounding box center [760, 338] width 334 height 376
click at [778, 423] on div "helper . moveRight ( 6 ) helper . moveDown ( 1 ) helper . moveLeft ( 1 ) helper…" at bounding box center [760, 338] width 334 height 376
click at [778, 422] on div "helper . moveRight ( 6 ) helper . moveDown ( 1 ) helper . moveLeft ( 1 ) helper…" at bounding box center [760, 338] width 334 height 376
type textarea "helper.moveDown(2)"
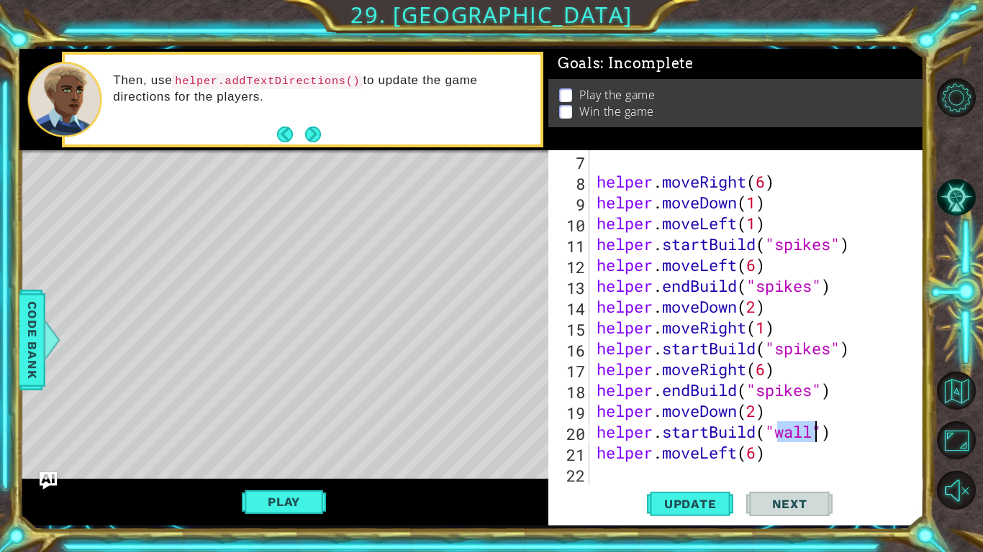
scroll to position [0, 9]
type textarea "helper.startBuild("spikes")"
click at [694, 495] on button "Update" at bounding box center [690, 504] width 86 height 37
click at [653, 493] on button "Update" at bounding box center [690, 504] width 86 height 37
click at [309, 499] on button "Play" at bounding box center [284, 501] width 84 height 27
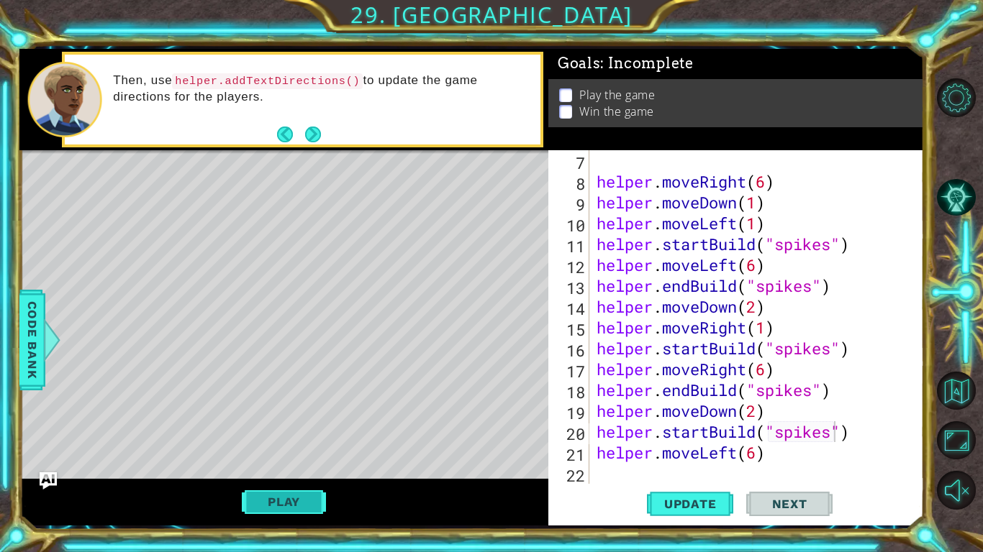
click at [305, 498] on button "Play" at bounding box center [284, 501] width 84 height 27
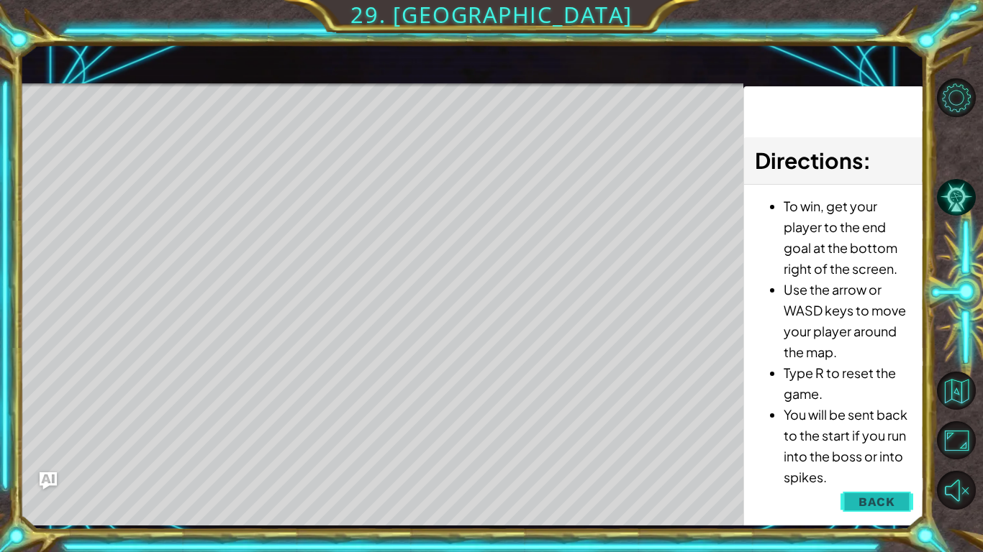
click at [852, 509] on button "Back" at bounding box center [876, 502] width 73 height 29
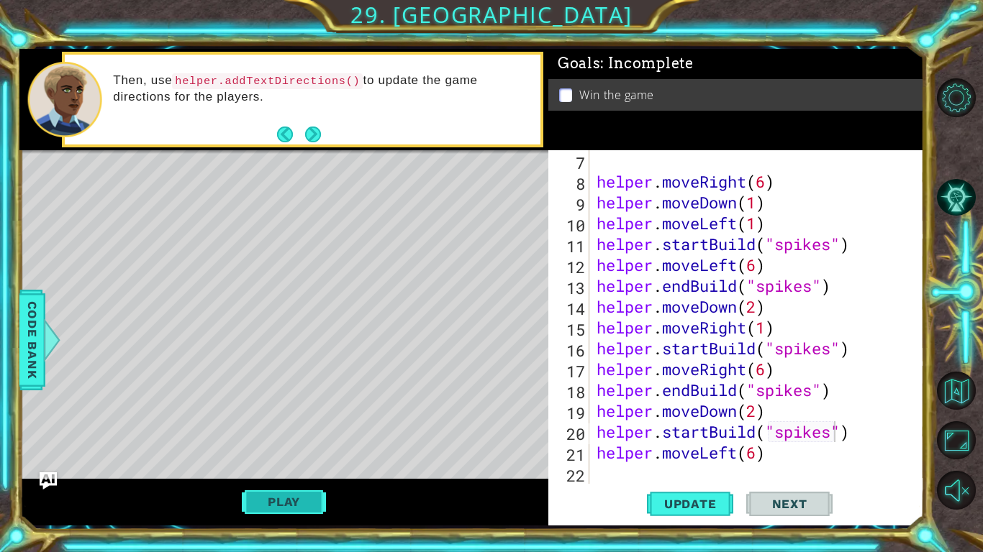
click at [297, 506] on button "Play" at bounding box center [284, 501] width 84 height 27
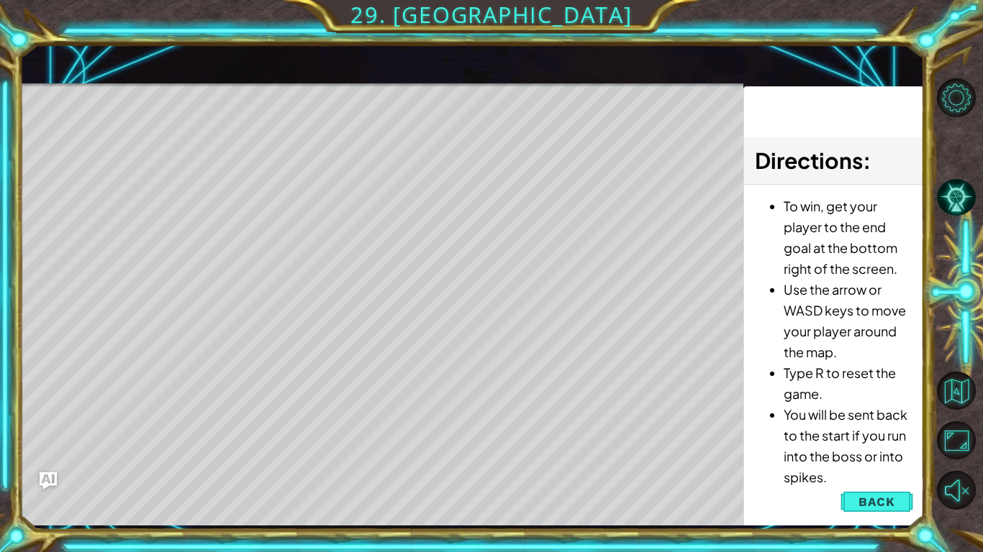
click at [209, 437] on div "Level Map" at bounding box center [351, 295] width 665 height 424
click at [859, 499] on span "Back" at bounding box center [876, 502] width 37 height 14
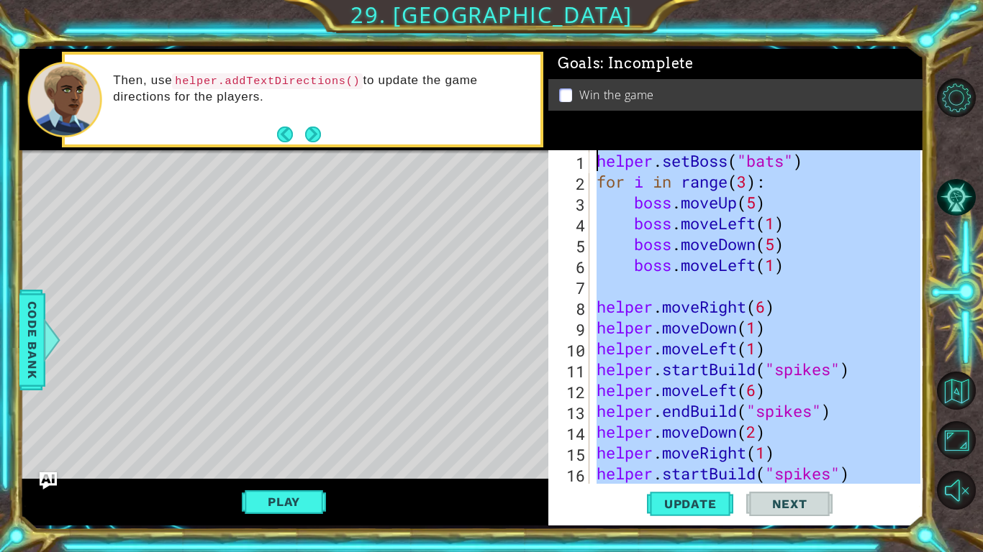
scroll to position [0, 0]
drag, startPoint x: 824, startPoint y: 472, endPoint x: 583, endPoint y: 131, distance: 417.1
click at [583, 131] on div "Goals : Incomplete Win the game 1 2 3 4 5 6 7 8 9 10 11 12 13 14 15 16 17 helpe…" at bounding box center [736, 287] width 376 height 477
click at [559, 177] on div "2" at bounding box center [570, 183] width 38 height 21
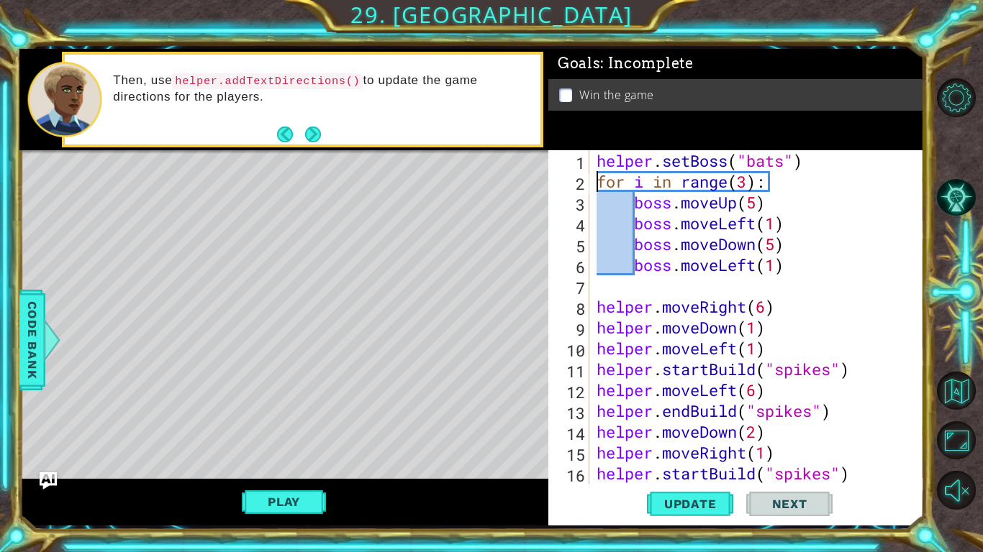
click at [422, 226] on div "Level Map" at bounding box center [351, 362] width 665 height 424
click at [273, 501] on button "Play" at bounding box center [284, 501] width 84 height 27
click at [217, 446] on div "Level Map" at bounding box center [351, 362] width 665 height 424
click at [695, 503] on span "Update" at bounding box center [690, 504] width 81 height 14
click at [435, 429] on div "Level Map" at bounding box center [351, 362] width 665 height 424
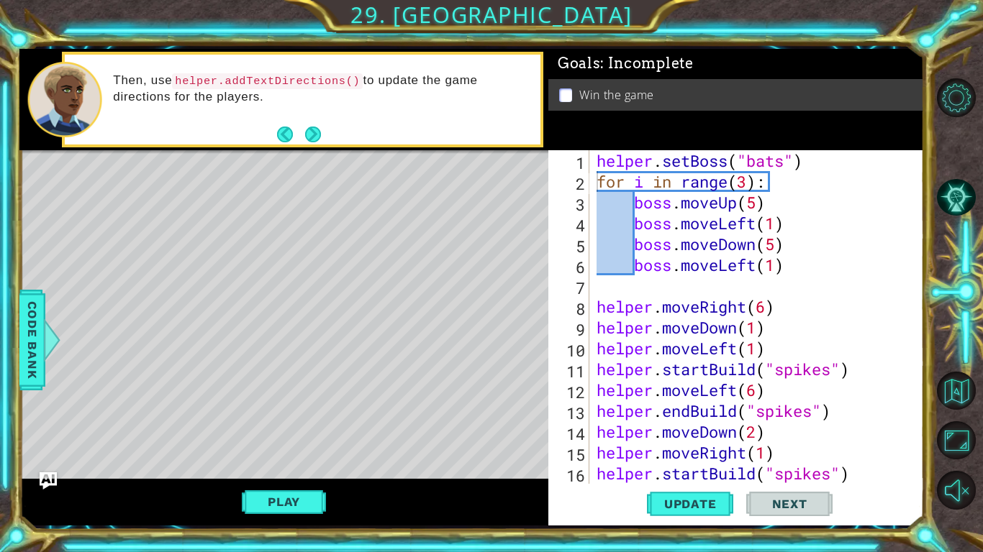
click at [273, 487] on div "Play" at bounding box center [283, 502] width 529 height 47
click at [277, 496] on button "Play" at bounding box center [284, 501] width 84 height 27
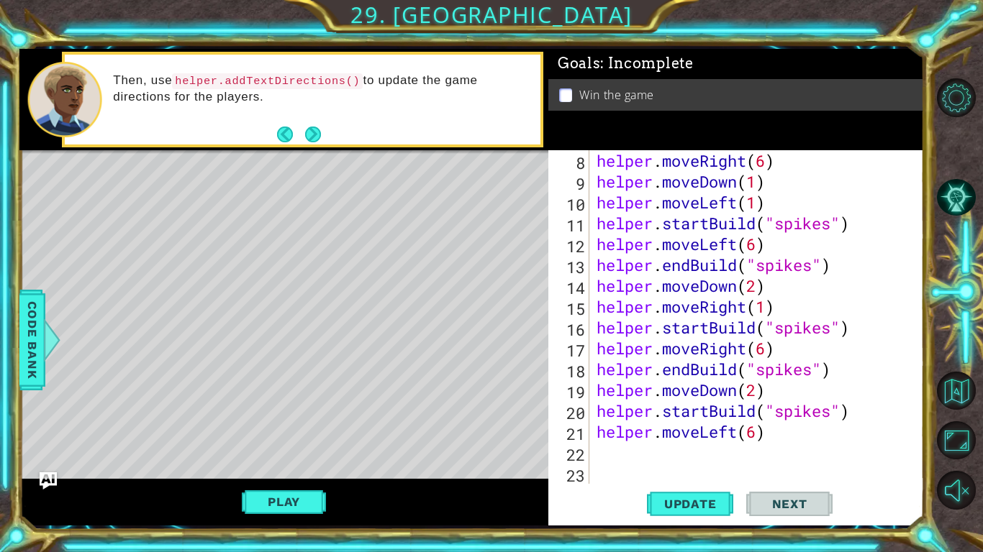
scroll to position [146, 0]
type textarea "helper.moveLeft(6)"
click at [776, 438] on div "helper . moveRight ( 6 ) helper . moveDown ( 1 ) helper . moveLeft ( 1 ) helper…" at bounding box center [760, 338] width 334 height 376
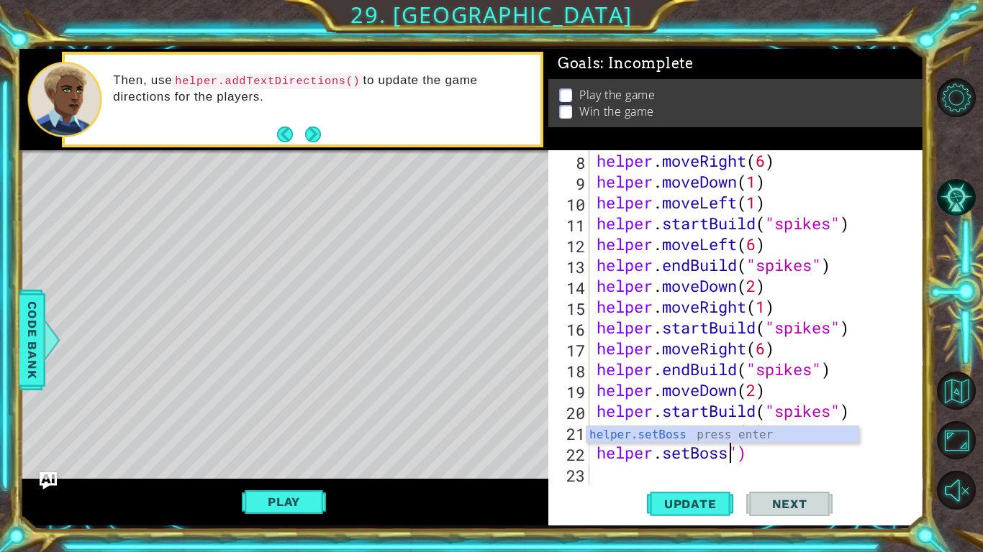
scroll to position [0, 6]
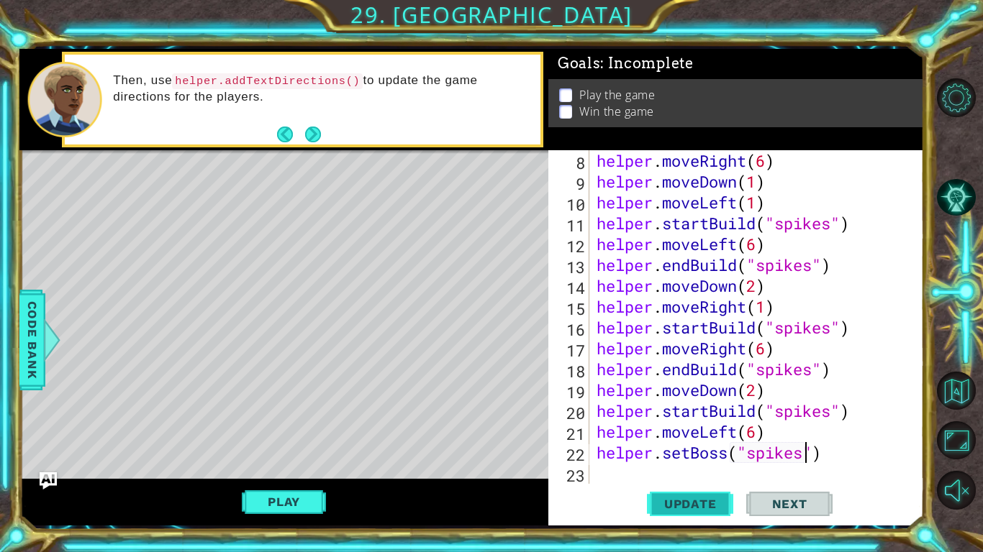
click at [693, 511] on button "Update" at bounding box center [690, 504] width 86 height 37
type textarea "helper.setBoss("spider")"
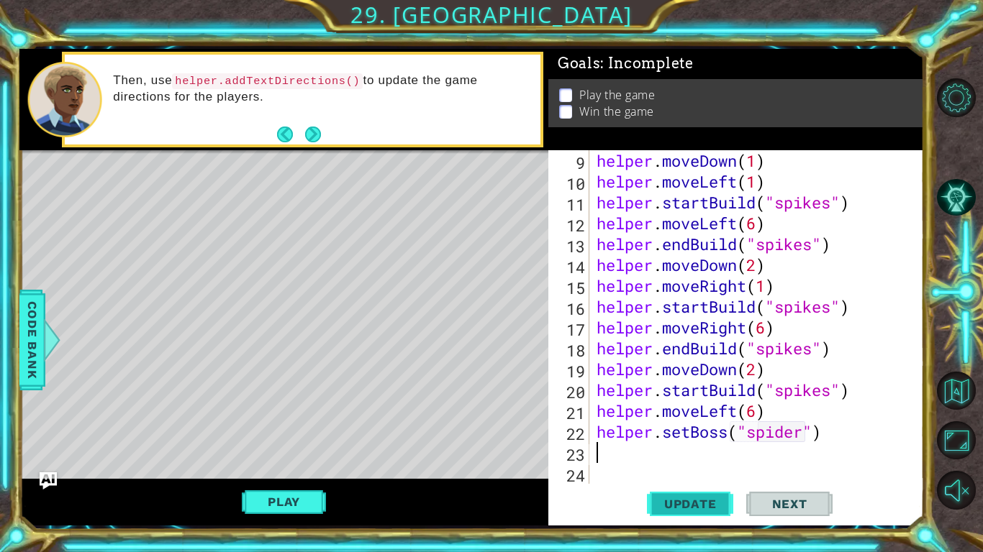
click at [691, 514] on button "Update" at bounding box center [690, 504] width 86 height 37
click at [686, 511] on span "Update" at bounding box center [690, 504] width 81 height 14
click at [830, 439] on div "helper . moveDown ( 1 ) helper . moveLeft ( 1 ) helper . startBuild ( "spikes" …" at bounding box center [760, 338] width 334 height 376
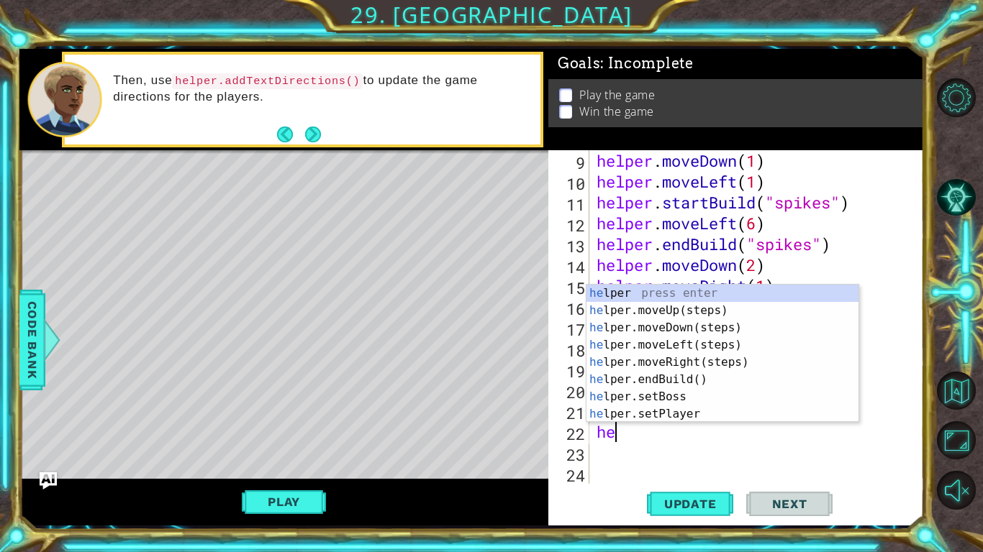
type textarea "h"
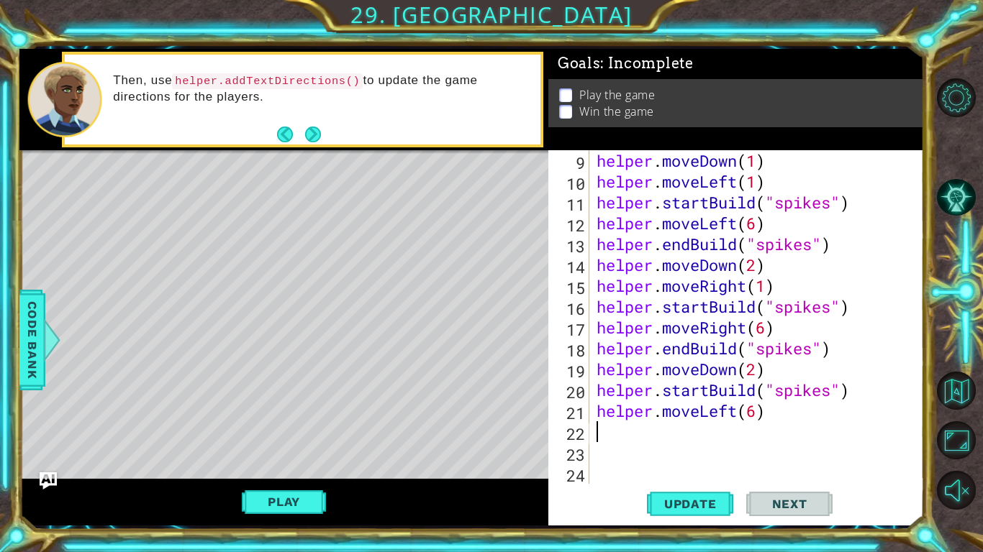
type textarea "h"
click at [712, 501] on span "Update" at bounding box center [690, 504] width 81 height 14
click at [751, 441] on div "helper . moveDown ( 1 ) helper . moveLeft ( 1 ) helper . startBuild ( "spikes" …" at bounding box center [760, 338] width 334 height 376
type textarea "helper.moveLeft()"
click at [368, 493] on div "Play" at bounding box center [283, 502] width 529 height 47
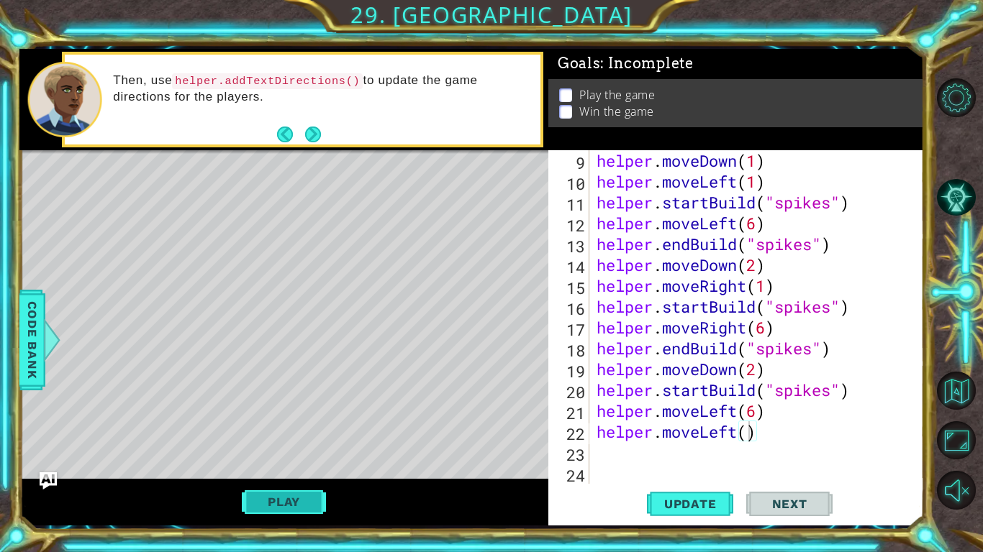
click at [289, 497] on button "Play" at bounding box center [284, 501] width 84 height 27
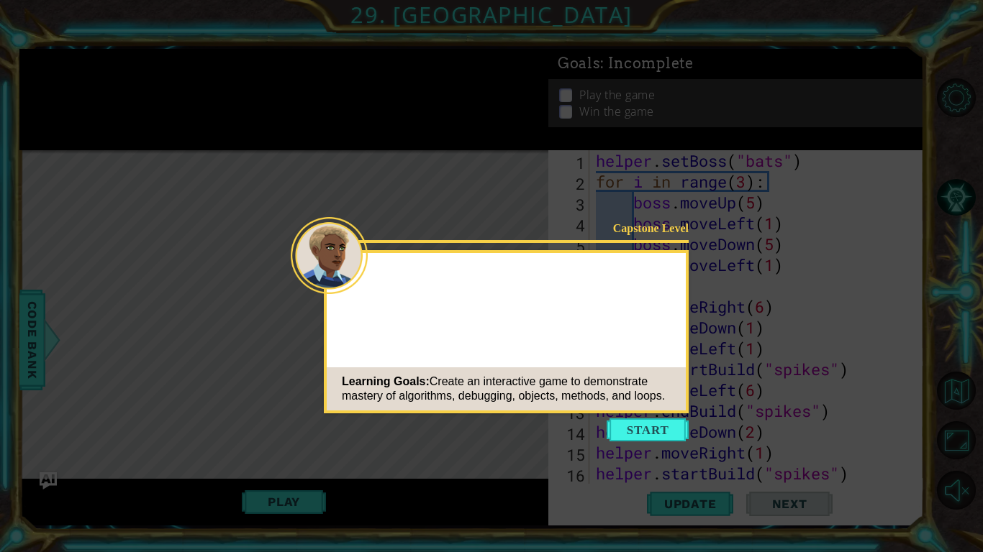
click at [662, 436] on button "Start" at bounding box center [647, 430] width 82 height 23
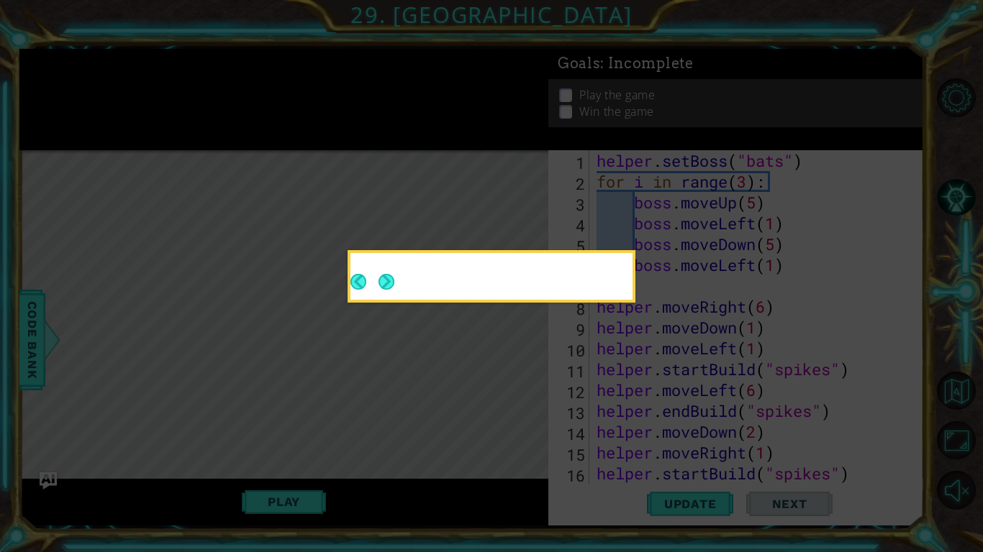
click at [394, 290] on button "Next" at bounding box center [386, 281] width 17 height 17
click at [517, 337] on icon at bounding box center [491, 276] width 983 height 552
click at [514, 336] on icon at bounding box center [491, 276] width 983 height 552
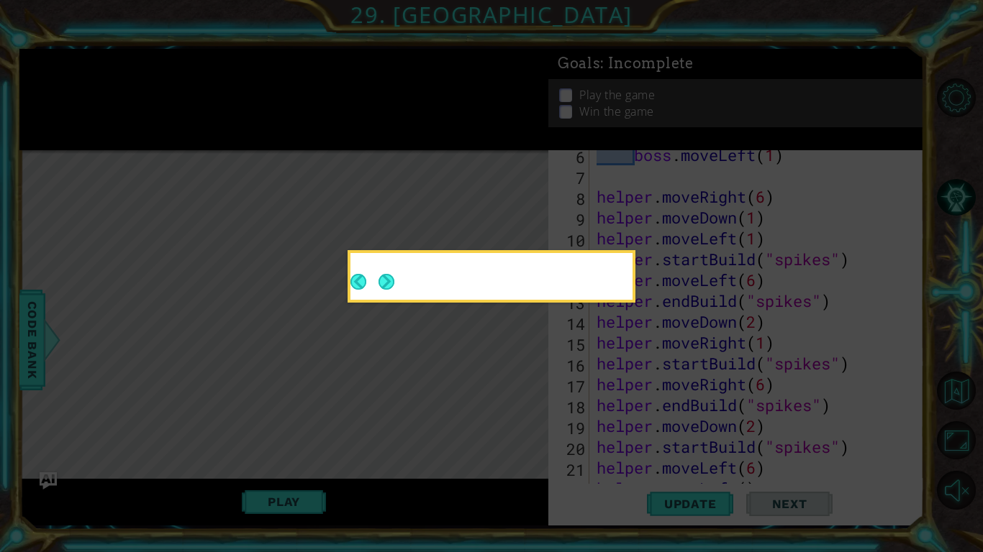
scroll to position [188, 0]
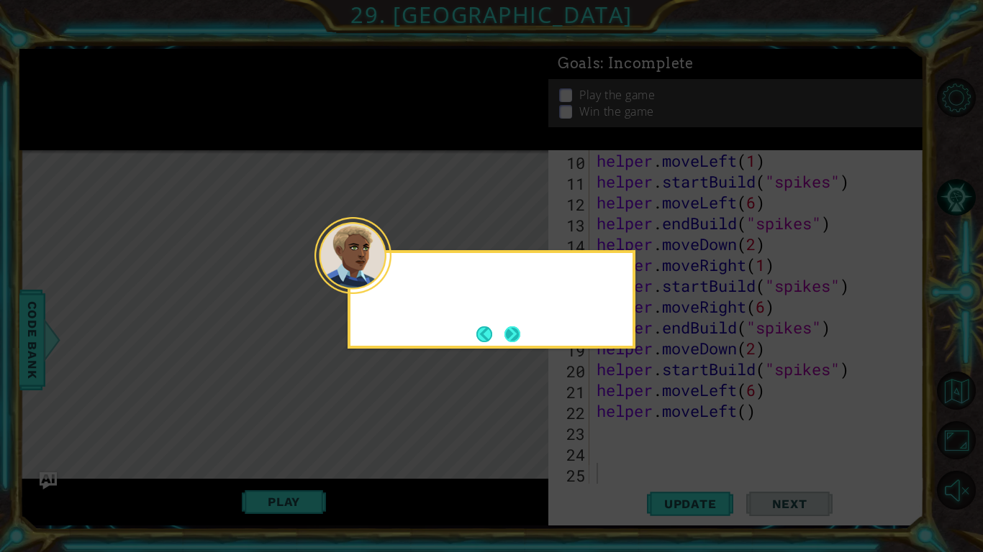
click at [504, 341] on button "Next" at bounding box center [512, 334] width 18 height 18
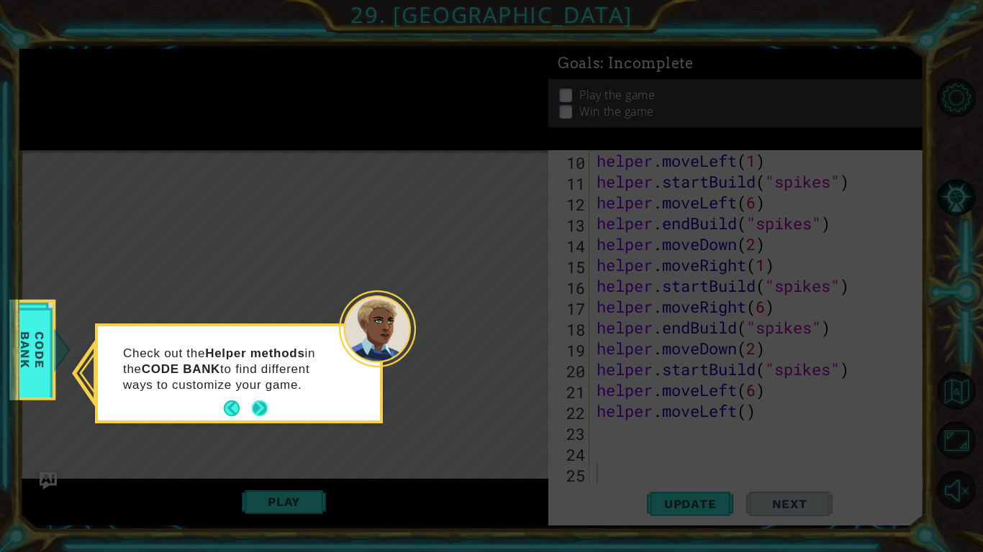
click at [264, 412] on button "Next" at bounding box center [259, 409] width 17 height 17
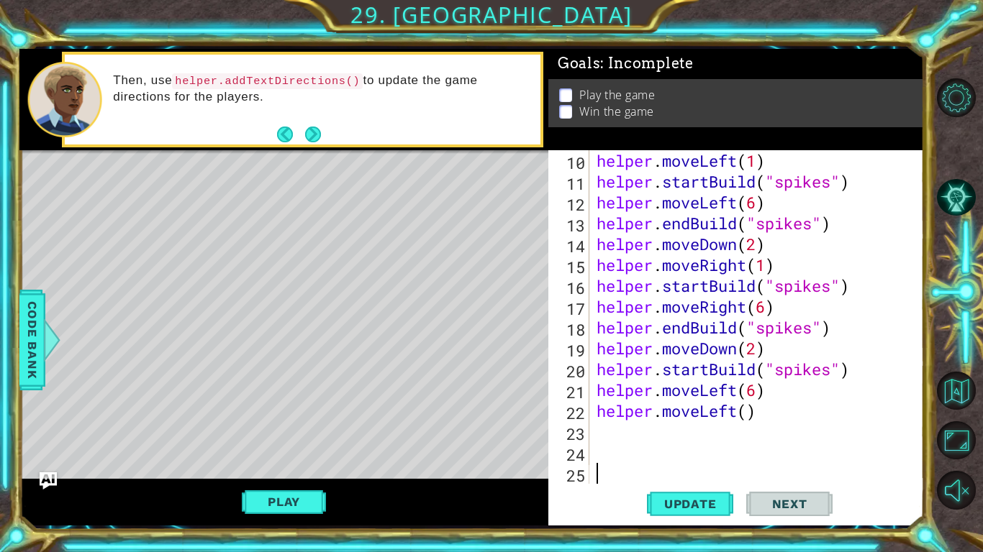
click at [264, 412] on div "Level Map" at bounding box center [351, 362] width 665 height 424
click at [285, 502] on button "Play" at bounding box center [284, 501] width 84 height 27
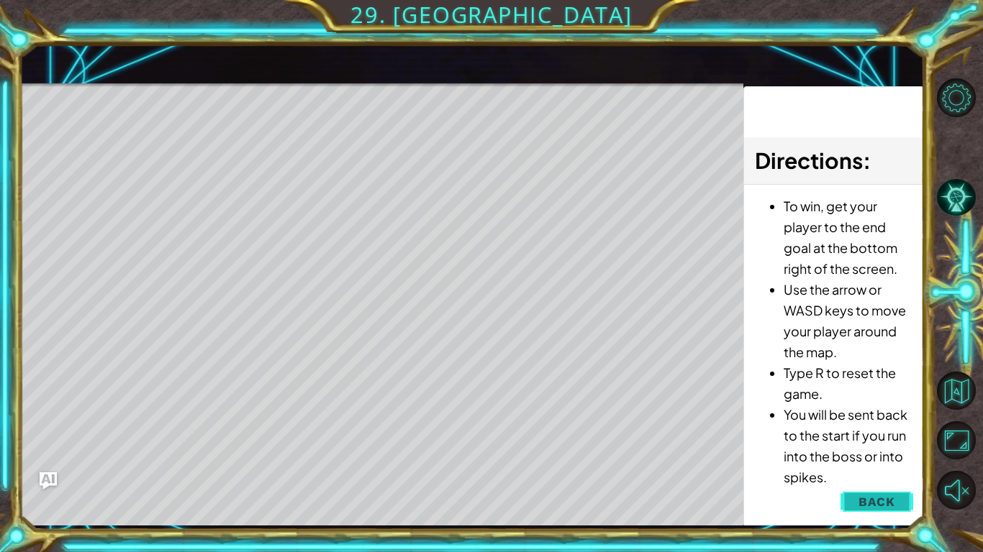
click at [868, 499] on span "Back" at bounding box center [876, 502] width 37 height 14
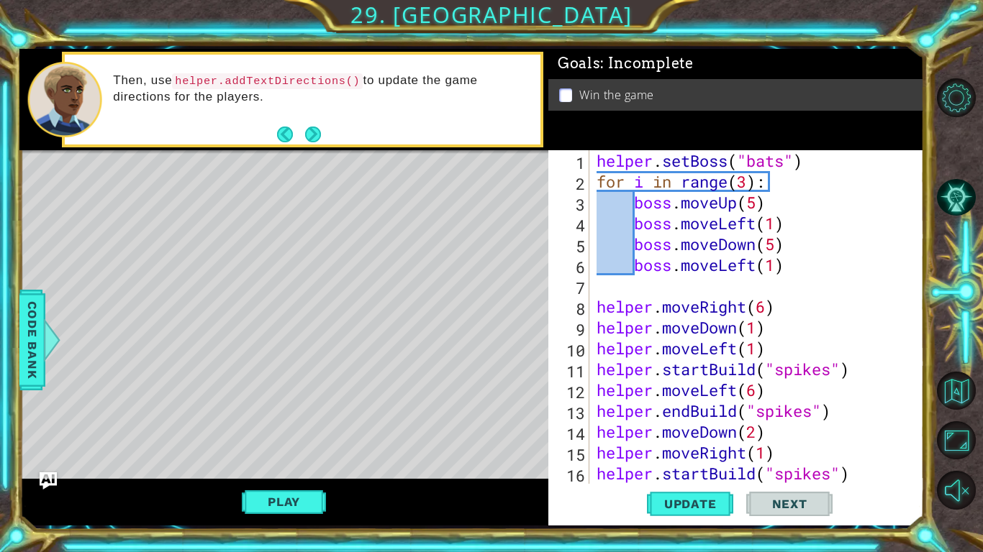
scroll to position [0, 0]
click at [807, 272] on div "helper . setBoss ( "bats" ) for i in range ( 3 ) : boss . moveUp ( 5 ) boss . m…" at bounding box center [760, 338] width 334 height 376
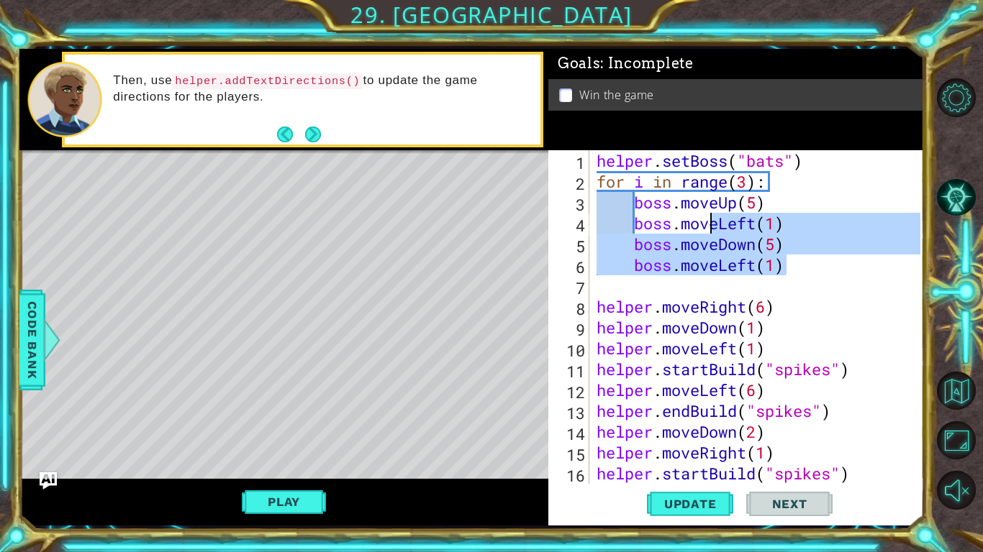
drag, startPoint x: 807, startPoint y: 272, endPoint x: 706, endPoint y: 230, distance: 109.7
click at [706, 230] on div "helper . setBoss ( "bats" ) for i in range ( 3 ) : boss . moveUp ( 5 ) boss . m…" at bounding box center [760, 338] width 334 height 376
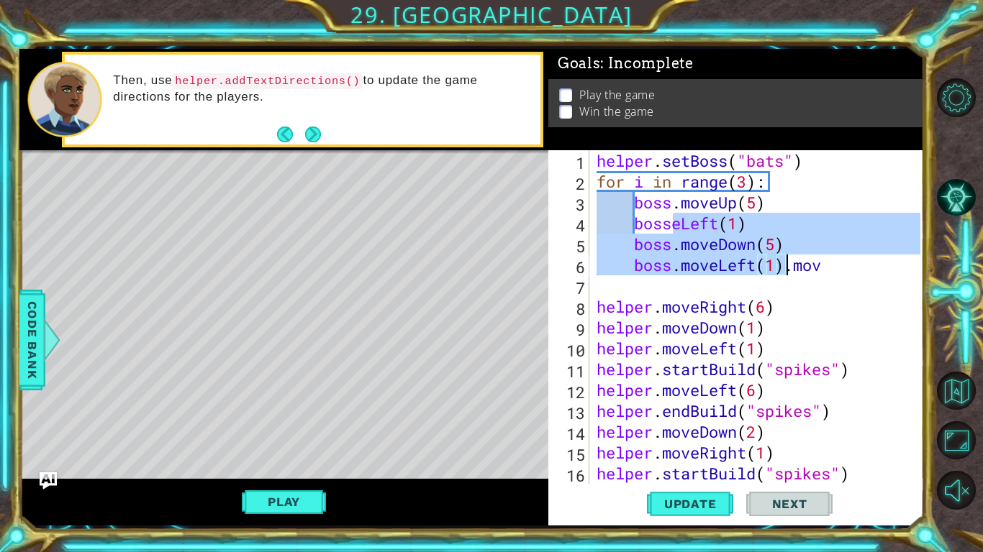
drag, startPoint x: 696, startPoint y: 229, endPoint x: 673, endPoint y: 223, distance: 23.0
click at [673, 223] on div "helper . setBoss ( "bats" ) for i in range ( 3 ) : boss . moveUp ( 5 ) bosseLef…" at bounding box center [756, 317] width 327 height 334
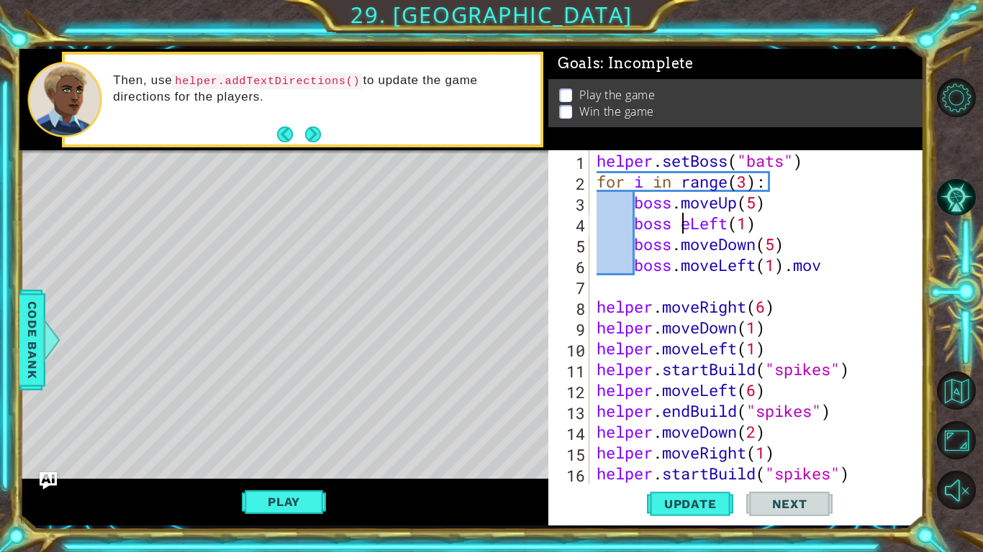
scroll to position [0, 4]
type textarea "boss.moveLeft(1)"
click at [829, 277] on div "helper . setBoss ( "bats" ) for i in range ( 3 ) : boss . moveUp ( 5 ) boss . m…" at bounding box center [760, 338] width 334 height 376
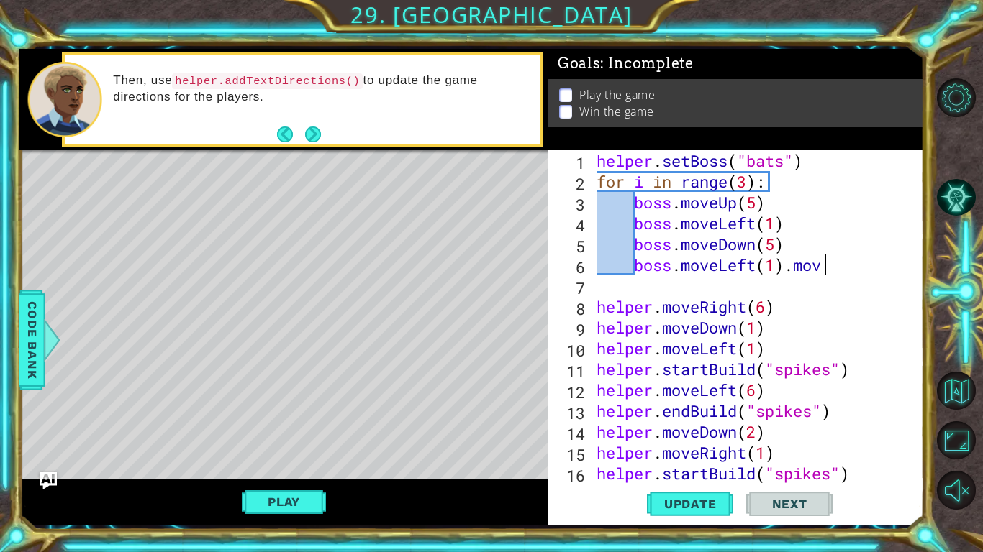
click at [824, 270] on div "helper . setBoss ( "bats" ) for i in range ( 3 ) : boss . moveUp ( 5 ) boss . m…" at bounding box center [760, 338] width 334 height 376
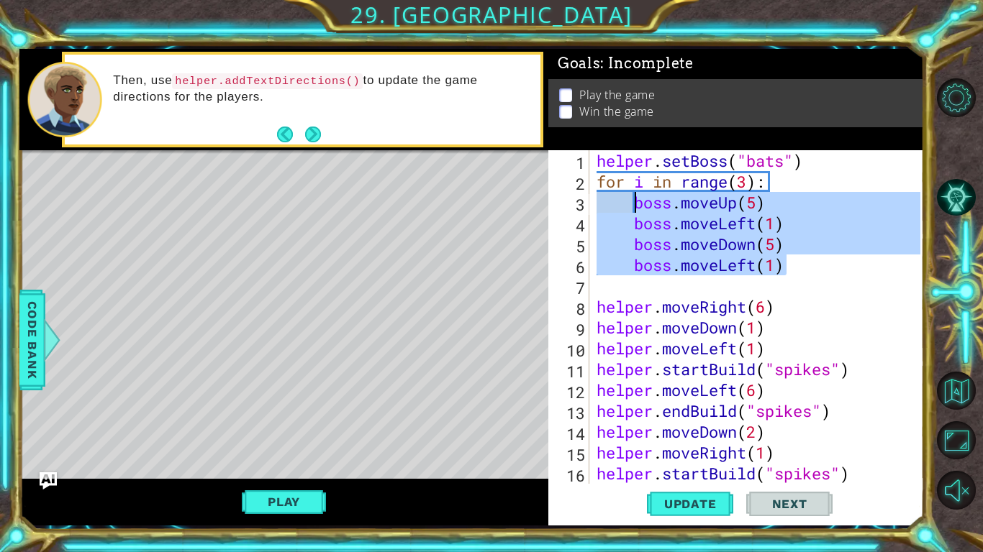
drag, startPoint x: 824, startPoint y: 270, endPoint x: 632, endPoint y: 209, distance: 200.9
click at [632, 209] on div "helper . setBoss ( "bats" ) for i in range ( 3 ) : boss . moveUp ( 5 ) boss . m…" at bounding box center [760, 338] width 334 height 376
type textarea "boss.moveUp(5) boss.moveLeft(1)"
click at [820, 278] on div "helper . setBoss ( "bats" ) for i in range ( 3 ) : boss . moveUp ( 5 ) boss . m…" at bounding box center [760, 338] width 334 height 376
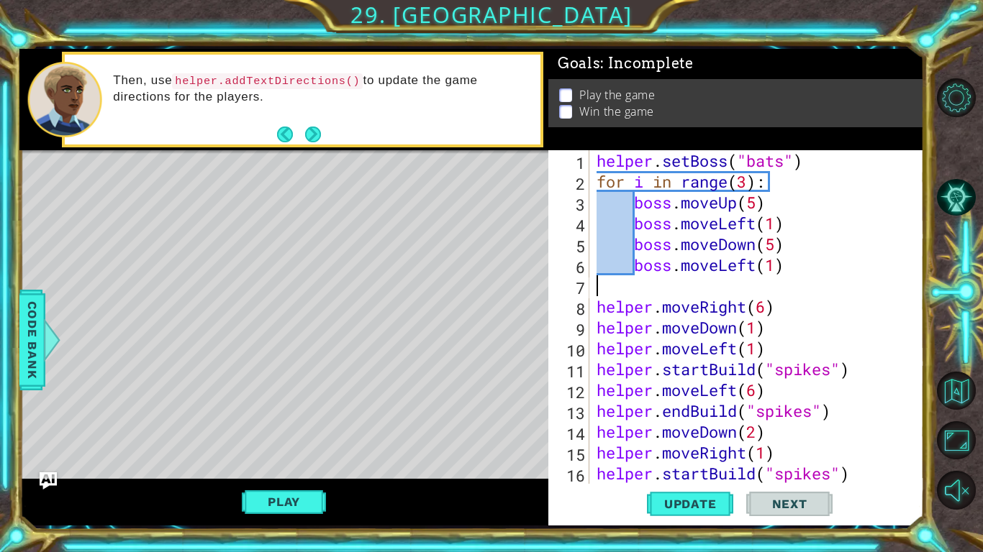
paste textarea "boss.moveLeft(1)"
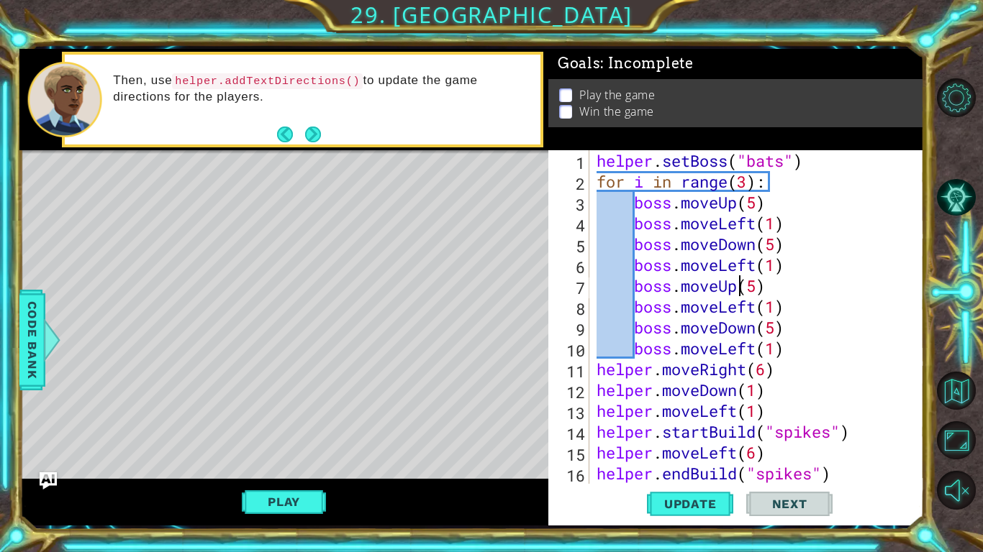
click at [737, 293] on div "helper . setBoss ( "bats" ) for i in range ( 3 ) : boss . moveUp ( 5 ) boss . m…" at bounding box center [760, 338] width 334 height 376
click at [847, 350] on div "helper . setBoss ( "bats" ) for i in range ( 3 ) : boss . moveUp ( 5 ) boss . m…" at bounding box center [760, 338] width 334 height 376
click at [759, 311] on div "helper . setBoss ( "bats" ) for i in range ( 3 ) : boss . moveUp ( 5 ) boss . m…" at bounding box center [760, 338] width 334 height 376
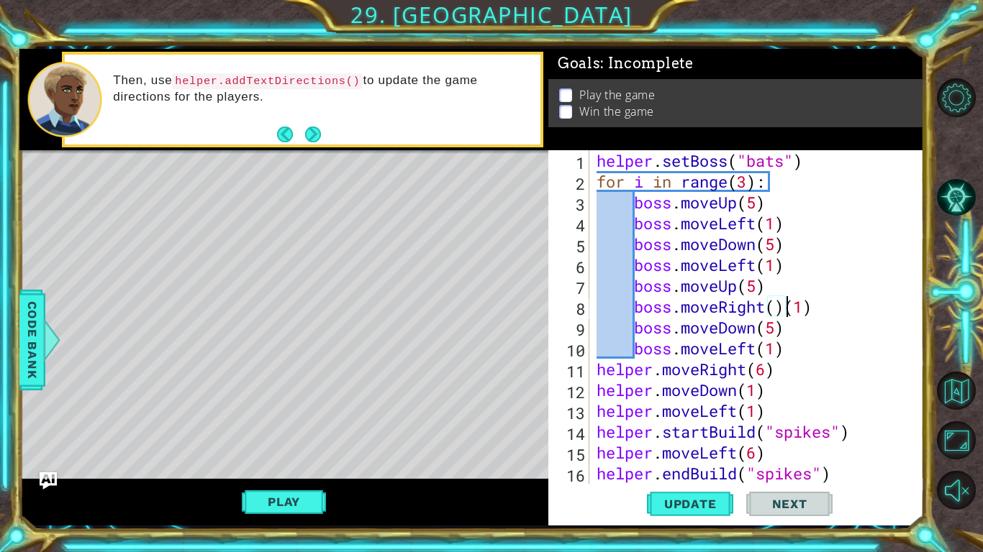
click at [759, 345] on div "helper . setBoss ( "bats" ) for i in range ( 3 ) : boss . moveUp ( 5 ) boss . m…" at bounding box center [760, 338] width 334 height 376
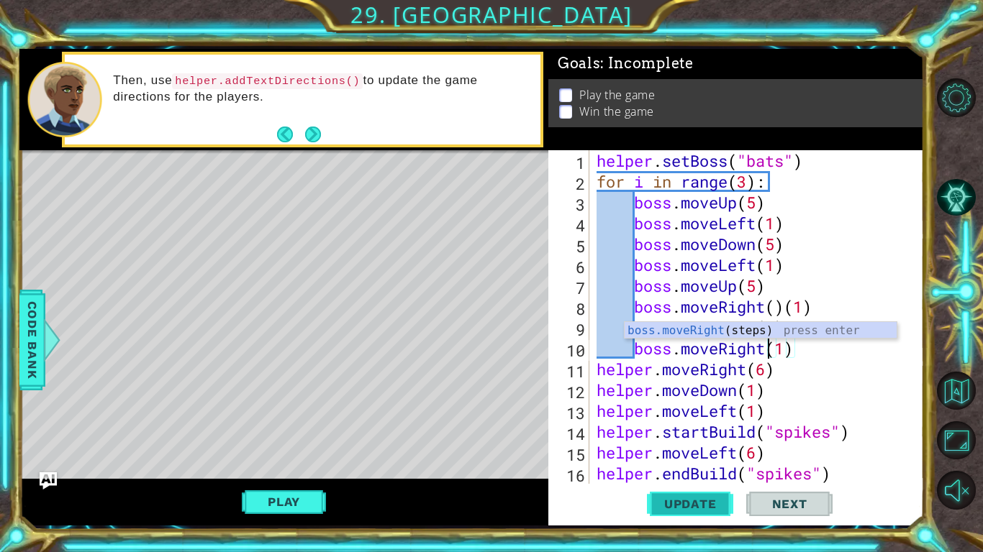
click at [711, 504] on span "Update" at bounding box center [690, 504] width 81 height 14
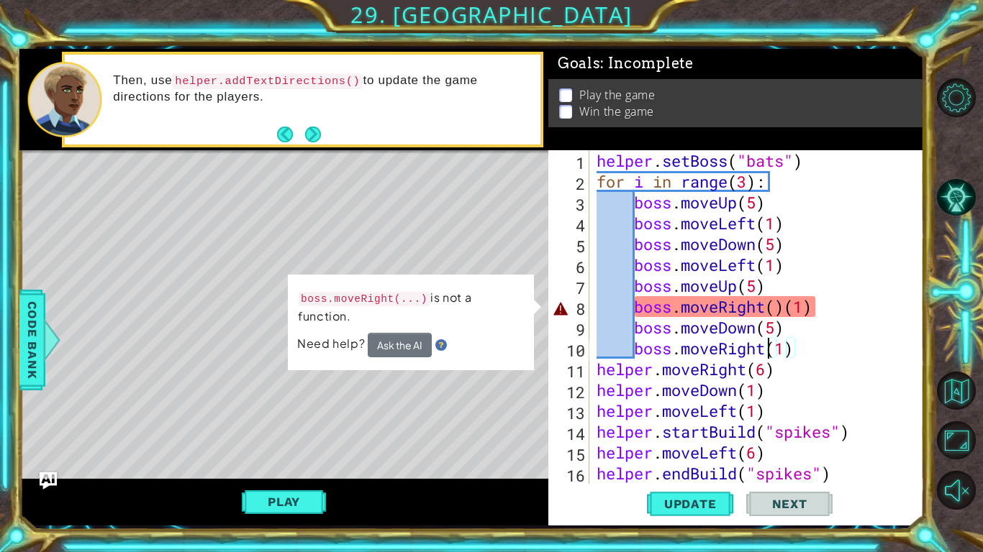
click at [778, 309] on div "helper . setBoss ( "bats" ) for i in range ( 3 ) : boss . moveUp ( 5 ) boss . m…" at bounding box center [760, 338] width 334 height 376
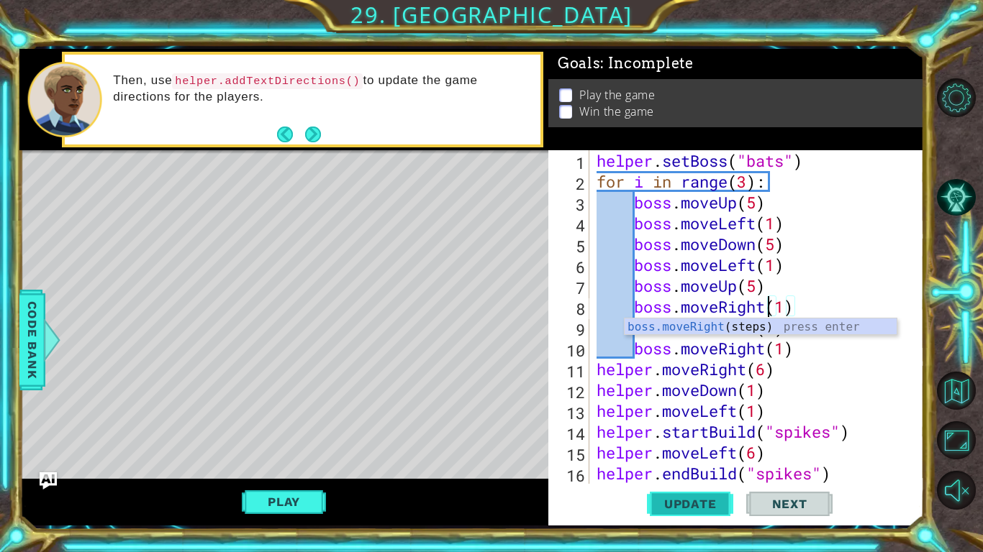
click at [697, 514] on button "Update" at bounding box center [690, 504] width 86 height 37
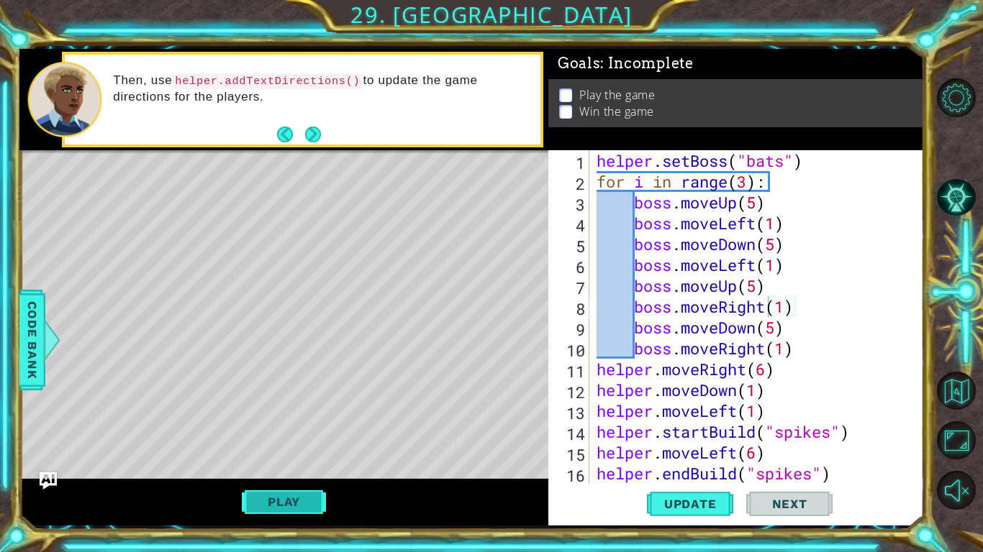
click at [309, 503] on button "Play" at bounding box center [284, 501] width 84 height 27
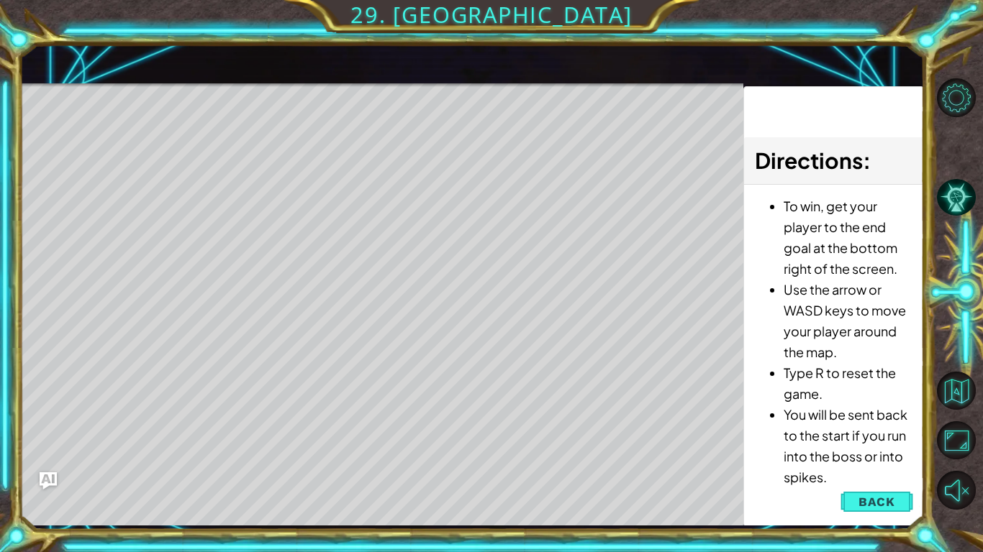
click at [306, 495] on div "Level Map" at bounding box center [351, 295] width 665 height 424
click at [869, 501] on span "Back" at bounding box center [876, 502] width 37 height 14
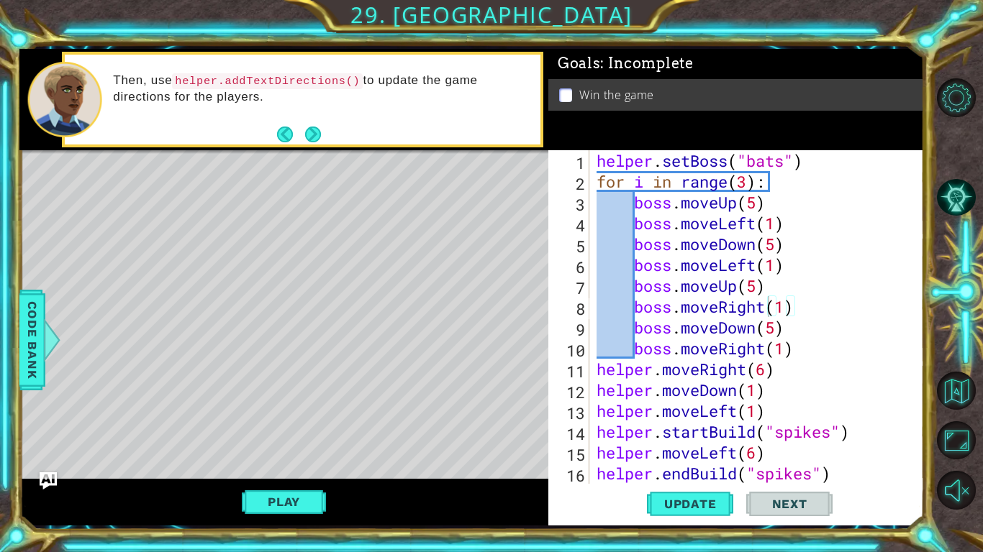
type textarea "boss.moveLeft(1)"
click at [798, 267] on div "helper . setBoss ( "bats" ) for i in range ( 3 ) : boss . moveUp ( 5 ) boss . m…" at bounding box center [760, 338] width 334 height 376
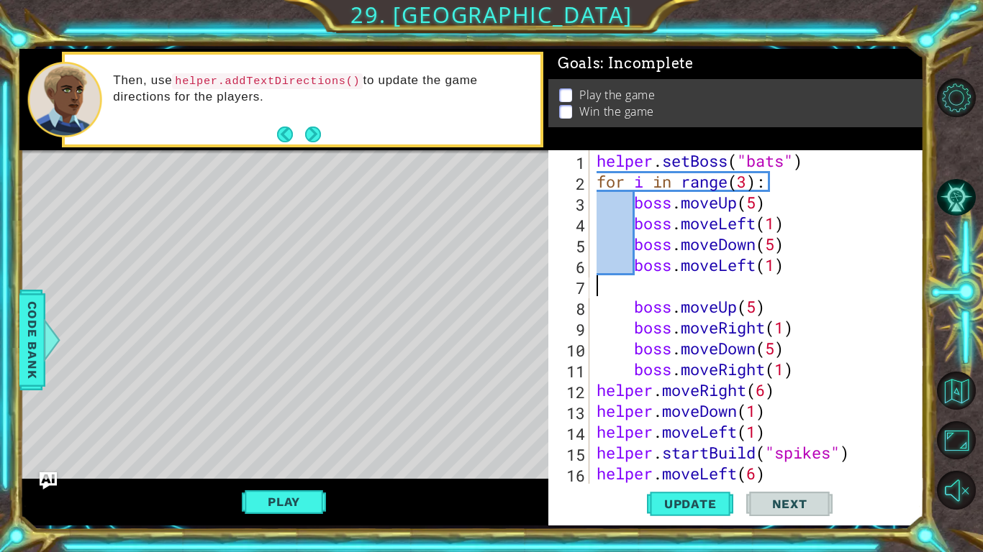
scroll to position [0, 0]
type textarea "f"
click at [613, 300] on div "helper . setBoss ( "bats" ) for i in range ( 3 ) : boss . moveUp ( 5 ) boss . m…" at bounding box center [760, 338] width 334 height 376
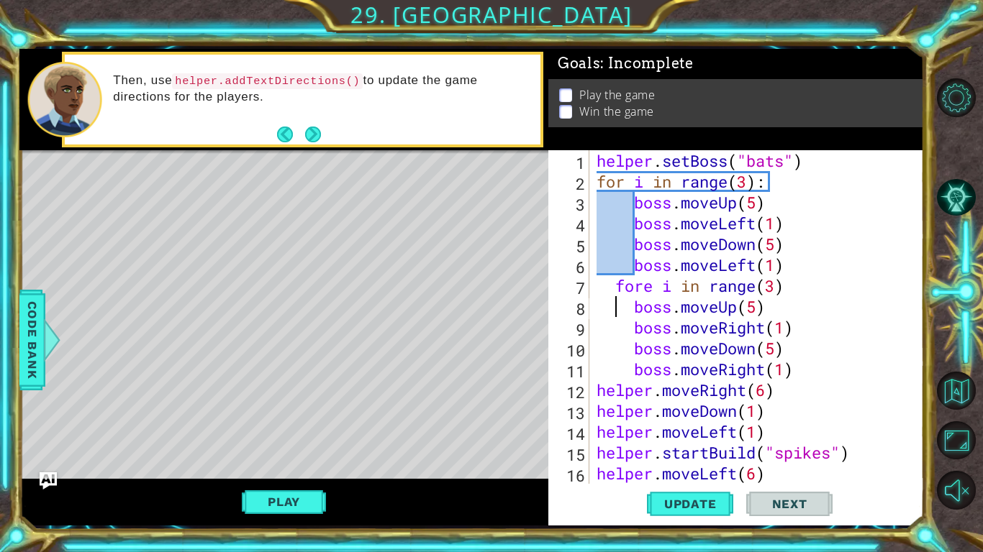
click at [645, 291] on div "helper . setBoss ( "bats" ) for i in range ( 3 ) : boss . moveUp ( 5 ) boss . m…" at bounding box center [760, 338] width 334 height 376
click at [782, 286] on div "helper . setBoss ( "bats" ) for i in range ( 3 ) : boss . moveUp ( 5 ) boss . m…" at bounding box center [760, 338] width 334 height 376
click at [797, 284] on div "helper . setBoss ( "bats" ) for i in range ( 3 ) : boss . moveUp ( 5 ) boss . m…" at bounding box center [760, 338] width 334 height 376
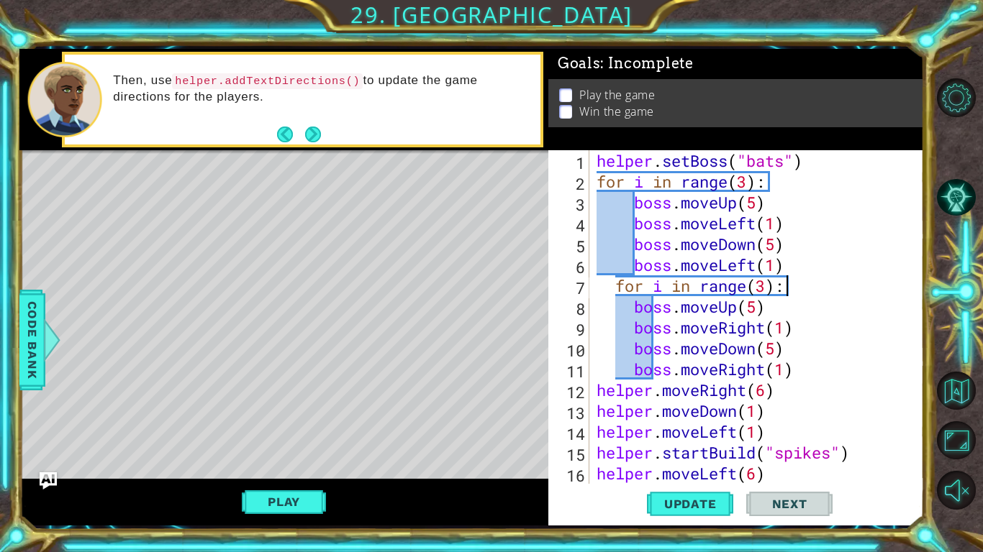
click at [633, 313] on div "helper . setBoss ( "bats" ) for i in range ( 3 ) : boss . moveUp ( 5 ) boss . m…" at bounding box center [760, 338] width 334 height 376
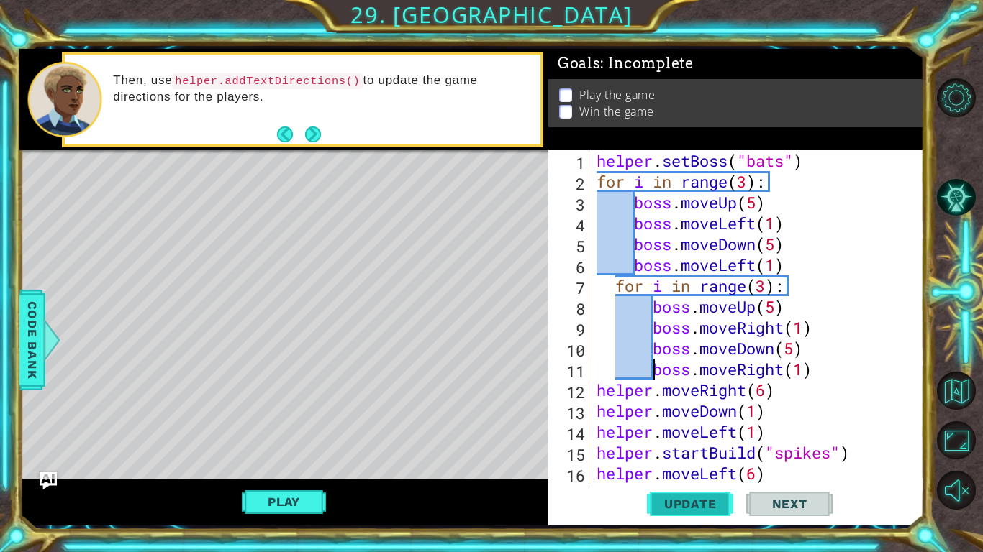
click at [673, 519] on button "Update" at bounding box center [690, 504] width 86 height 37
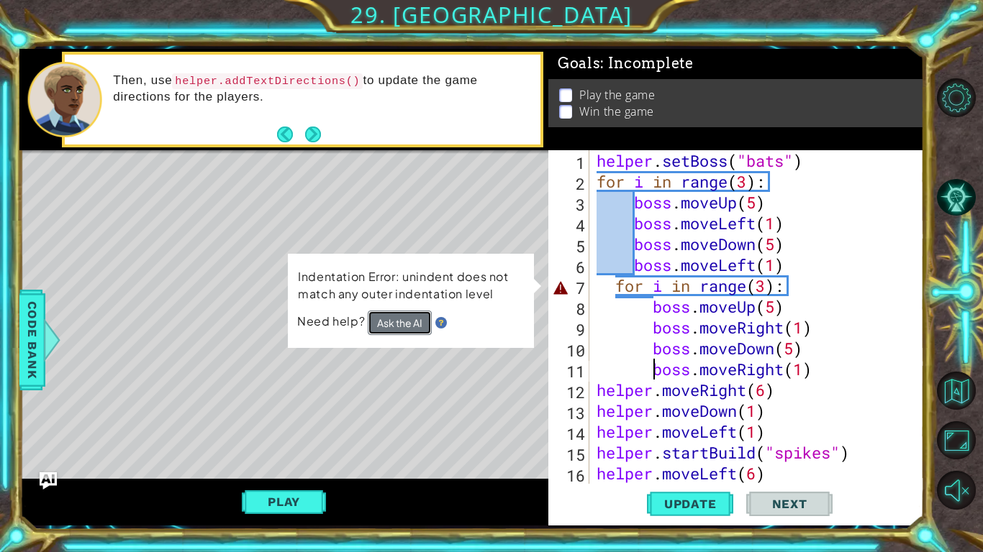
click at [412, 329] on button "Ask the AI" at bounding box center [400, 323] width 64 height 24
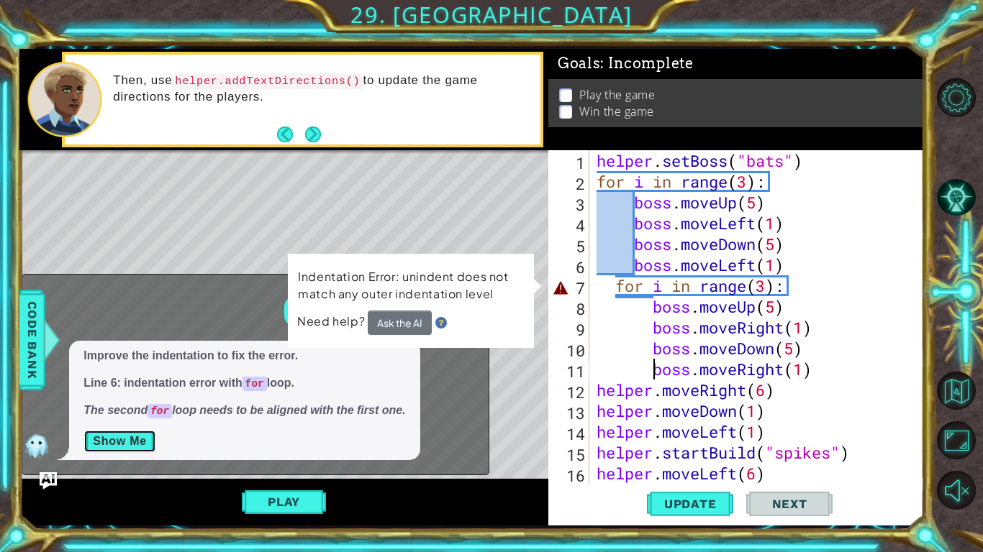
click at [105, 433] on button "Show Me" at bounding box center [119, 441] width 73 height 23
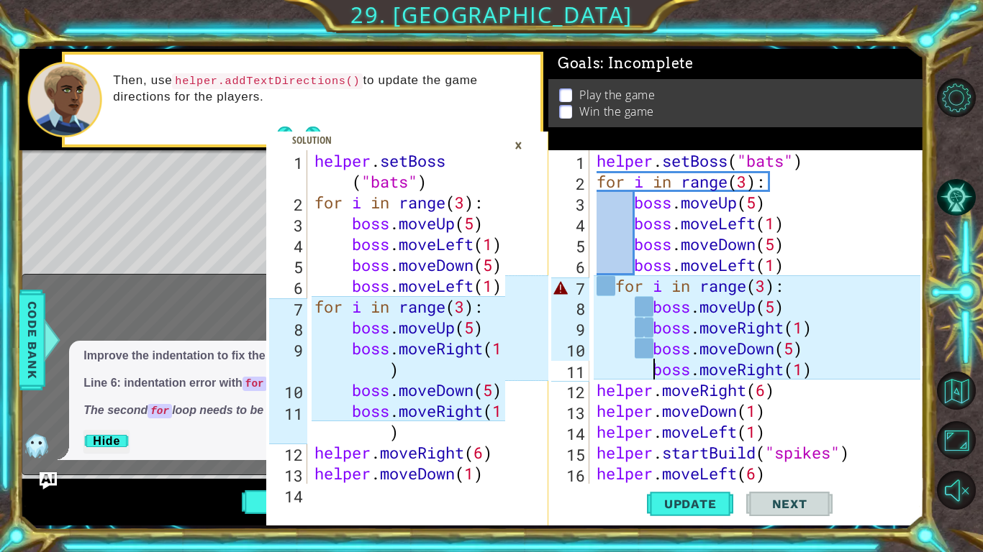
click at [615, 286] on div "helper . setBoss ( "bats" ) for i in range ( 3 ) : boss . moveUp ( 5 ) boss . m…" at bounding box center [760, 338] width 334 height 376
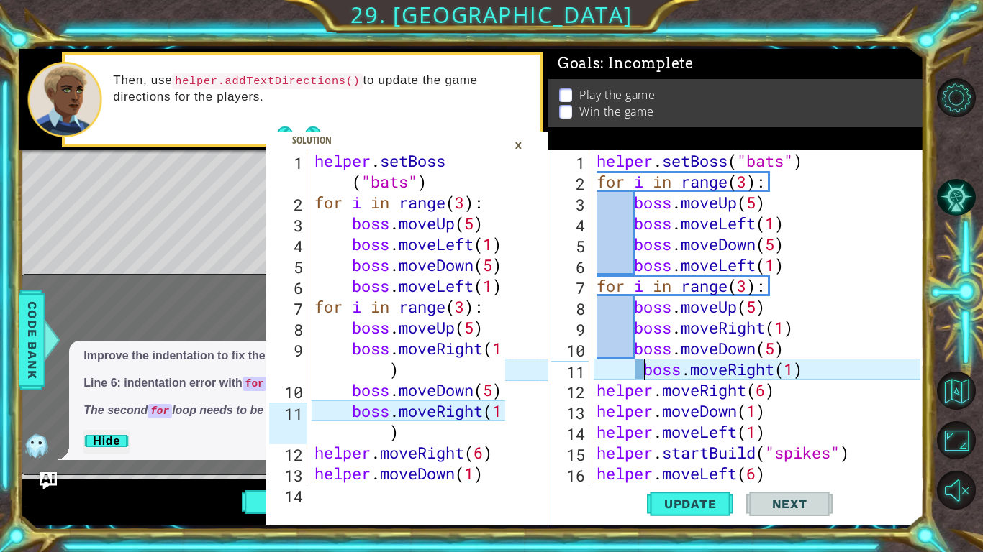
type textarea "boss.moveRight(1)"
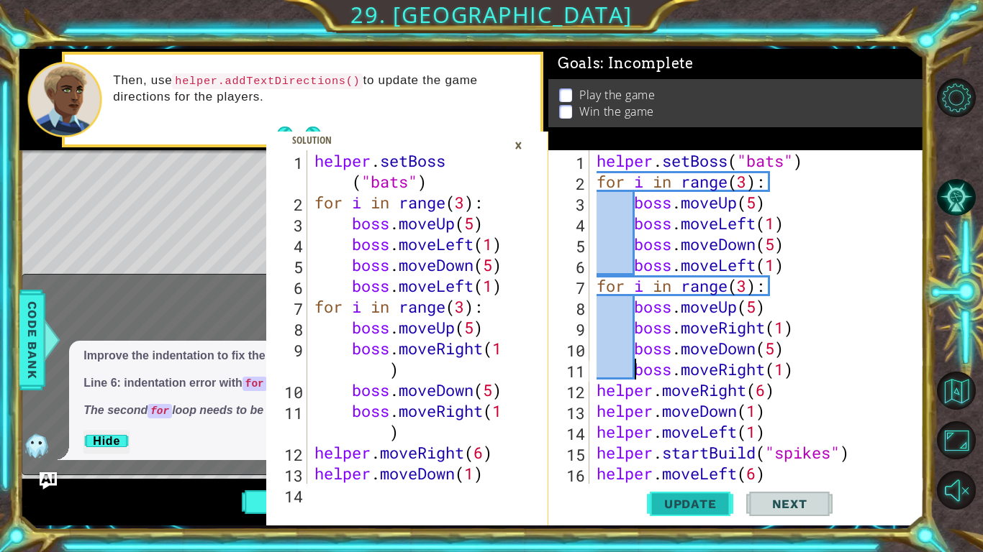
click at [695, 509] on span "Update" at bounding box center [690, 504] width 81 height 14
click at [519, 146] on div "×" at bounding box center [518, 145] width 22 height 24
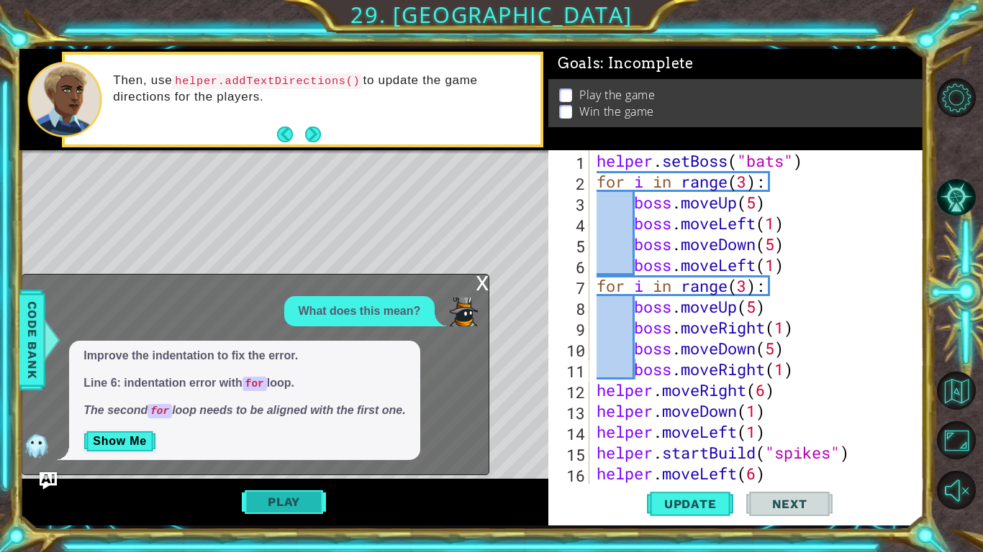
click at [291, 514] on button "Play" at bounding box center [284, 501] width 84 height 27
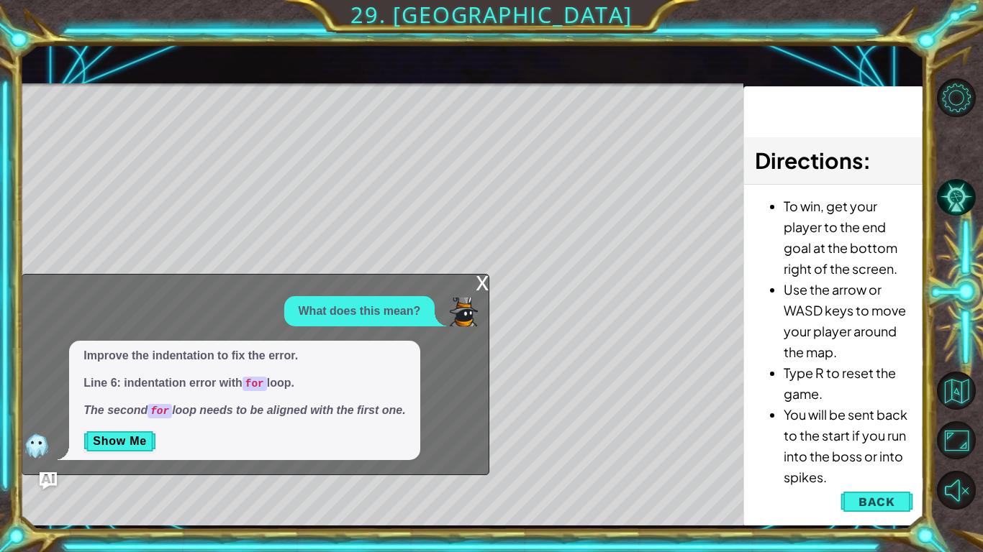
click at [479, 289] on div "x" at bounding box center [482, 282] width 13 height 14
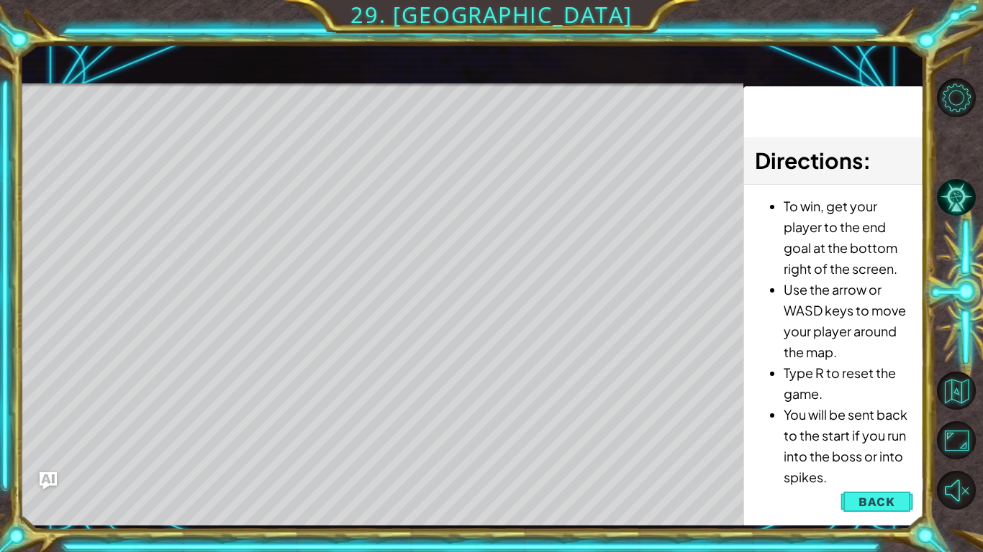
click at [479, 290] on div "Level Map" at bounding box center [351, 295] width 665 height 424
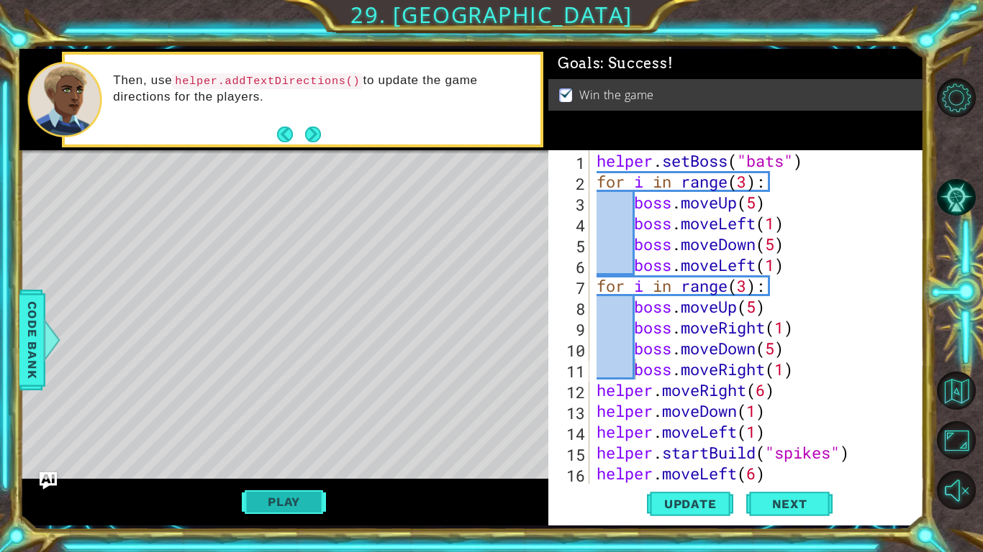
click at [261, 511] on button "Play" at bounding box center [284, 501] width 84 height 27
